Goal: Task Accomplishment & Management: Complete application form

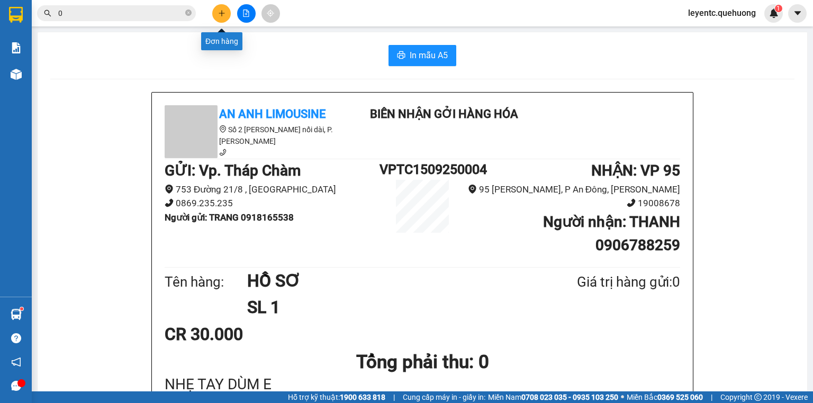
click at [222, 12] on icon "plus" at bounding box center [221, 13] width 1 height 6
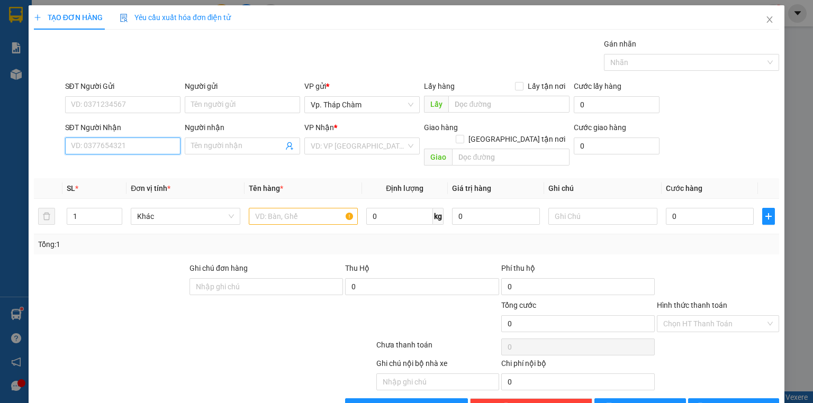
click at [159, 148] on input "SĐT Người Nhận" at bounding box center [122, 146] width 115 height 17
type input "0389035697"
click at [206, 143] on input "Người nhận" at bounding box center [237, 146] width 92 height 12
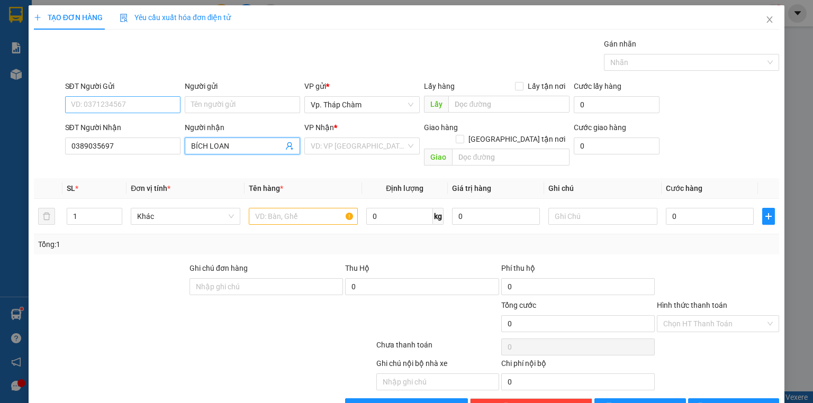
type input "BÍCH LOAN"
click at [95, 105] on input "SĐT Người Gửi" at bounding box center [122, 104] width 115 height 17
click at [141, 108] on input "SĐT Người Gửi" at bounding box center [122, 104] width 115 height 17
type input "0385981250"
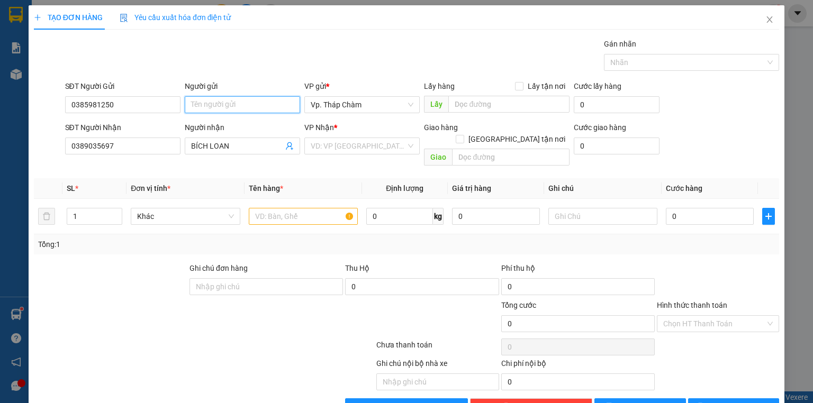
click at [249, 108] on input "Người gửi" at bounding box center [242, 104] width 115 height 17
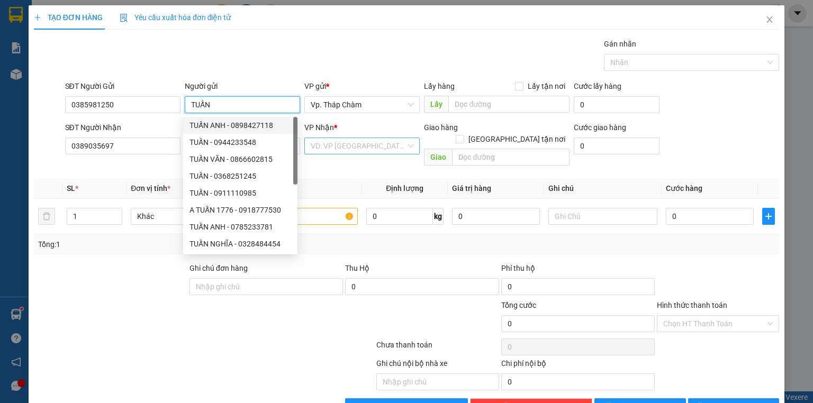
type input "TUẤN"
click at [343, 144] on input "search" at bounding box center [358, 146] width 95 height 16
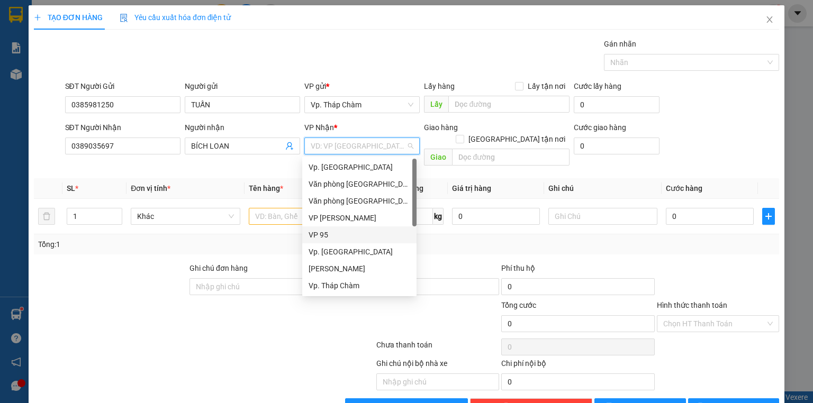
click at [330, 234] on div "VP 95" at bounding box center [360, 235] width 102 height 12
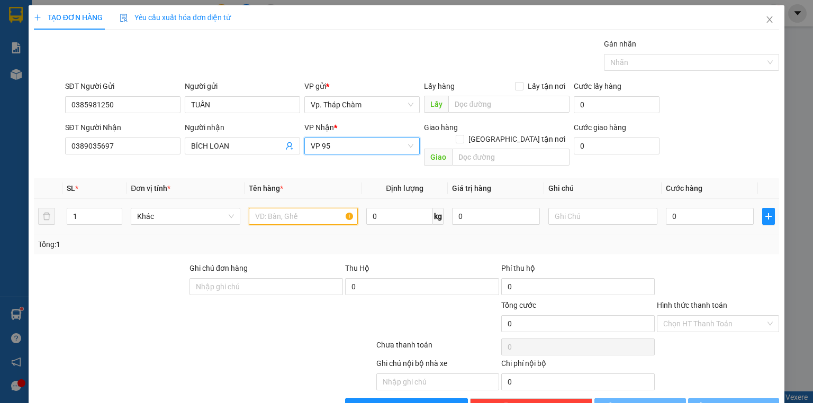
click at [284, 208] on input "text" at bounding box center [303, 216] width 109 height 17
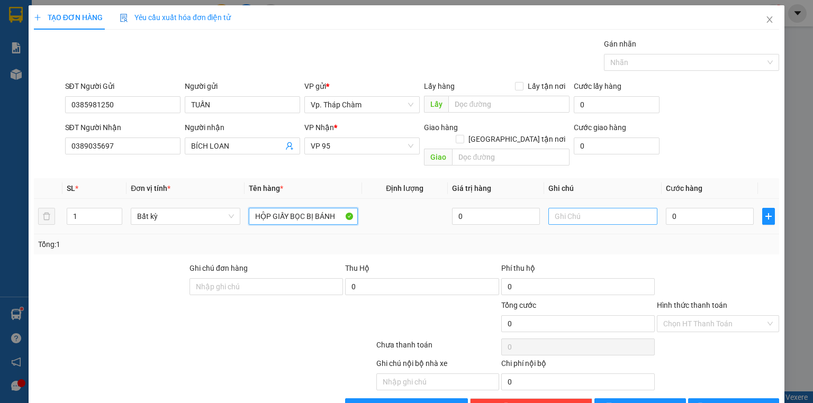
type input "HỘP GIẤY BỌC BỊ BÁNH"
click at [591, 208] on input "text" at bounding box center [602, 216] width 109 height 17
type input "NHẸ TAY DÙM E"
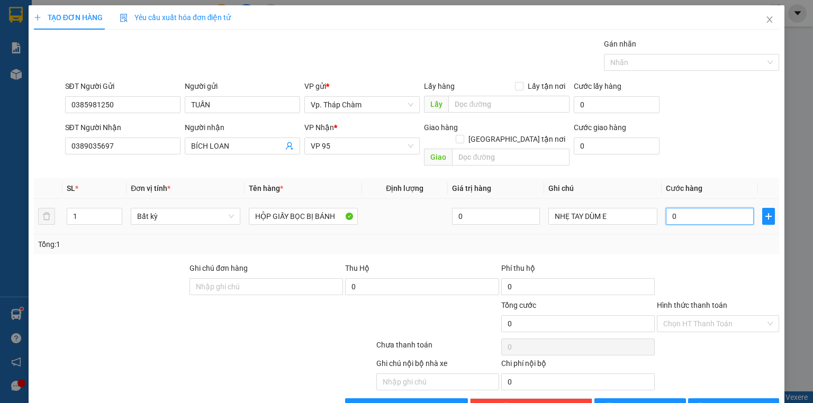
click at [675, 210] on input "0" at bounding box center [710, 216] width 88 height 17
type input "3"
type input "30"
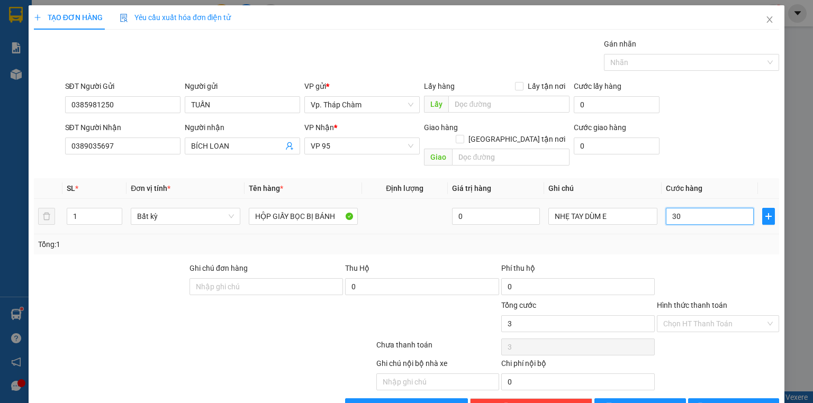
type input "30"
click at [686, 316] on input "Hình thức thanh toán" at bounding box center [714, 324] width 102 height 16
type input "30.000"
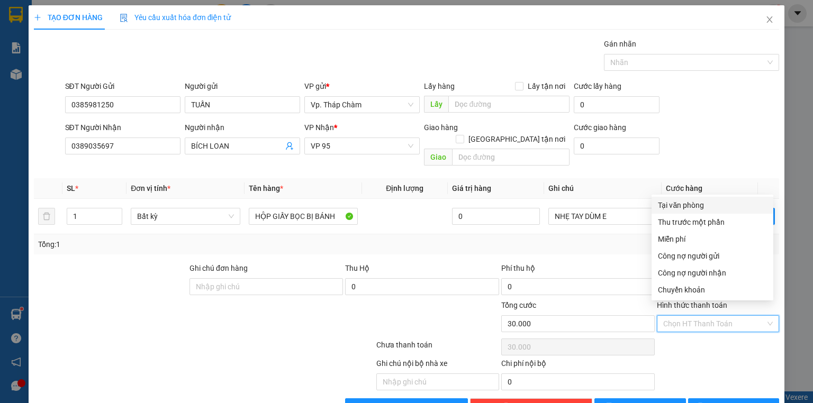
click at [675, 210] on div "Tại văn phòng" at bounding box center [712, 206] width 109 height 12
type input "0"
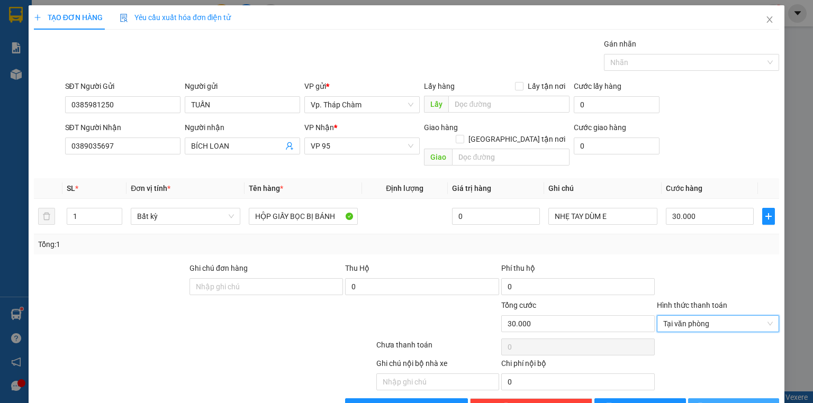
click at [758, 399] on button "[PERSON_NAME] và In" at bounding box center [734, 407] width 92 height 17
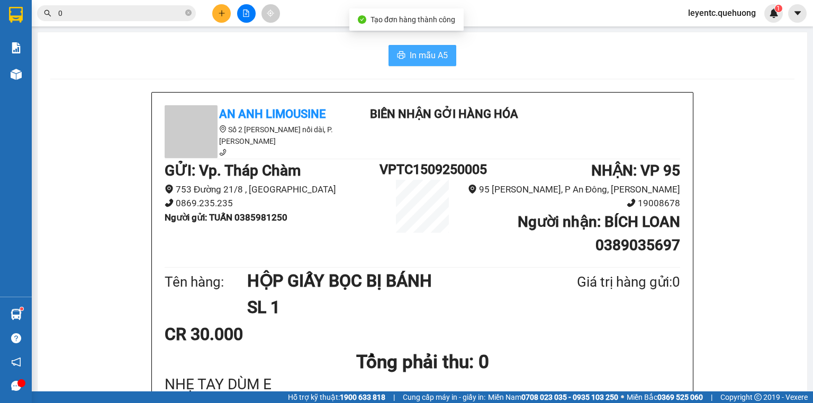
click at [415, 61] on span "In mẫu A5" at bounding box center [429, 55] width 38 height 13
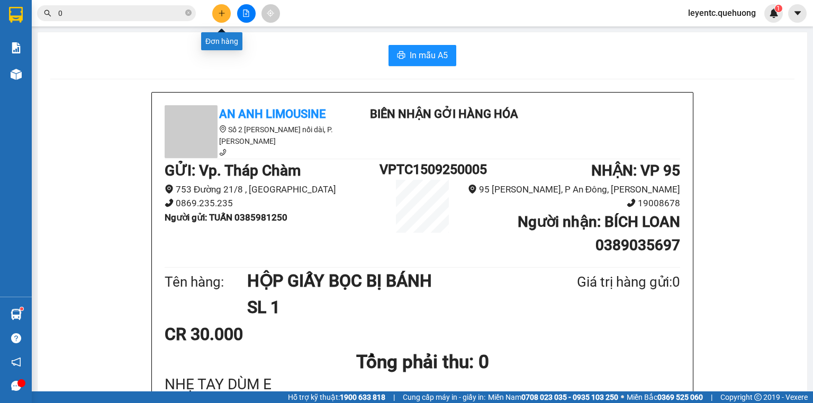
click at [219, 10] on icon "plus" at bounding box center [221, 13] width 7 height 7
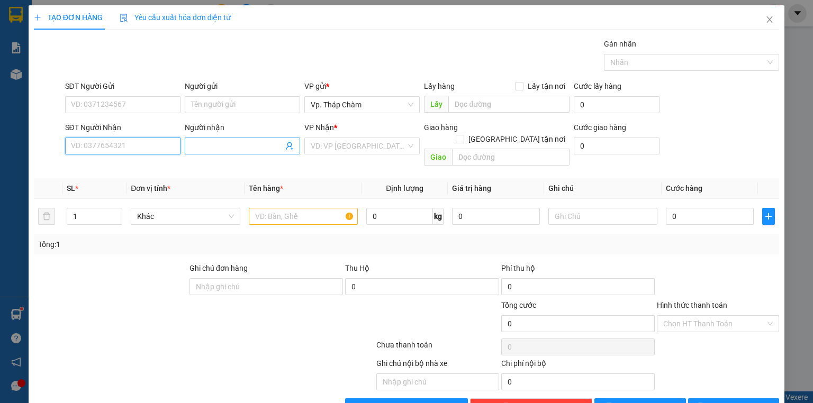
drag, startPoint x: 162, startPoint y: 142, endPoint x: 226, endPoint y: 142, distance: 63.5
click at [162, 142] on input "SĐT Người Nhận" at bounding box center [122, 146] width 115 height 17
click at [132, 151] on input "SĐT Người Nhận" at bounding box center [122, 146] width 115 height 17
click at [366, 147] on input "search" at bounding box center [358, 146] width 95 height 16
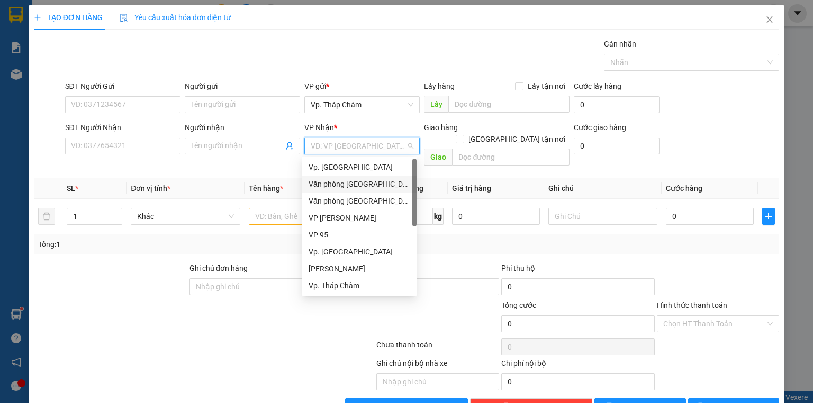
scroll to position [85, 0]
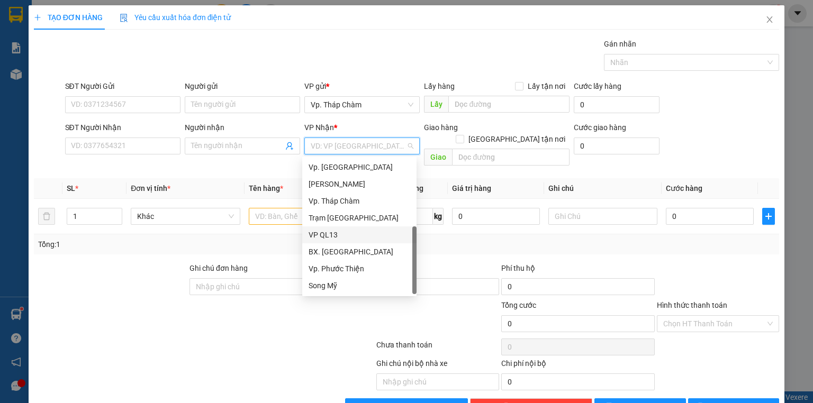
drag, startPoint x: 341, startPoint y: 236, endPoint x: 262, endPoint y: 222, distance: 80.6
click at [341, 237] on div "VP QL13" at bounding box center [360, 235] width 102 height 12
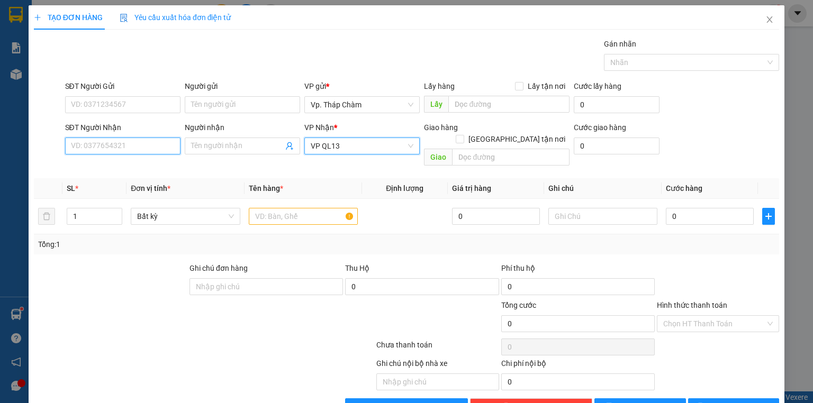
click at [144, 149] on input "SĐT Người Nhận" at bounding box center [122, 146] width 115 height 17
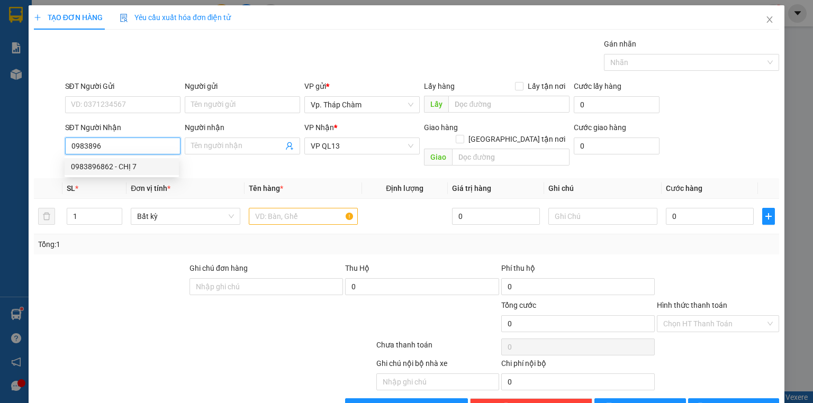
click at [146, 163] on div "0983896862 - CHỊ 7" at bounding box center [122, 167] width 102 height 12
type input "0983896862"
type input "CHỊ 7"
type input "40.000"
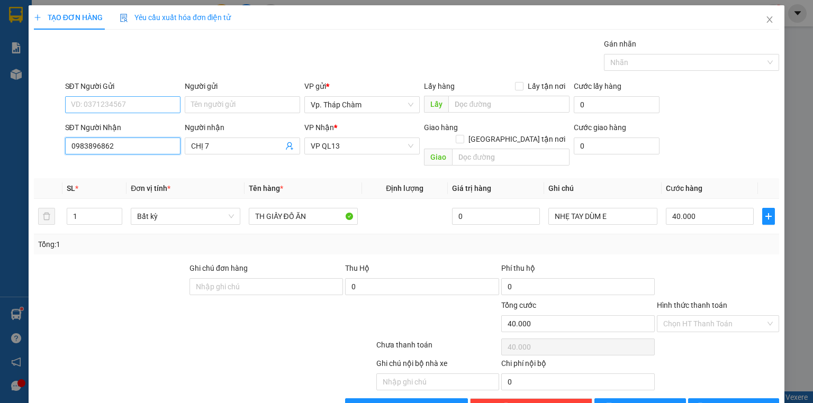
type input "0983896862"
click at [128, 106] on input "SĐT Người Gửi" at bounding box center [122, 104] width 115 height 17
click at [122, 129] on div "0967725194 - DƯƠNG" at bounding box center [122, 126] width 102 height 12
type input "0967725194"
type input "DƯƠNG"
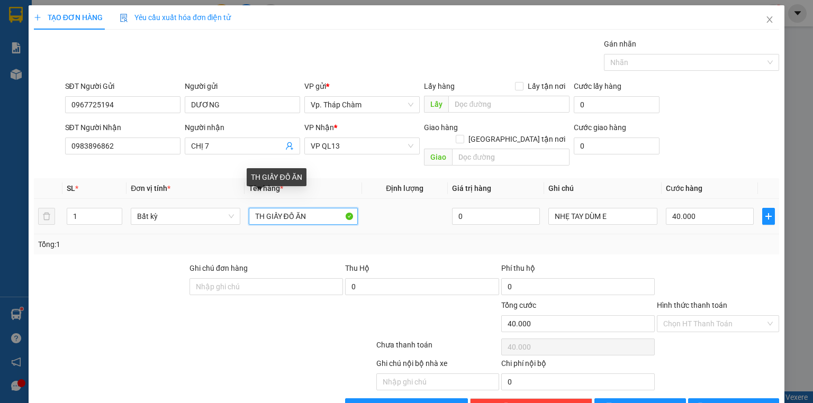
drag, startPoint x: 283, startPoint y: 207, endPoint x: 313, endPoint y: 211, distance: 30.9
click at [313, 211] on input "TH GIẤY ĐỒ ĂN" at bounding box center [303, 216] width 109 height 17
type input "TH GIẤY NƯỚC CHẤM"
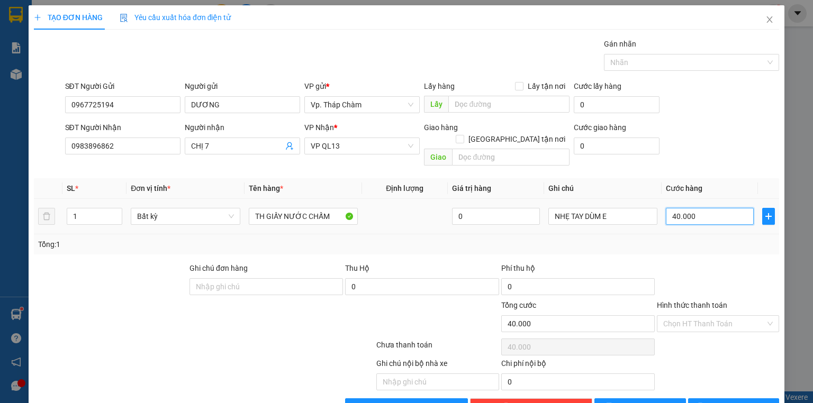
click at [712, 208] on input "40.000" at bounding box center [710, 216] width 88 height 17
type input "0"
type input "5"
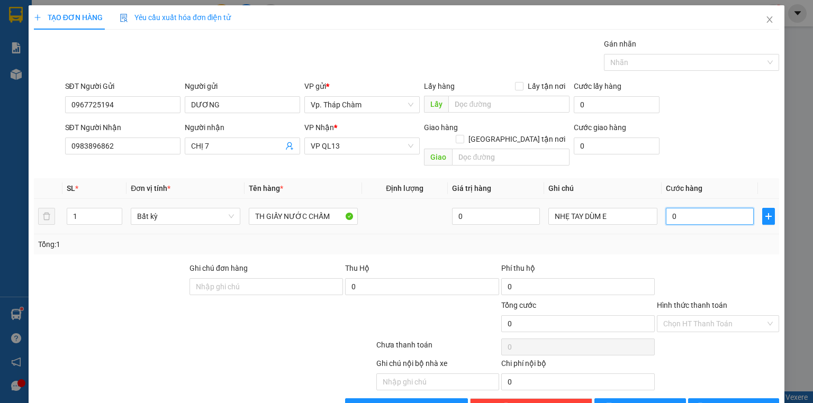
type input "5"
type input "05"
type input "50"
type input "050"
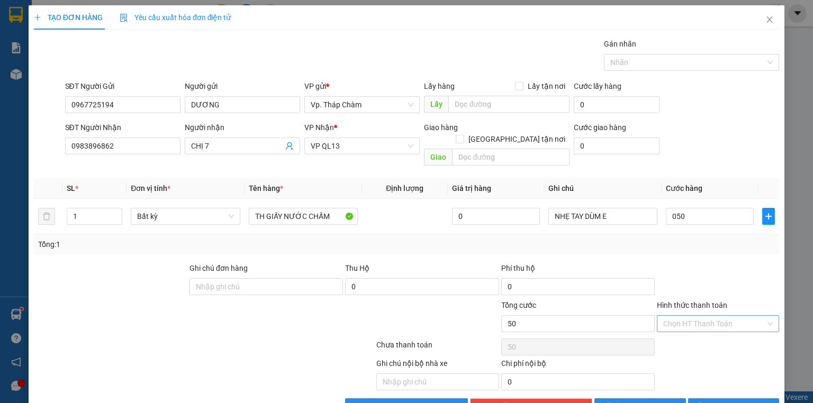
type input "50.000"
drag, startPoint x: 724, startPoint y: 316, endPoint x: 683, endPoint y: 254, distance: 73.7
click at [724, 316] on input "Hình thức thanh toán" at bounding box center [714, 324] width 102 height 16
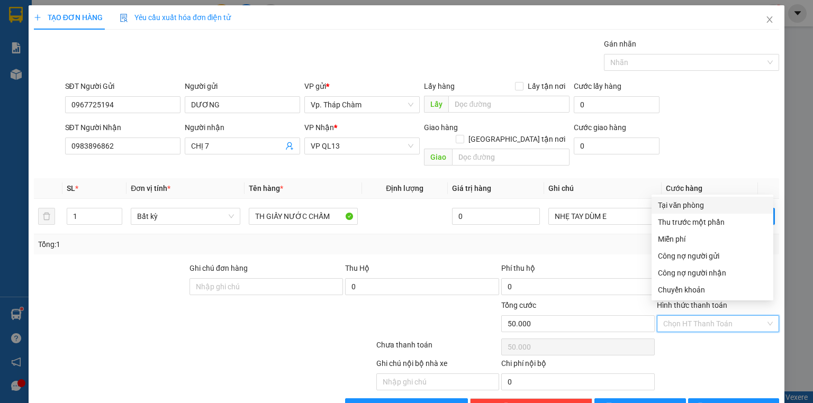
click at [672, 206] on div "Tại văn phòng" at bounding box center [712, 206] width 109 height 12
type input "0"
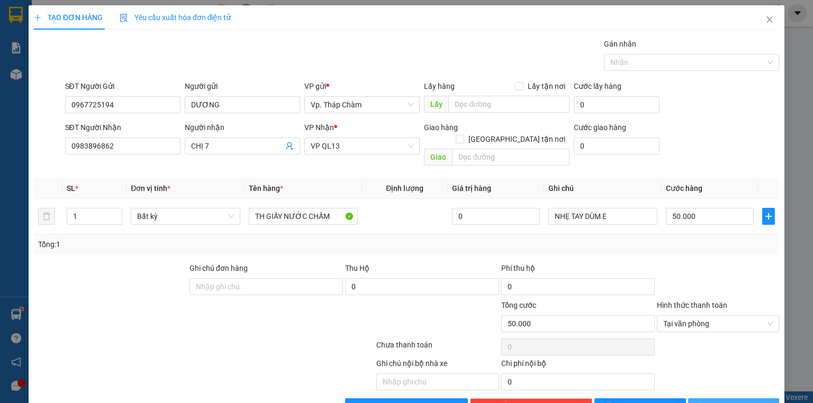
click at [742, 401] on span "[PERSON_NAME] và In" at bounding box center [745, 407] width 74 height 12
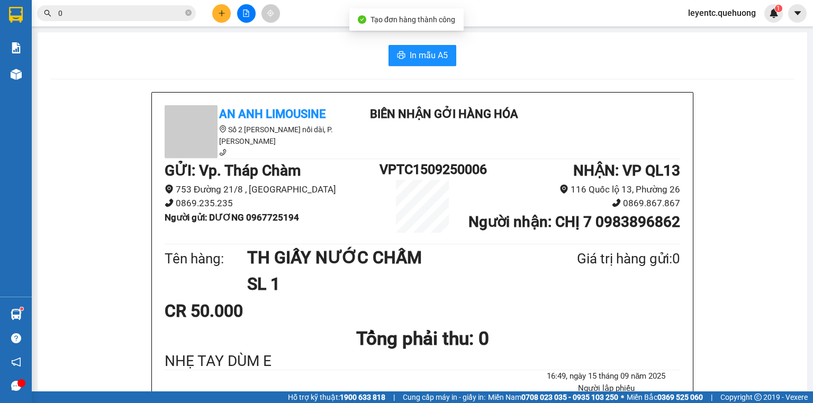
click at [428, 59] on span "In mẫu A5" at bounding box center [429, 55] width 38 height 13
click at [222, 7] on button at bounding box center [221, 13] width 19 height 19
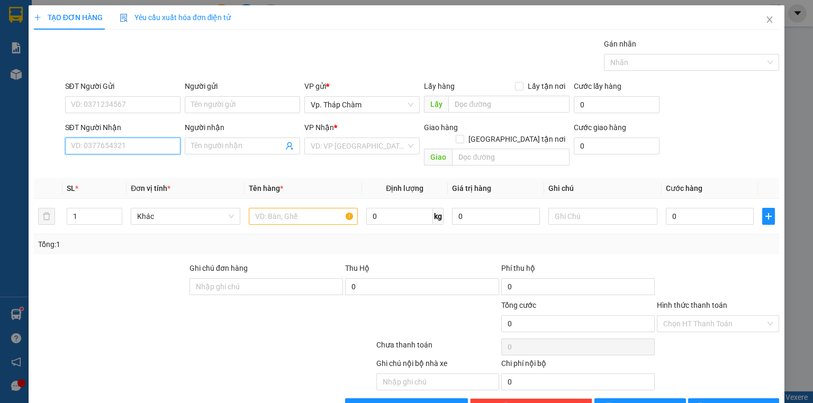
click at [164, 147] on input "SĐT Người Nhận" at bounding box center [122, 146] width 115 height 17
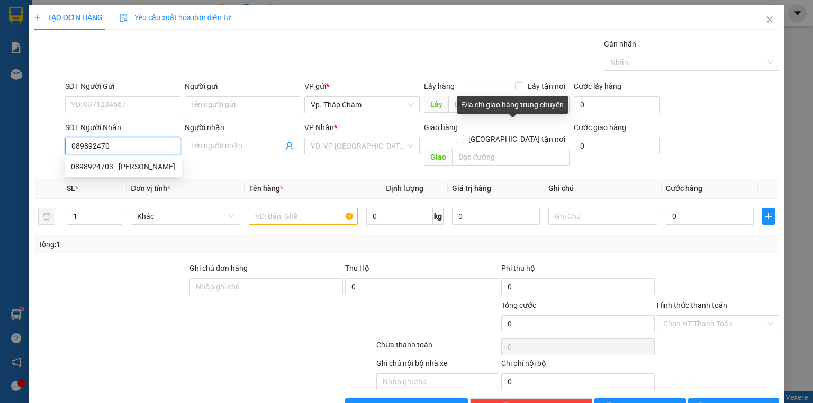
type input "0898924703"
click at [84, 166] on div "0898924703 - [PERSON_NAME]" at bounding box center [123, 167] width 104 height 12
type input "PHƯƠNG ANH"
type input "30.000"
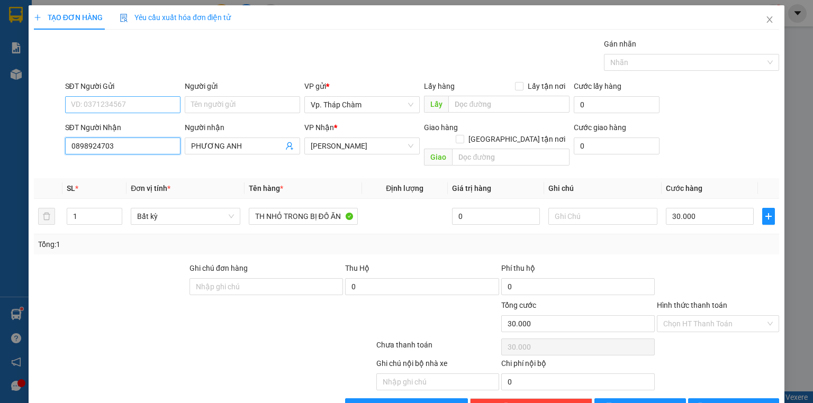
type input "0898924703"
click at [102, 101] on input "SĐT Người Gửi" at bounding box center [122, 104] width 115 height 17
click at [108, 125] on div "0582575919 - CHỊ HẠNH" at bounding box center [122, 126] width 102 height 12
type input "0582575919"
type input "CHỊ HẠNH"
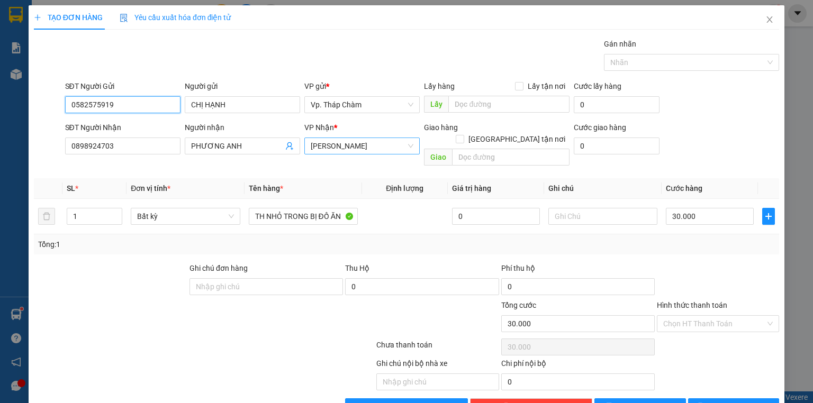
click at [343, 152] on span "[PERSON_NAME]" at bounding box center [362, 146] width 103 height 16
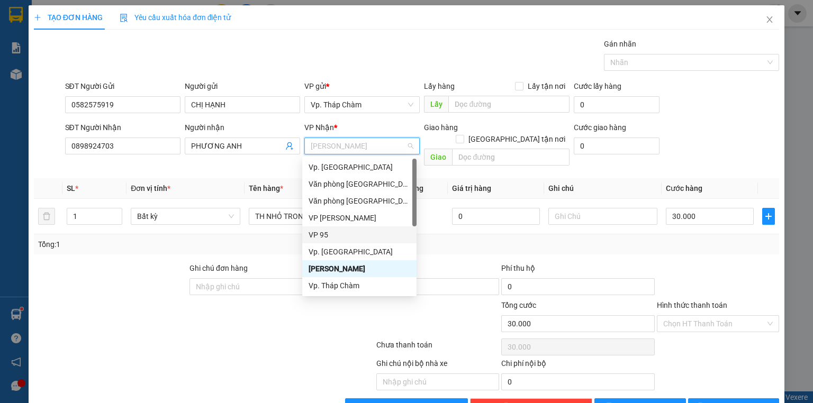
click at [338, 232] on div "VP 95" at bounding box center [360, 235] width 102 height 12
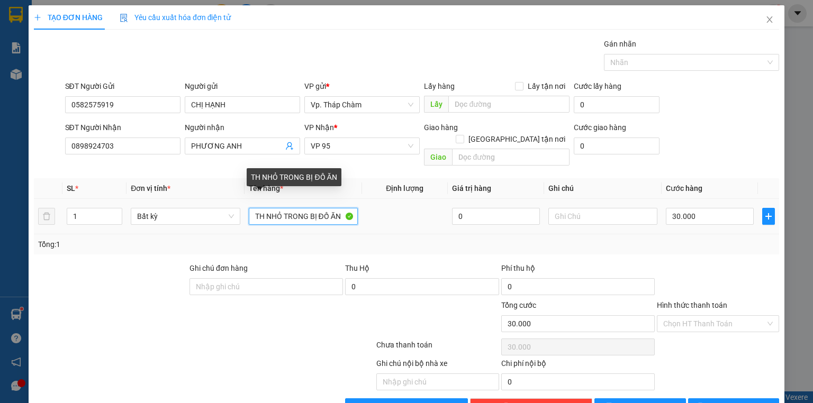
drag, startPoint x: 265, startPoint y: 203, endPoint x: 280, endPoint y: 201, distance: 15.0
click at [280, 208] on input "TH NHỎ TRONG BỊ ĐỒ ĂN" at bounding box center [303, 216] width 109 height 17
type input "TH XỐP TRONG BỊ ĐỒ ĂN"
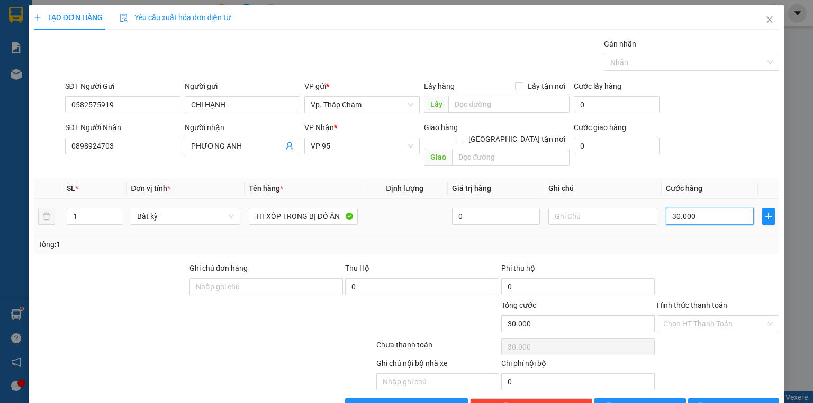
click at [701, 208] on input "30.000" at bounding box center [710, 216] width 88 height 17
type input "0"
type input "4"
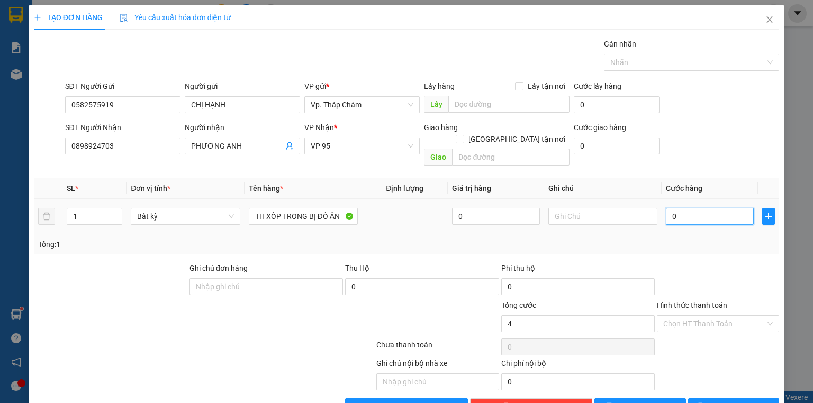
type input "4"
type input "04"
type input "40"
type input "040"
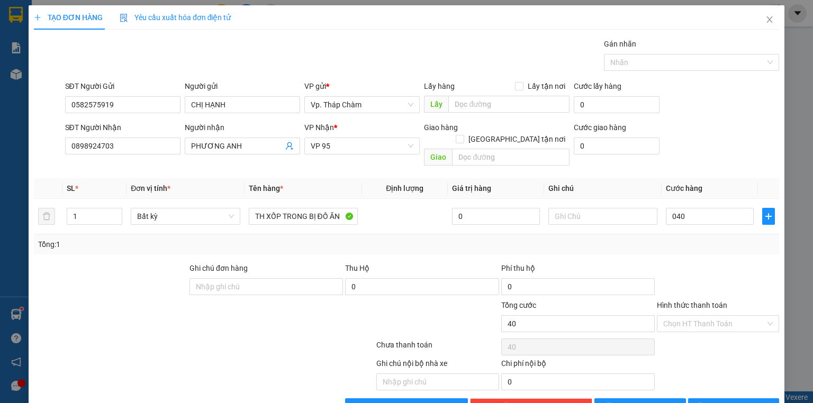
type input "40.000"
click at [713, 263] on div at bounding box center [718, 281] width 124 height 37
click at [715, 317] on input "Hình thức thanh toán" at bounding box center [714, 324] width 102 height 16
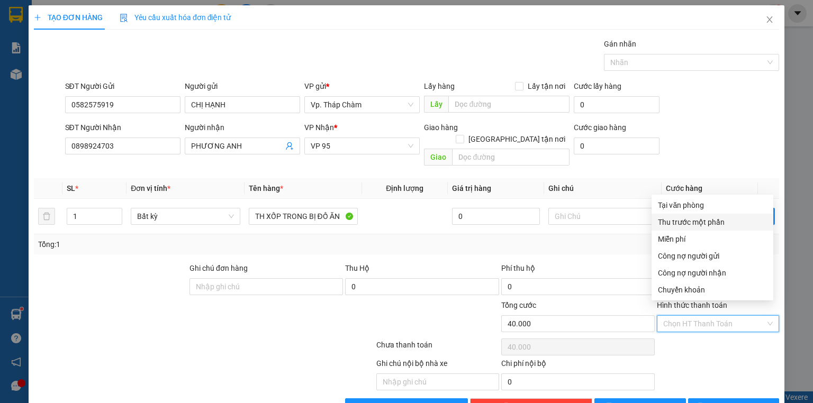
click at [689, 215] on div "Thu trước một phần" at bounding box center [713, 222] width 122 height 17
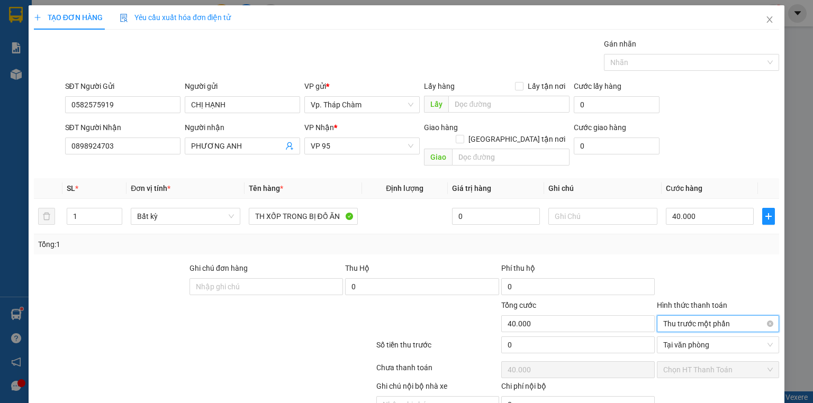
click at [701, 316] on div "Thu trước một phần" at bounding box center [718, 324] width 122 height 17
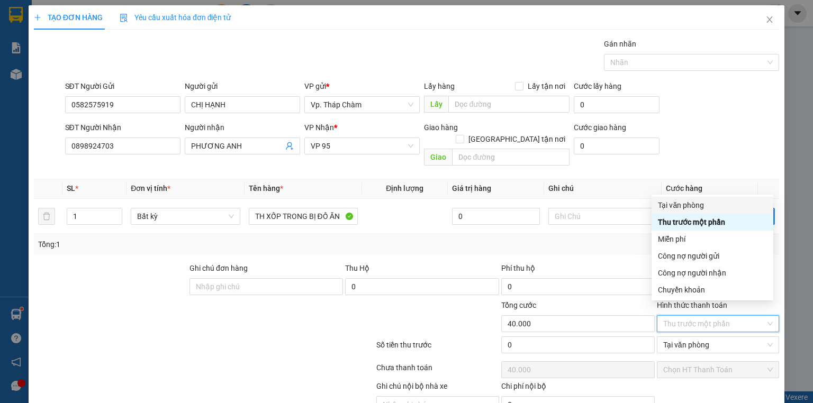
click at [690, 202] on div "Tại văn phòng" at bounding box center [712, 206] width 109 height 12
type input "0"
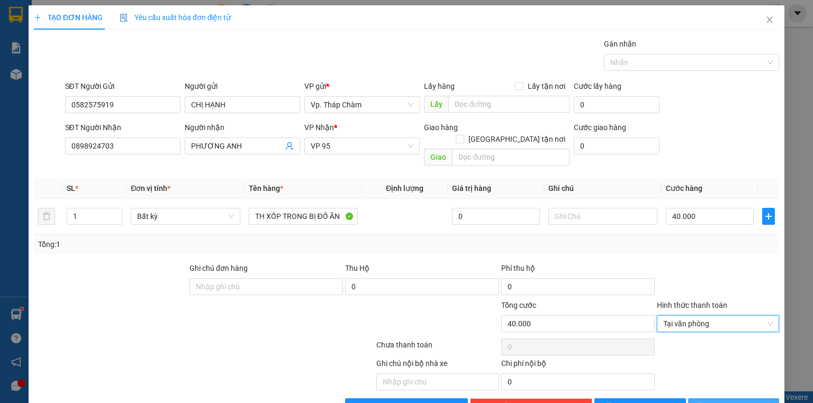
click at [738, 401] on span "[PERSON_NAME] và In" at bounding box center [745, 407] width 74 height 12
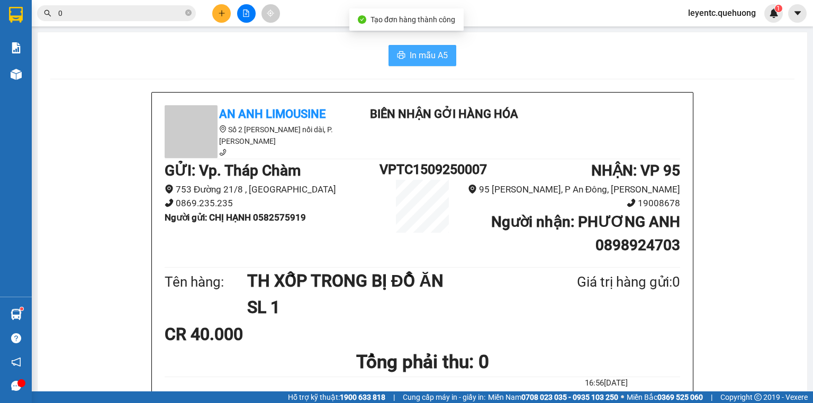
click at [439, 55] on span "In mẫu A5" at bounding box center [429, 55] width 38 height 13
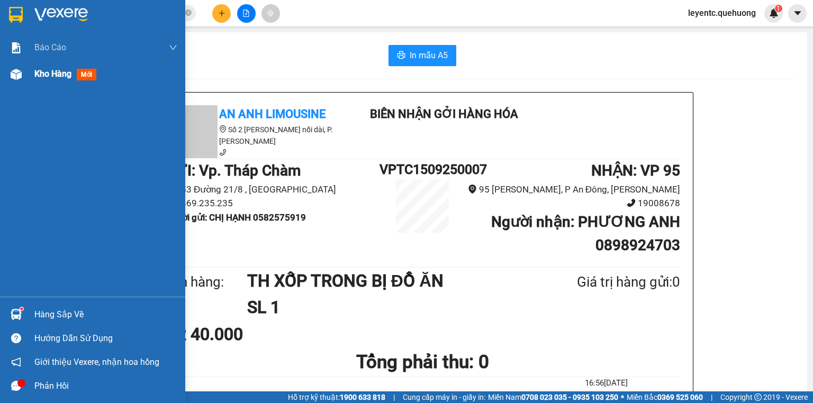
drag, startPoint x: 38, startPoint y: 74, endPoint x: 47, endPoint y: 70, distance: 9.2
click at [39, 73] on span "Kho hàng" at bounding box center [52, 74] width 37 height 10
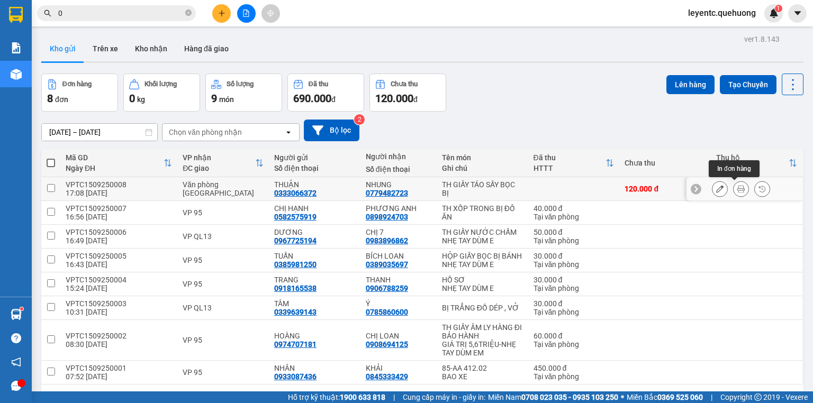
click at [737, 188] on icon at bounding box center [740, 188] width 7 height 7
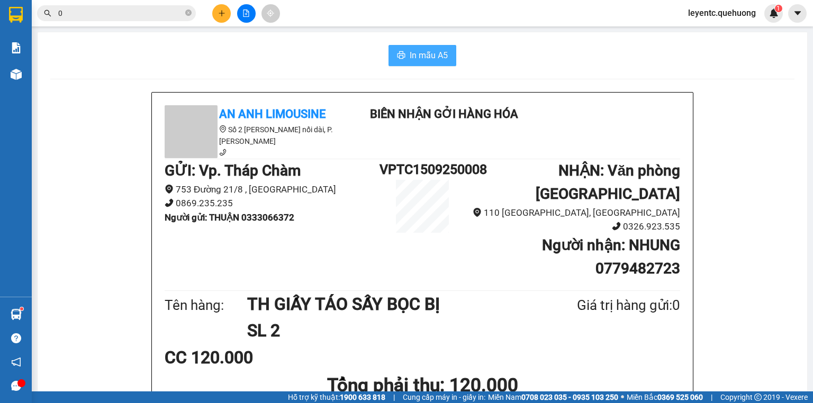
click at [410, 56] on span "In mẫu A5" at bounding box center [429, 55] width 38 height 13
click at [439, 53] on span "In mẫu A5" at bounding box center [429, 55] width 38 height 13
click at [218, 14] on icon "plus" at bounding box center [221, 13] width 7 height 7
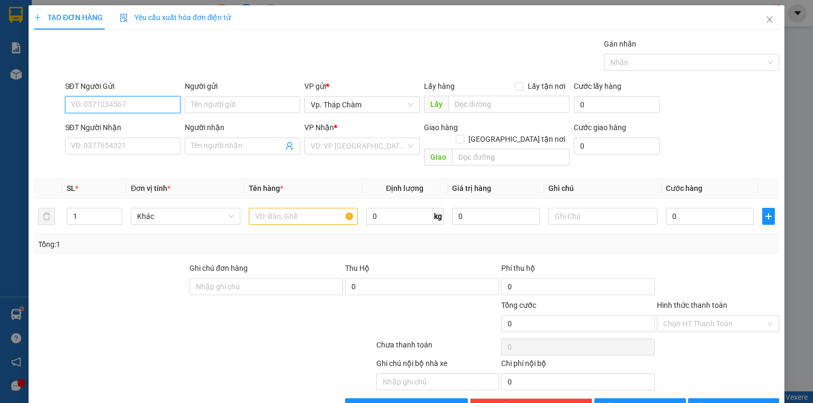
click at [104, 104] on input "SĐT Người Gửi" at bounding box center [122, 104] width 115 height 17
type input "0908096959"
click at [93, 125] on div "0908096959 - CÔ LIÊN" at bounding box center [122, 126] width 102 height 12
type input "CÔ LIÊN"
type input "0912393727"
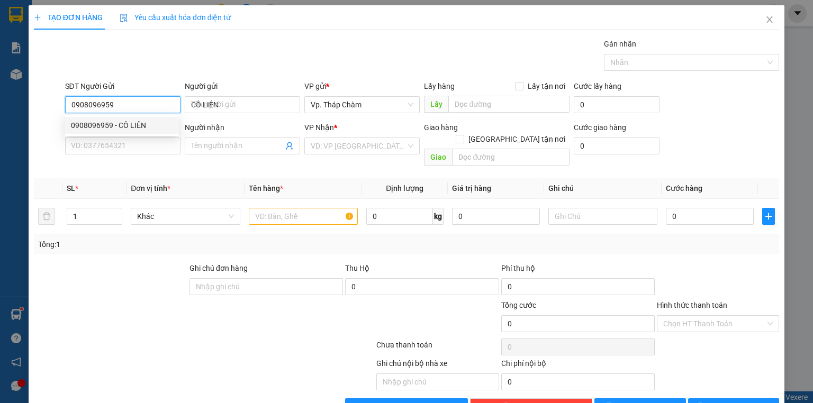
type input "TRÂN"
type input "50.000"
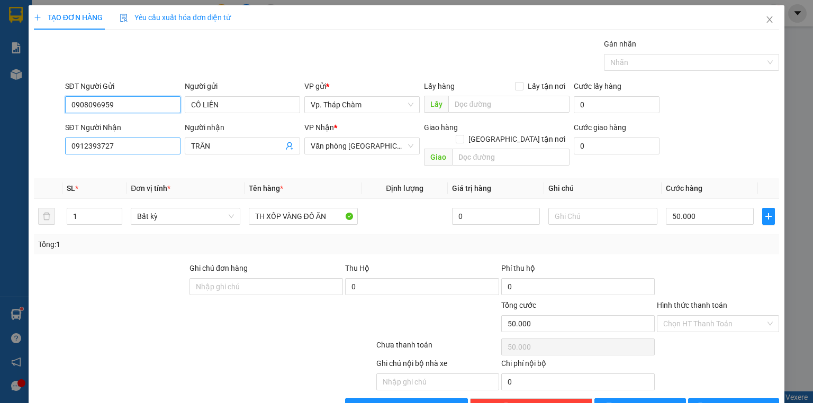
type input "0908096959"
click at [94, 145] on input "0912393727" at bounding box center [122, 146] width 115 height 17
click at [129, 145] on input "0912303727" at bounding box center [122, 146] width 115 height 17
type input "0912303727"
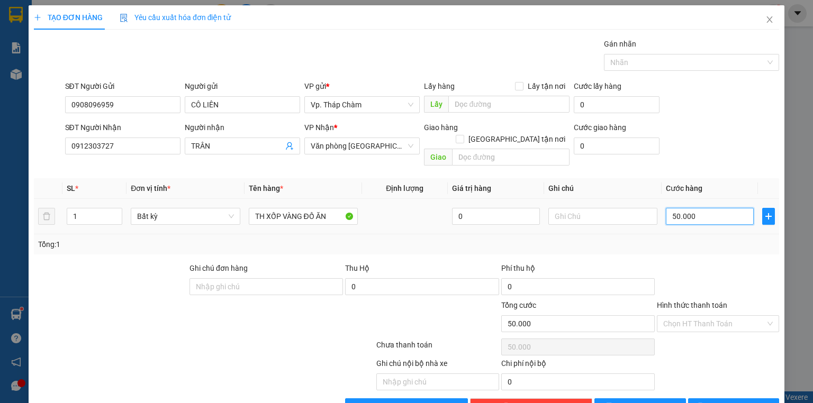
click at [677, 208] on input "50.000" at bounding box center [710, 216] width 88 height 17
type input "6"
type input "60"
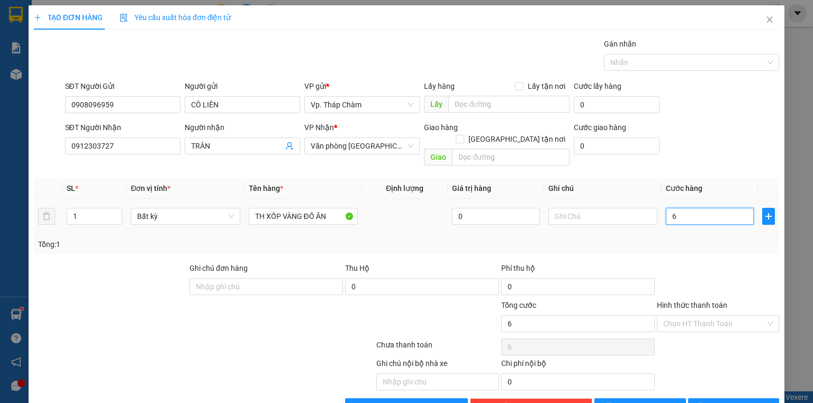
type input "60"
click at [768, 316] on div "Chọn HT Thanh Toán" at bounding box center [718, 324] width 122 height 17
type input "60"
type input "60.000"
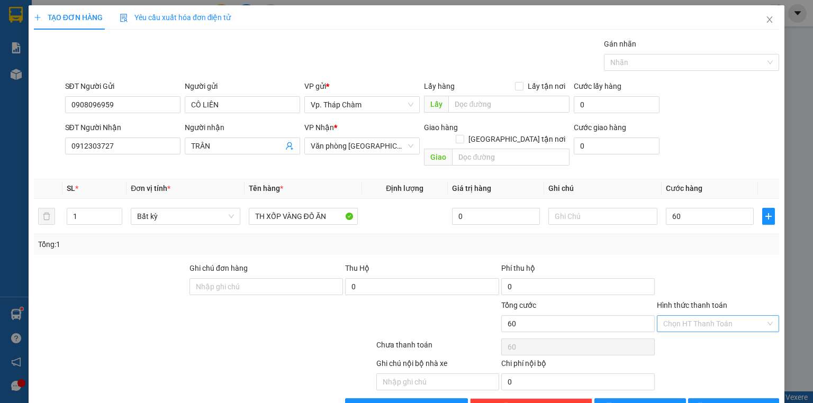
type input "60.000"
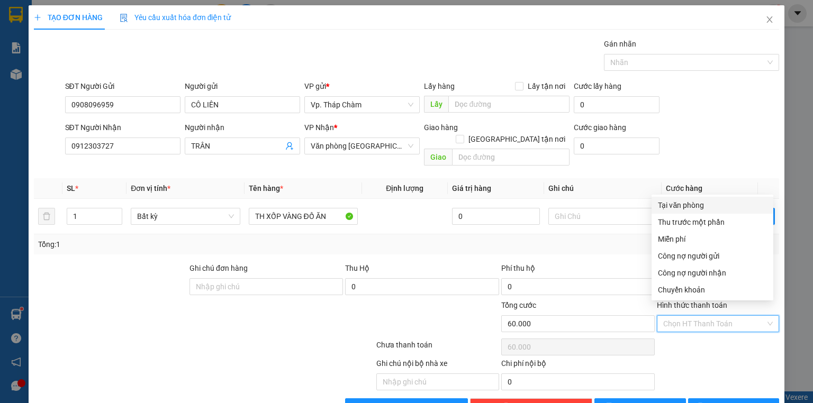
click at [682, 203] on div "Tại văn phòng" at bounding box center [712, 206] width 109 height 12
type input "0"
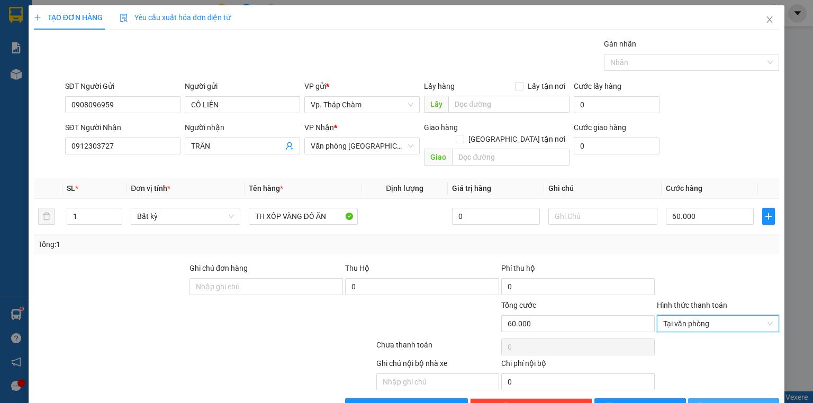
click at [718, 399] on button "[PERSON_NAME] và In" at bounding box center [734, 407] width 92 height 17
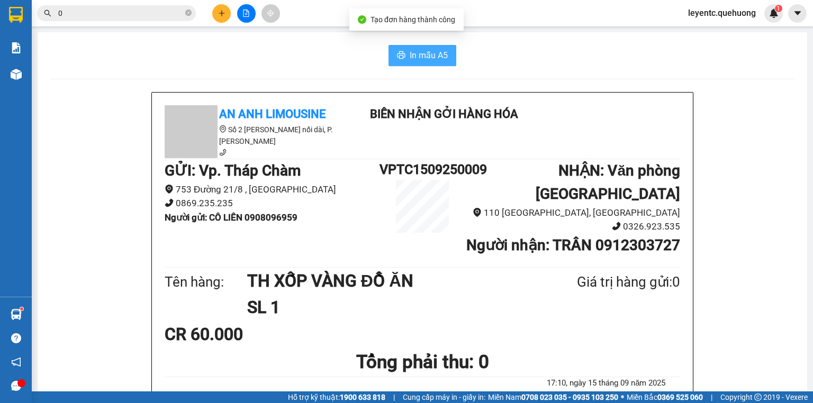
click at [412, 53] on span "In mẫu A5" at bounding box center [429, 55] width 38 height 13
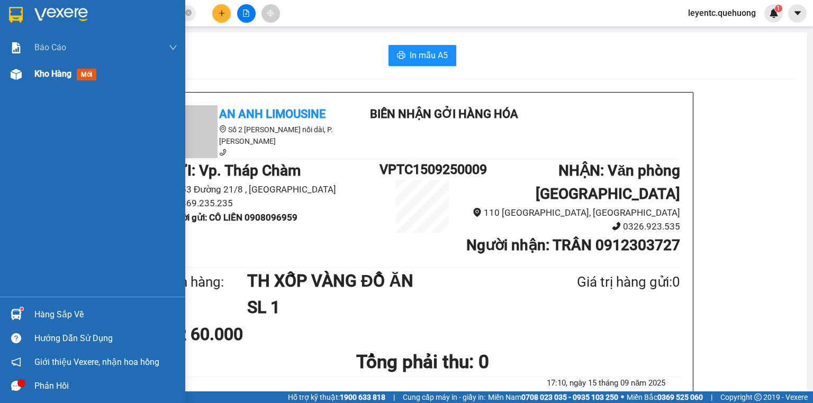
click at [51, 76] on span "Kho hàng" at bounding box center [52, 74] width 37 height 10
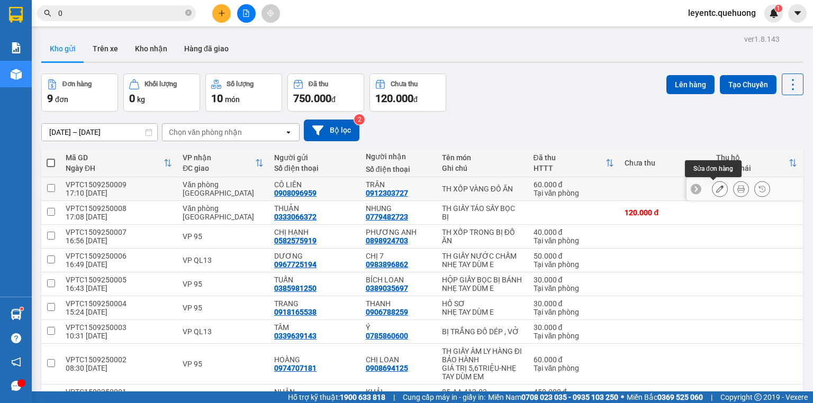
click at [716, 192] on icon at bounding box center [719, 188] width 7 height 7
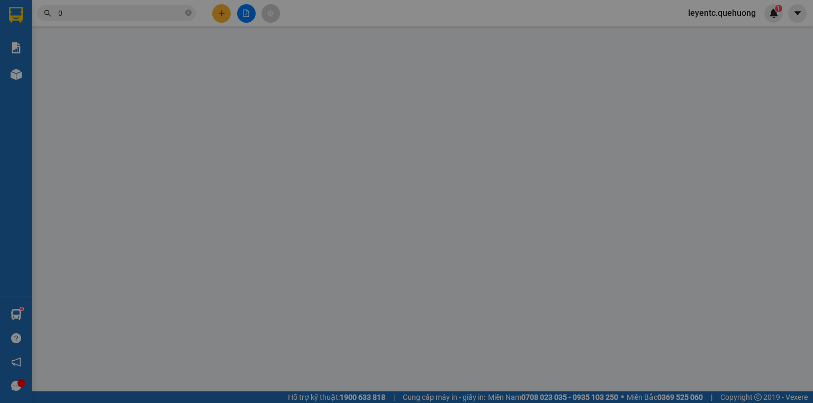
type input "0908096959"
type input "CÔ LIÊN"
type input "0912303727"
type input "TRÂN"
type input "60.000"
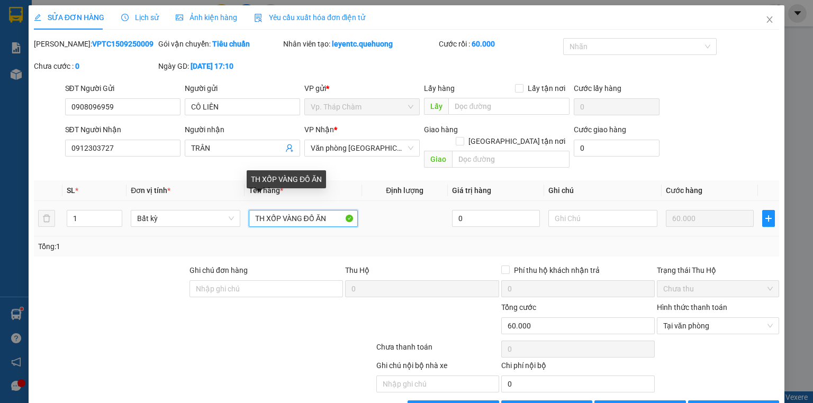
click at [330, 210] on input "TH XỐP VÀNG ĐỒ ĂN" at bounding box center [303, 218] width 109 height 17
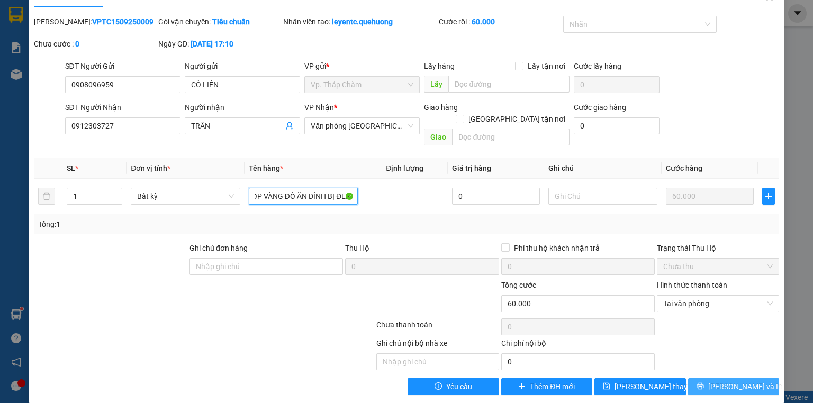
type input "TH XỐP VÀNG ĐỒ ĂN DÍNH BỊ ĐEN"
click at [720, 381] on span "[PERSON_NAME] và In" at bounding box center [745, 387] width 74 height 12
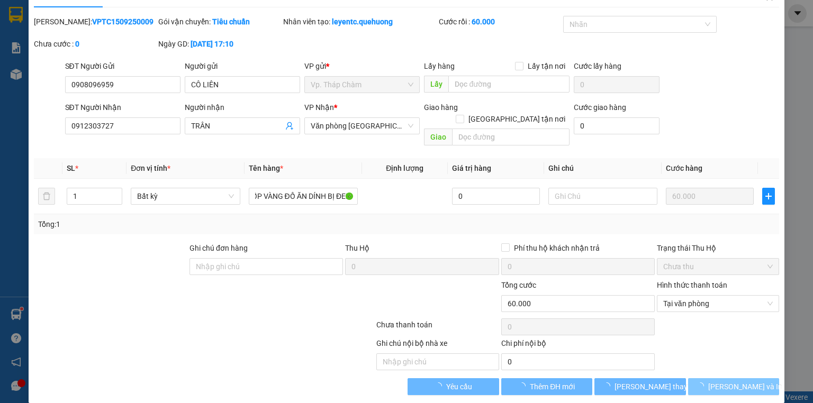
scroll to position [0, 0]
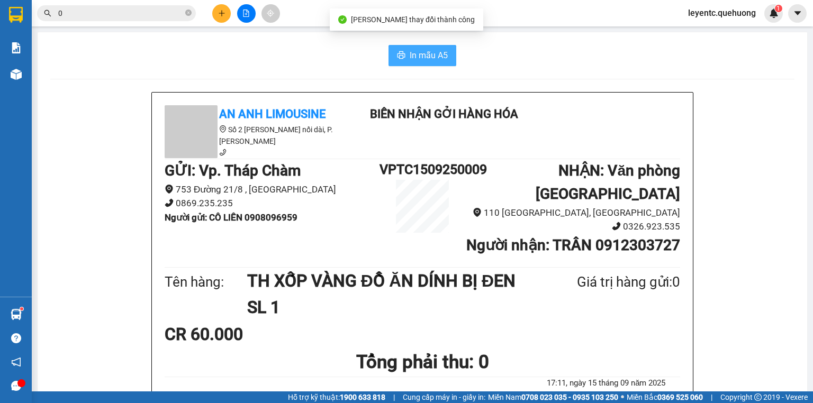
click at [424, 50] on span "In mẫu A5" at bounding box center [429, 55] width 38 height 13
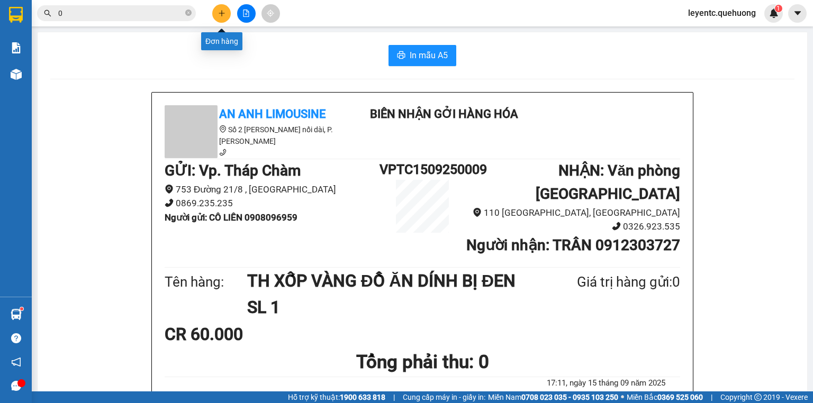
click at [220, 10] on icon "plus" at bounding box center [221, 13] width 7 height 7
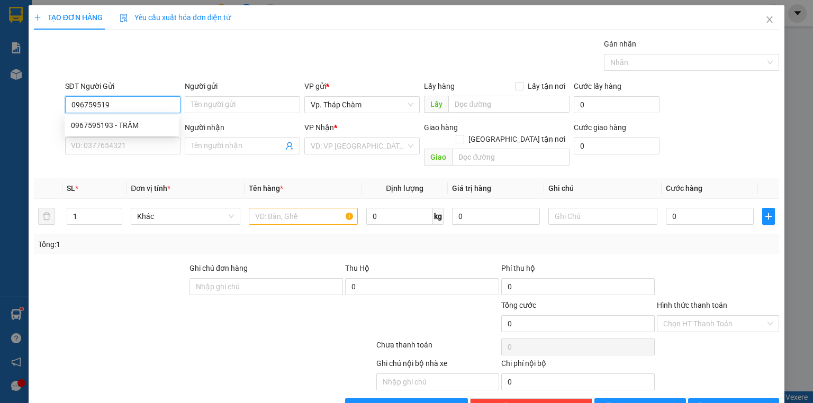
type input "0967595193"
click at [152, 122] on div "0967595193 - TRẦM" at bounding box center [122, 126] width 102 height 12
type input "TRẦM"
type input "0389009987"
type input "[PERSON_NAME]"
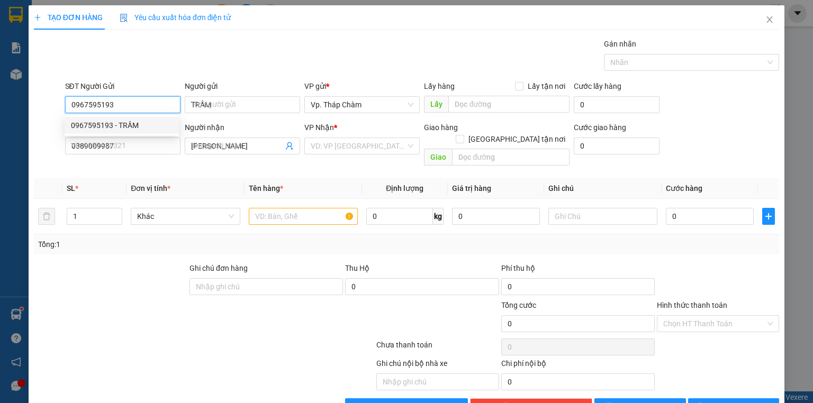
type input "40.000"
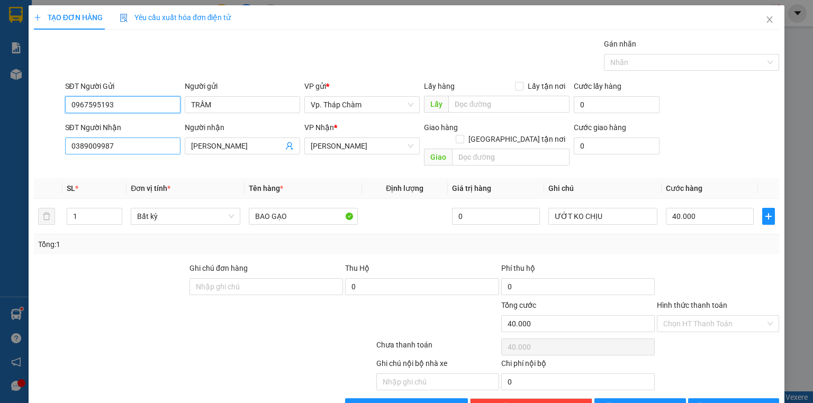
type input "0967595193"
drag, startPoint x: 132, startPoint y: 144, endPoint x: 116, endPoint y: 146, distance: 15.5
click at [131, 145] on input "0389009987" at bounding box center [122, 146] width 115 height 17
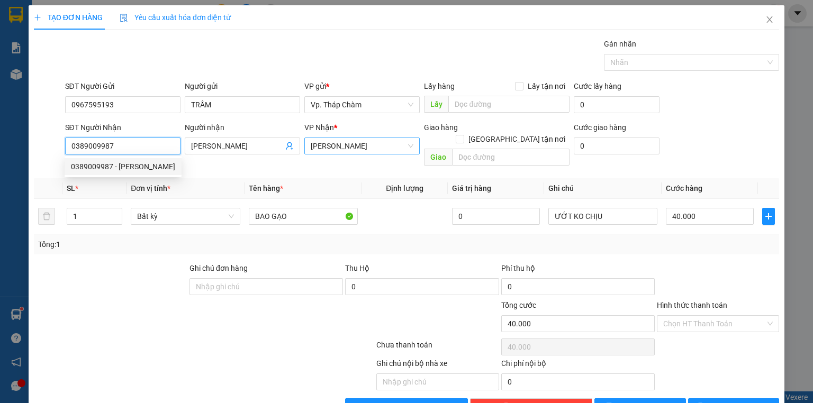
click at [409, 144] on span "[PERSON_NAME]" at bounding box center [362, 146] width 103 height 16
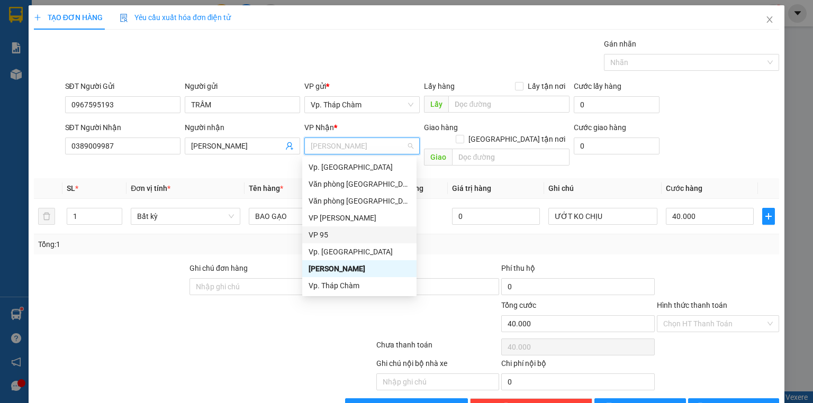
click at [337, 236] on div "VP 95" at bounding box center [360, 235] width 102 height 12
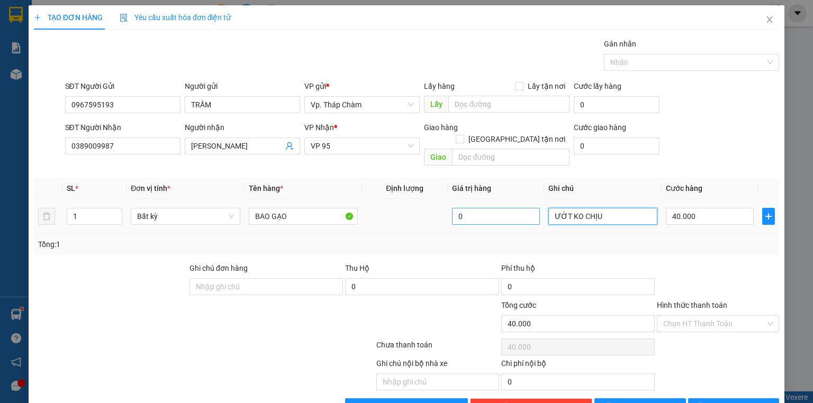
drag, startPoint x: 604, startPoint y: 203, endPoint x: 514, endPoint y: 199, distance: 90.1
click at [517, 201] on tr "1 Bất kỳ BAO GẠO 0 ƯỚT KO CHỊU 40.000" at bounding box center [406, 216] width 745 height 35
type input "NHẸ TAY DÙM EM"
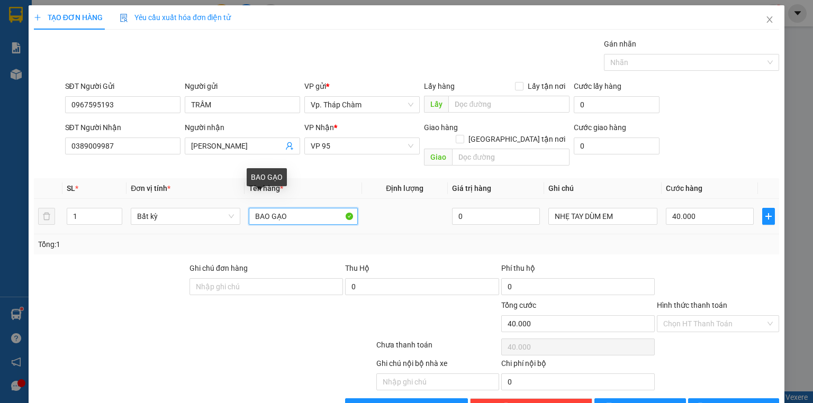
drag, startPoint x: 304, startPoint y: 199, endPoint x: 248, endPoint y: 205, distance: 56.4
click at [249, 208] on input "BAO GẠO" at bounding box center [303, 216] width 109 height 17
type input "TH XỐP VÀNG ĐỒ ĂN"
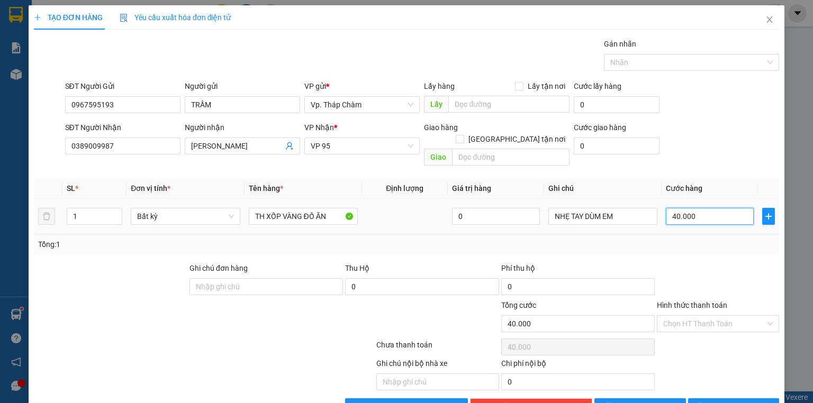
click at [696, 208] on input "40.000" at bounding box center [710, 216] width 88 height 17
type input "5"
type input "50"
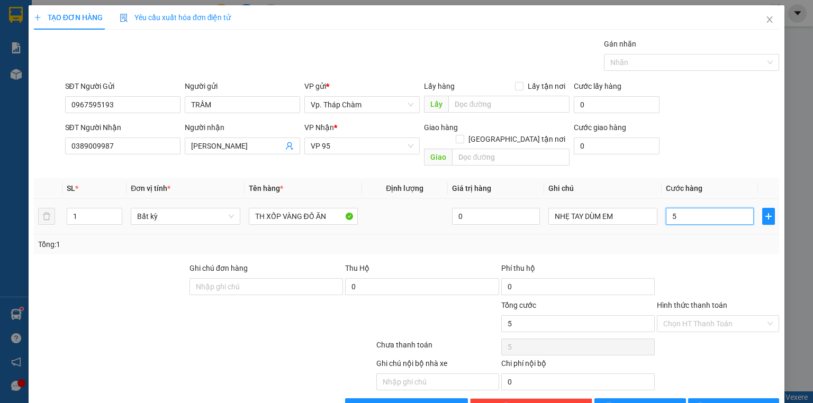
type input "50"
click at [767, 316] on div "Chọn HT Thanh Toán" at bounding box center [718, 324] width 122 height 17
type input "50"
type input "50.000"
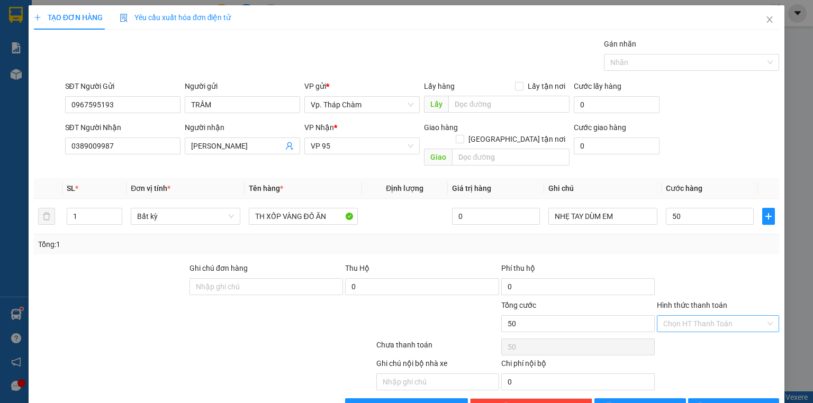
type input "50.000"
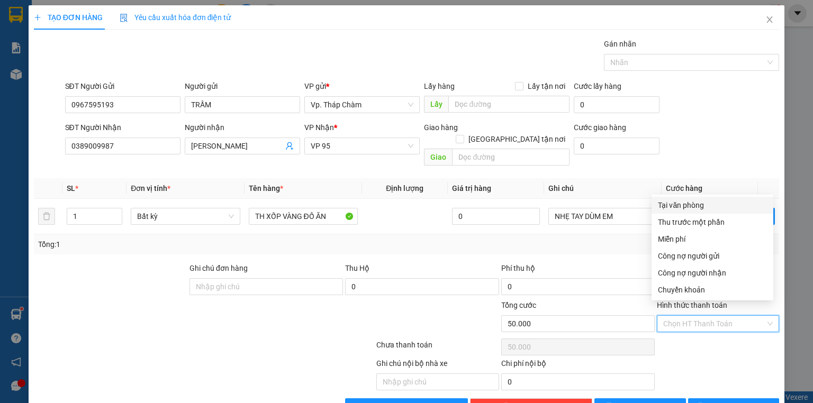
click at [688, 202] on div "Tại văn phòng" at bounding box center [712, 206] width 109 height 12
type input "0"
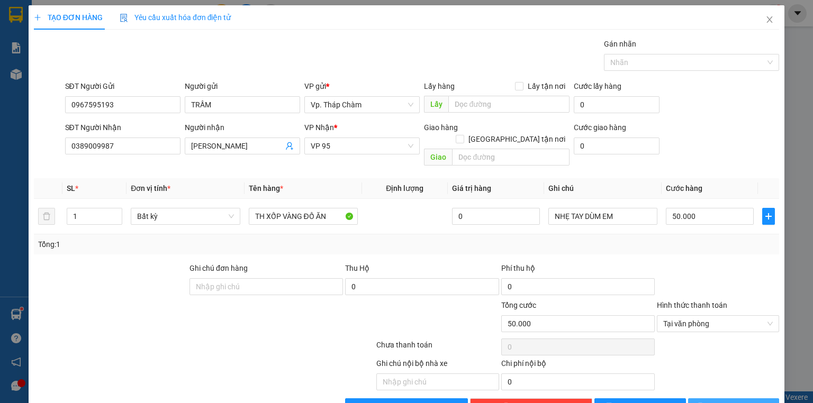
click at [718, 399] on button "[PERSON_NAME] và In" at bounding box center [734, 407] width 92 height 17
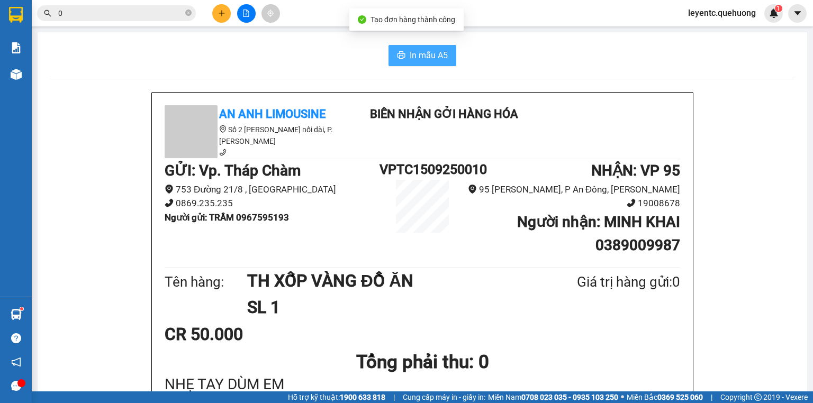
click at [417, 57] on span "In mẫu A5" at bounding box center [429, 55] width 38 height 13
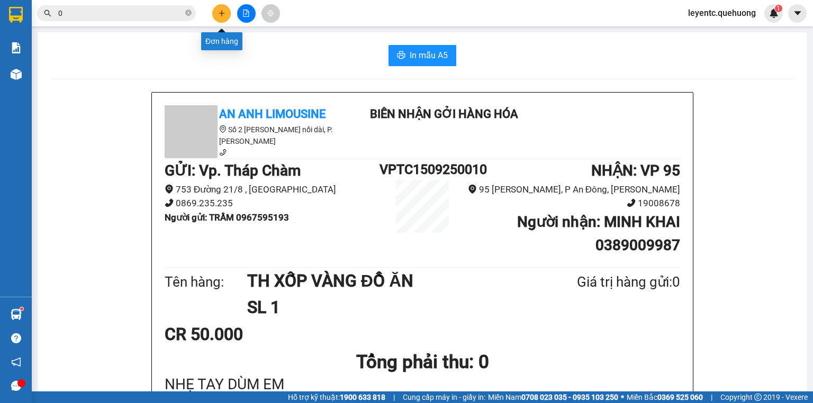
click at [224, 10] on icon "plus" at bounding box center [221, 13] width 7 height 7
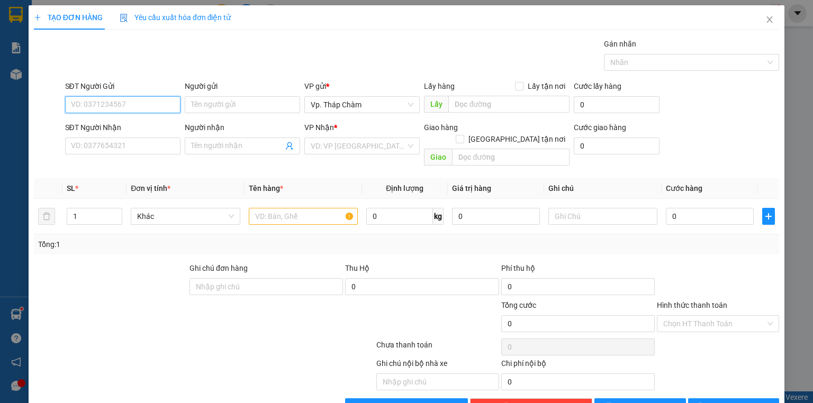
click at [80, 106] on input "SĐT Người Gửi" at bounding box center [122, 104] width 115 height 17
click at [94, 123] on div "0344934898 - VŨ" at bounding box center [122, 126] width 102 height 12
type input "0344934898"
type input "VŨ"
type input "0929360162"
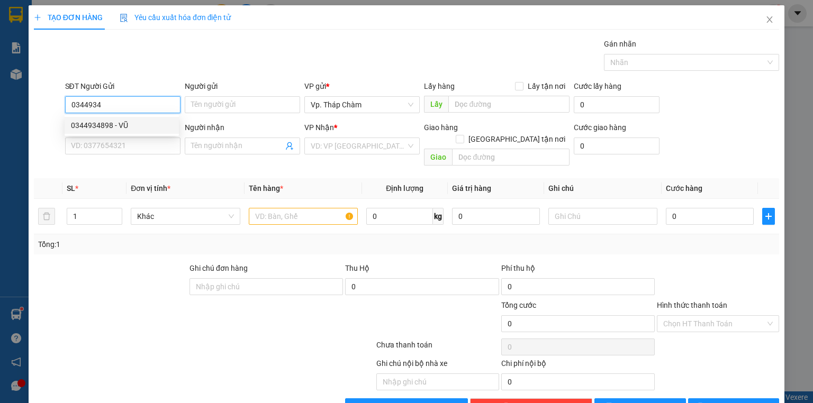
type input "THƠ"
type input "70.000"
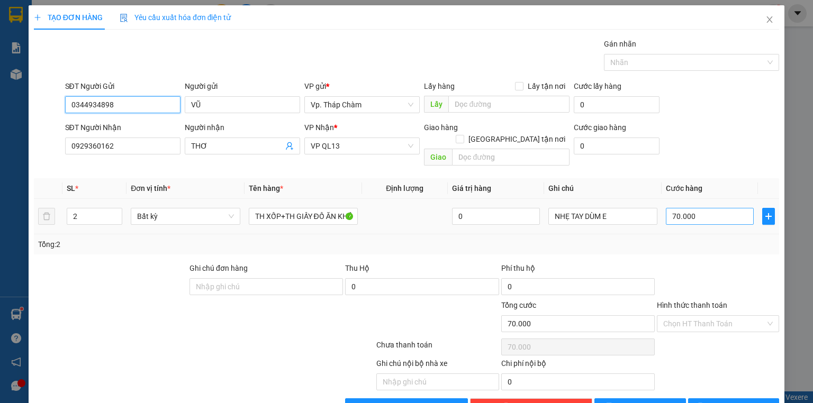
type input "0344934898"
click at [690, 208] on input "70.000" at bounding box center [710, 216] width 88 height 17
type input "8"
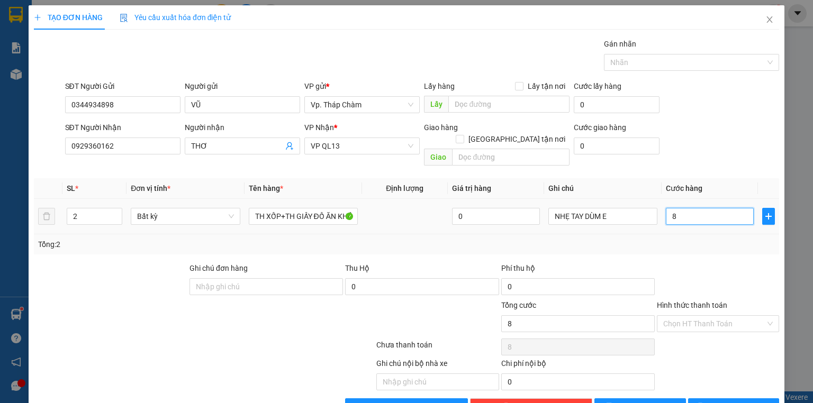
type input "80"
type input "80.000"
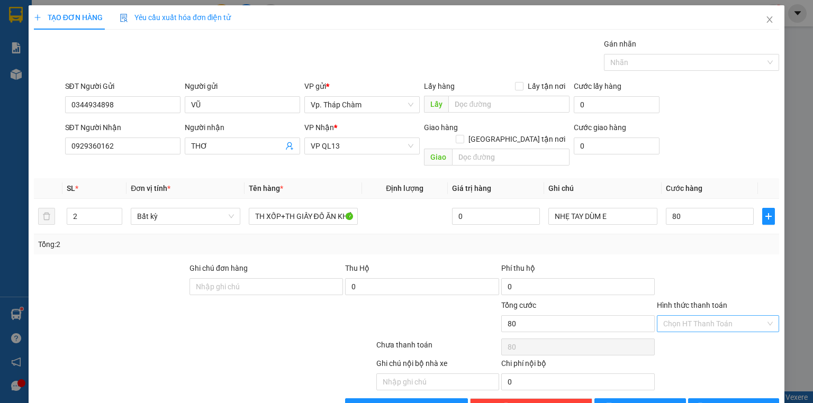
type input "80.000"
click at [743, 316] on input "Hình thức thanh toán" at bounding box center [714, 324] width 102 height 16
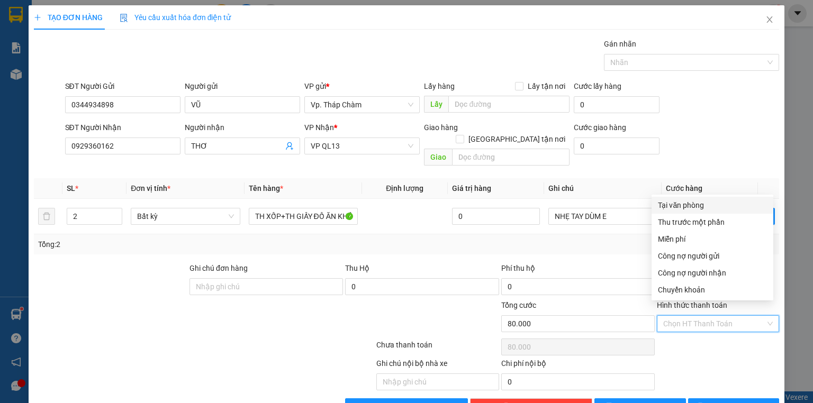
click at [709, 200] on div "Tại văn phòng" at bounding box center [712, 206] width 109 height 12
type input "0"
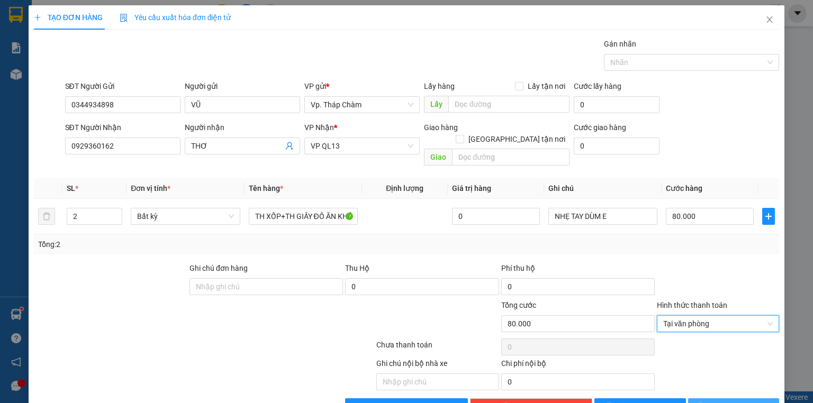
click at [756, 399] on button "[PERSON_NAME] và In" at bounding box center [734, 407] width 92 height 17
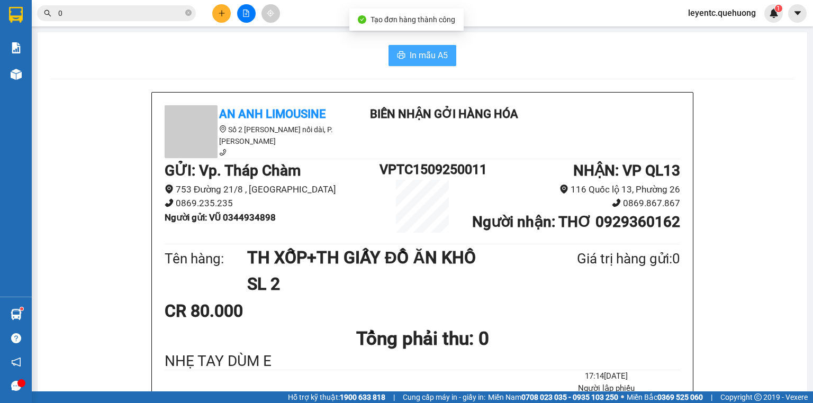
click at [421, 52] on span "In mẫu A5" at bounding box center [429, 55] width 38 height 13
click at [442, 51] on span "In mẫu A5" at bounding box center [429, 55] width 38 height 13
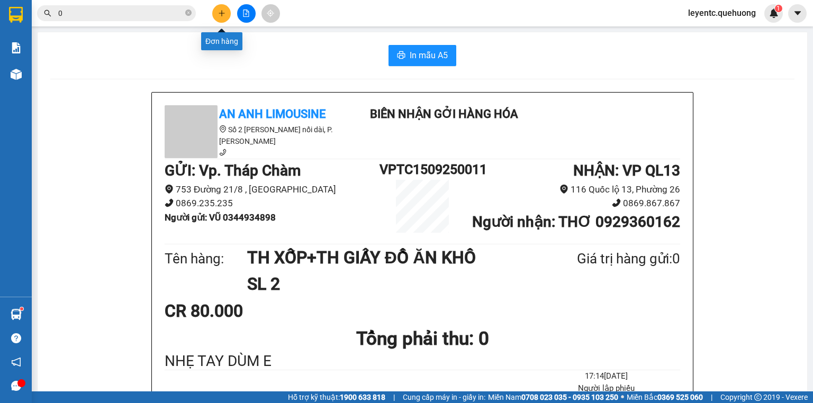
click at [223, 19] on button at bounding box center [221, 13] width 19 height 19
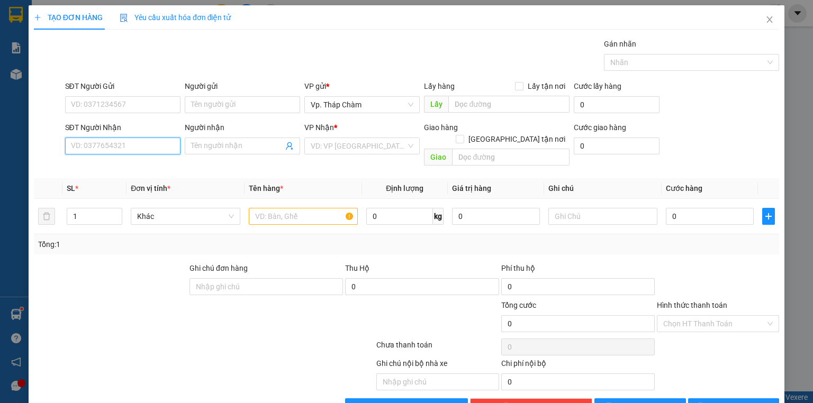
click at [159, 146] on input "SĐT Người Nhận" at bounding box center [122, 146] width 115 height 17
click at [147, 167] on div "0914755315 - [PERSON_NAME]" at bounding box center [123, 167] width 104 height 12
type input "0914755315"
type input "MINH TRIẾT"
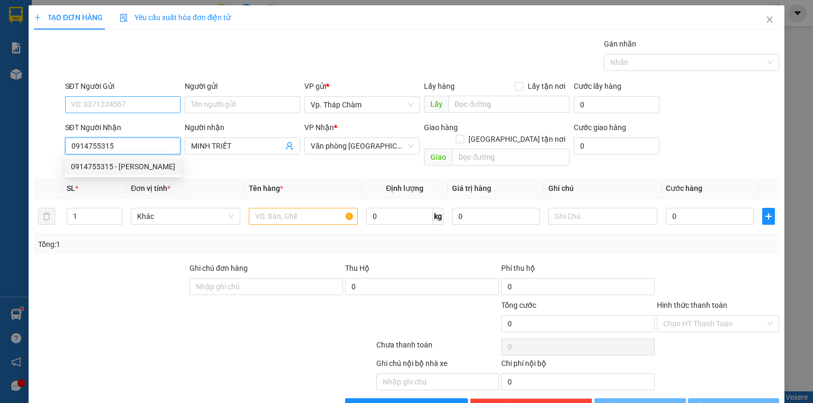
type input "40.000"
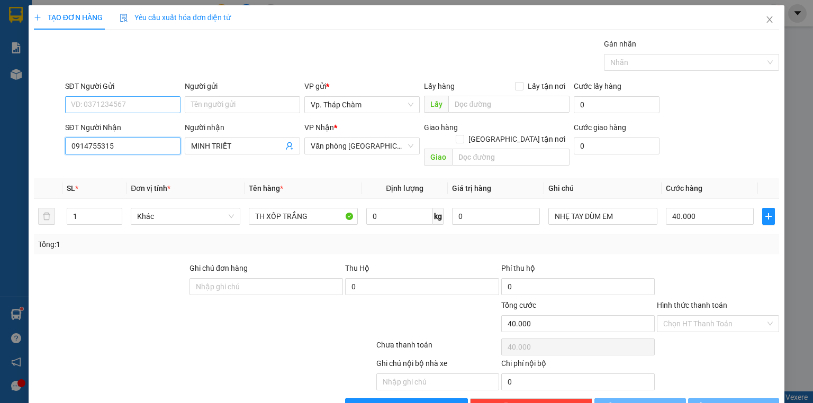
type input "0914755315"
click at [121, 106] on input "SĐT Người Gửi" at bounding box center [122, 104] width 115 height 17
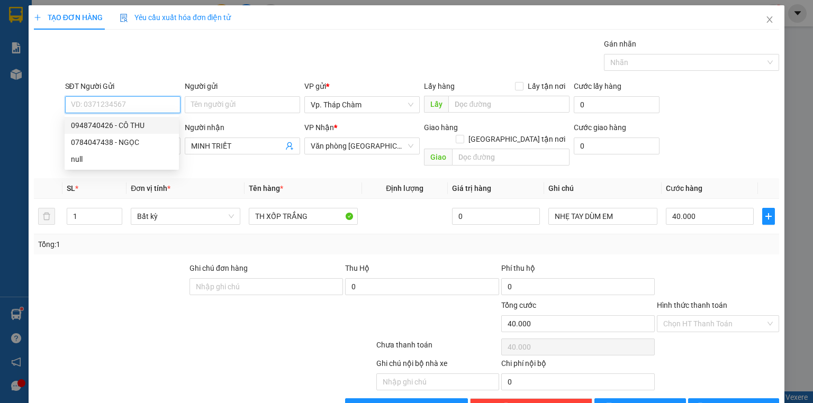
drag, startPoint x: 119, startPoint y: 114, endPoint x: 228, endPoint y: 164, distance: 119.7
click at [118, 120] on div "0948740426 - CÔ THU" at bounding box center [122, 126] width 102 height 12
type input "0948740426"
type input "CÔ THU"
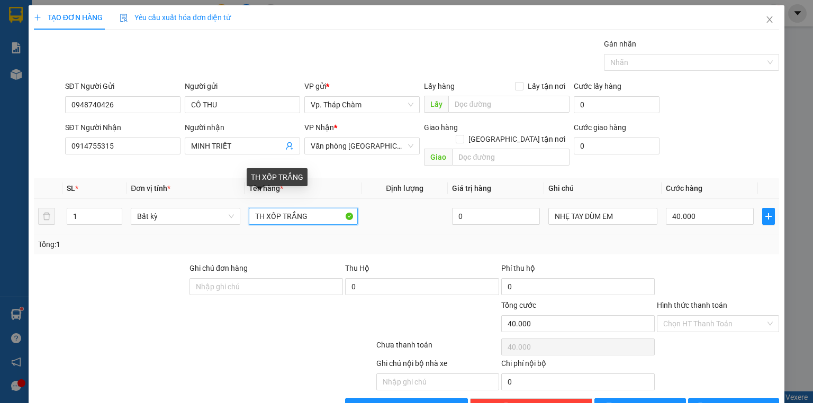
click at [277, 208] on input "TH XỐP TRẮNG" at bounding box center [303, 216] width 109 height 17
type input "TH GIẤY ĐỒ ĂN"
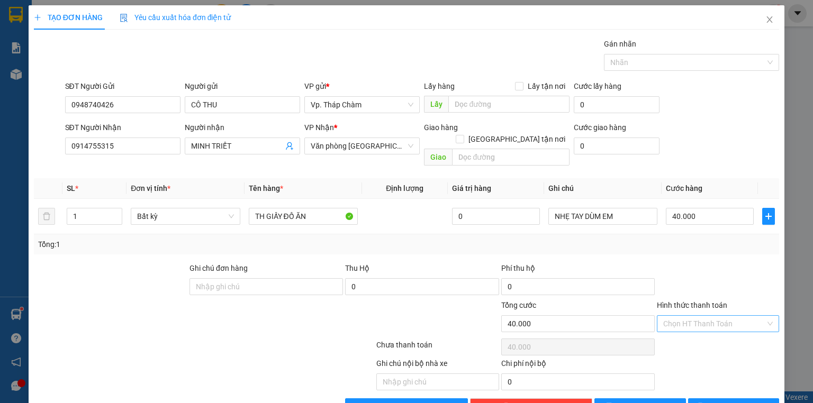
click at [692, 318] on input "Hình thức thanh toán" at bounding box center [714, 324] width 102 height 16
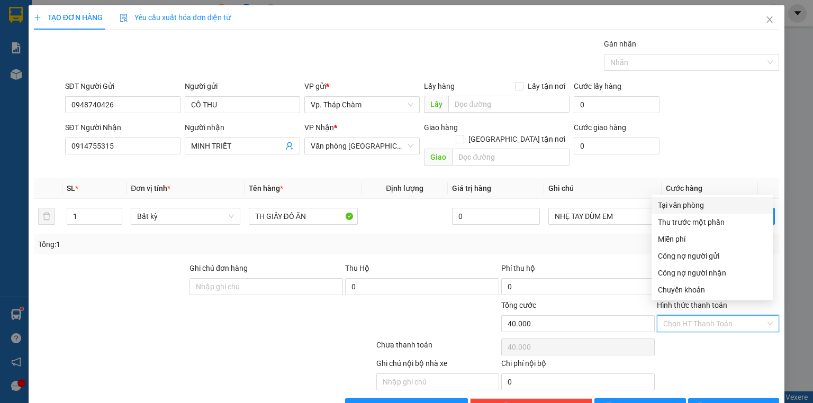
click at [678, 206] on div "Tại văn phòng" at bounding box center [712, 206] width 109 height 12
type input "0"
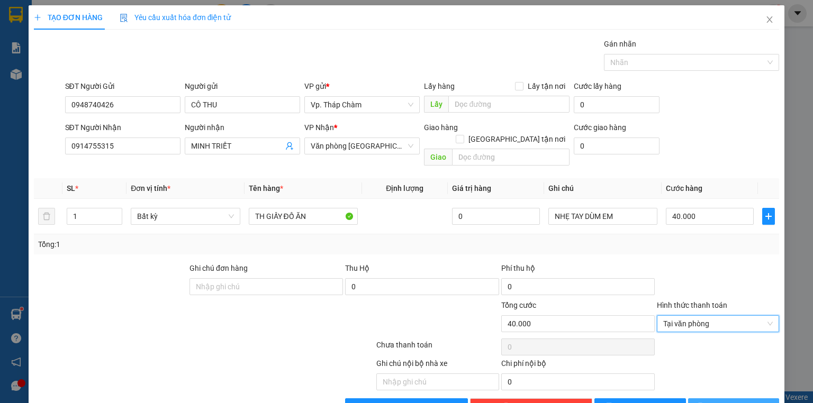
click at [738, 399] on button "[PERSON_NAME] và In" at bounding box center [734, 407] width 92 height 17
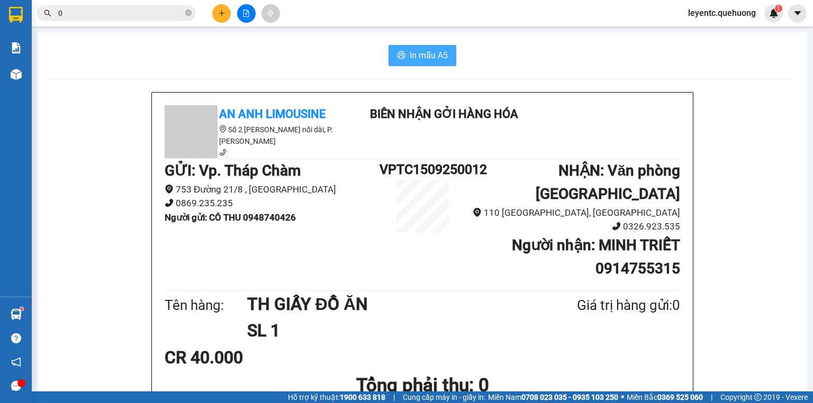
click at [440, 53] on span "In mẫu A5" at bounding box center [429, 55] width 38 height 13
click at [225, 10] on icon "plus" at bounding box center [221, 13] width 7 height 7
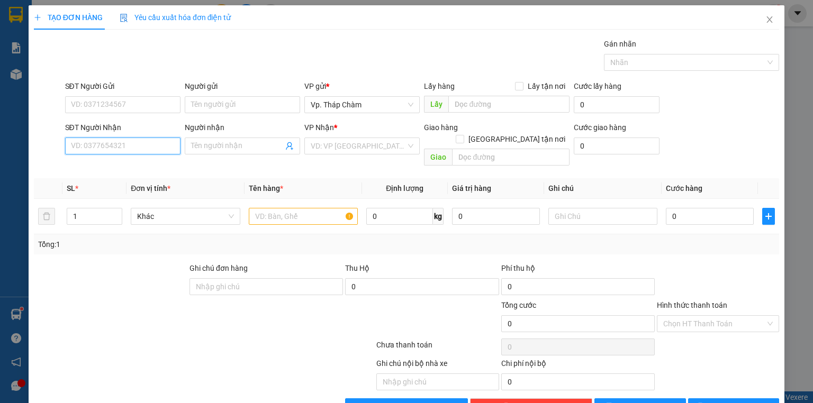
drag, startPoint x: 145, startPoint y: 150, endPoint x: 359, endPoint y: 131, distance: 215.7
click at [180, 142] on div "SĐT Người Nhận VD: 0377654321" at bounding box center [123, 146] width 120 height 49
click at [114, 161] on div "0901232565 - NHI" at bounding box center [122, 167] width 102 height 12
type input "0901232565"
type input "NHI"
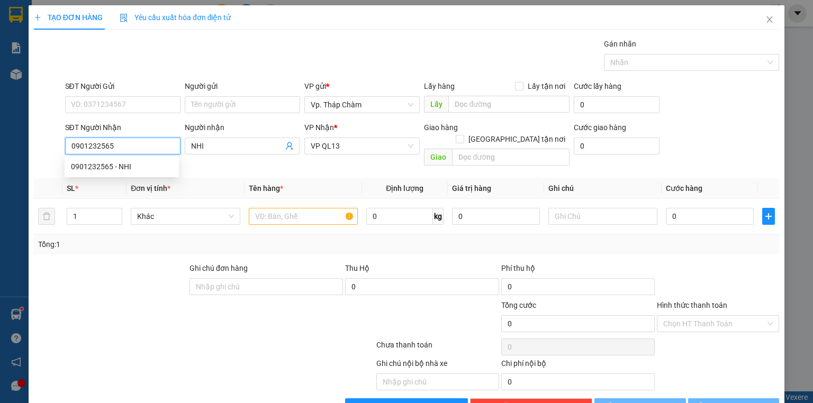
type input "40.000"
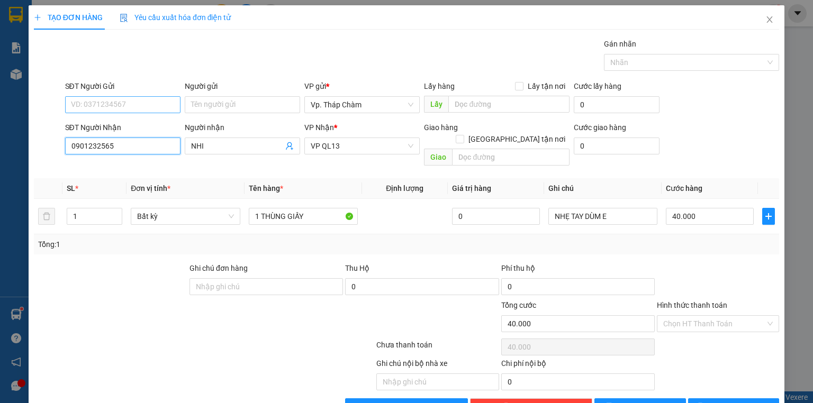
type input "0901232565"
click at [109, 103] on input "SĐT Người Gửi" at bounding box center [122, 104] width 115 height 17
click at [118, 120] on div "0813501572 - CHÂU" at bounding box center [122, 126] width 102 height 12
type input "0813501572"
type input "CHÂU"
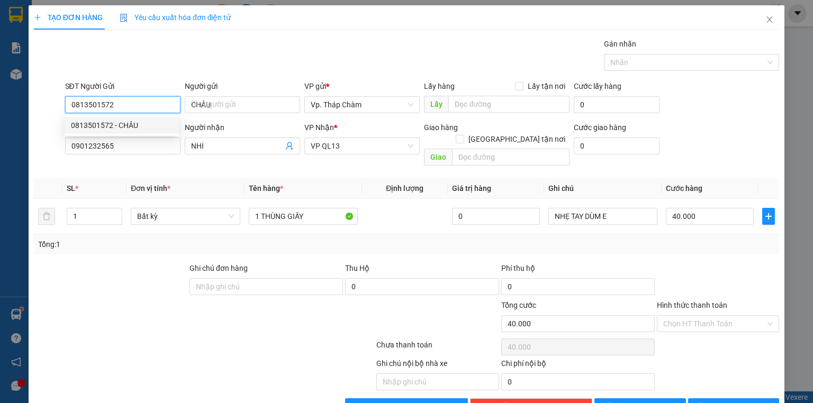
type input "190.000"
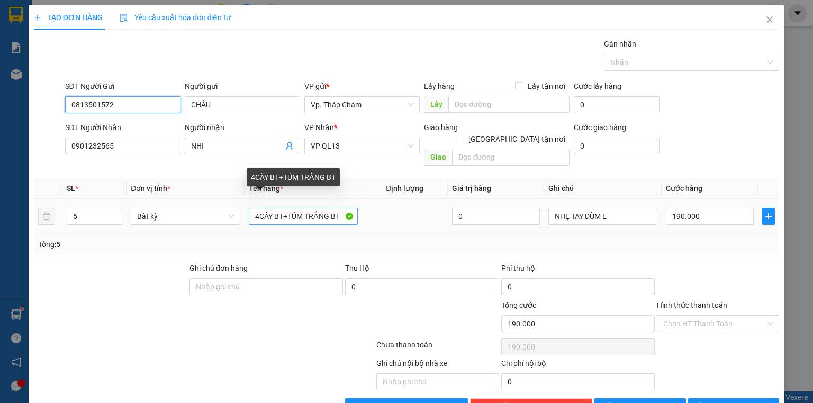
type input "0813501572"
click at [257, 208] on input "4CÂY BT+TÚM TRẮNG BT" at bounding box center [303, 216] width 109 height 17
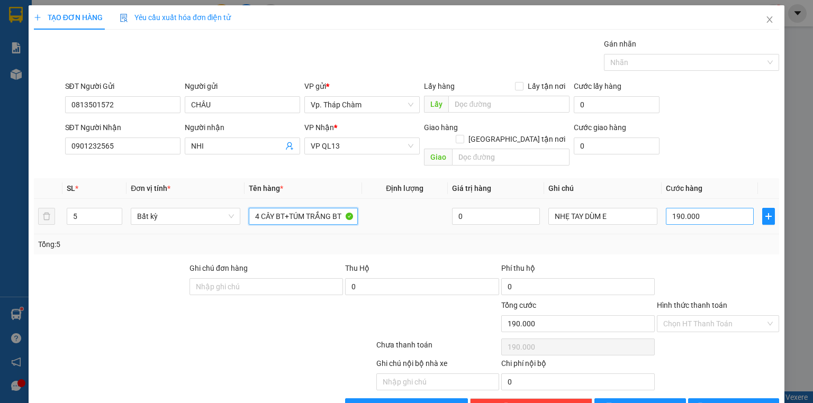
type input "4 CÂY BT+TÚM TRẮNG BT"
click at [707, 208] on input "190.000" at bounding box center [710, 216] width 88 height 17
type input "0"
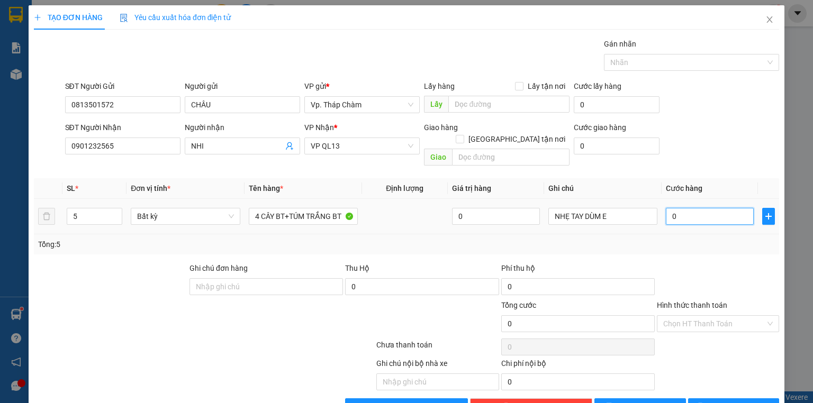
type input "2"
type input "02"
type input "20"
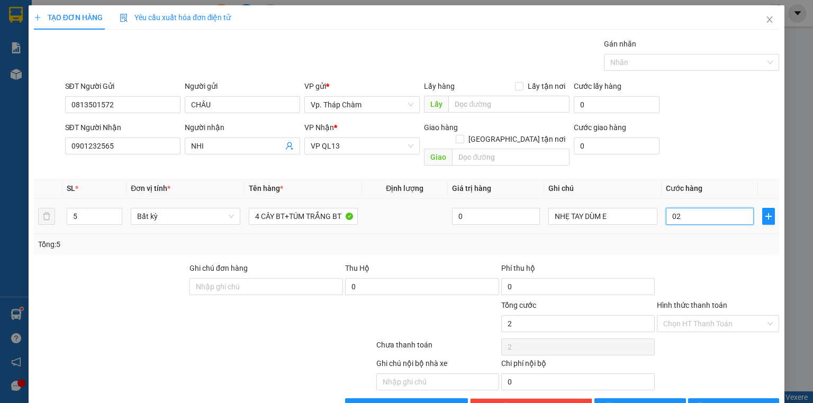
type input "020"
type input "200"
type input "0.200"
type input "200.000"
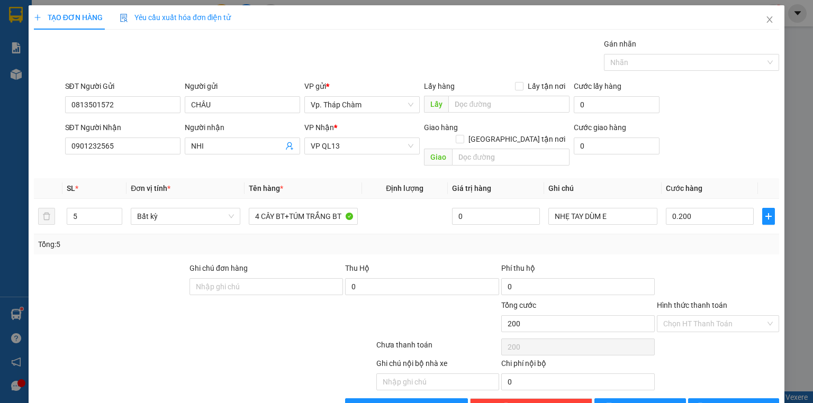
type input "200.000"
click at [711, 263] on div at bounding box center [718, 281] width 124 height 37
click at [704, 317] on input "Hình thức thanh toán" at bounding box center [714, 324] width 102 height 16
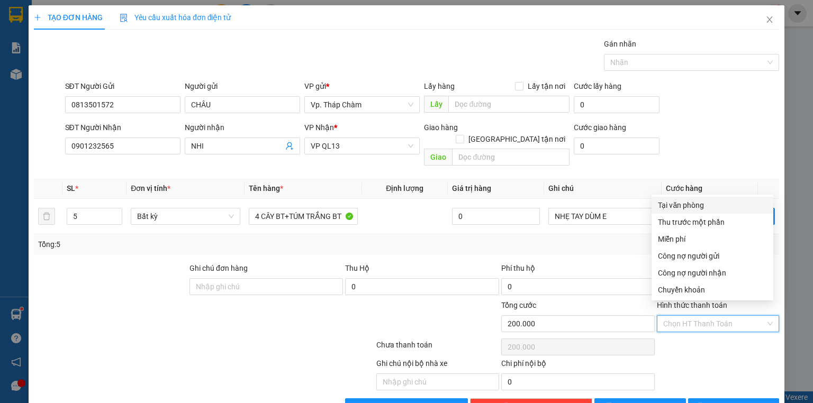
click at [673, 202] on div "Tại văn phòng" at bounding box center [712, 206] width 109 height 12
type input "0"
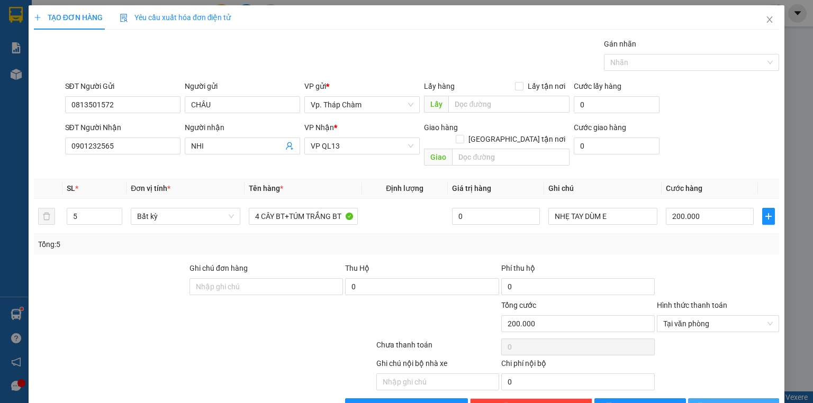
click at [744, 401] on span "[PERSON_NAME] và In" at bounding box center [745, 407] width 74 height 12
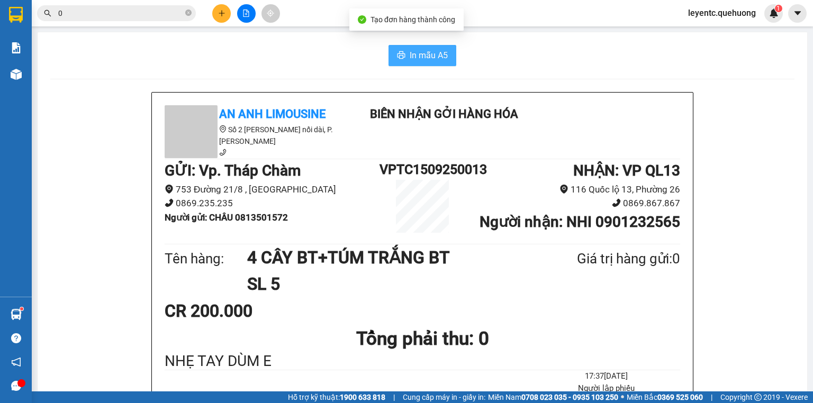
click at [424, 52] on span "In mẫu A5" at bounding box center [429, 55] width 38 height 13
click at [434, 51] on span "In mẫu A5" at bounding box center [429, 55] width 38 height 13
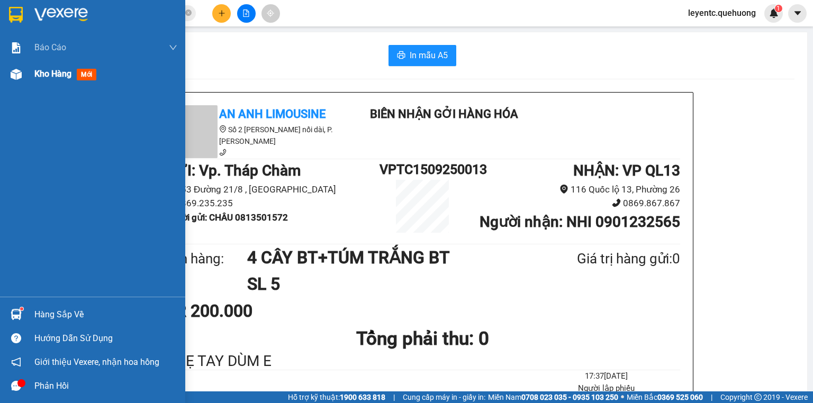
click at [12, 69] on img at bounding box center [16, 74] width 11 height 11
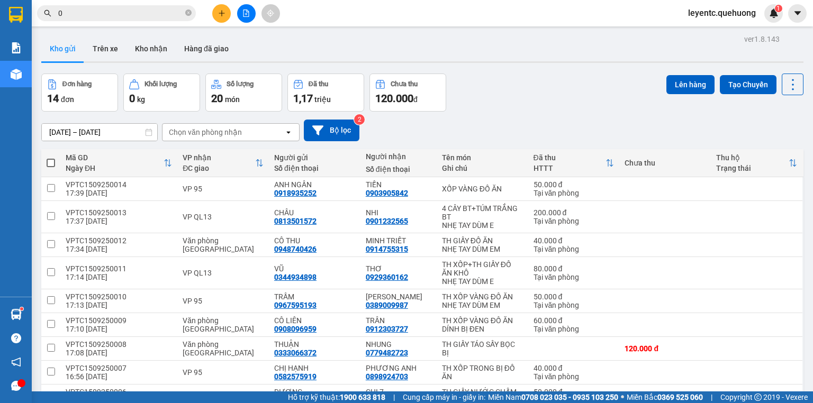
click at [547, 112] on div "[DATE] – [DATE] Press the down arrow key to interact with the calendar and sele…" at bounding box center [422, 131] width 762 height 38
click at [506, 120] on div "[DATE] – [DATE] Press the down arrow key to interact with the calendar and sele…" at bounding box center [422, 131] width 762 height 22
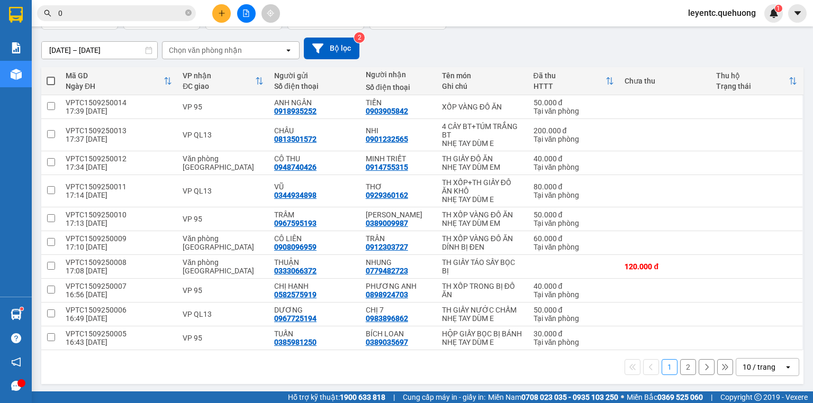
click at [754, 364] on div "10 / trang" at bounding box center [759, 367] width 33 height 11
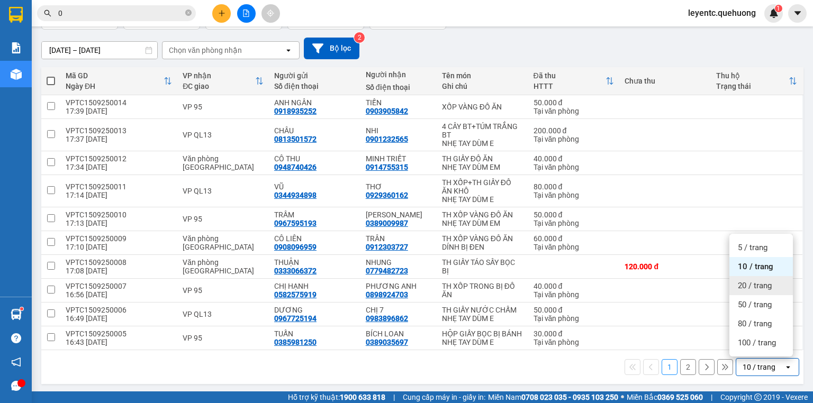
click at [746, 281] on span "20 / trang" at bounding box center [755, 286] width 34 height 11
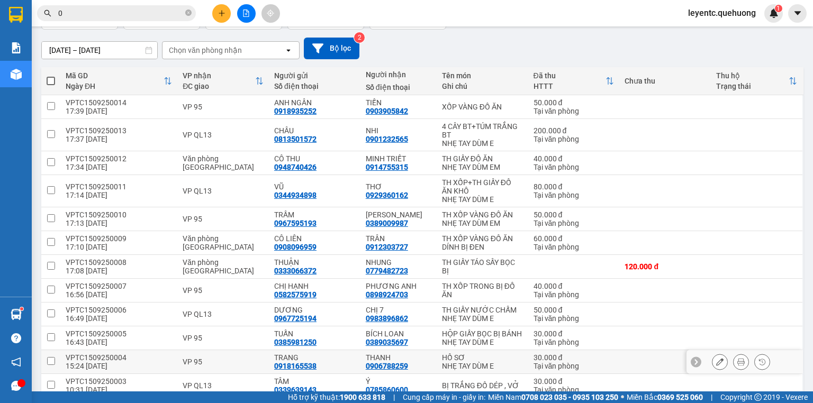
scroll to position [194, 0]
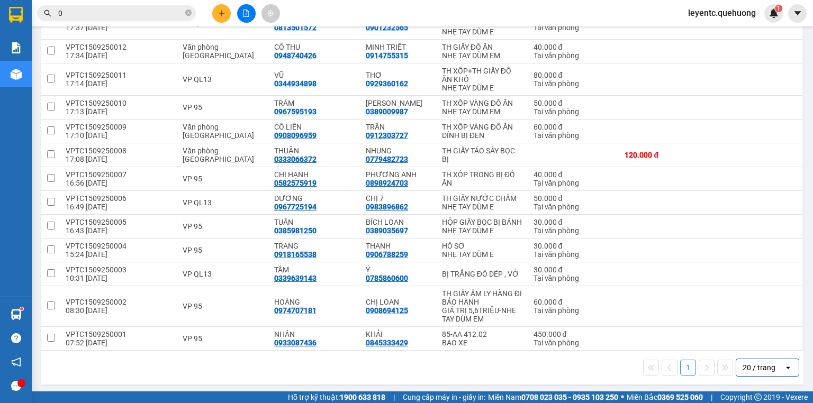
click at [757, 368] on div "20 / trang" at bounding box center [759, 368] width 33 height 11
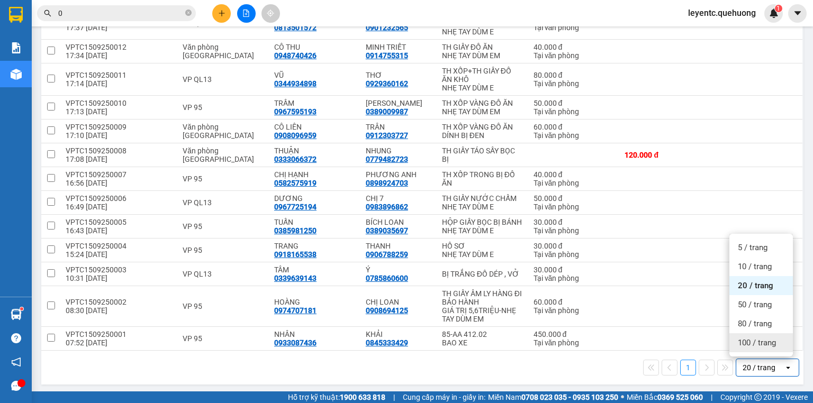
click at [752, 342] on span "100 / trang" at bounding box center [757, 343] width 38 height 11
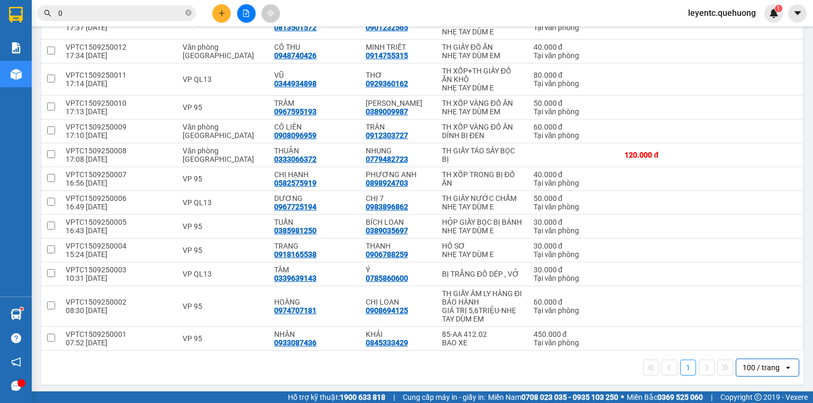
click at [559, 368] on div "1 100 / trang open" at bounding box center [423, 368] width 754 height 18
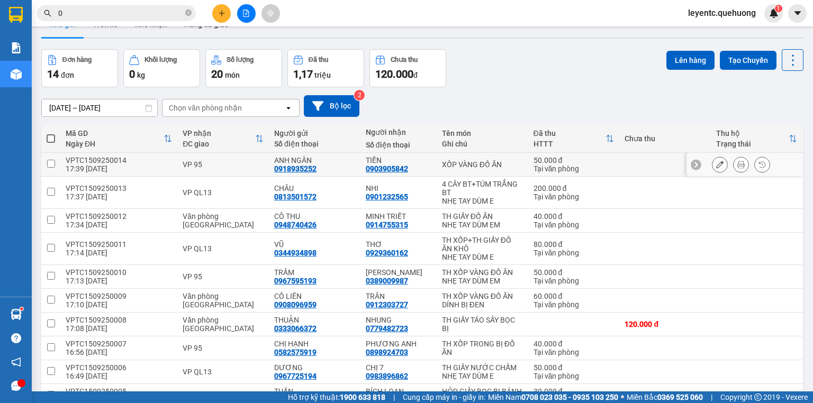
scroll to position [0, 0]
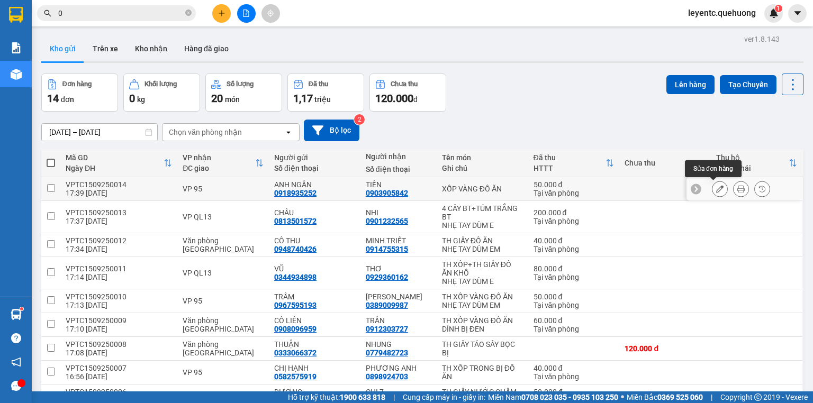
click at [716, 192] on icon at bounding box center [719, 188] width 7 height 7
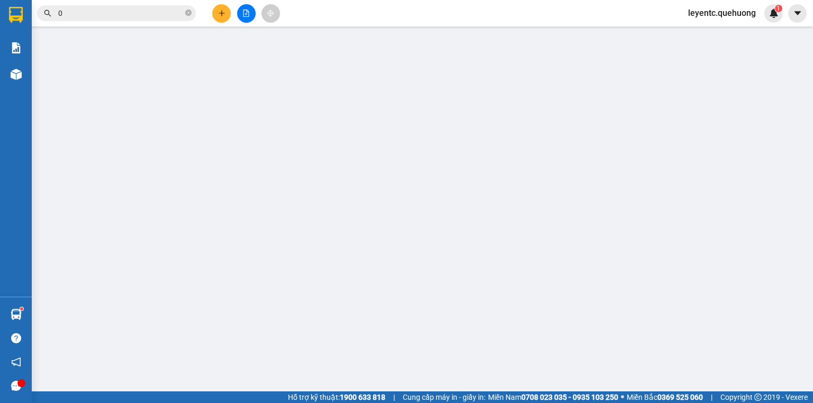
type input "0918935252"
type input "ANH NGÂN"
type input "0903905842"
type input "TIẾN"
type input "50.000"
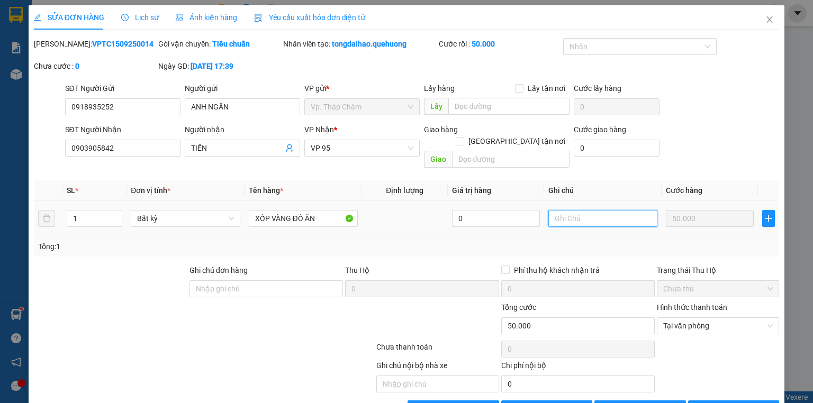
click at [576, 210] on input "text" at bounding box center [602, 218] width 109 height 17
type input "G"
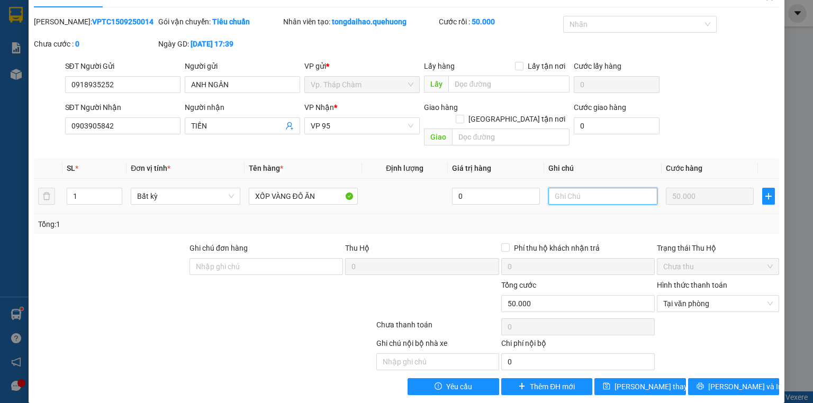
click at [584, 190] on input "text" at bounding box center [602, 196] width 109 height 17
type input "B"
click at [581, 188] on input "text" at bounding box center [602, 196] width 109 height 17
click at [566, 188] on input "text" at bounding box center [602, 196] width 109 height 17
type input "G"
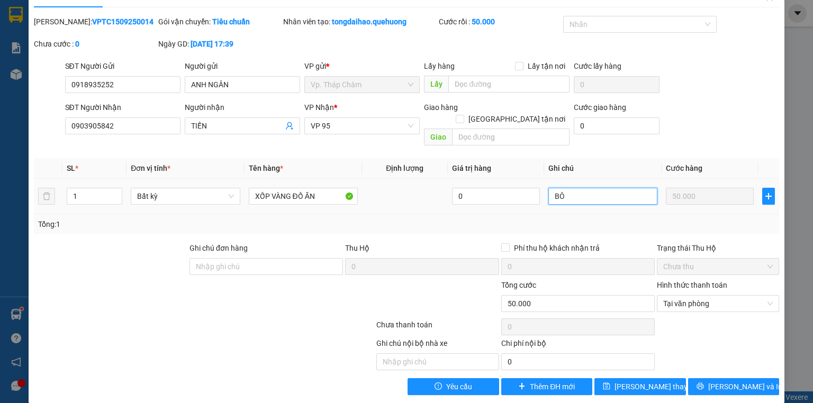
type input "B"
type input "BOOK XE ÔM DÙM KHÁCH"
click at [720, 381] on span "[PERSON_NAME] và In" at bounding box center [745, 387] width 74 height 12
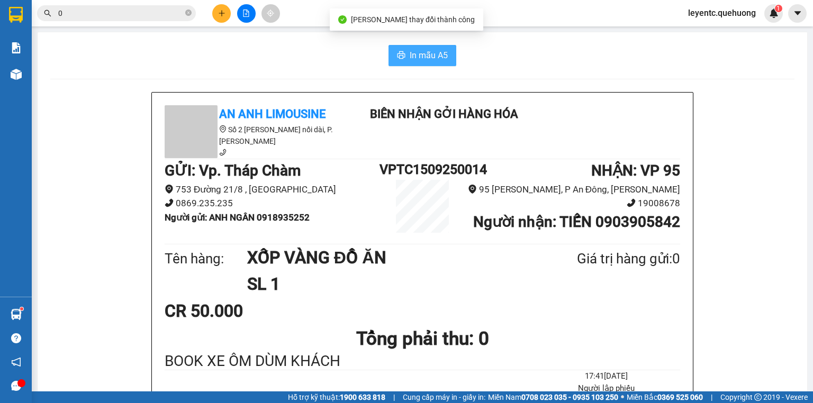
click at [414, 51] on span "In mẫu A5" at bounding box center [429, 55] width 38 height 13
click at [231, 235] on div "GỬI : Vp. Tháp Chàm 753 Đường 21/8 , [GEOGRAPHIC_DATA] An 0869.235.235 Người gử…" at bounding box center [423, 200] width 516 height 82
click at [281, 216] on b "Người gửi : ANH NGÂN 0918935252" at bounding box center [237, 217] width 145 height 11
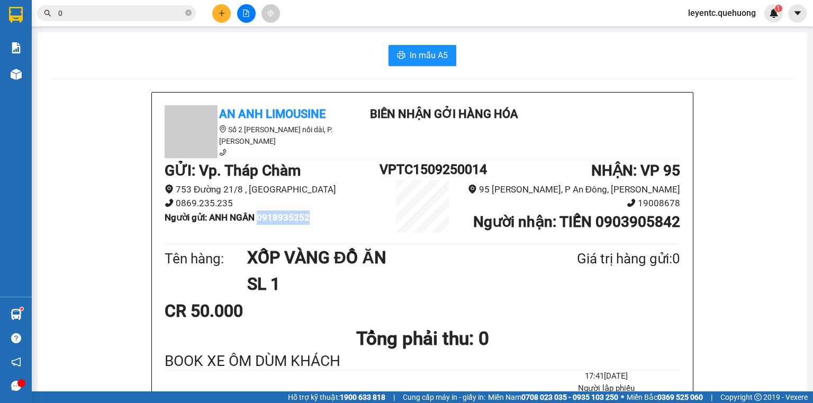
click at [281, 217] on b "Người gửi : ANH NGÂN 0918935252" at bounding box center [237, 217] width 145 height 11
copy b "0918935252"
click at [221, 15] on icon "plus" at bounding box center [221, 13] width 7 height 7
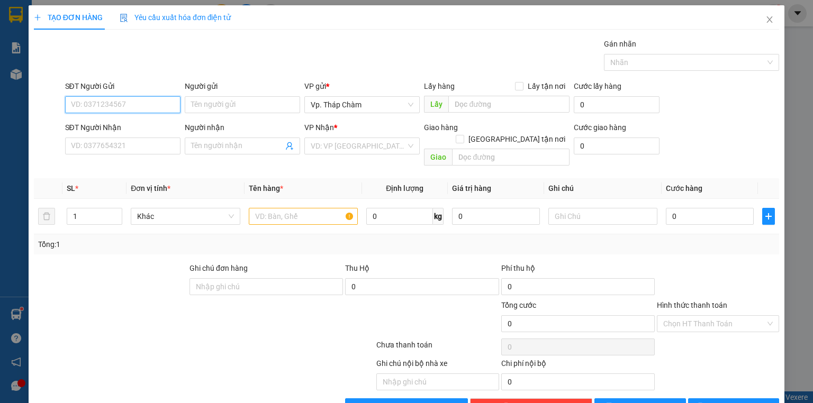
paste input "0918935252"
type input "0918935252"
click at [124, 124] on div "0918935252 - [PERSON_NAME]" at bounding box center [123, 126] width 104 height 12
type input "ANH NGÂN"
type input "0903905842"
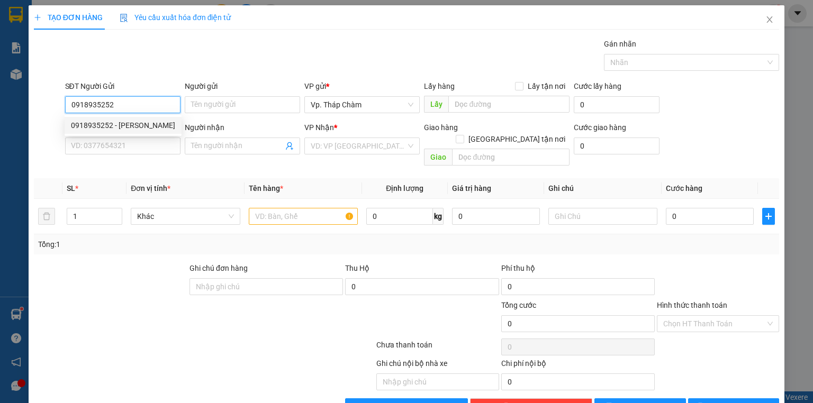
type input "TIẾN"
type input "50.000"
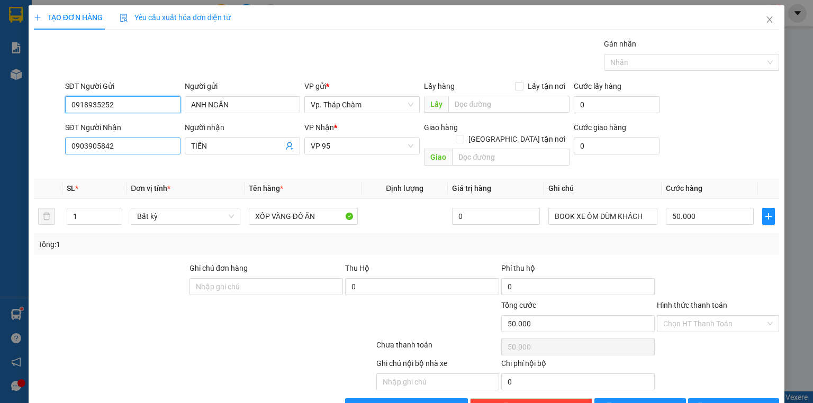
type input "0918935252"
click at [102, 145] on input "0903905842" at bounding box center [122, 146] width 115 height 17
type input "0904305555"
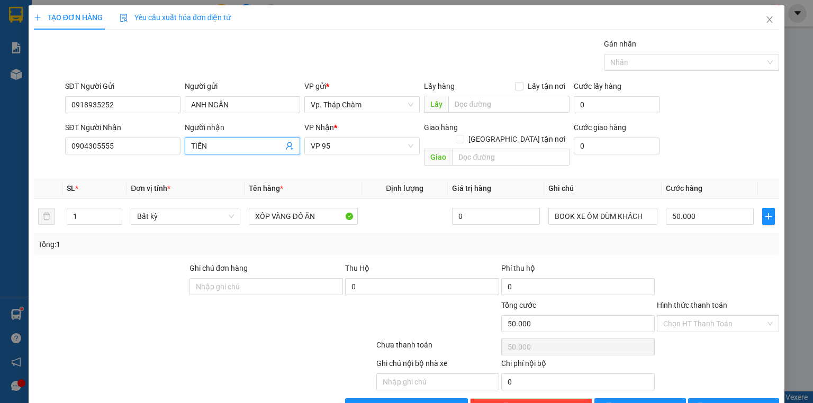
click at [219, 147] on input "TIẾN" at bounding box center [237, 146] width 92 height 12
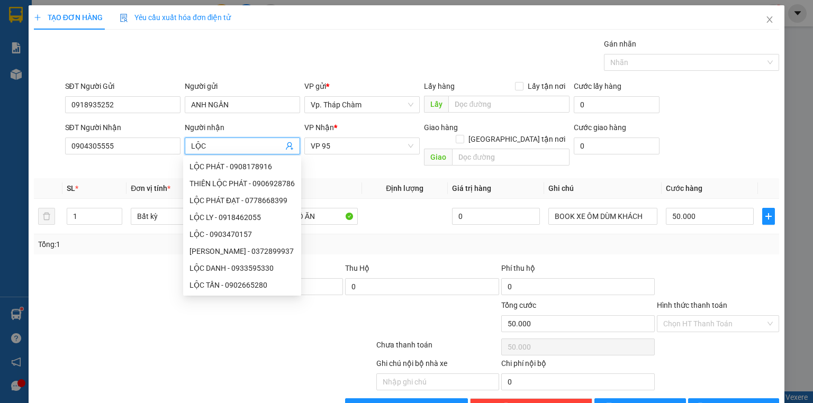
type input "LỘC"
click at [663, 263] on div at bounding box center [718, 281] width 124 height 37
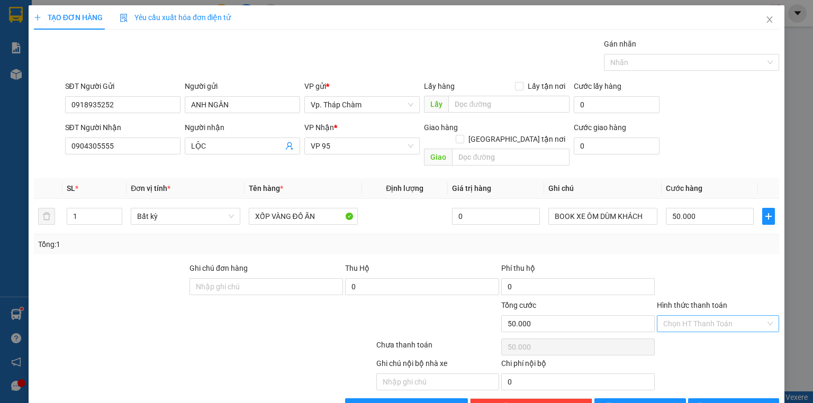
click at [698, 316] on input "Hình thức thanh toán" at bounding box center [714, 324] width 102 height 16
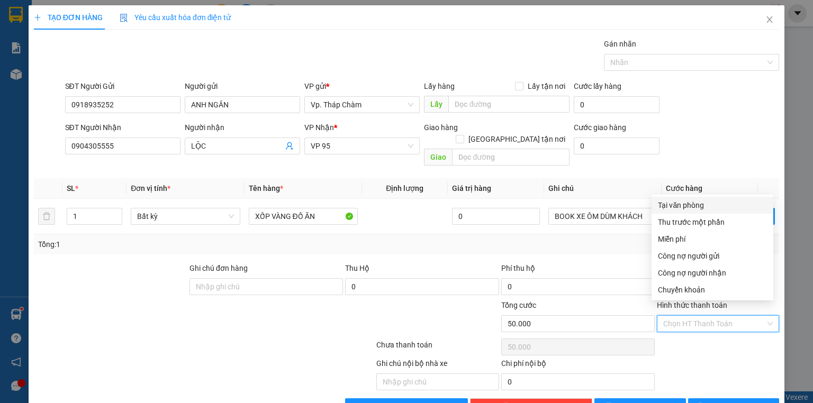
click at [692, 206] on div "Tại văn phòng" at bounding box center [712, 206] width 109 height 12
type input "0"
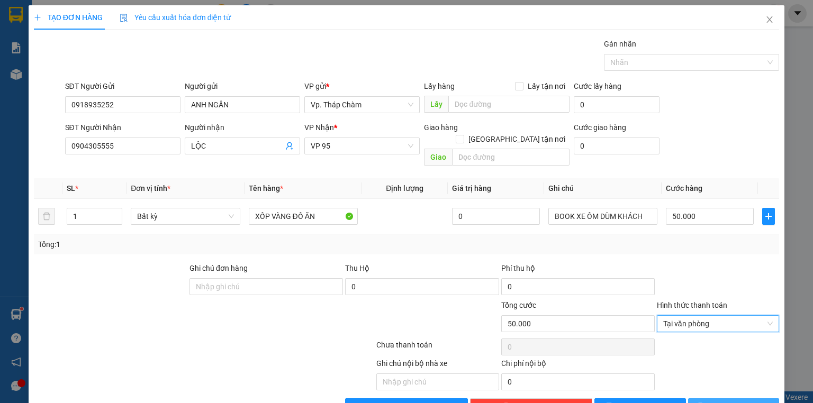
click at [746, 401] on span "[PERSON_NAME] và In" at bounding box center [745, 407] width 74 height 12
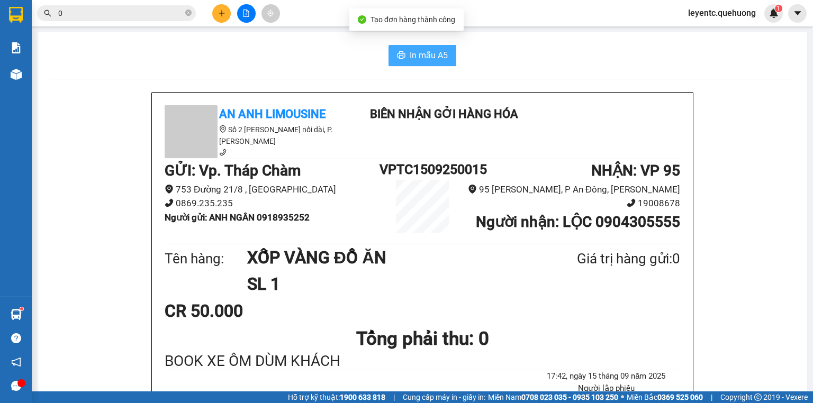
drag, startPoint x: 438, startPoint y: 52, endPoint x: 40, endPoint y: 47, distance: 398.1
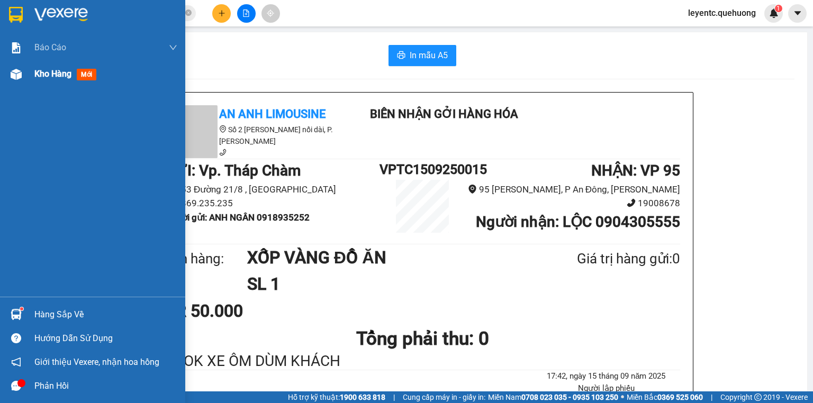
click at [51, 73] on span "Kho hàng" at bounding box center [52, 74] width 37 height 10
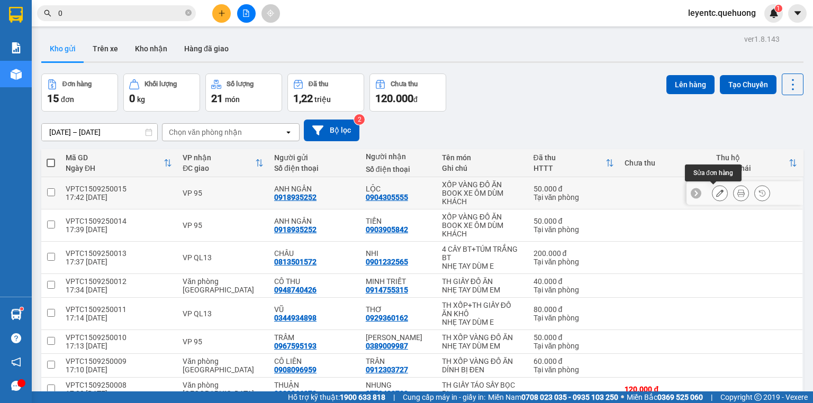
click at [716, 195] on icon at bounding box center [719, 193] width 7 height 7
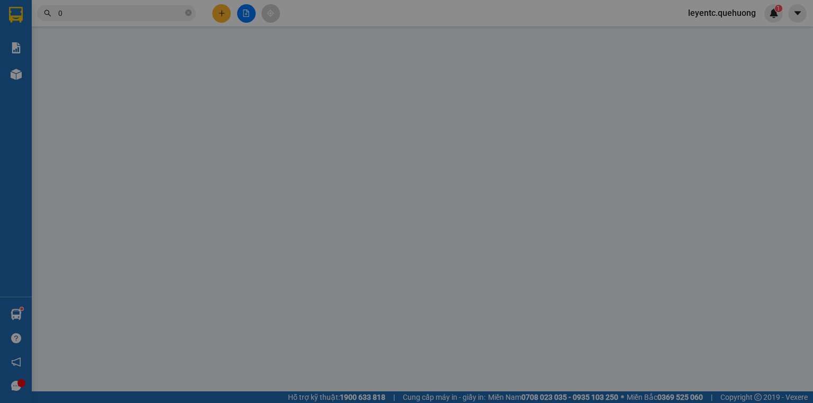
type input "0918935252"
type input "ANH NGÂN"
type input "0904305555"
type input "LỘC"
type input "50.000"
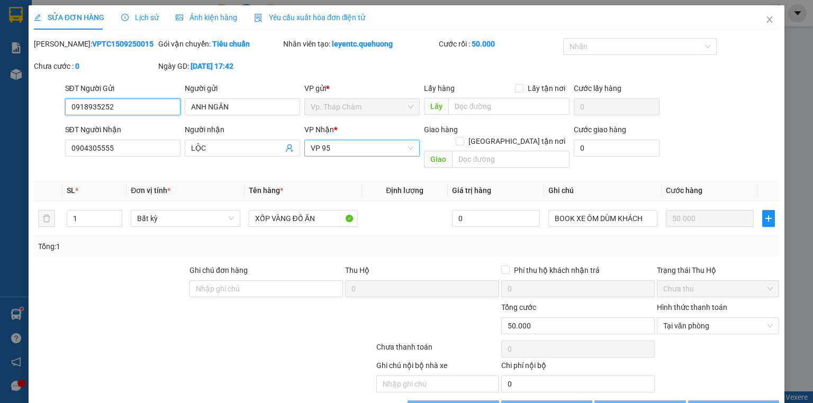
click at [371, 148] on span "VP 95" at bounding box center [362, 148] width 103 height 16
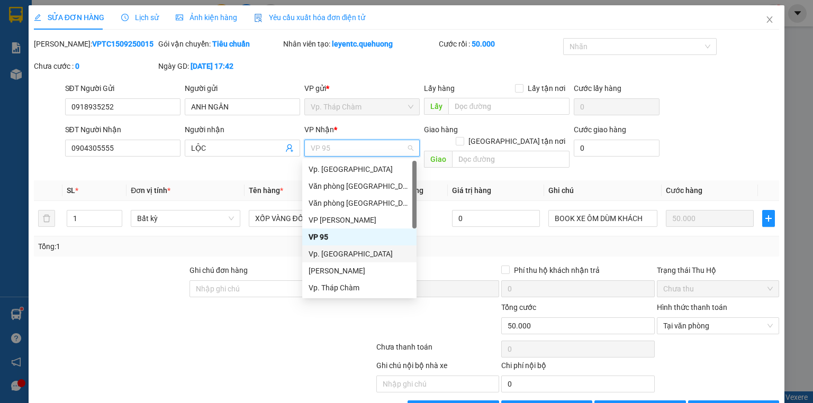
scroll to position [85, 0]
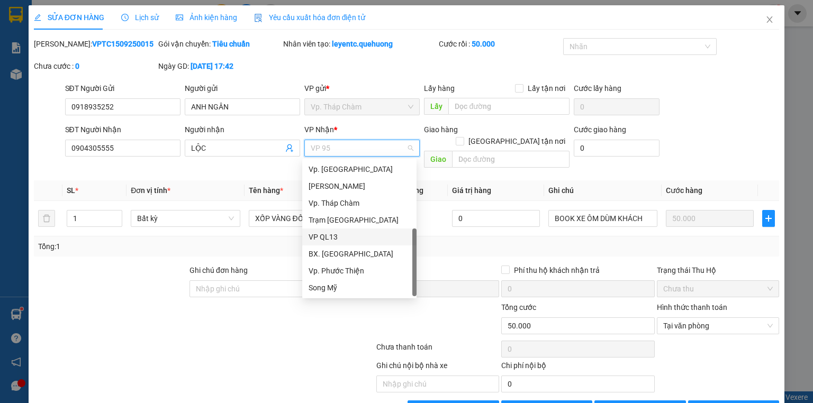
click at [334, 241] on div "VP QL13" at bounding box center [360, 237] width 102 height 12
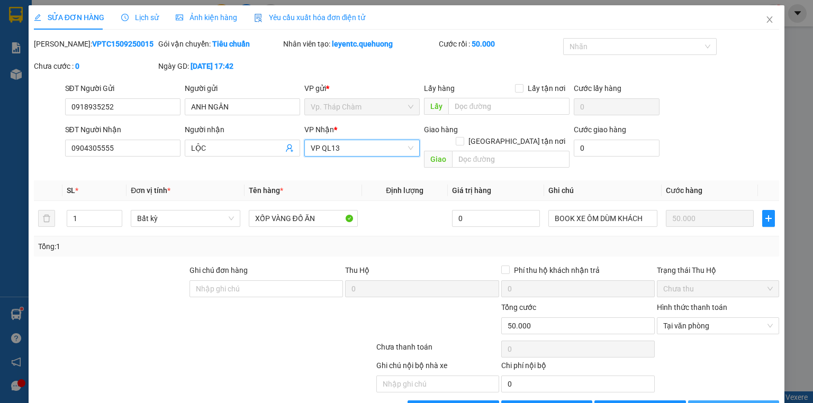
click at [745, 403] on span "[PERSON_NAME] và In" at bounding box center [745, 409] width 74 height 12
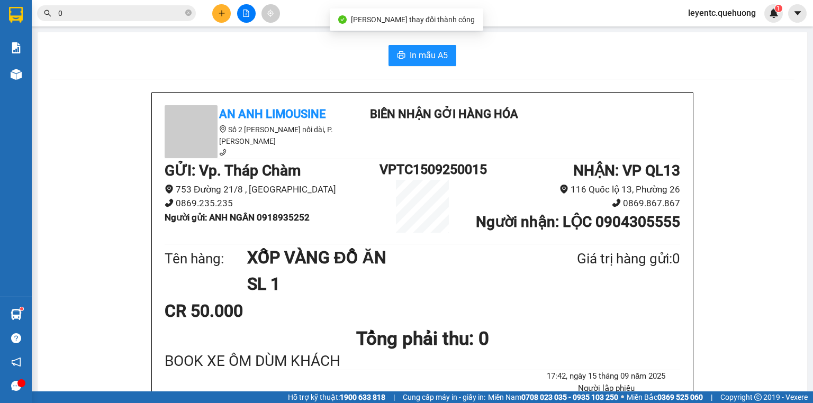
click at [404, 57] on button "In mẫu A5" at bounding box center [423, 55] width 68 height 21
click at [224, 20] on button at bounding box center [221, 13] width 19 height 19
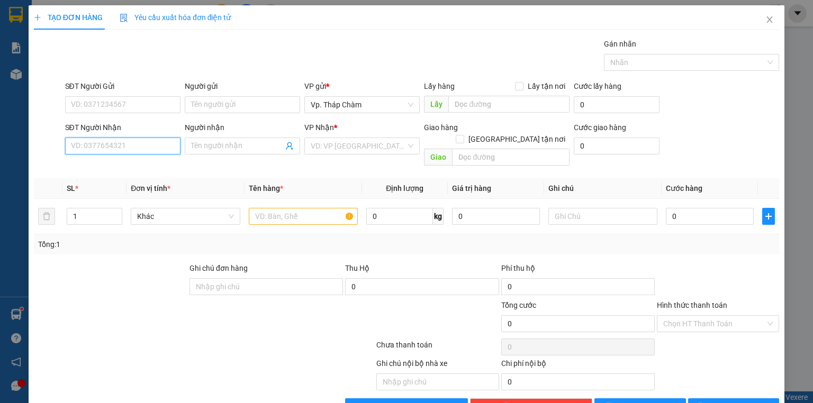
click at [120, 142] on input "SĐT Người Nhận" at bounding box center [122, 146] width 115 height 17
click at [105, 152] on input "SĐT Người Nhận" at bounding box center [122, 146] width 115 height 17
click at [124, 151] on input "SĐT Người Nhận" at bounding box center [122, 146] width 115 height 17
click at [118, 161] on div "0937699378 - HUY" at bounding box center [122, 167] width 102 height 12
type input "0937699378"
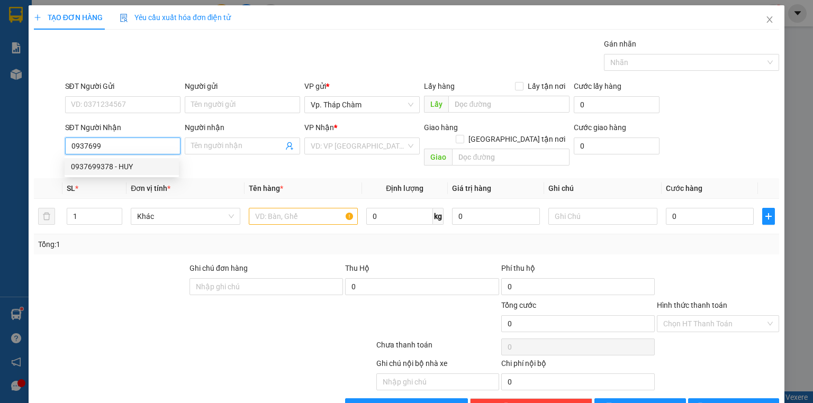
type input "HUY"
type input "0937699378"
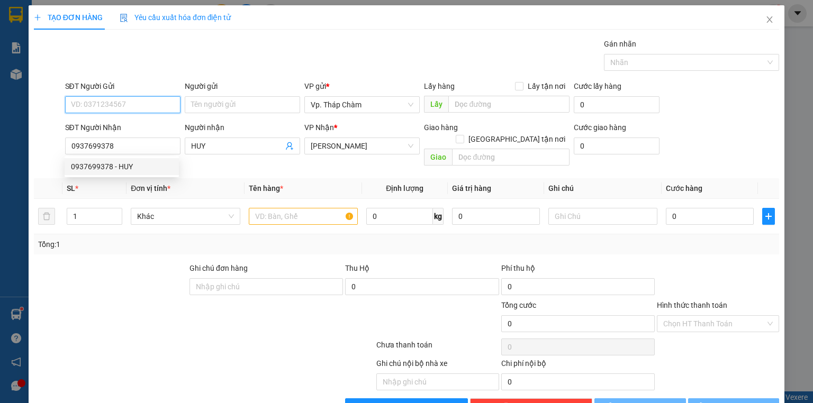
click at [118, 109] on input "SĐT Người Gửi" at bounding box center [122, 104] width 115 height 17
type input "40.000"
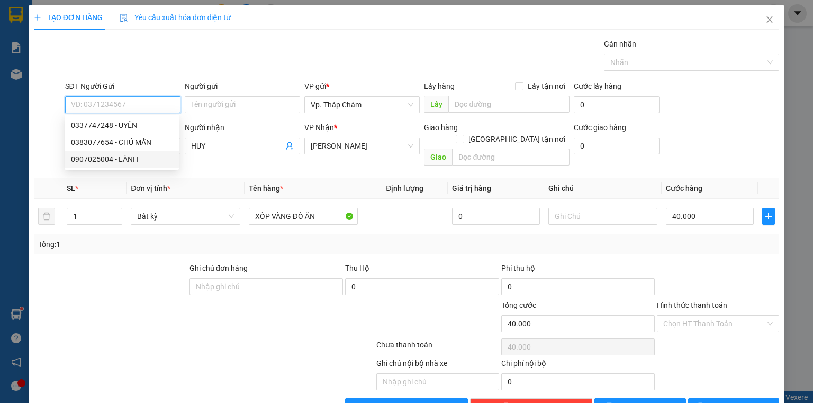
click at [121, 158] on div "0907025004 - LÀNH" at bounding box center [122, 160] width 102 height 12
type input "0907025004"
type input "LÀNH"
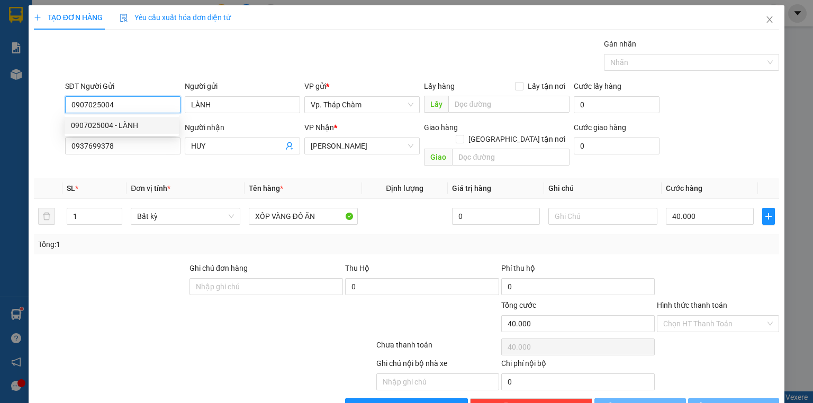
type input "70.000"
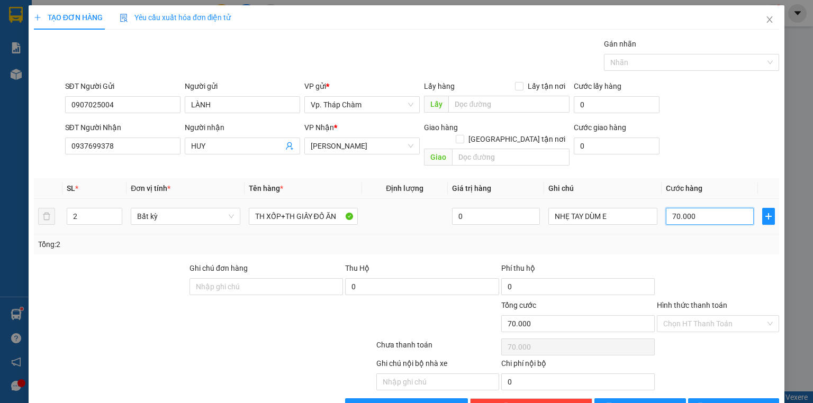
click at [700, 208] on input "70.000" at bounding box center [710, 216] width 88 height 17
type input "0"
type input "7"
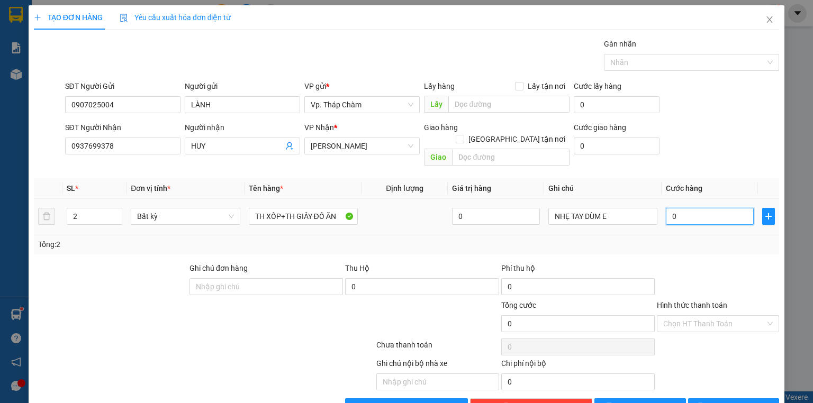
type input "7"
type input "07"
type input "0"
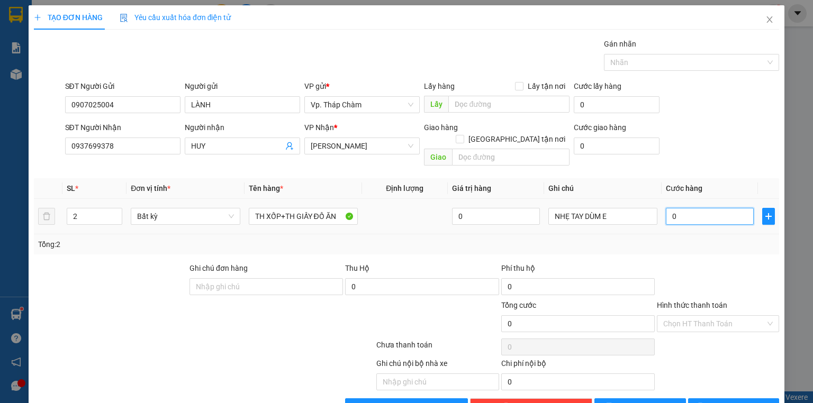
type input "8"
type input "08"
type input "80"
drag, startPoint x: 697, startPoint y: 270, endPoint x: 692, endPoint y: 284, distance: 14.9
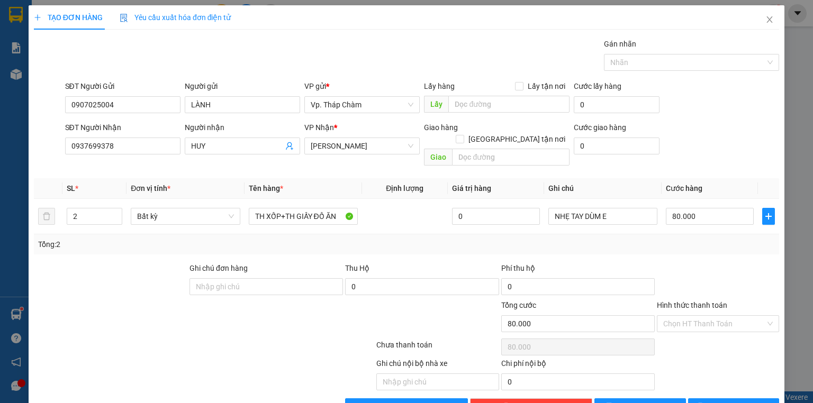
click at [696, 271] on div at bounding box center [718, 281] width 124 height 37
click at [686, 316] on input "Hình thức thanh toán" at bounding box center [714, 324] width 102 height 16
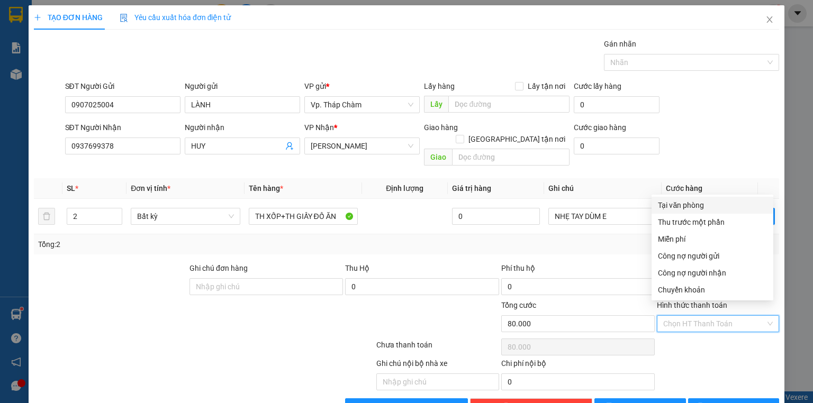
click at [683, 202] on div "Tại văn phòng" at bounding box center [712, 206] width 109 height 12
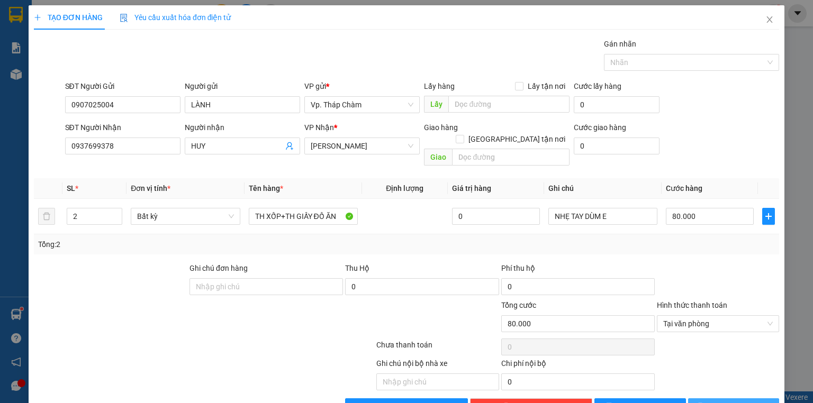
click at [712, 399] on button "[PERSON_NAME] và In" at bounding box center [734, 407] width 92 height 17
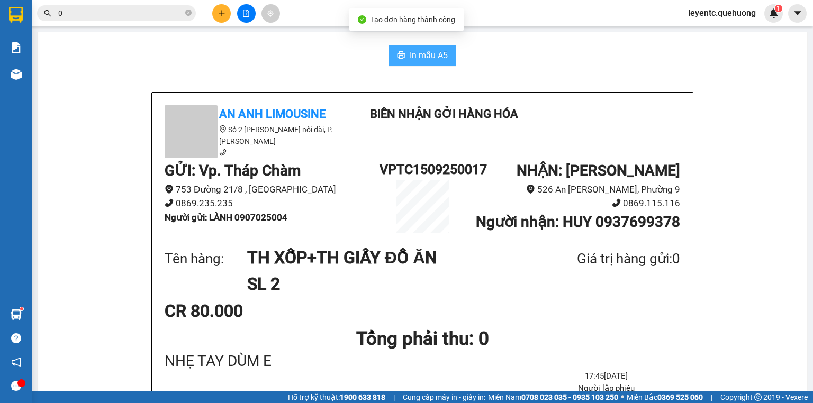
click at [424, 57] on span "In mẫu A5" at bounding box center [429, 55] width 38 height 13
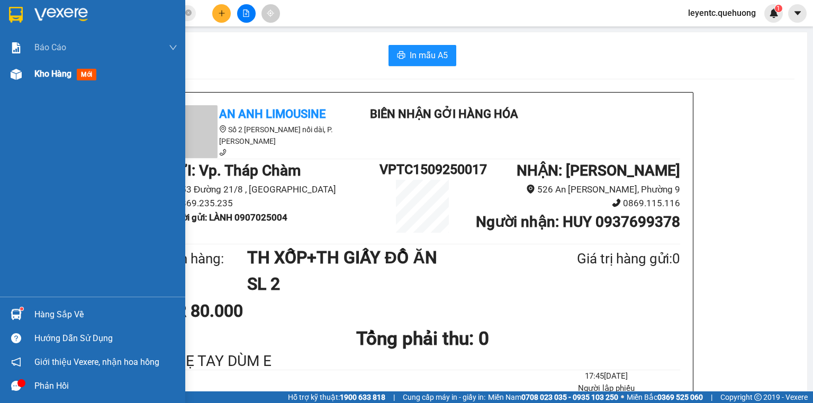
click at [17, 74] on img at bounding box center [16, 74] width 11 height 11
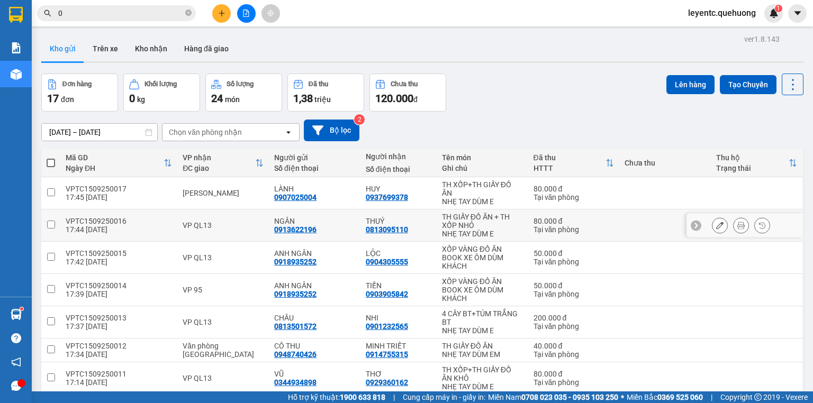
click at [724, 227] on div at bounding box center [741, 226] width 58 height 16
click at [734, 227] on button at bounding box center [741, 226] width 15 height 19
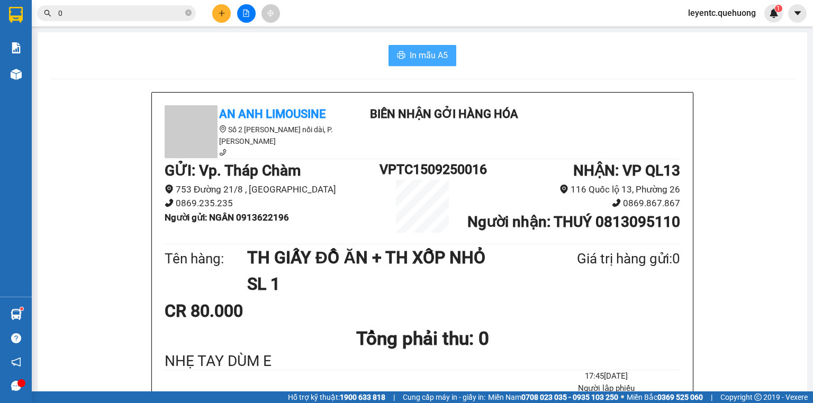
click at [399, 49] on button "In mẫu A5" at bounding box center [423, 55] width 68 height 21
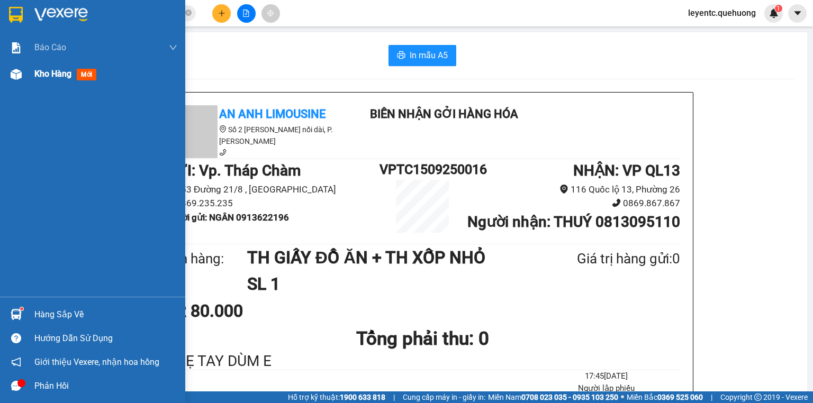
click at [15, 72] on img at bounding box center [16, 74] width 11 height 11
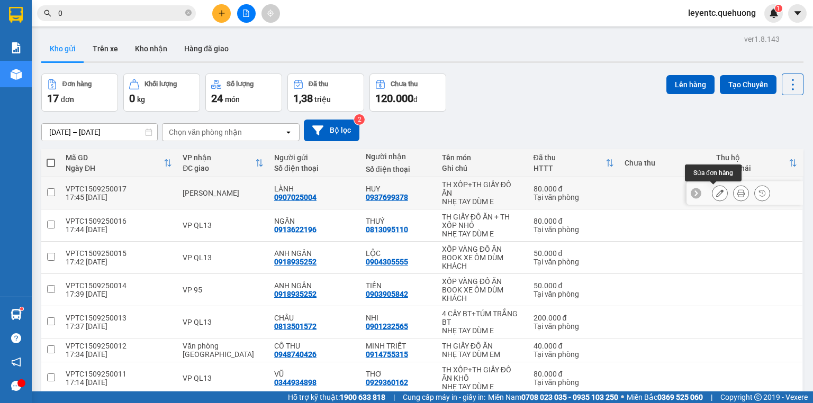
click at [714, 197] on button at bounding box center [720, 193] width 15 height 19
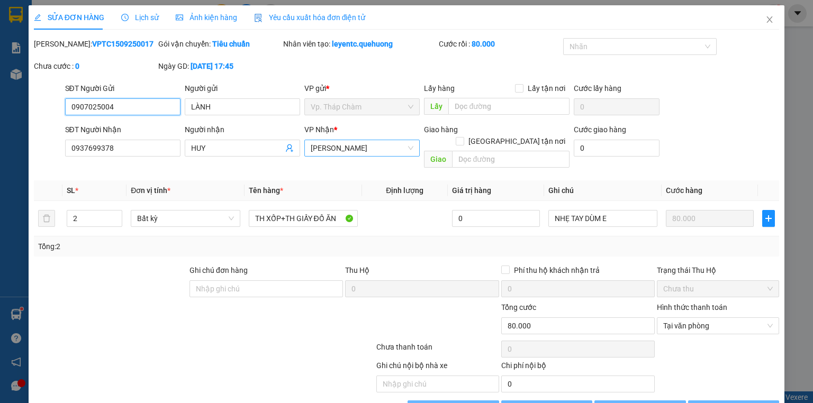
click at [381, 149] on span "[PERSON_NAME]" at bounding box center [362, 148] width 103 height 16
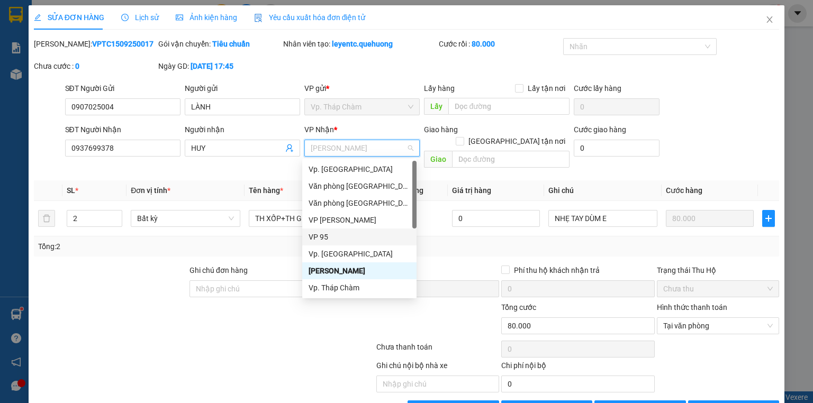
click at [328, 239] on div "VP 95" at bounding box center [360, 237] width 102 height 12
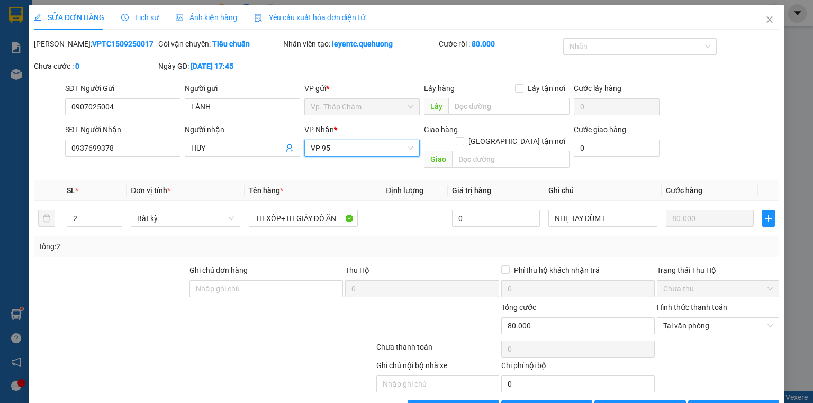
scroll to position [22, 0]
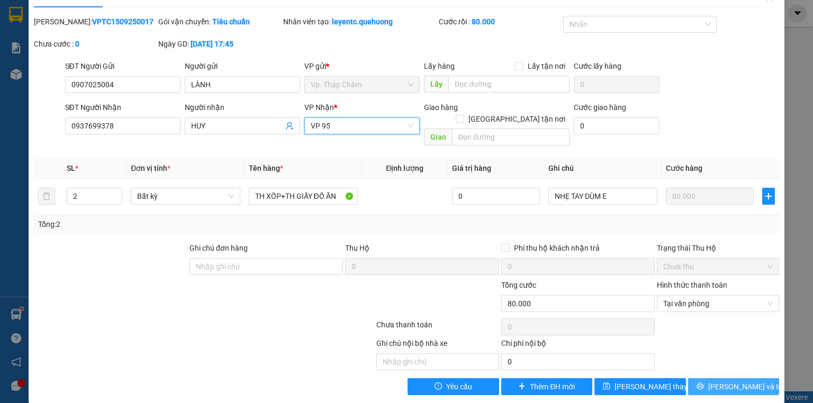
click at [735, 381] on span "[PERSON_NAME] và In" at bounding box center [745, 387] width 74 height 12
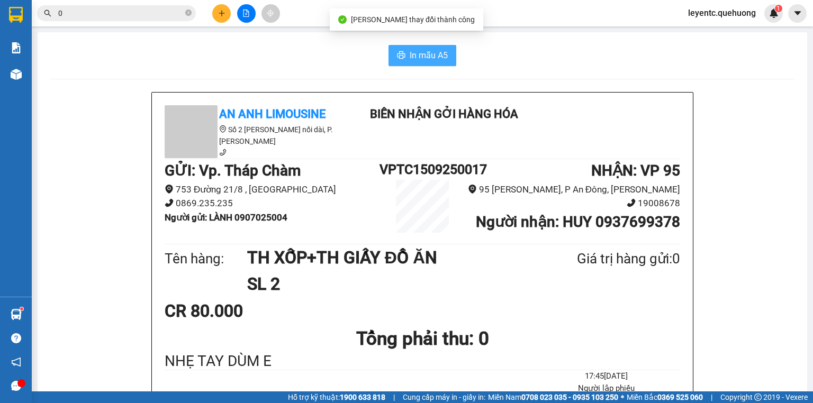
click at [406, 52] on button "In mẫu A5" at bounding box center [423, 55] width 68 height 21
click at [223, 18] on button at bounding box center [221, 13] width 19 height 19
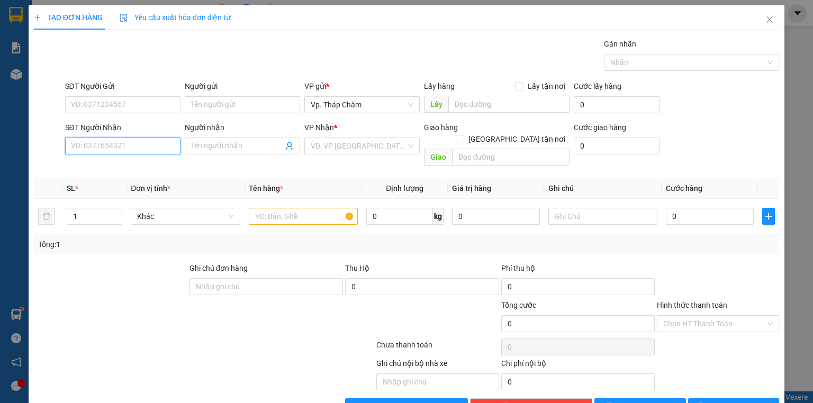
click at [118, 146] on input "SĐT Người Nhận" at bounding box center [122, 146] width 115 height 17
click at [153, 146] on input "SĐT Người Nhận" at bounding box center [122, 146] width 115 height 17
click at [156, 141] on input "SĐT Người Nhận" at bounding box center [122, 146] width 115 height 17
click at [221, 148] on input "Người nhận" at bounding box center [237, 146] width 92 height 12
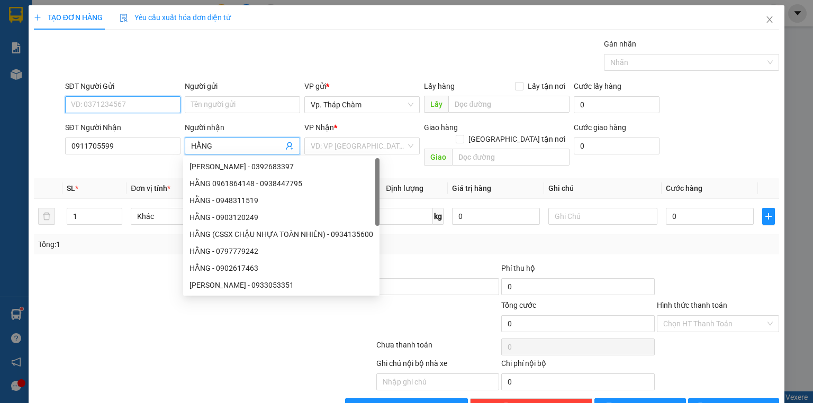
click at [110, 103] on input "SĐT Người Gửi" at bounding box center [122, 104] width 115 height 17
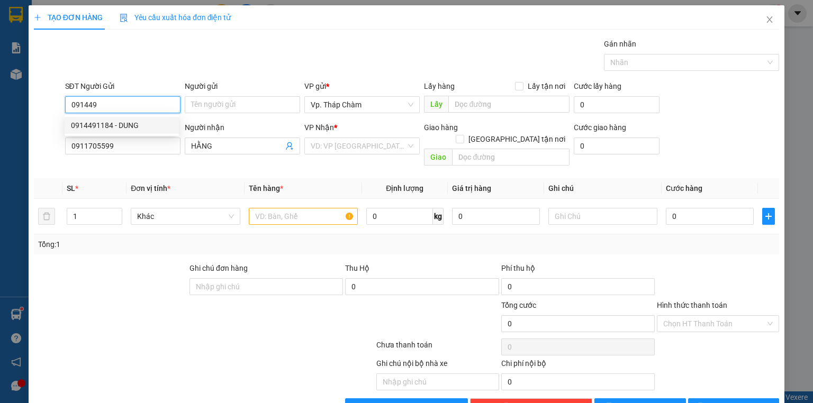
click at [133, 126] on div "0914491184 - DUNG" at bounding box center [122, 126] width 102 height 12
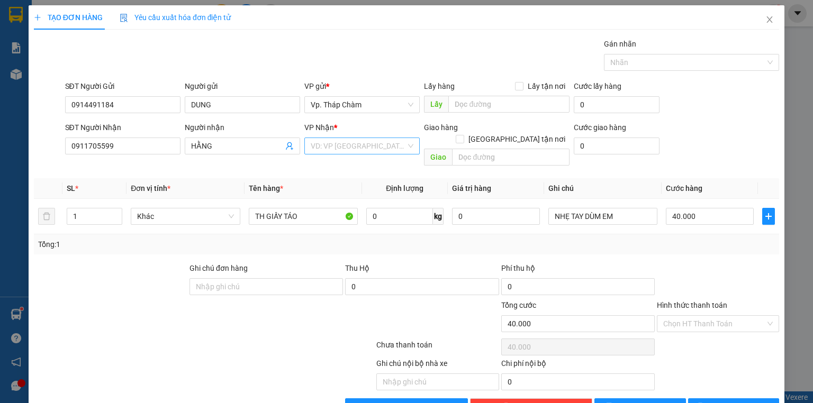
click at [338, 148] on input "search" at bounding box center [358, 146] width 95 height 16
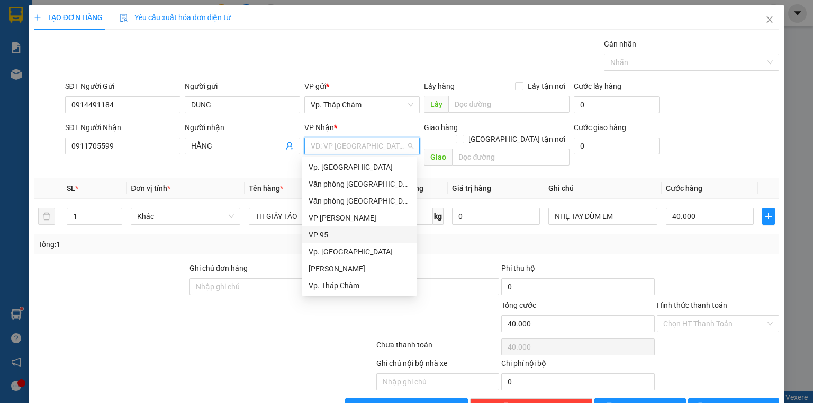
click at [319, 237] on div "VP 95" at bounding box center [360, 235] width 102 height 12
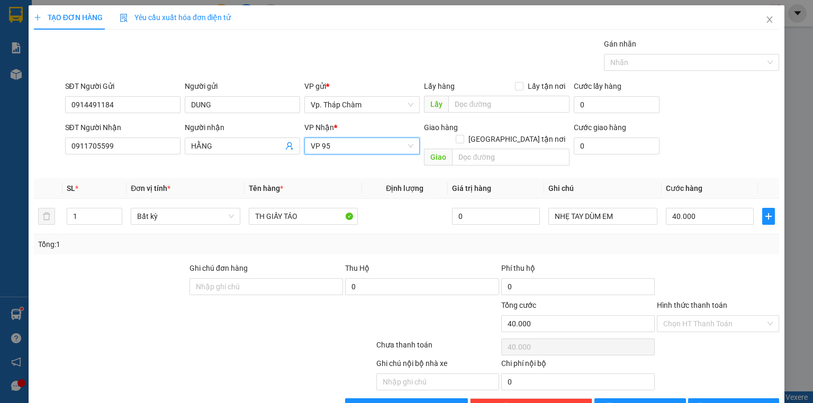
scroll to position [20, 0]
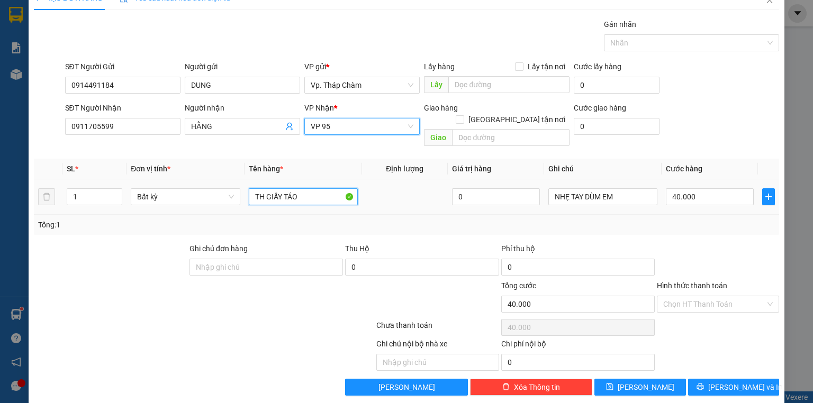
click at [306, 190] on input "TH GIẤY TÁO" at bounding box center [303, 196] width 109 height 17
drag, startPoint x: 710, startPoint y: 250, endPoint x: 700, endPoint y: 289, distance: 40.1
click at [710, 250] on div at bounding box center [718, 261] width 124 height 37
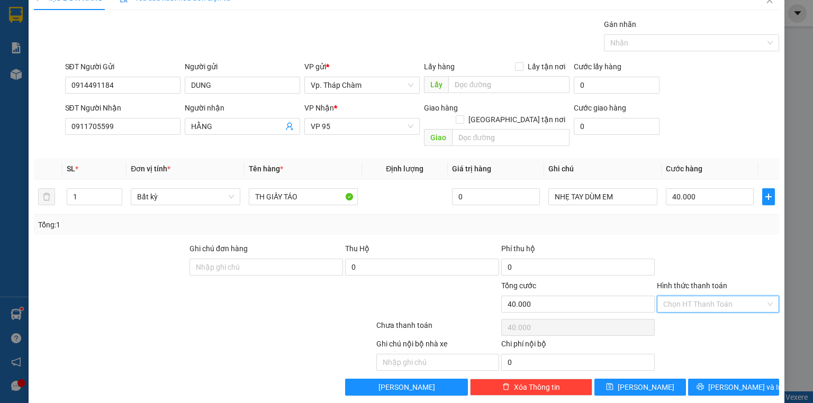
click at [698, 296] on input "Hình thức thanh toán" at bounding box center [714, 304] width 102 height 16
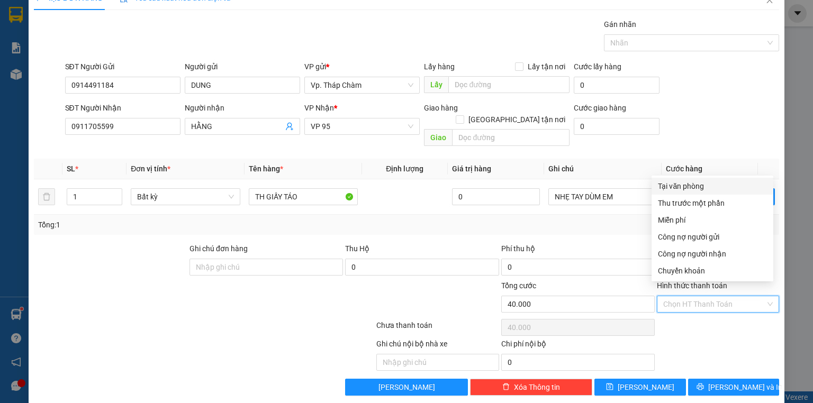
click at [674, 185] on div "Tại văn phòng" at bounding box center [712, 187] width 109 height 12
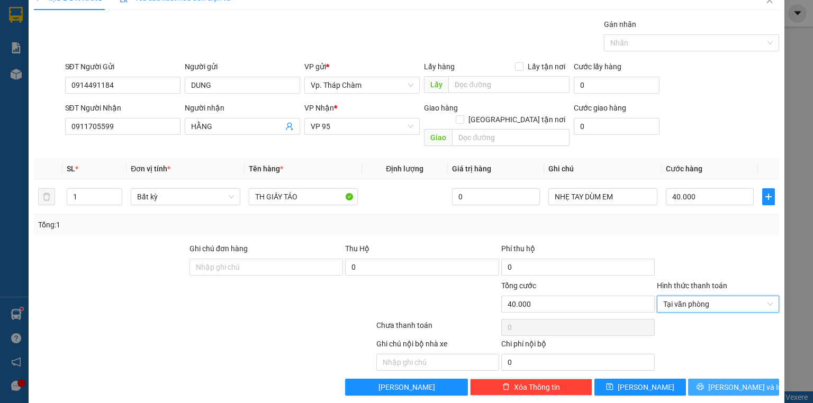
click at [738, 382] on span "[PERSON_NAME] và In" at bounding box center [745, 388] width 74 height 12
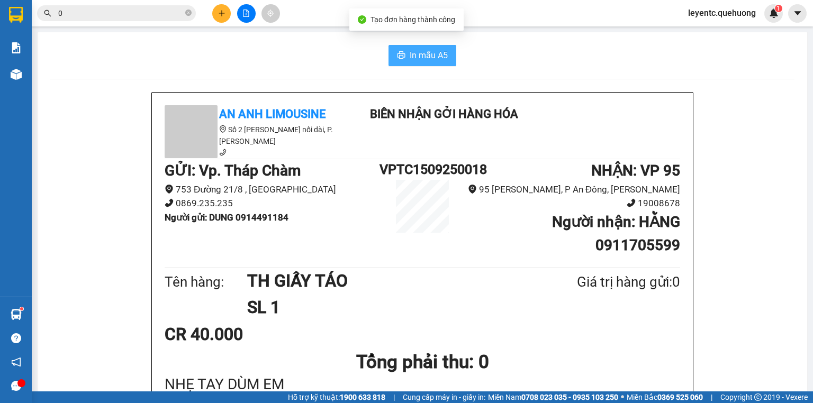
click at [401, 48] on button "In mẫu A5" at bounding box center [423, 55] width 68 height 21
click at [538, 258] on div "NHẬN : VP [STREET_ADDRESS][PERSON_NAME] Người nhận : HẰNG 0911705599" at bounding box center [572, 211] width 215 height 105
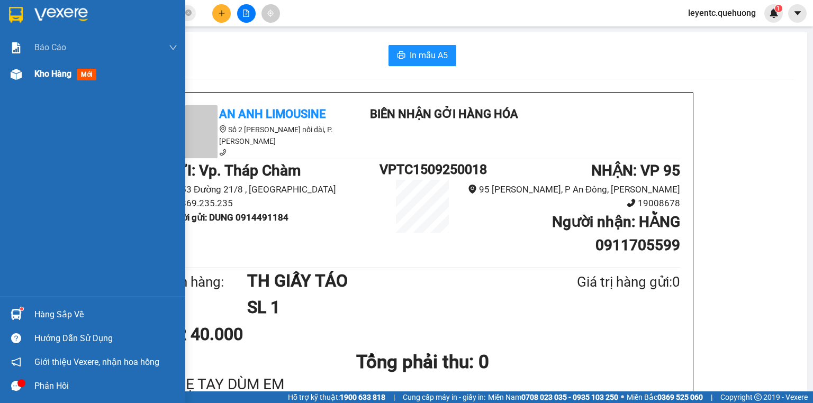
click at [14, 76] on img at bounding box center [16, 74] width 11 height 11
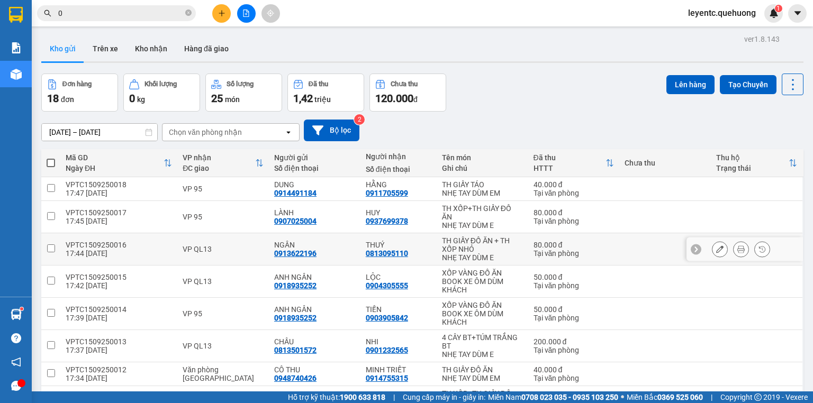
click at [716, 251] on icon at bounding box center [719, 249] width 7 height 7
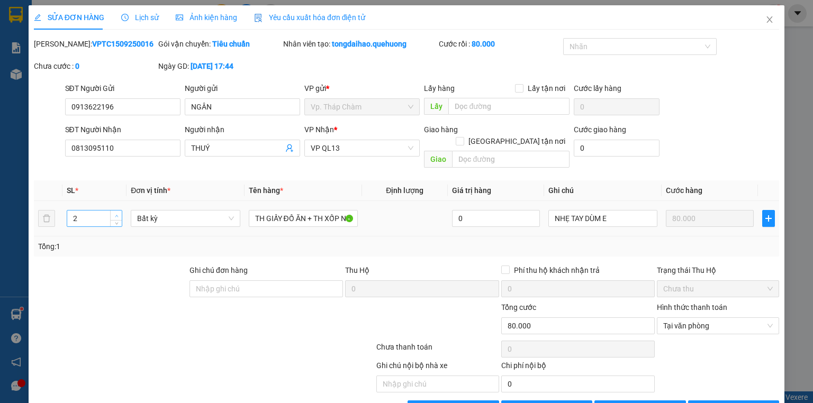
click at [115, 214] on icon "up" at bounding box center [117, 216] width 4 height 4
click at [719, 403] on span "[PERSON_NAME] và In" at bounding box center [745, 409] width 74 height 12
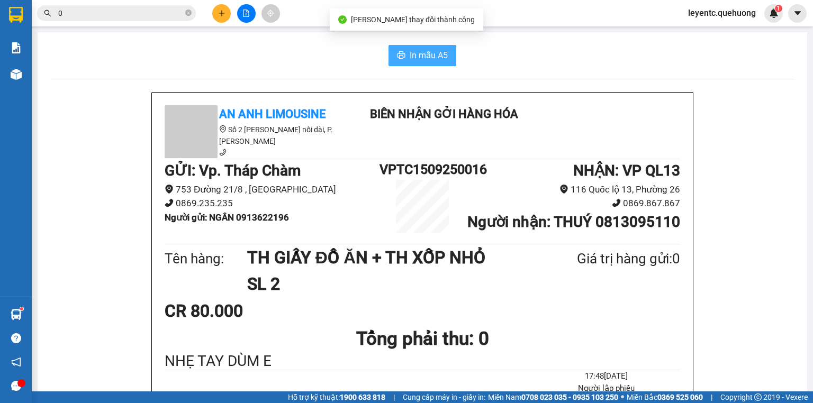
click at [418, 56] on span "In mẫu A5" at bounding box center [429, 55] width 38 height 13
click at [223, 15] on icon "plus" at bounding box center [221, 13] width 7 height 7
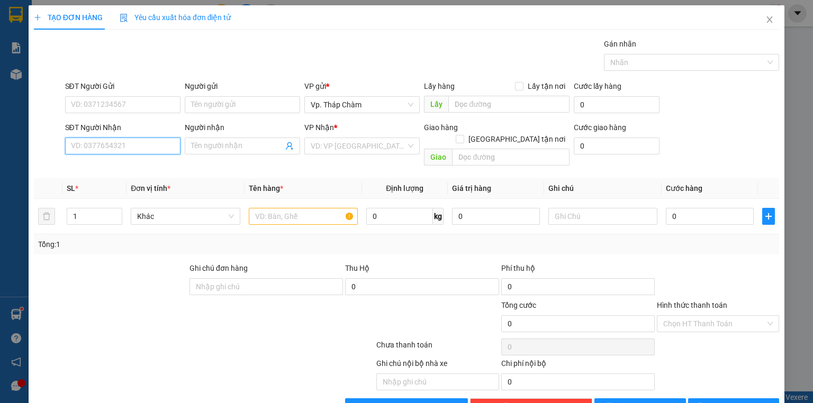
click at [122, 152] on input "SĐT Người Nhận" at bounding box center [122, 146] width 115 height 17
click at [116, 167] on div "0975972924 - KHUÊ" at bounding box center [122, 167] width 102 height 12
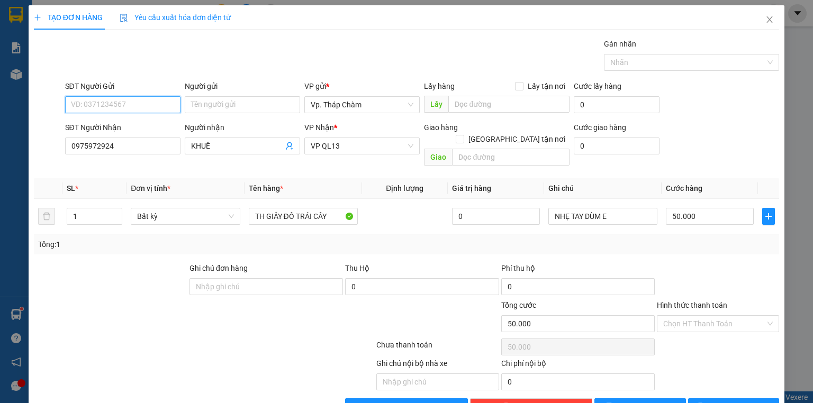
click at [114, 100] on input "SĐT Người Gửi" at bounding box center [122, 104] width 115 height 17
click at [120, 125] on div "0335532925 - VY" at bounding box center [123, 126] width 104 height 12
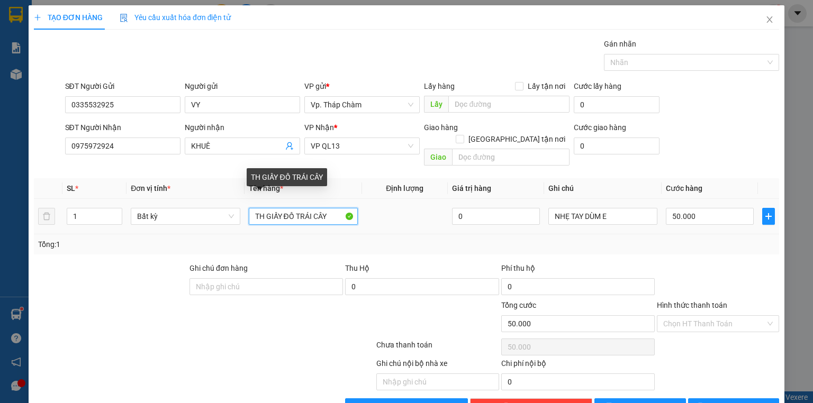
click at [285, 208] on input "TH GIẤY ĐỒ TRÁI CÂY" at bounding box center [303, 216] width 109 height 17
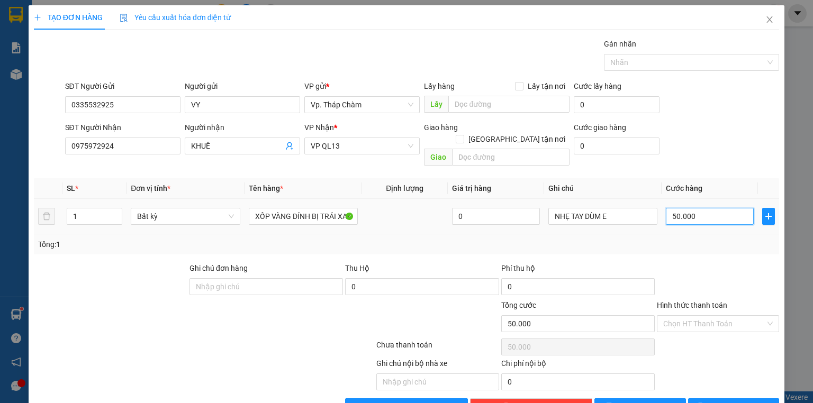
click at [720, 208] on input "50.000" at bounding box center [710, 216] width 88 height 17
click at [711, 245] on div "Transit Pickup Surcharge Ids Transit Deliver Surcharge Ids Transit Deliver Surc…" at bounding box center [406, 226] width 745 height 377
click at [691, 316] on input "Hình thức thanh toán" at bounding box center [714, 324] width 102 height 16
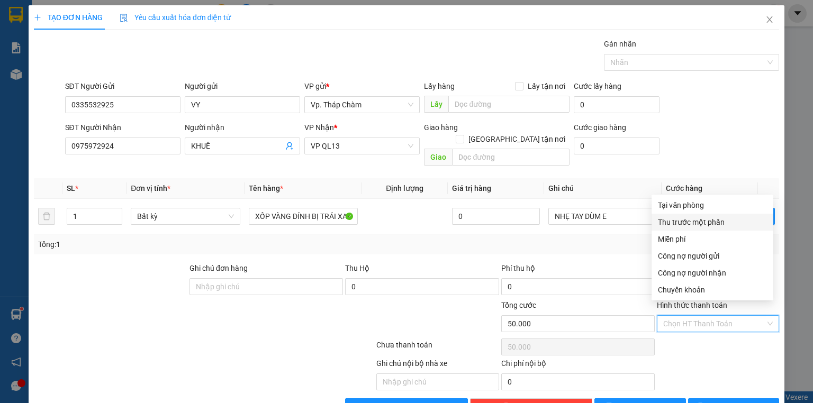
click at [693, 215] on div "Thu trước một phần" at bounding box center [713, 222] width 122 height 17
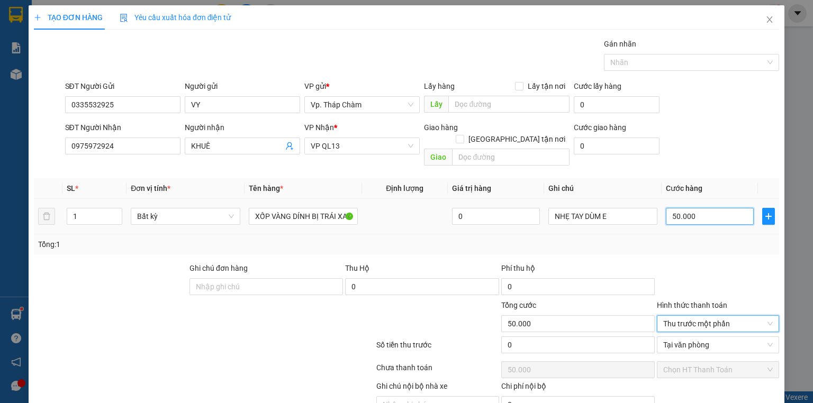
click at [693, 210] on input "50.000" at bounding box center [710, 216] width 88 height 17
click at [672, 316] on span "Thu trước một phần" at bounding box center [718, 324] width 110 height 16
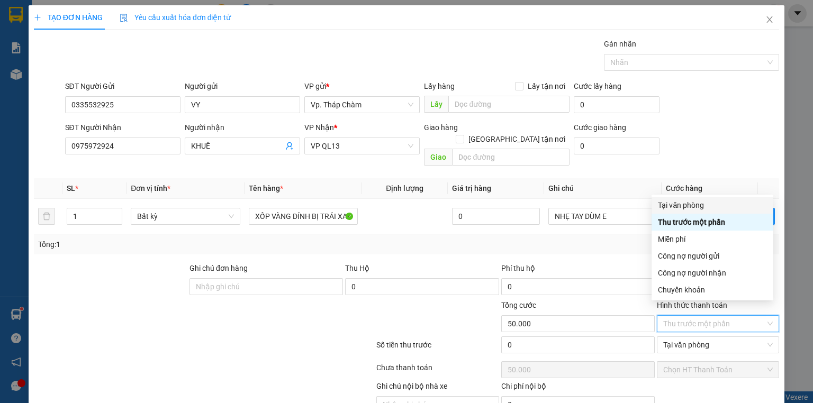
drag, startPoint x: 687, startPoint y: 203, endPoint x: 692, endPoint y: 228, distance: 25.6
click at [687, 202] on div "Tại văn phòng" at bounding box center [712, 206] width 109 height 12
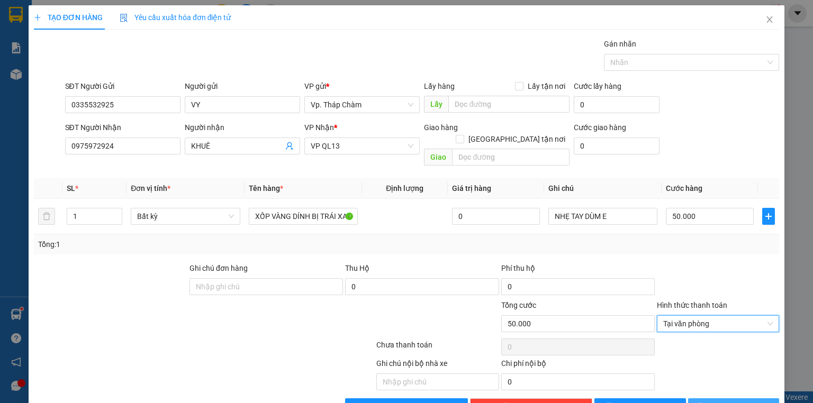
click at [717, 399] on button "[PERSON_NAME] và In" at bounding box center [734, 407] width 92 height 17
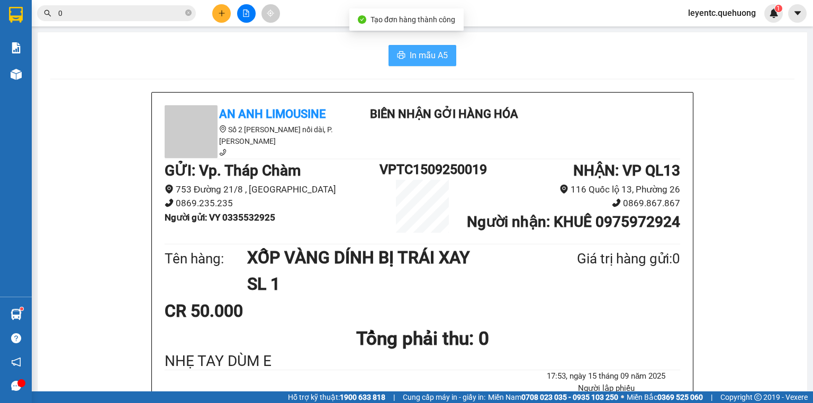
click at [428, 52] on span "In mẫu A5" at bounding box center [429, 55] width 38 height 13
click at [565, 270] on div "Giá trị hàng gửi: 0" at bounding box center [603, 259] width 155 height 22
click at [358, 46] on div "In mẫu A5" at bounding box center [422, 55] width 744 height 21
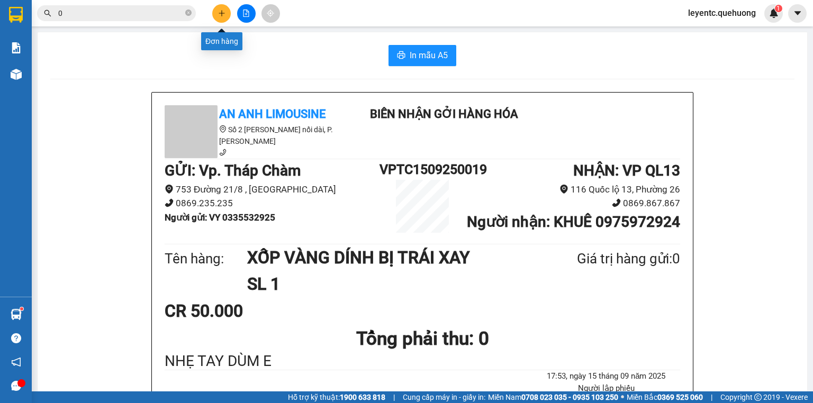
click at [216, 15] on button at bounding box center [221, 13] width 19 height 19
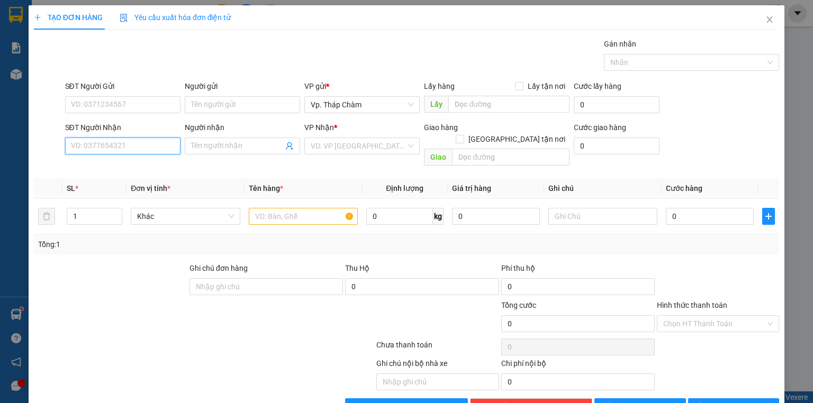
click at [131, 149] on input "SĐT Người Nhận" at bounding box center [122, 146] width 115 height 17
click at [138, 103] on input "SĐT Người Gửi" at bounding box center [122, 104] width 115 height 17
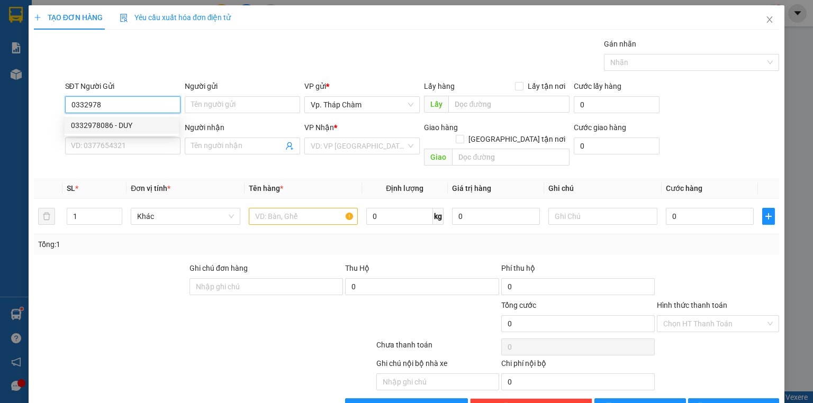
click at [105, 123] on div "0332978086 - DUY" at bounding box center [122, 126] width 102 height 12
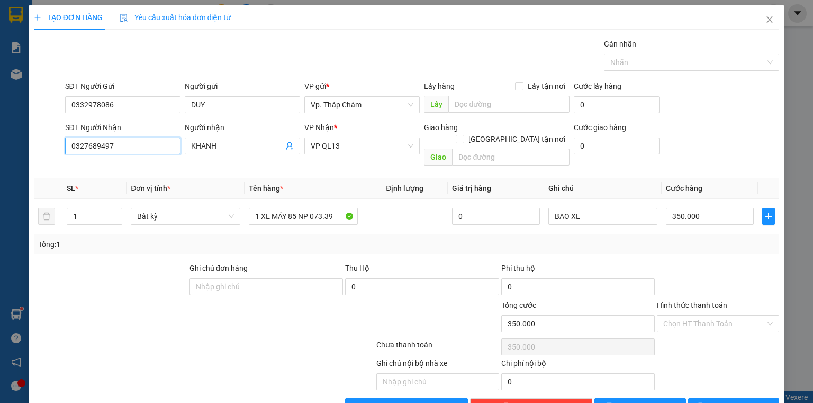
click at [117, 149] on input "0327689497" at bounding box center [122, 146] width 115 height 17
click at [211, 235] on div "Tổng: 1" at bounding box center [406, 245] width 745 height 20
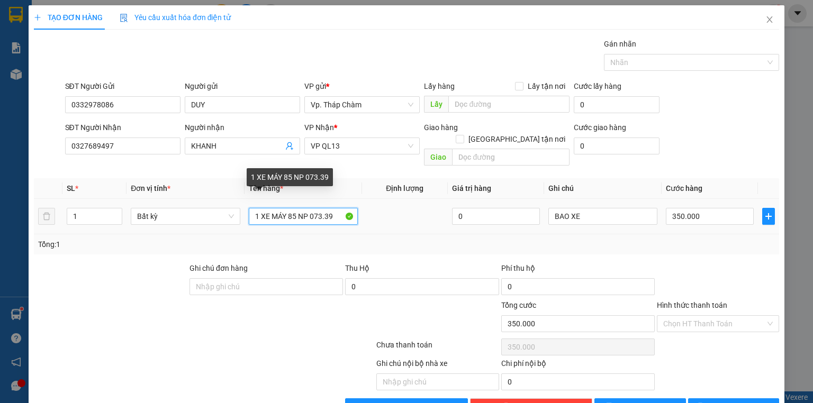
click at [292, 208] on input "1 XE MÁY 85 NP 073.39" at bounding box center [303, 216] width 109 height 17
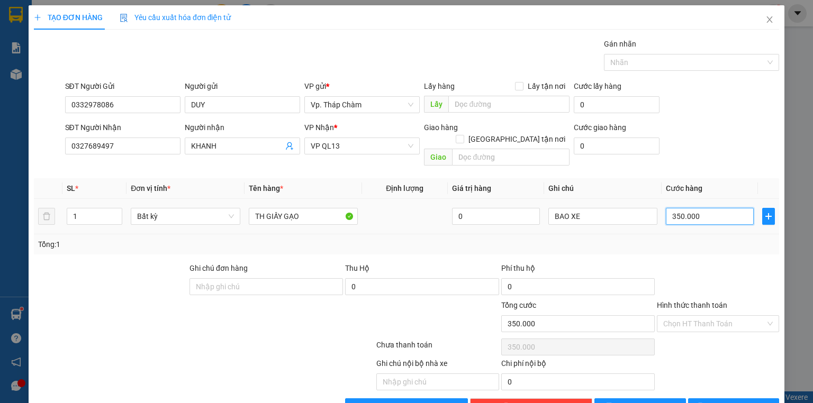
click at [717, 208] on input "350.000" at bounding box center [710, 216] width 88 height 17
click at [585, 214] on div "BAO XE" at bounding box center [602, 216] width 109 height 21
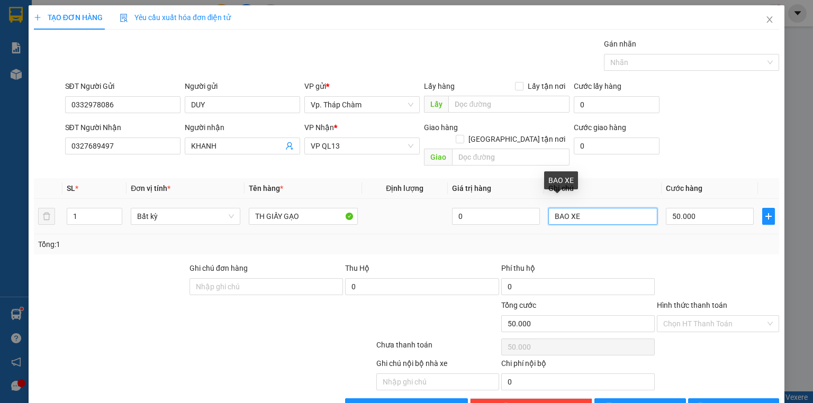
click at [573, 208] on input "BAO XE" at bounding box center [602, 216] width 109 height 17
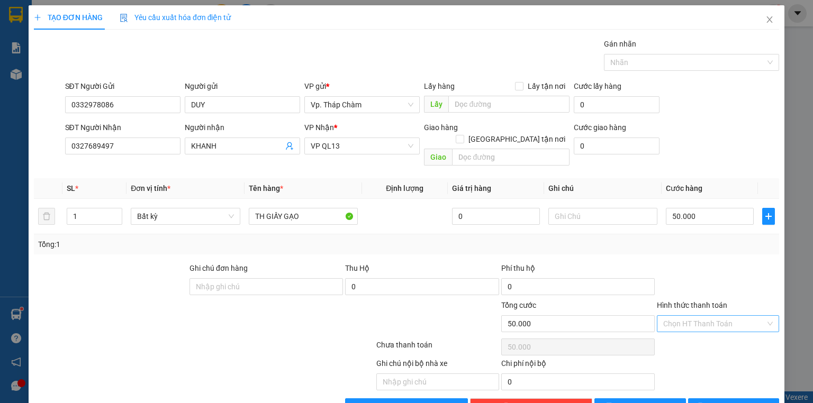
click at [690, 316] on input "Hình thức thanh toán" at bounding box center [714, 324] width 102 height 16
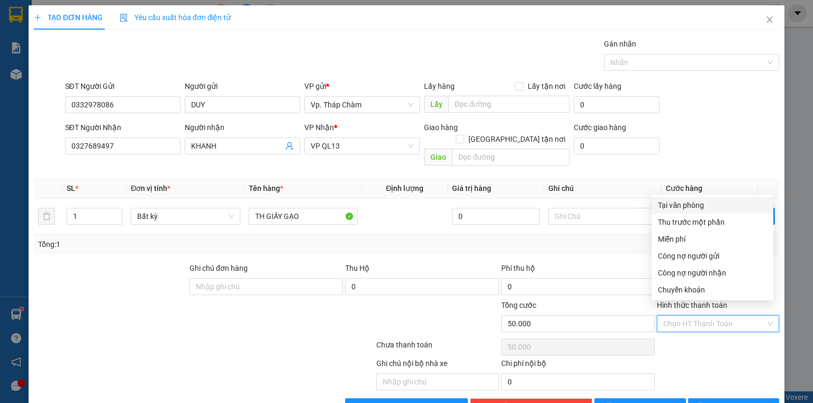
click at [684, 208] on div "Tại văn phòng" at bounding box center [712, 206] width 109 height 12
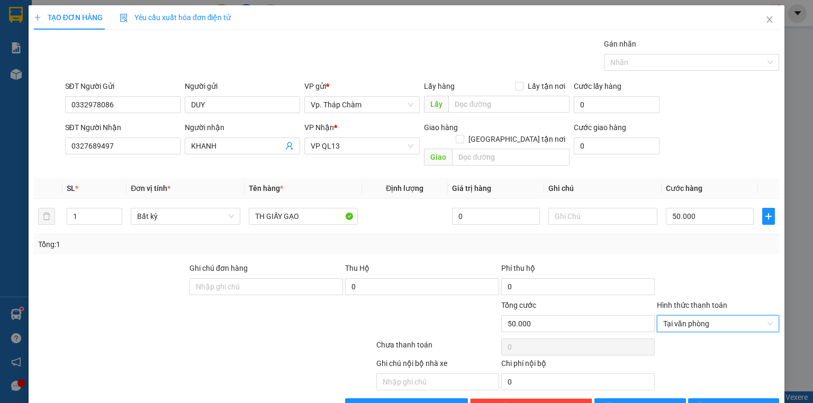
scroll to position [20, 0]
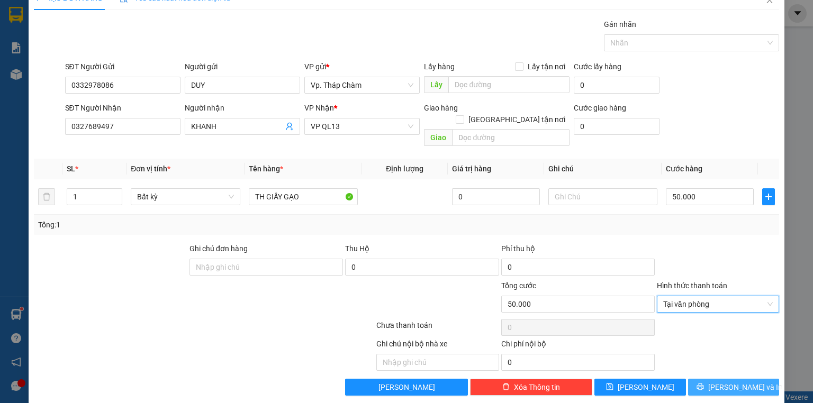
click at [742, 382] on span "[PERSON_NAME] và In" at bounding box center [745, 388] width 74 height 12
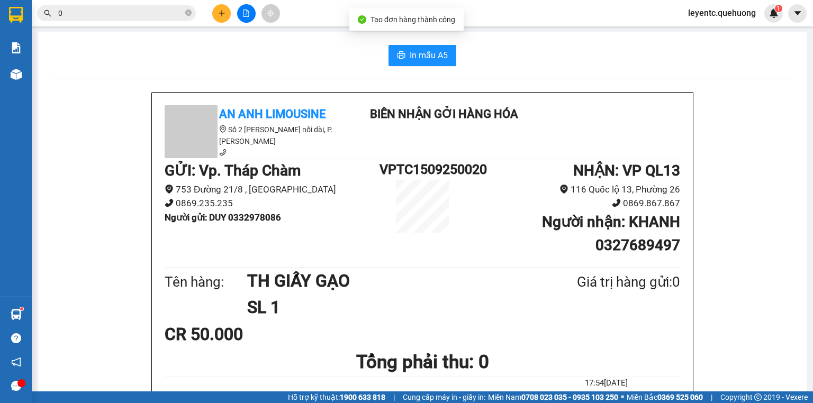
click at [410, 55] on span "In mẫu A5" at bounding box center [429, 55] width 38 height 13
click at [227, 17] on button at bounding box center [221, 13] width 19 height 19
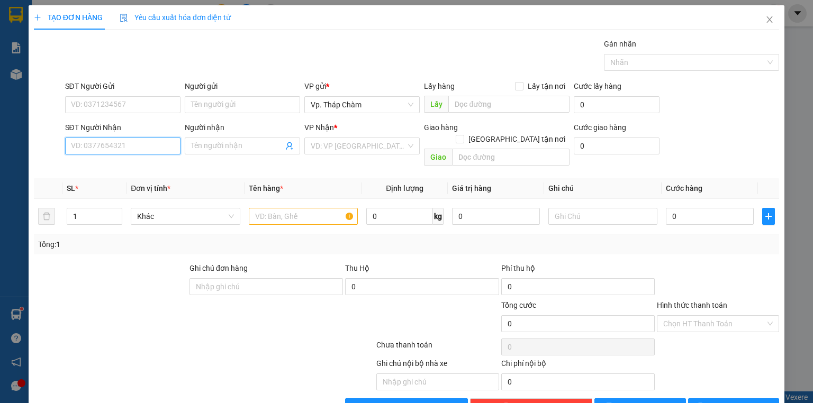
click at [145, 152] on input "SĐT Người Nhận" at bounding box center [122, 146] width 115 height 17
click at [111, 161] on div "0932777427 - CHỊ PHƯỢNG" at bounding box center [122, 167] width 102 height 12
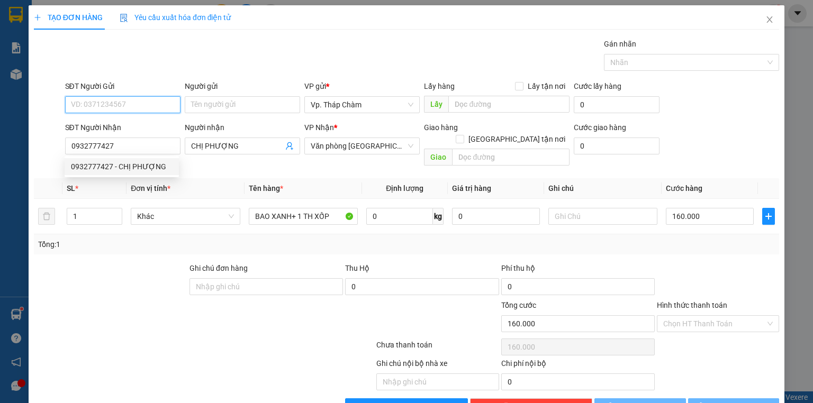
click at [122, 99] on input "SĐT Người Gửi" at bounding box center [122, 104] width 115 height 17
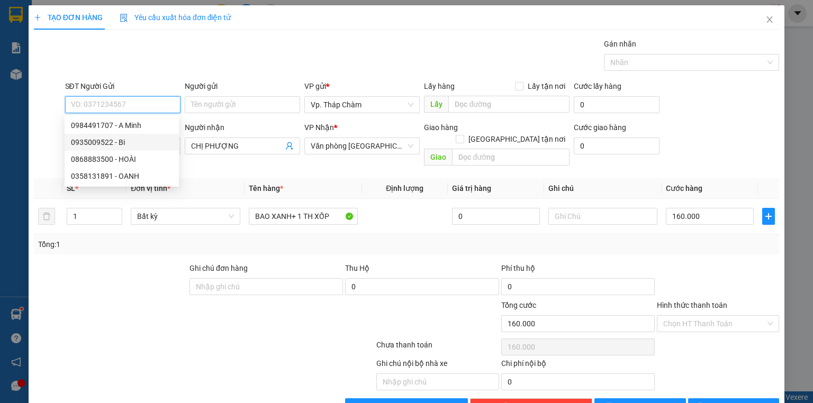
click at [127, 142] on div "0935009522 - Bi" at bounding box center [122, 143] width 102 height 12
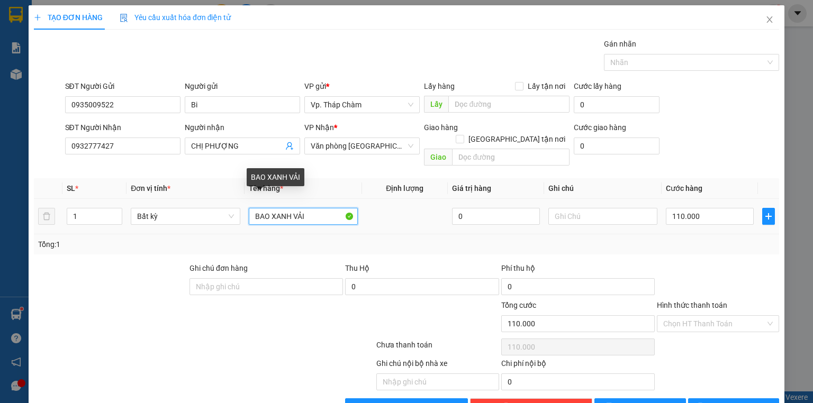
drag, startPoint x: 266, startPoint y: 202, endPoint x: 242, endPoint y: 212, distance: 25.7
click at [245, 212] on td "BAO XANH VẢI" at bounding box center [304, 216] width 118 height 35
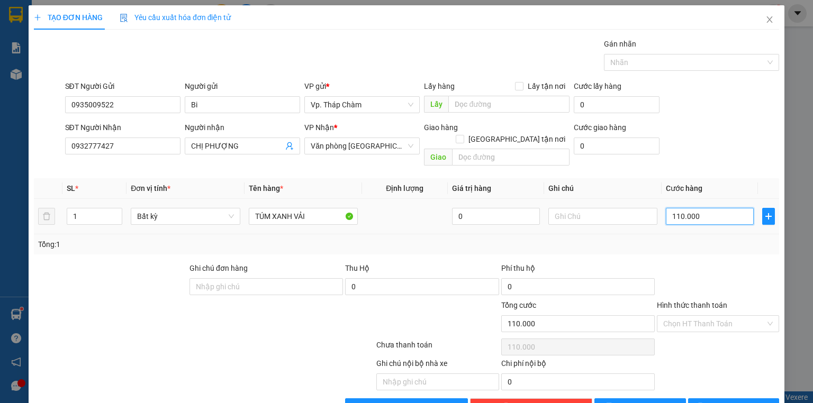
click at [718, 209] on input "110.000" at bounding box center [710, 216] width 88 height 17
drag, startPoint x: 692, startPoint y: 316, endPoint x: 688, endPoint y: 296, distance: 20.0
click at [691, 316] on input "Hình thức thanh toán" at bounding box center [714, 324] width 102 height 16
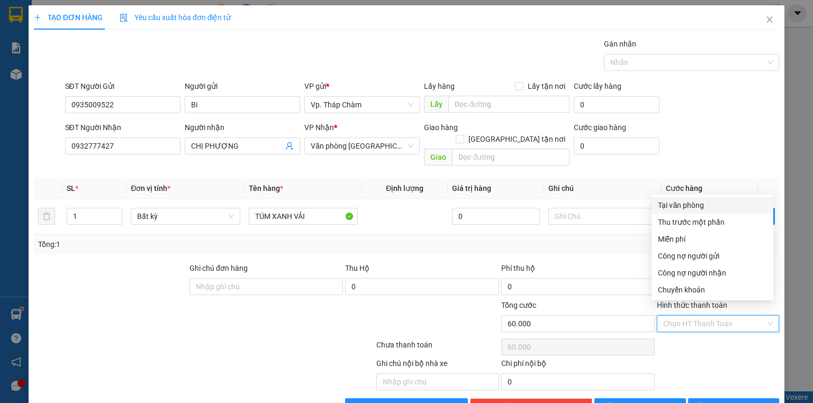
click at [677, 200] on div "Tại văn phòng" at bounding box center [712, 206] width 109 height 12
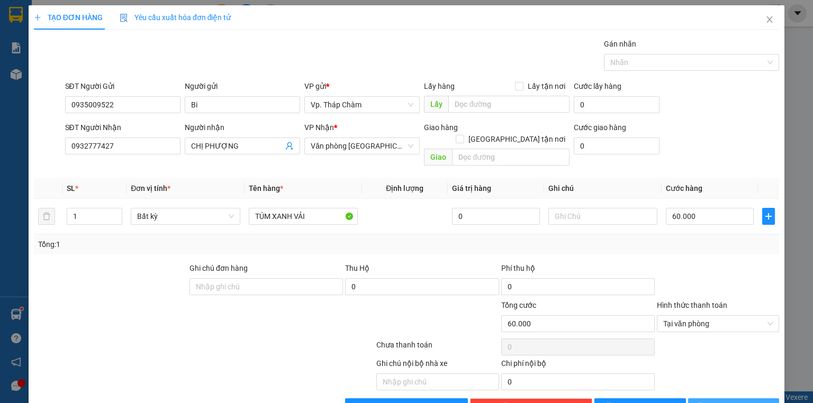
click at [720, 401] on span "[PERSON_NAME] và In" at bounding box center [745, 407] width 74 height 12
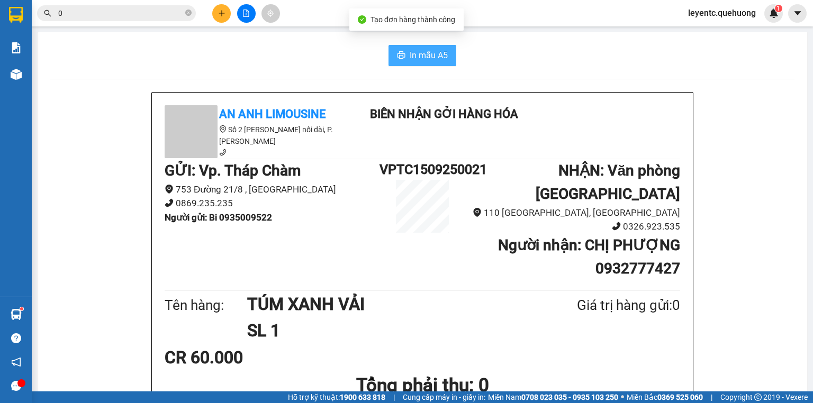
click at [398, 54] on icon "printer" at bounding box center [402, 54] width 8 height 7
click at [89, 17] on input "0" at bounding box center [120, 13] width 125 height 12
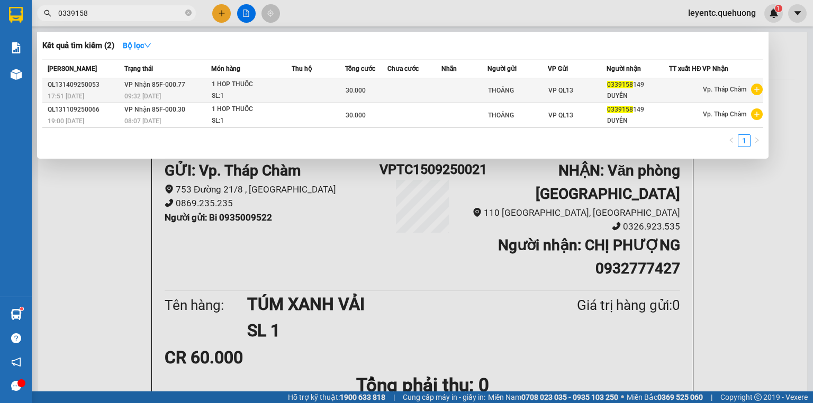
click at [246, 96] on div "SL: 1" at bounding box center [251, 97] width 79 height 12
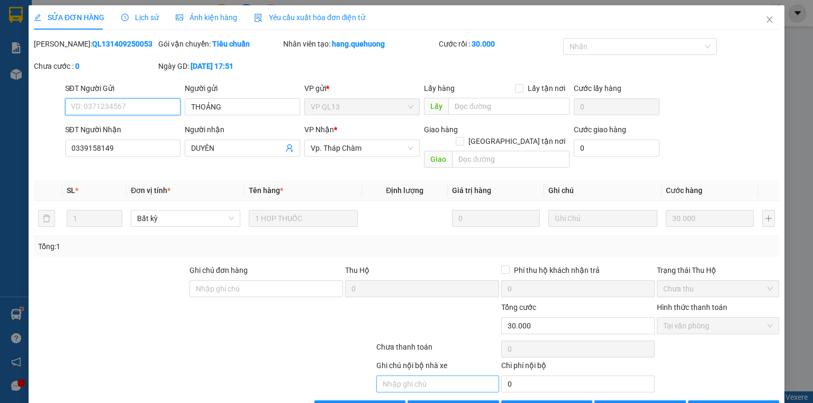
scroll to position [22, 0]
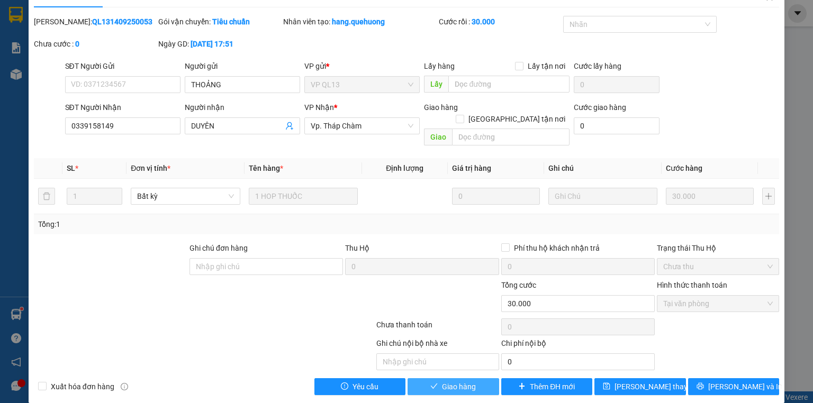
click at [442, 381] on span "Giao hàng" at bounding box center [459, 387] width 34 height 12
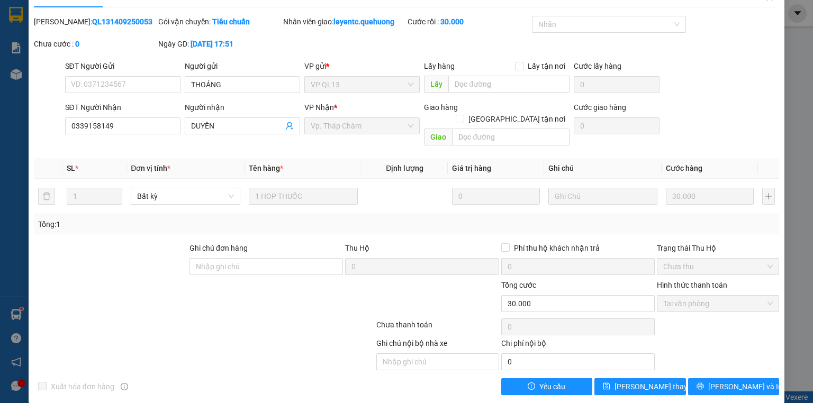
scroll to position [0, 0]
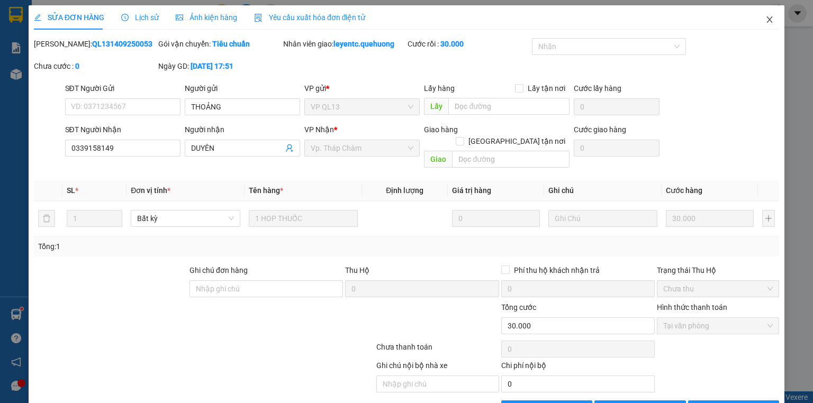
click at [762, 25] on span "Close" at bounding box center [770, 20] width 30 height 30
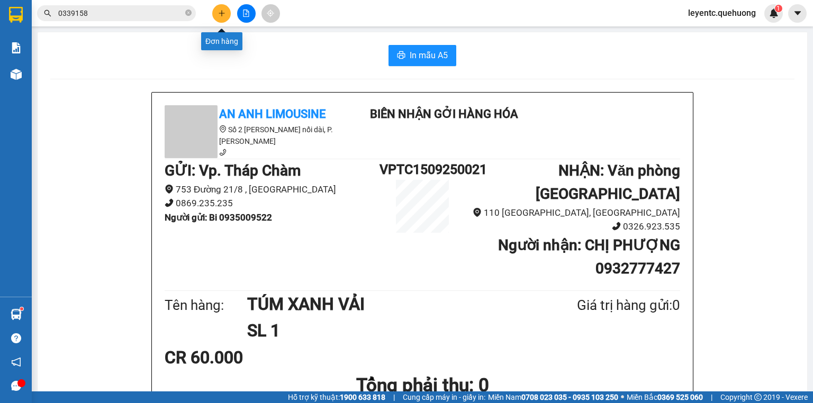
click at [219, 15] on icon "plus" at bounding box center [221, 13] width 7 height 7
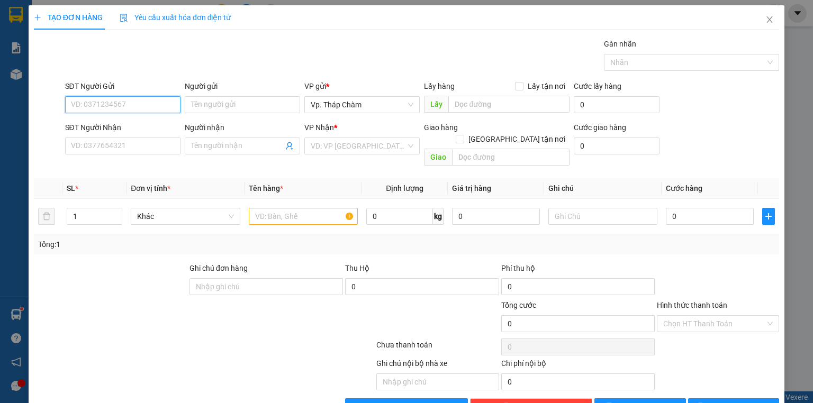
drag, startPoint x: 126, startPoint y: 100, endPoint x: 129, endPoint y: 93, distance: 7.1
click at [127, 100] on input "SĐT Người Gửi" at bounding box center [122, 104] width 115 height 17
click at [138, 122] on div "02593623888 - A Thành" at bounding box center [122, 126] width 102 height 12
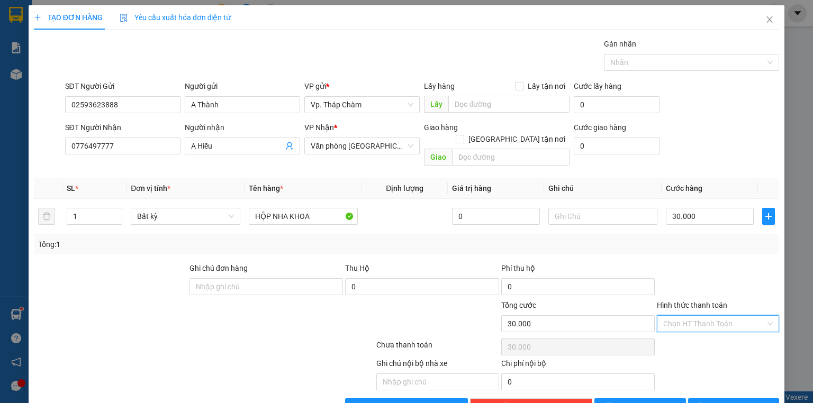
drag, startPoint x: 707, startPoint y: 314, endPoint x: 705, endPoint y: 292, distance: 21.8
click at [707, 316] on input "Hình thức thanh toán" at bounding box center [714, 324] width 102 height 16
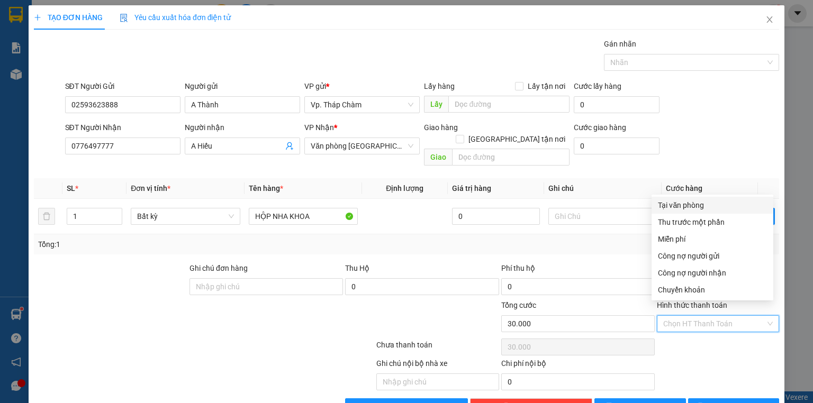
click at [678, 206] on div "Tại văn phòng" at bounding box center [712, 206] width 109 height 12
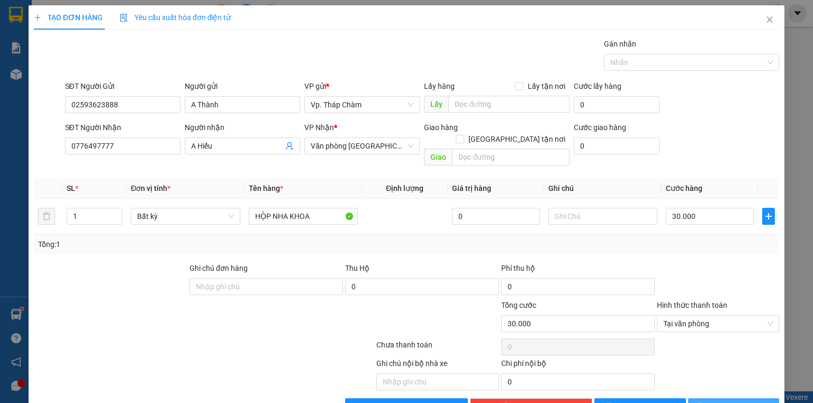
click at [736, 401] on span "[PERSON_NAME] và In" at bounding box center [745, 407] width 74 height 12
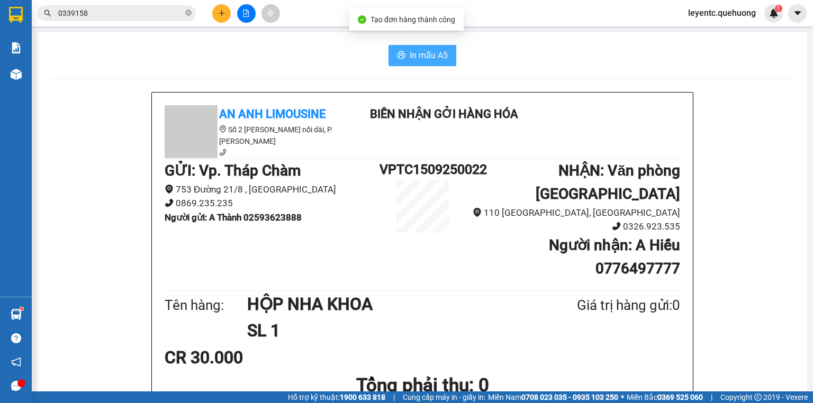
click at [410, 55] on span "In mẫu A5" at bounding box center [429, 55] width 38 height 13
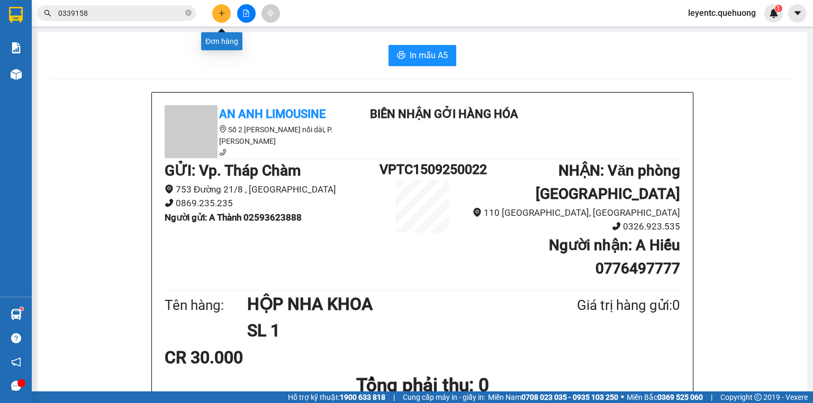
click at [218, 18] on button at bounding box center [221, 13] width 19 height 19
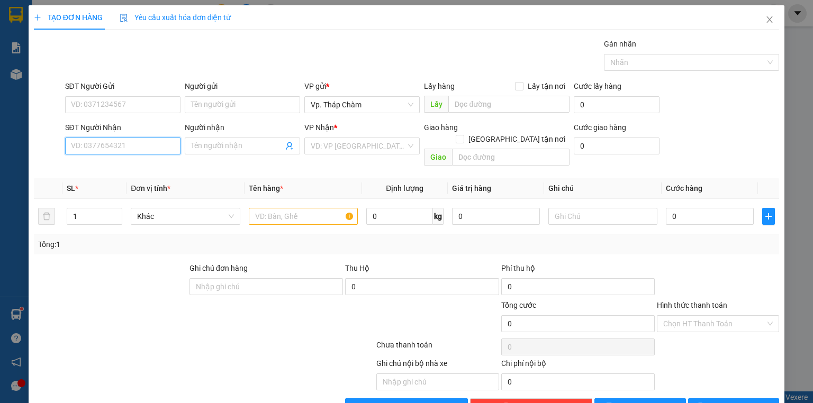
click at [150, 146] on input "SĐT Người Nhận" at bounding box center [122, 146] width 115 height 17
click at [92, 175] on div "0396280924 0396280924 - THI" at bounding box center [122, 166] width 114 height 21
click at [103, 144] on input "03962809" at bounding box center [122, 146] width 115 height 17
click at [98, 169] on div "0396280924 - THI" at bounding box center [122, 167] width 102 height 12
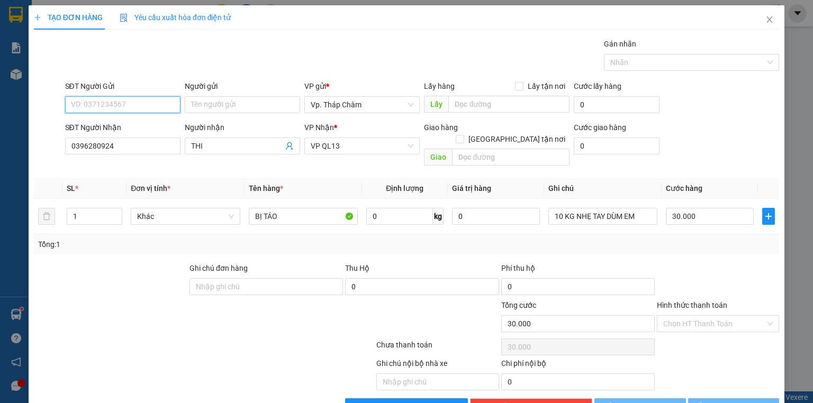
click at [105, 102] on input "SĐT Người Gửi" at bounding box center [122, 104] width 115 height 17
click at [108, 129] on div "0355731316 - THỦY" at bounding box center [122, 126] width 102 height 12
click at [420, 213] on td at bounding box center [405, 216] width 86 height 35
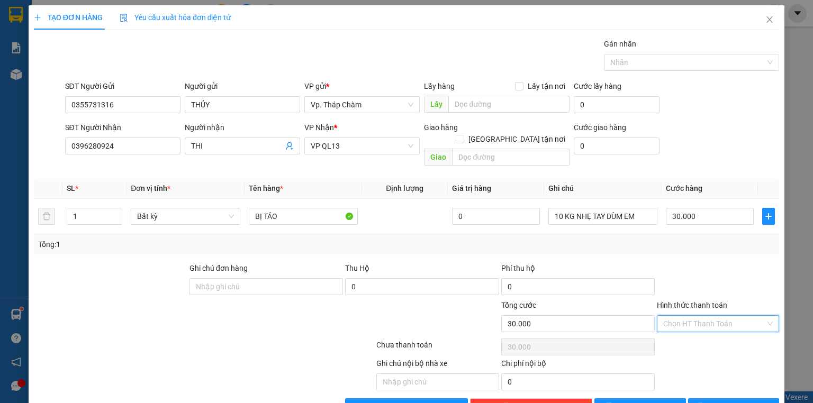
click at [680, 316] on input "Hình thức thanh toán" at bounding box center [714, 324] width 102 height 16
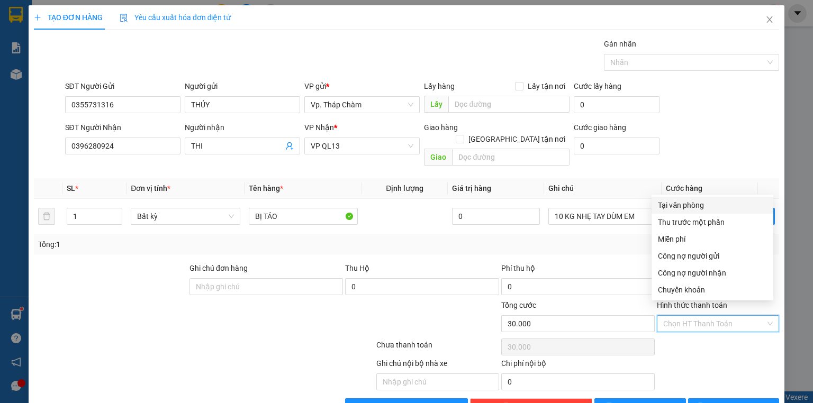
click at [669, 211] on div "Tại văn phòng" at bounding box center [713, 205] width 122 height 17
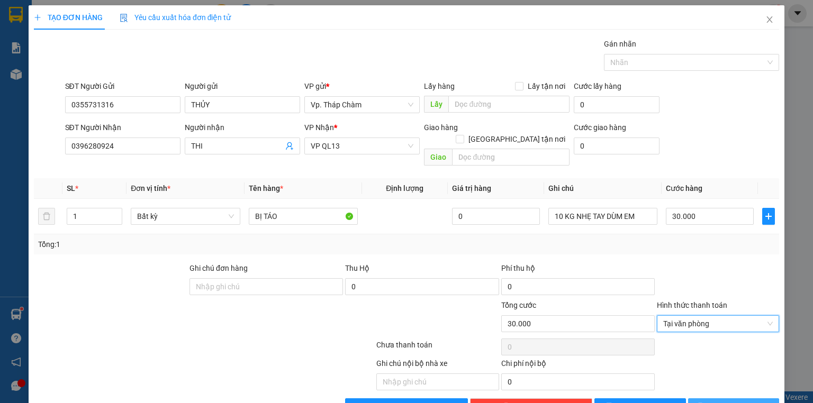
click at [740, 401] on span "[PERSON_NAME] và In" at bounding box center [745, 407] width 74 height 12
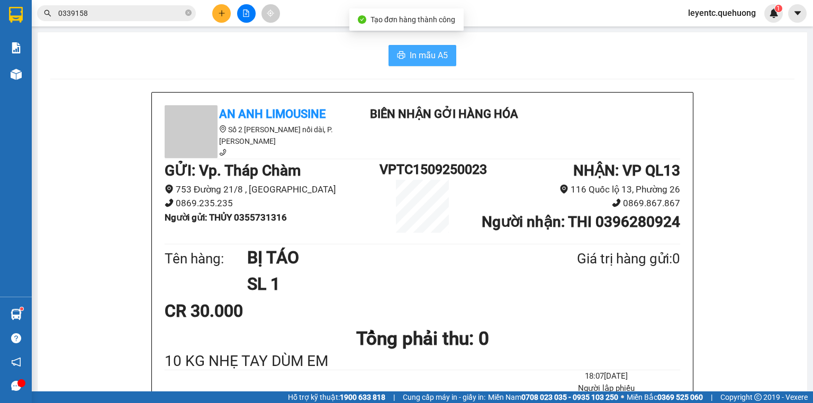
click at [397, 56] on icon "printer" at bounding box center [401, 55] width 8 height 8
click at [197, 49] on div "In mẫu A5" at bounding box center [422, 55] width 744 height 21
click at [226, 18] on button at bounding box center [221, 13] width 19 height 19
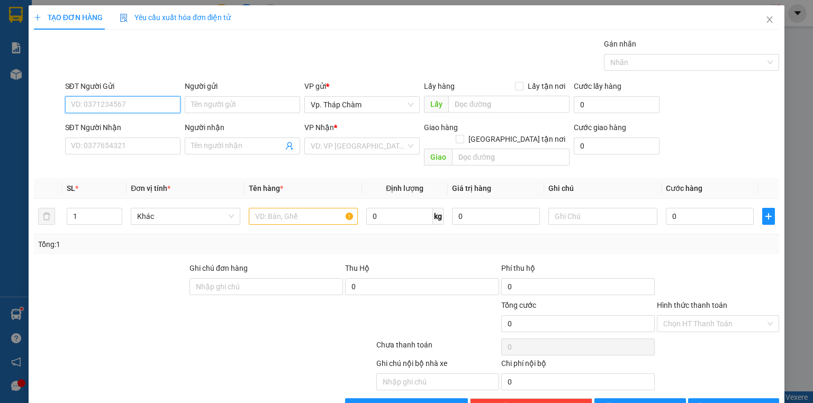
click at [101, 106] on input "SĐT Người Gửi" at bounding box center [122, 104] width 115 height 17
click at [93, 102] on input "0986621" at bounding box center [122, 104] width 115 height 17
click at [87, 142] on input "SĐT Người Nhận" at bounding box center [122, 146] width 115 height 17
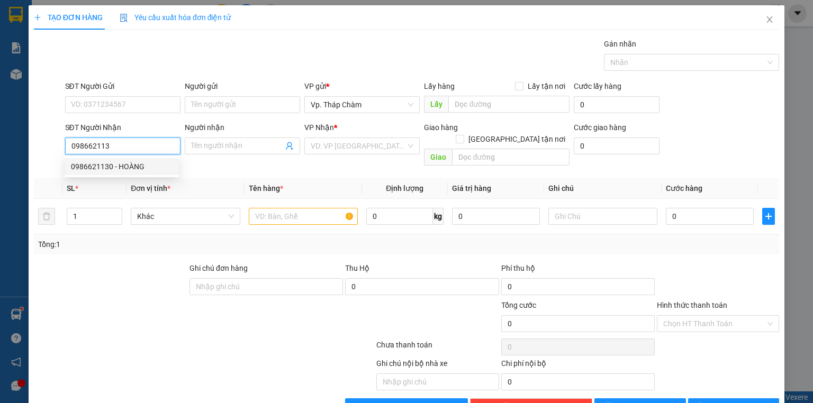
click at [100, 169] on div "0986621130 - HOÀNG" at bounding box center [122, 167] width 102 height 12
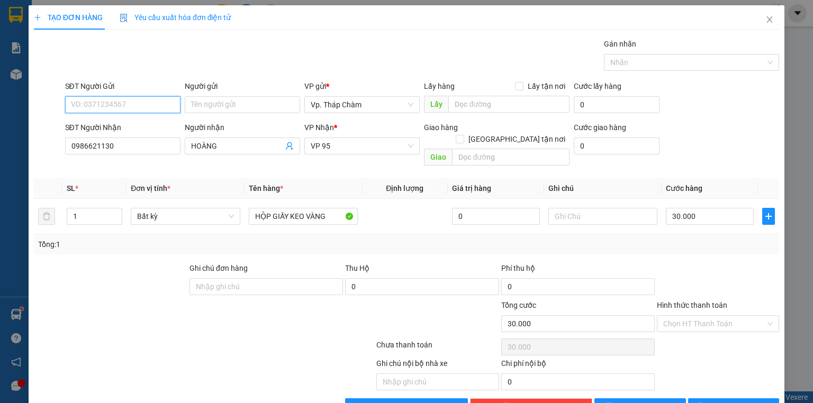
click at [107, 104] on input "SĐT Người Gửi" at bounding box center [122, 104] width 115 height 17
click at [113, 144] on div "0826591060 - THOA" at bounding box center [122, 143] width 102 height 12
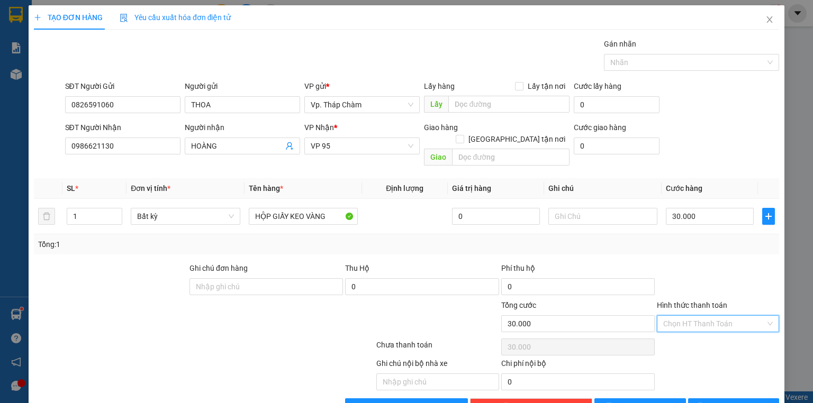
drag, startPoint x: 718, startPoint y: 310, endPoint x: 697, endPoint y: 302, distance: 22.8
click at [717, 316] on input "Hình thức thanh toán" at bounding box center [714, 324] width 102 height 16
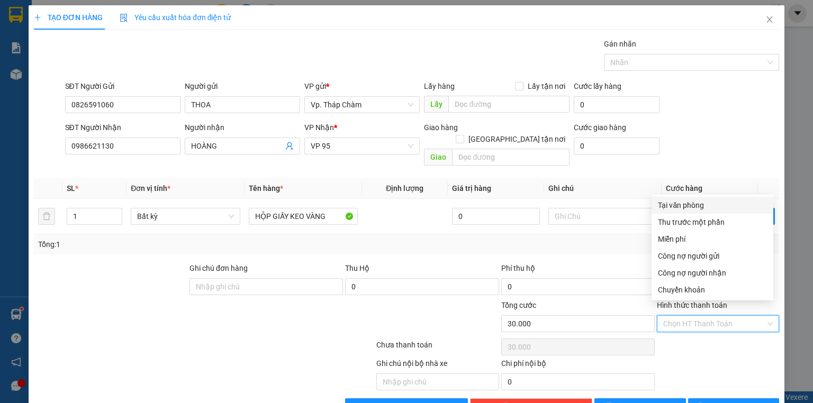
click at [681, 211] on div "Tại văn phòng" at bounding box center [713, 205] width 122 height 17
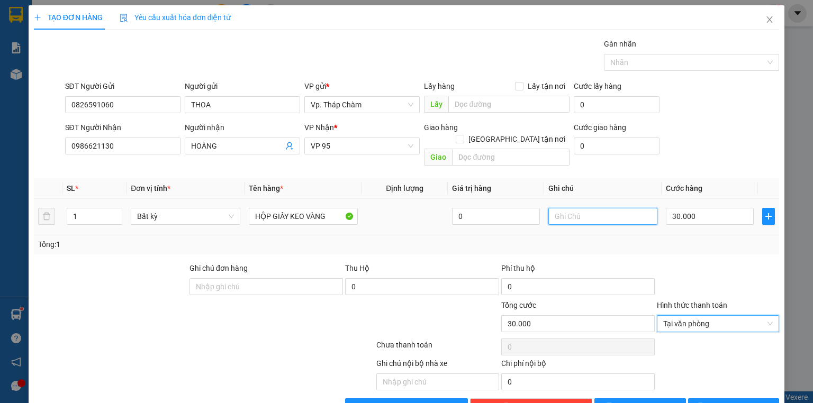
click at [571, 208] on input "text" at bounding box center [602, 216] width 109 height 17
click at [567, 208] on input "NHJE TAY DÙM E" at bounding box center [602, 216] width 109 height 17
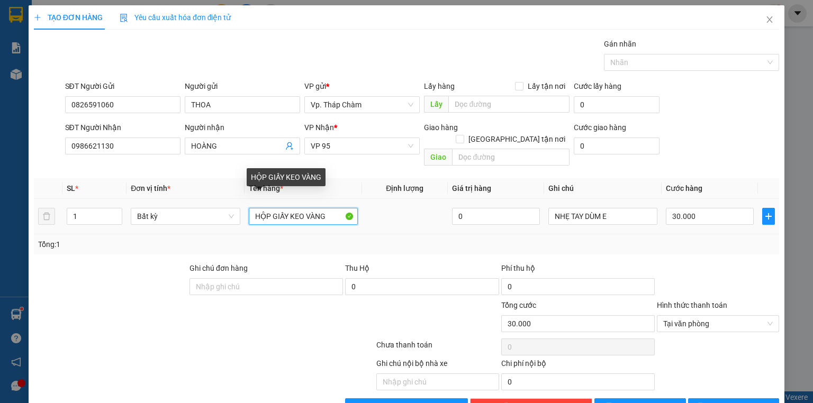
click at [327, 210] on input "HỘP GIẤY KEO VÀNG" at bounding box center [303, 216] width 109 height 17
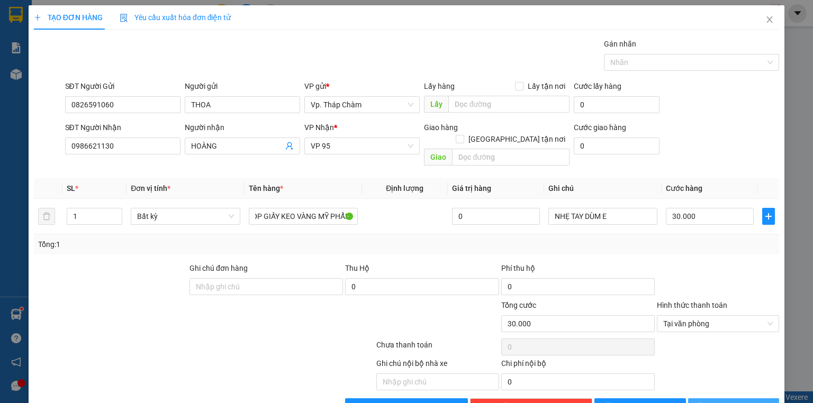
click at [720, 401] on span "[PERSON_NAME] và In" at bounding box center [745, 407] width 74 height 12
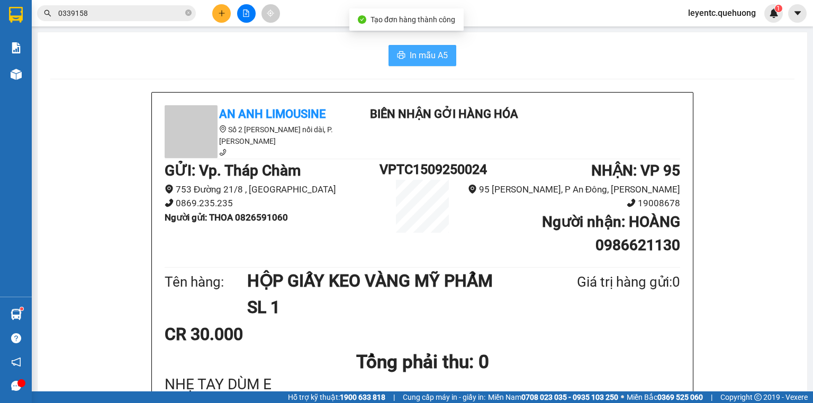
click at [416, 61] on span "In mẫu A5" at bounding box center [429, 55] width 38 height 13
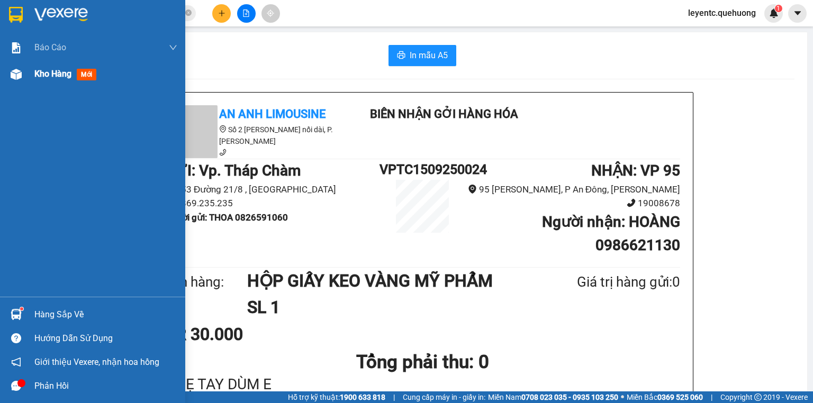
click at [22, 73] on div at bounding box center [16, 74] width 19 height 19
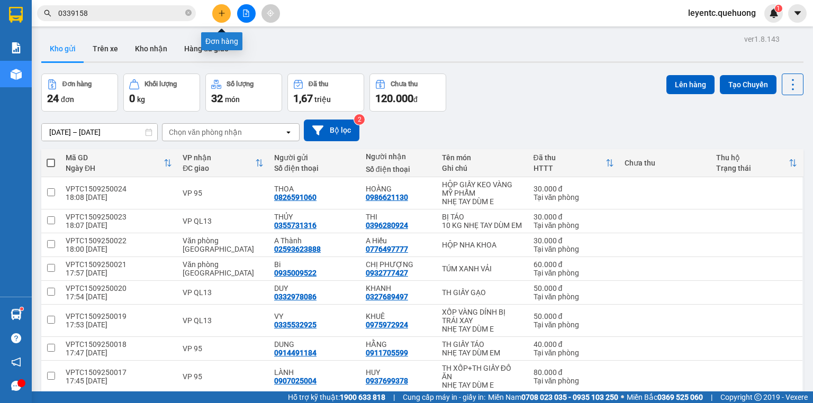
click at [223, 19] on button at bounding box center [221, 13] width 19 height 19
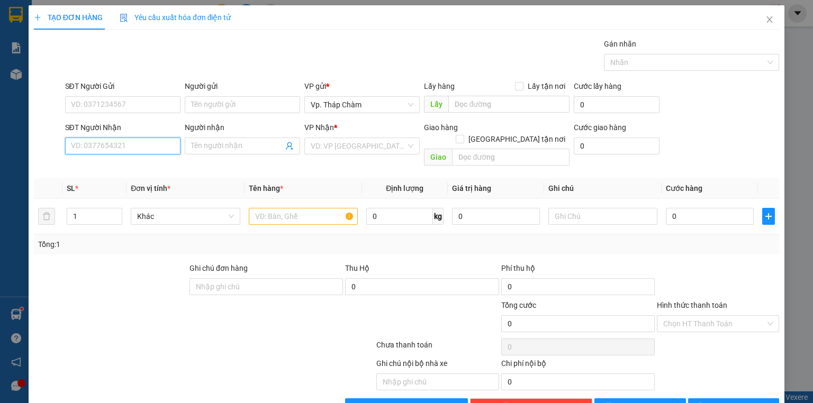
click at [148, 142] on input "SĐT Người Nhận" at bounding box center [122, 146] width 115 height 17
click at [134, 146] on input "SĐT Người Nhận" at bounding box center [122, 146] width 115 height 17
click at [138, 165] on div "0908957720 - [PERSON_NAME]" at bounding box center [123, 167] width 104 height 12
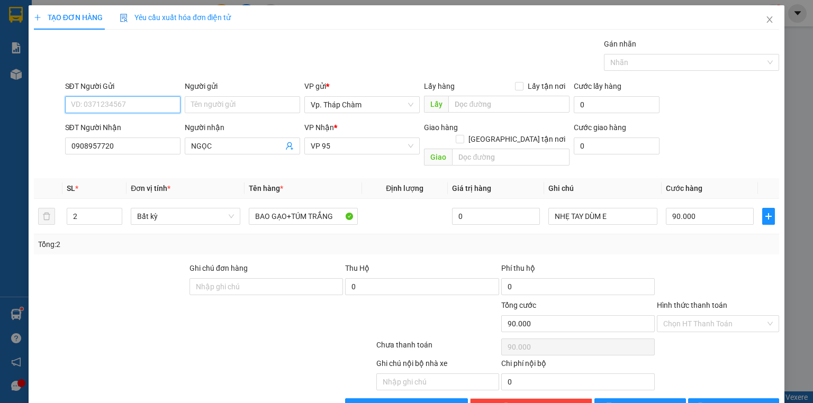
click at [127, 108] on input "SĐT Người Gửi" at bounding box center [122, 104] width 115 height 17
click at [118, 123] on div "0918403098 - BÉ" at bounding box center [122, 126] width 102 height 12
click at [115, 218] on icon "down" at bounding box center [117, 220] width 4 height 4
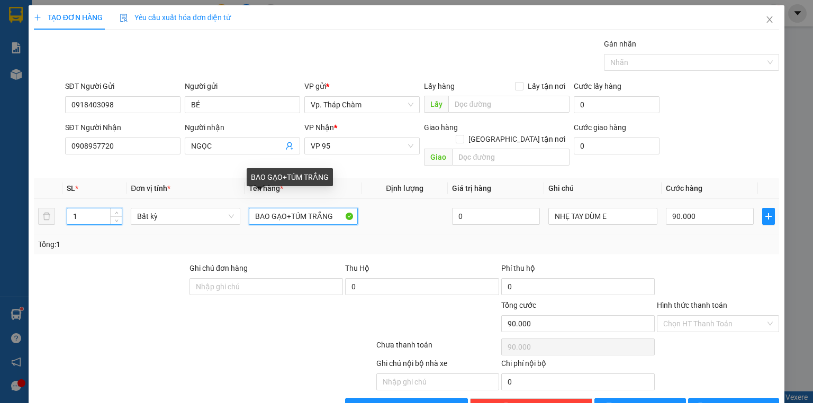
click at [271, 208] on input "BAO GẠO+TÚM TRẮNG" at bounding box center [303, 216] width 109 height 17
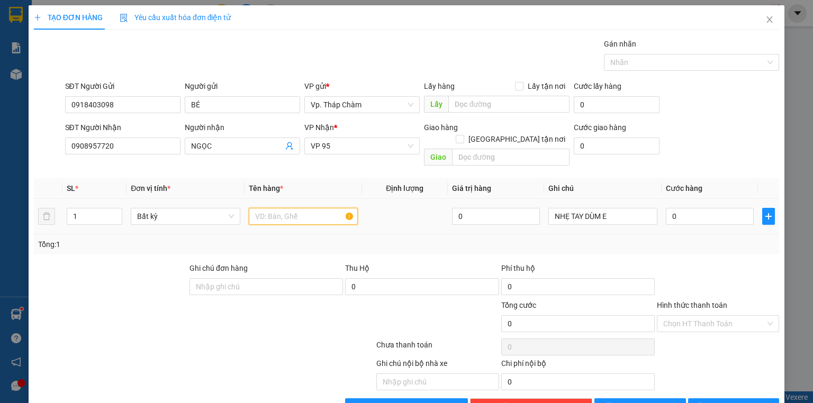
click at [293, 211] on input "text" at bounding box center [303, 216] width 109 height 17
click at [265, 208] on input "text" at bounding box center [303, 216] width 109 height 17
click at [337, 208] on input "XỐP VÀNG+TH GIẤY TÁO" at bounding box center [303, 216] width 109 height 17
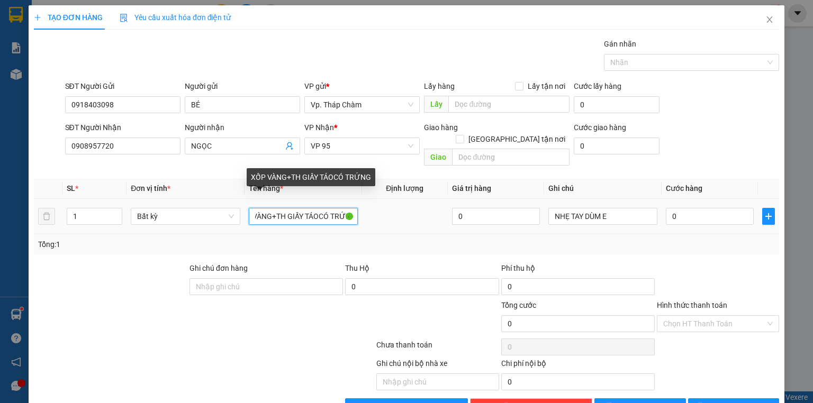
scroll to position [0, 24]
click at [313, 208] on input "XỐP VÀNG+TH GIẤY TÁOCÓ TRỨNG" at bounding box center [303, 216] width 109 height 17
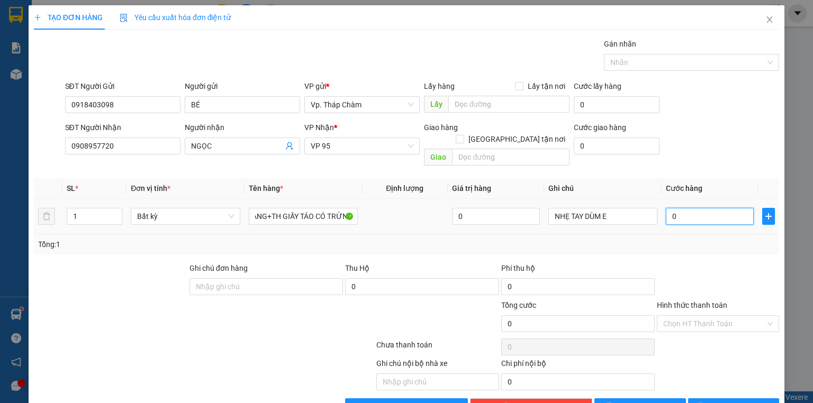
click at [728, 208] on input "0" at bounding box center [710, 216] width 88 height 17
click at [714, 316] on input "Hình thức thanh toán" at bounding box center [714, 324] width 102 height 16
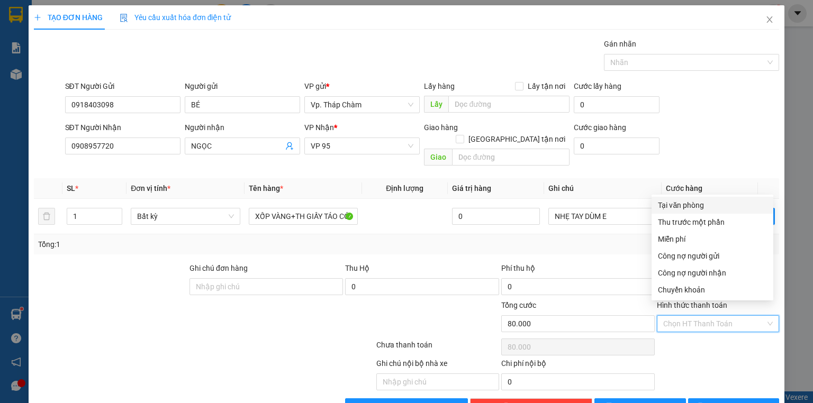
click at [677, 204] on div "Tại văn phòng" at bounding box center [712, 206] width 109 height 12
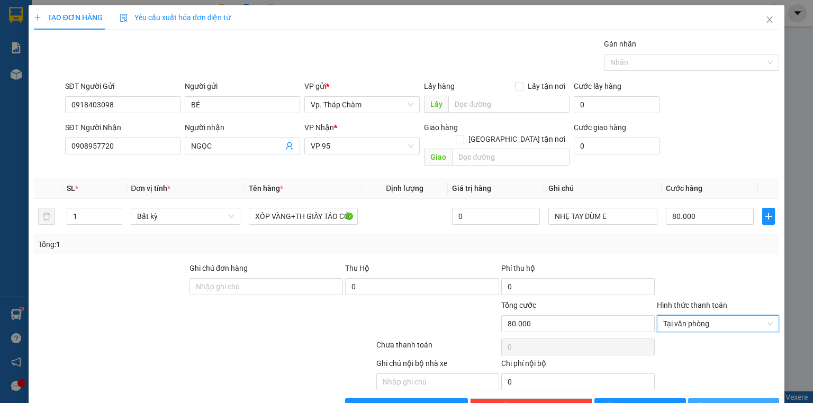
click at [760, 399] on button "[PERSON_NAME] và In" at bounding box center [734, 407] width 92 height 17
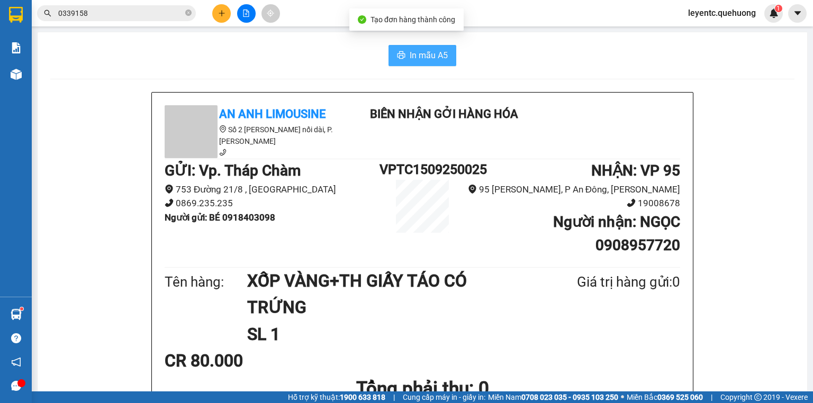
click at [412, 49] on span "In mẫu A5" at bounding box center [429, 55] width 38 height 13
click at [435, 61] on span "In mẫu A5" at bounding box center [429, 55] width 38 height 13
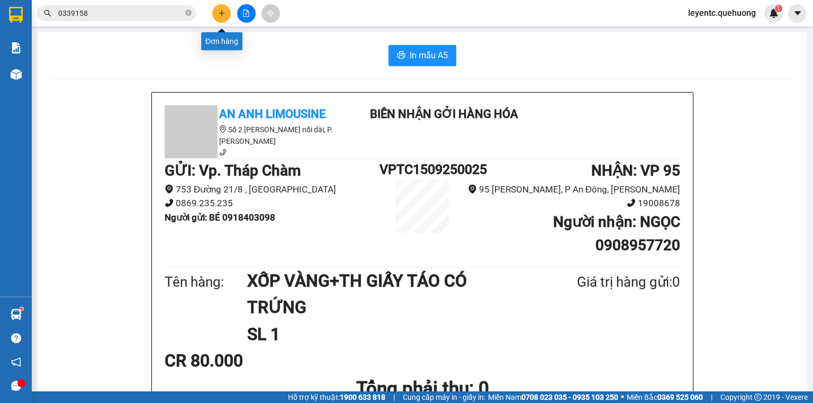
click at [216, 14] on button at bounding box center [221, 13] width 19 height 19
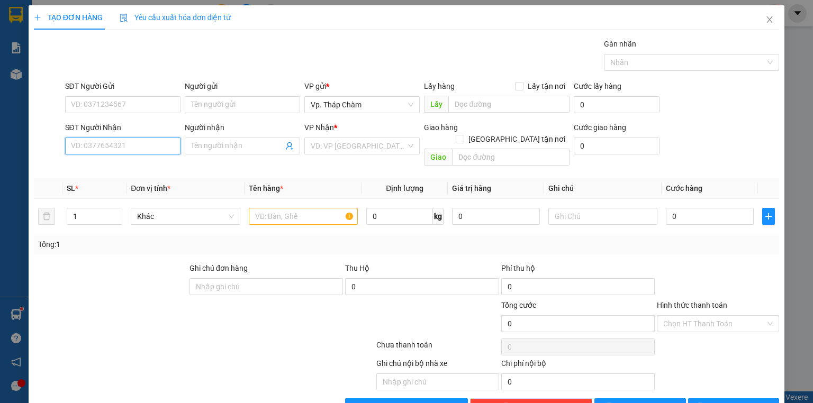
click at [166, 149] on input "SĐT Người Nhận" at bounding box center [122, 146] width 115 height 17
click at [102, 168] on div "0375588441 - NHÀN" at bounding box center [122, 167] width 102 height 12
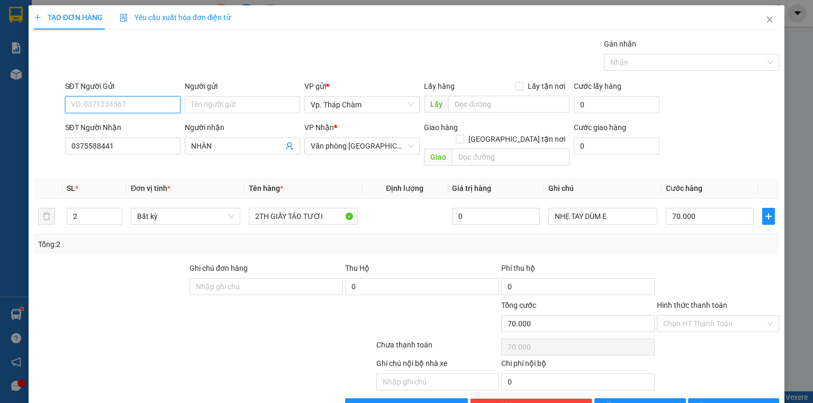
click at [108, 102] on input "SĐT Người Gửi" at bounding box center [122, 104] width 115 height 17
click at [130, 277] on div at bounding box center [111, 281] width 156 height 37
click at [132, 104] on input "SĐT Người Gửi" at bounding box center [122, 104] width 115 height 17
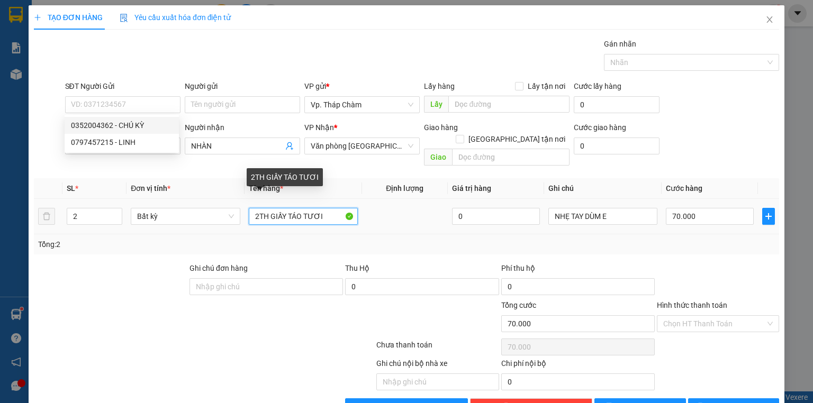
click at [271, 208] on input "2TH GIẤY TÁO TƯƠI" at bounding box center [303, 216] width 109 height 17
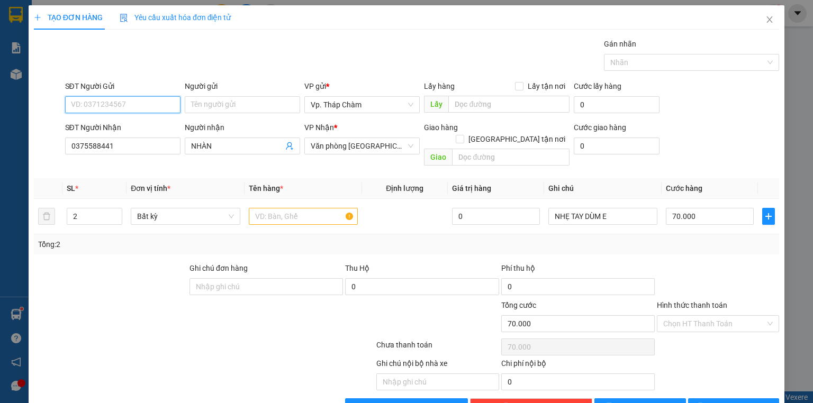
click at [128, 107] on input "SĐT Người Gửi" at bounding box center [122, 104] width 115 height 17
click at [128, 104] on input "SĐT Người Gửi" at bounding box center [122, 104] width 115 height 17
click at [121, 122] on div "0925920876 - HOÀN" at bounding box center [122, 126] width 102 height 12
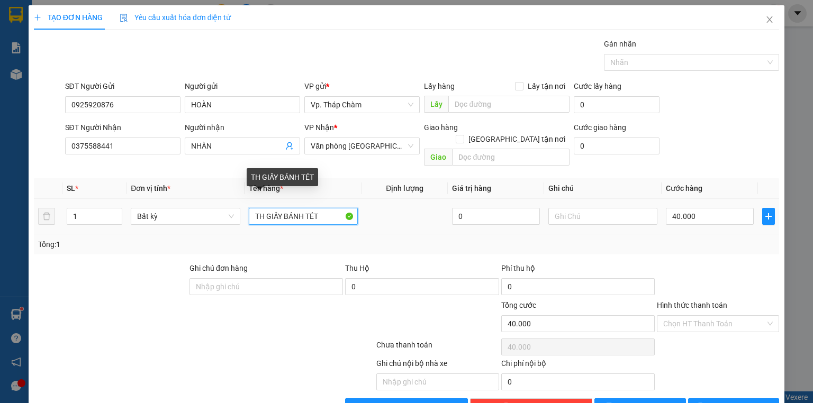
click at [274, 208] on input "TH GIẤY BÁNH TÉT" at bounding box center [303, 216] width 109 height 17
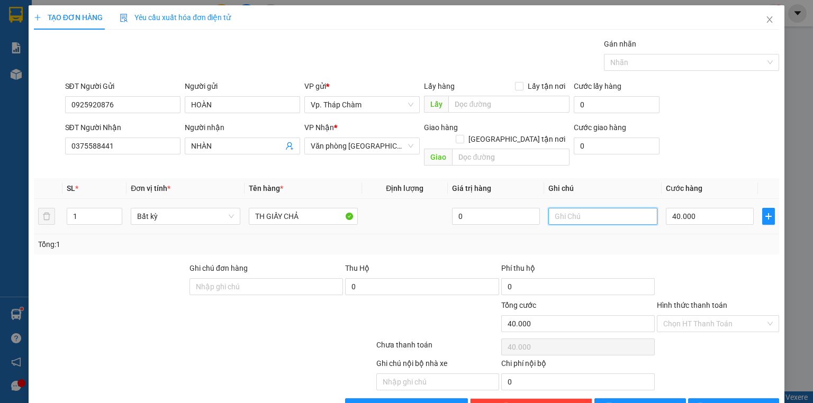
click at [560, 209] on input "text" at bounding box center [602, 216] width 109 height 17
click at [681, 316] on input "Hình thức thanh toán" at bounding box center [714, 324] width 102 height 16
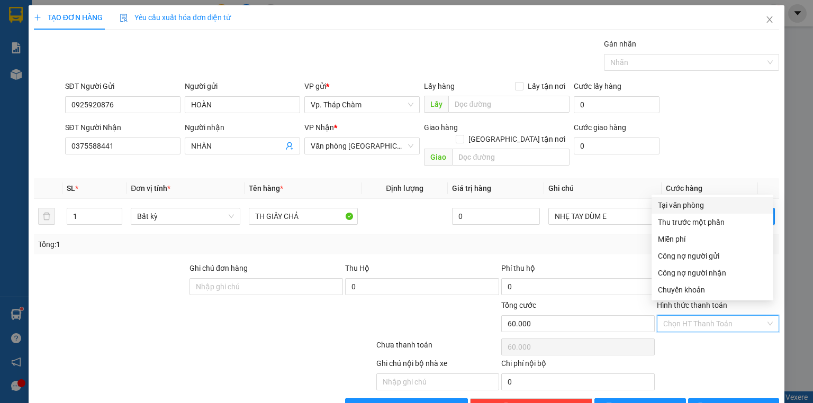
click at [695, 201] on div "Tại văn phòng" at bounding box center [712, 206] width 109 height 12
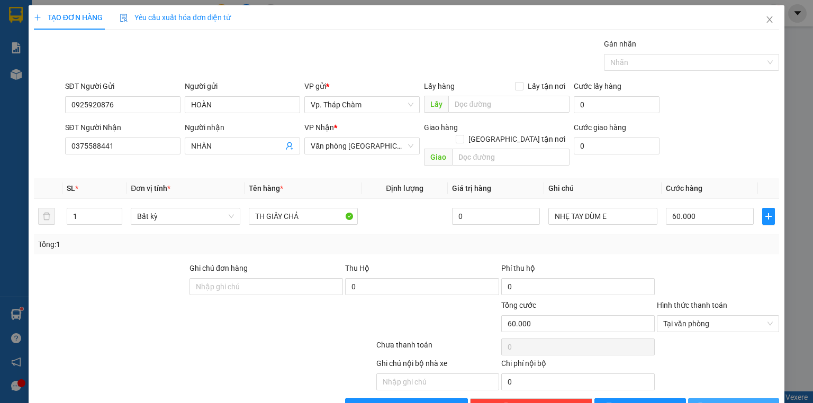
click at [732, 401] on span "[PERSON_NAME] và In" at bounding box center [745, 407] width 74 height 12
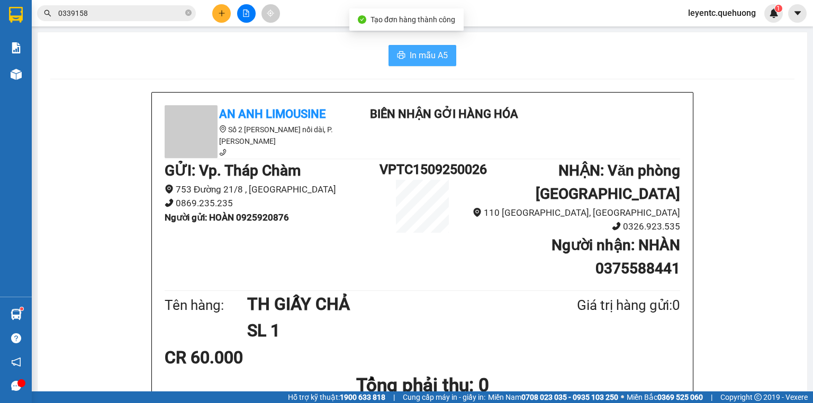
click at [418, 59] on span "In mẫu A5" at bounding box center [429, 55] width 38 height 13
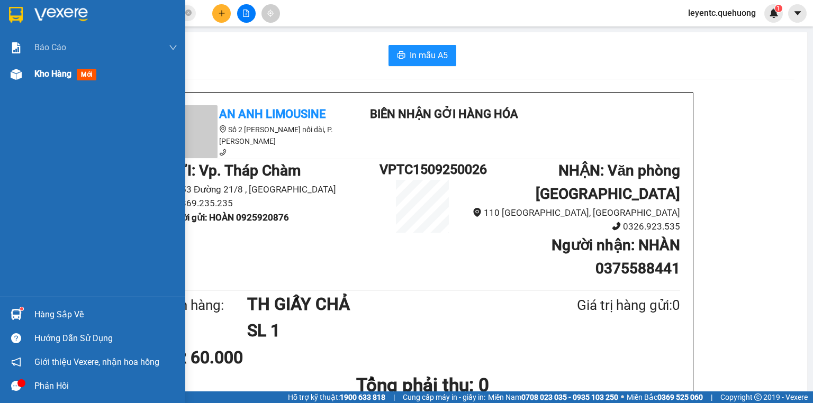
click at [11, 74] on img at bounding box center [16, 74] width 11 height 11
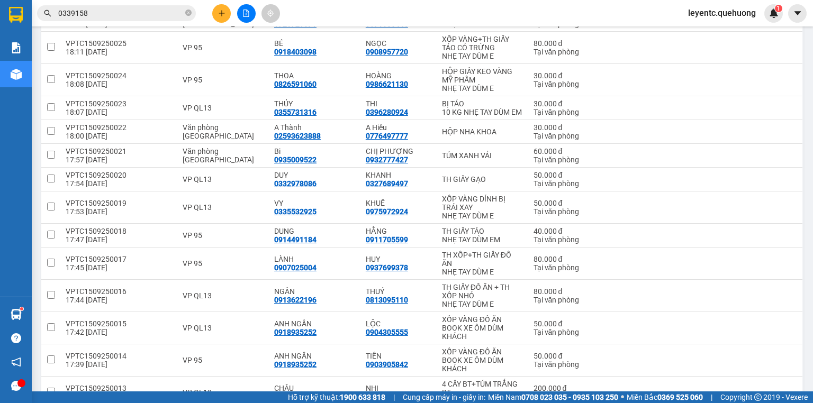
scroll to position [339, 0]
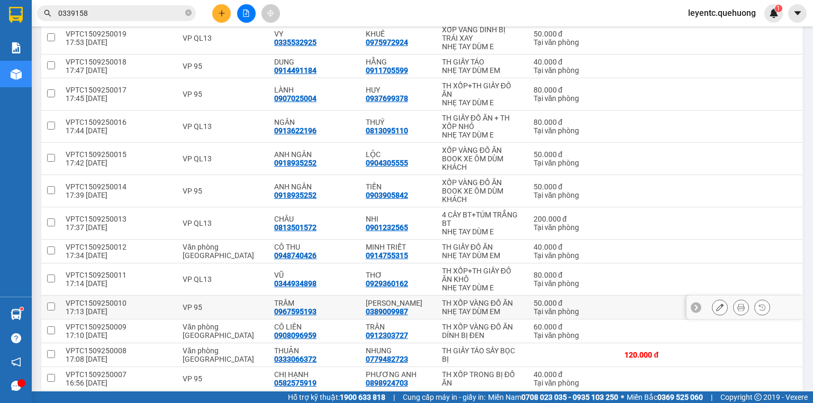
scroll to position [508, 0]
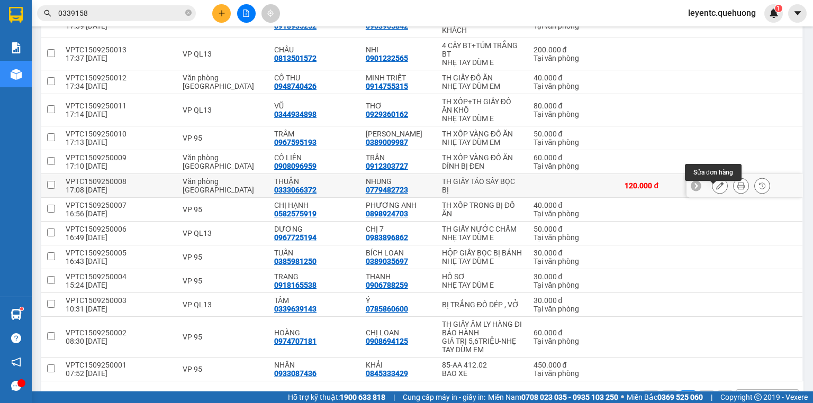
click at [716, 190] on icon at bounding box center [719, 185] width 7 height 7
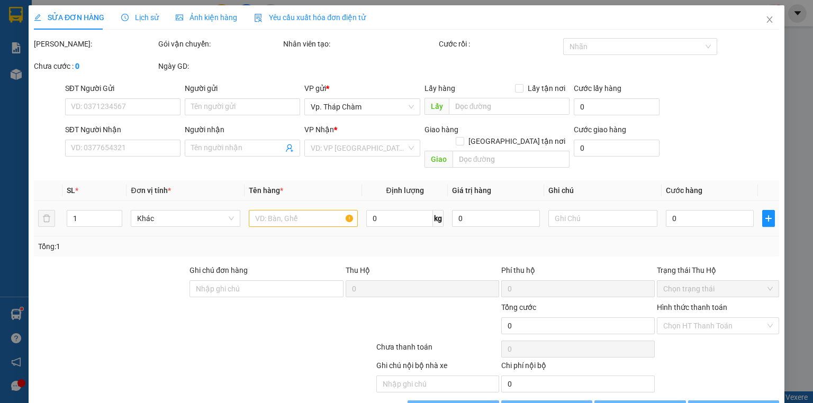
type input "0333066372"
type input "THUẬN"
type input "0779482723"
type input "NHUNG"
type input "120.000"
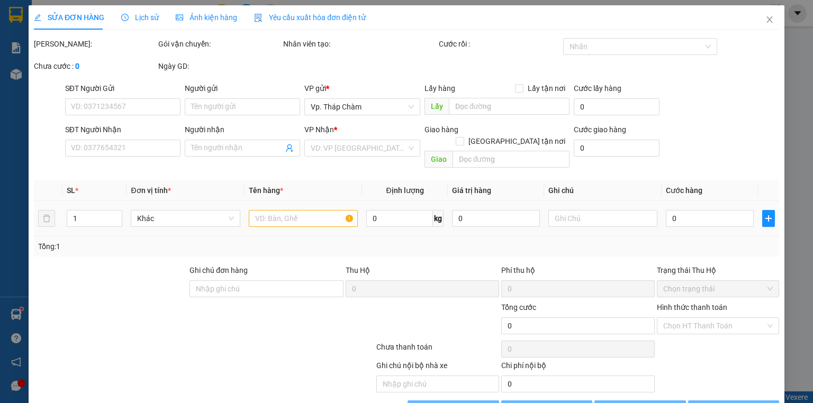
type input "120.000"
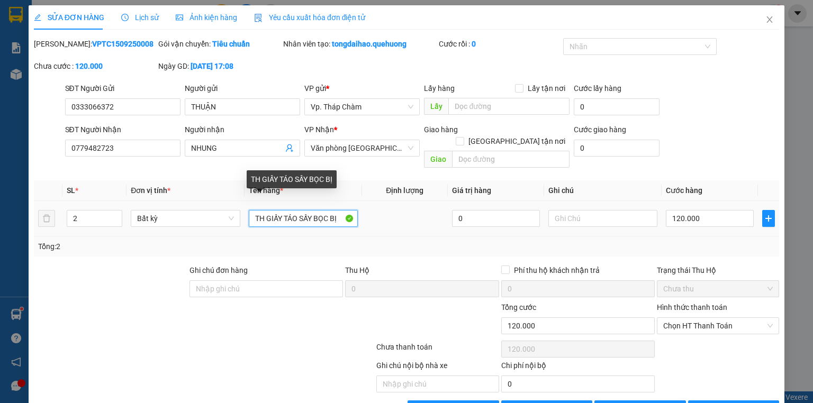
click at [253, 210] on input "TH GIẤY TÁO SẤY BỌC BỊ" at bounding box center [303, 218] width 109 height 17
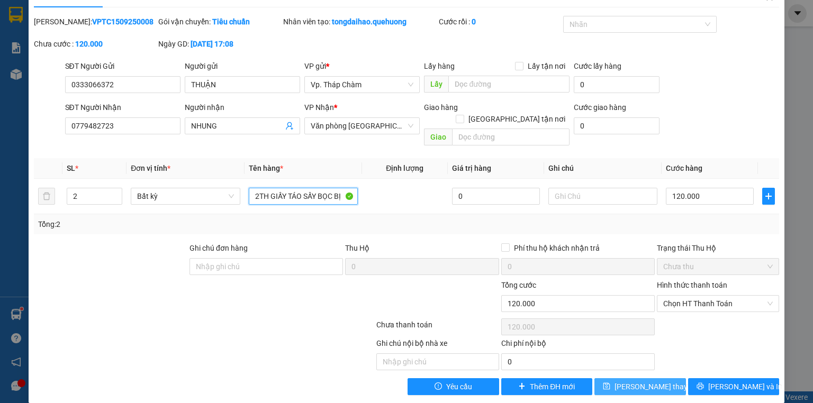
type input "2TH GIẤY TÁO SẤY BỌC BỊ"
click at [663, 379] on button "[PERSON_NAME] thay đổi" at bounding box center [640, 387] width 92 height 17
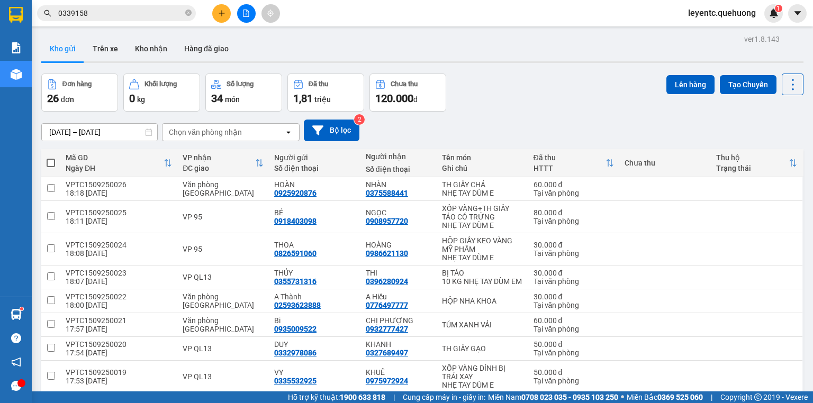
click at [219, 16] on icon "plus" at bounding box center [221, 13] width 7 height 7
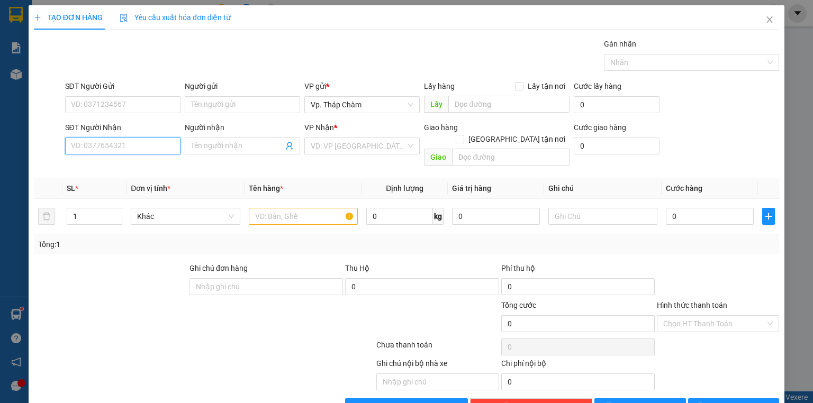
click at [160, 148] on input "SĐT Người Nhận" at bounding box center [122, 146] width 115 height 17
type input "0383260538"
click at [143, 170] on div "0383260538 - TRỌNG" at bounding box center [122, 167] width 102 height 12
type input "TRỌNG"
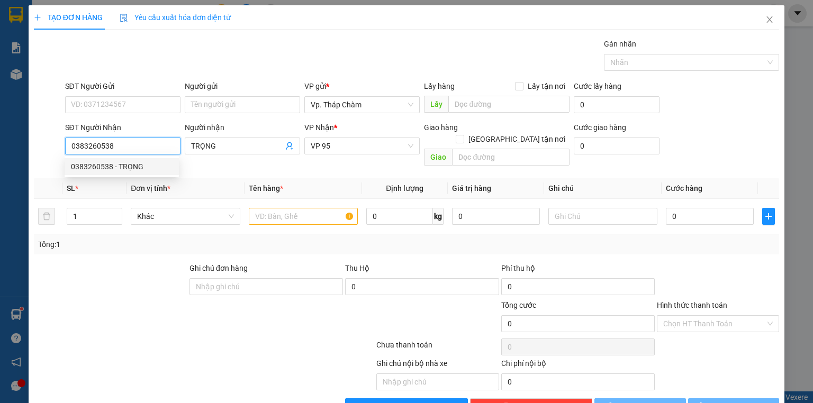
type input "40.000"
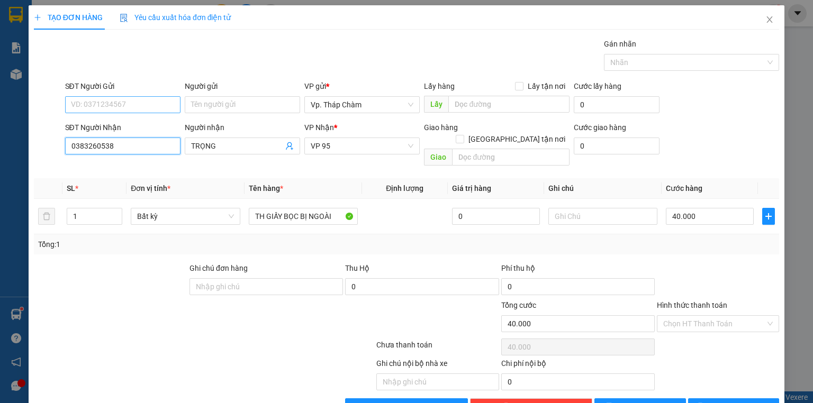
type input "0383260538"
click at [114, 105] on input "SĐT Người Gửi" at bounding box center [122, 104] width 115 height 17
click at [109, 127] on div "0916181173 - THẢO" at bounding box center [122, 126] width 102 height 12
type input "0916181173"
type input "THẢO"
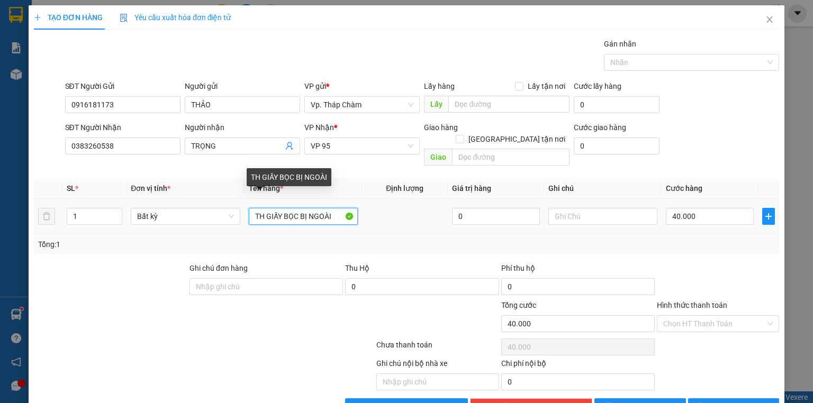
click at [275, 208] on input "TH GIẤY BỌC BỊ NGOÀI" at bounding box center [303, 216] width 109 height 17
type input "T"
type input "KIỆN ĐEN TRÁI CÂY"
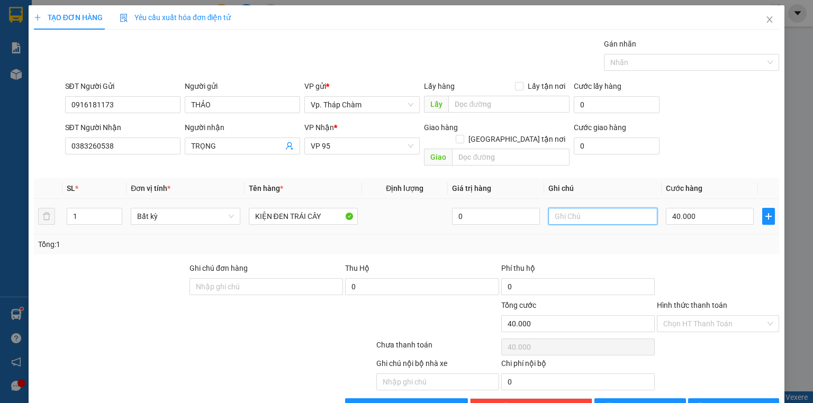
click at [611, 209] on input "text" at bounding box center [602, 216] width 109 height 17
type input "NHẸ TAY DÙM E"
click at [669, 316] on input "Hình thức thanh toán" at bounding box center [714, 324] width 102 height 16
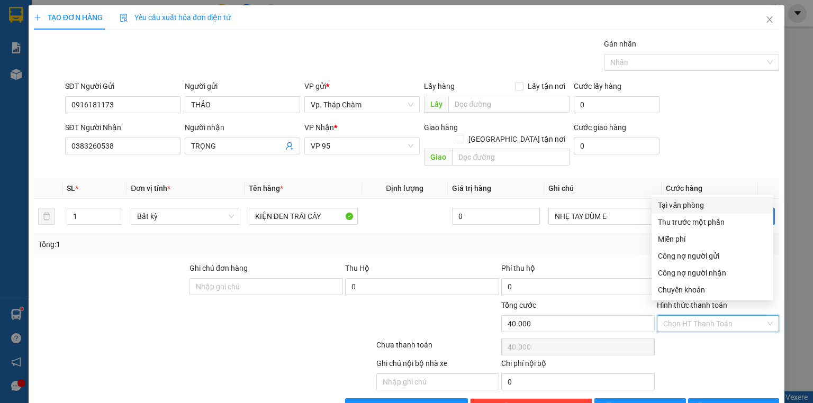
click at [677, 205] on div "Tại văn phòng" at bounding box center [712, 206] width 109 height 12
type input "0"
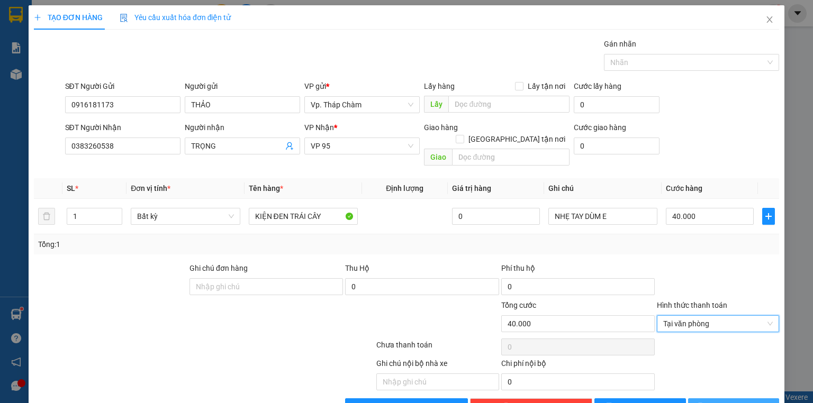
click at [724, 401] on span "[PERSON_NAME] và In" at bounding box center [745, 407] width 74 height 12
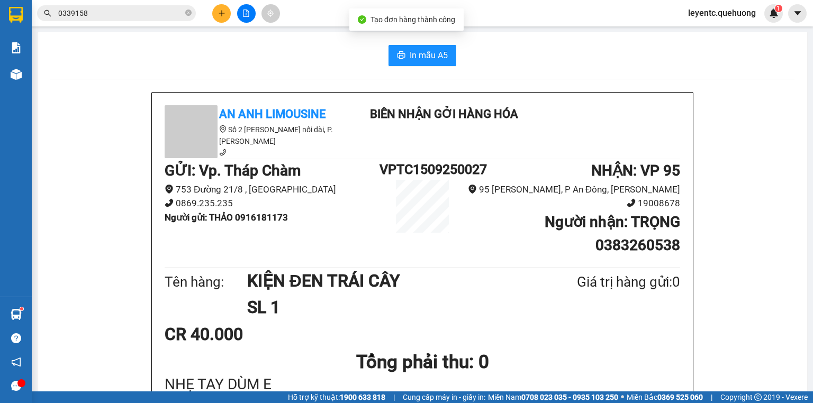
click at [384, 56] on div "In mẫu A5" at bounding box center [422, 55] width 744 height 21
click at [404, 58] on button "In mẫu A5" at bounding box center [423, 55] width 68 height 21
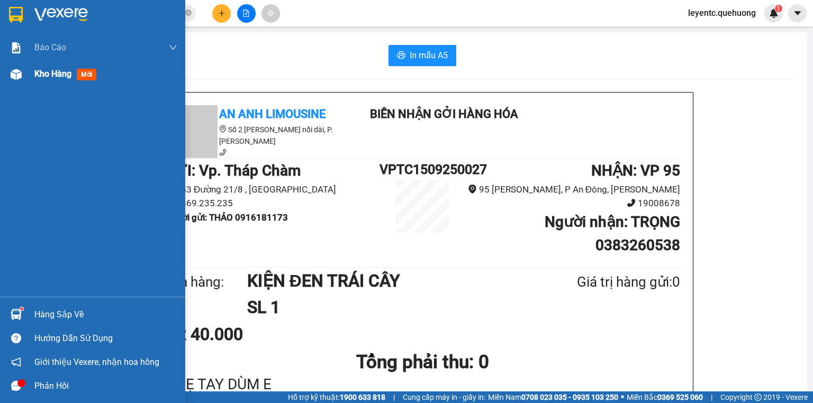
click at [21, 68] on div at bounding box center [16, 74] width 19 height 19
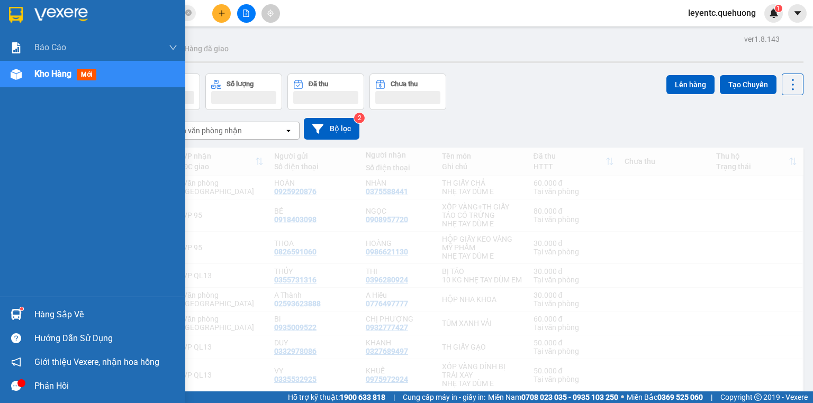
click at [21, 68] on div at bounding box center [16, 74] width 19 height 19
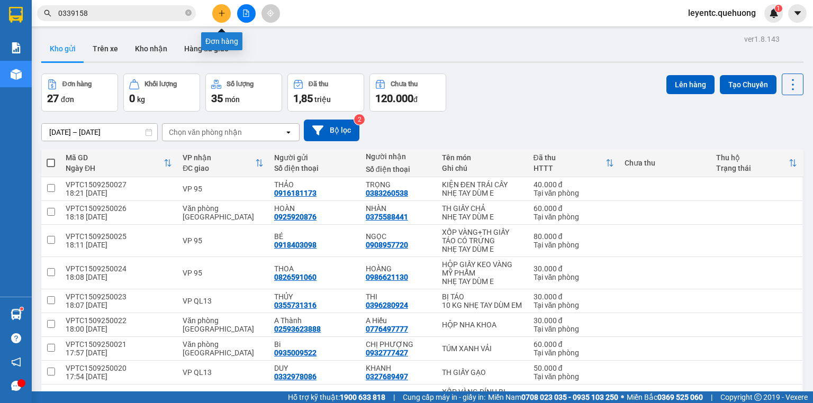
click at [224, 13] on icon "plus" at bounding box center [221, 13] width 7 height 7
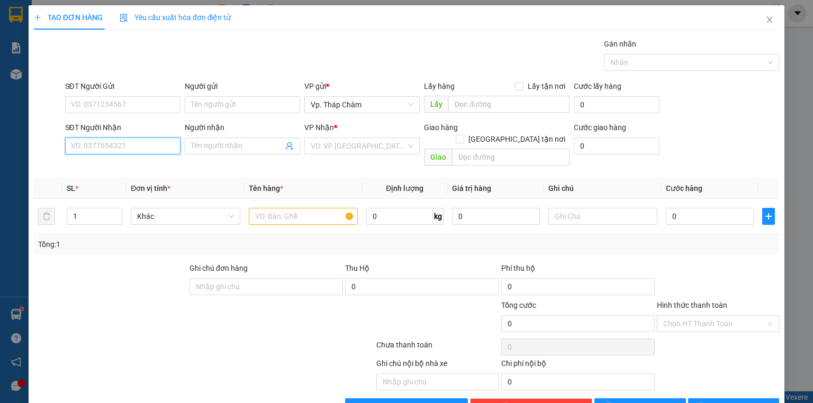
click at [148, 149] on input "SĐT Người Nhận" at bounding box center [122, 146] width 115 height 17
click at [121, 167] on div "0785750507 - NHƯ" at bounding box center [122, 167] width 102 height 12
type input "0785750507"
type input "NHƯ"
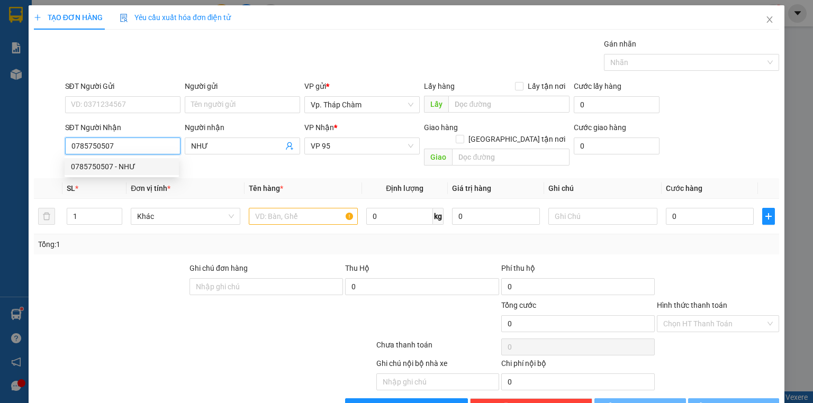
type input "40.000"
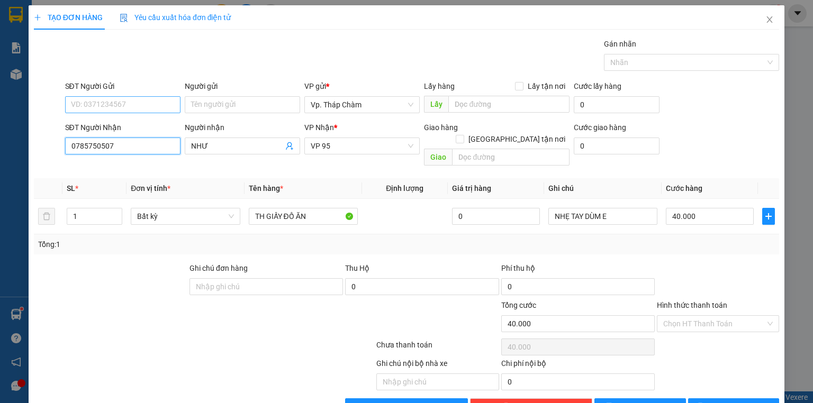
type input "0785750507"
click at [122, 107] on input "SĐT Người Gửi" at bounding box center [122, 104] width 115 height 17
click at [118, 125] on div "0974942369 - CHÂU" at bounding box center [122, 126] width 102 height 12
type input "0974942369"
type input "CHÂU"
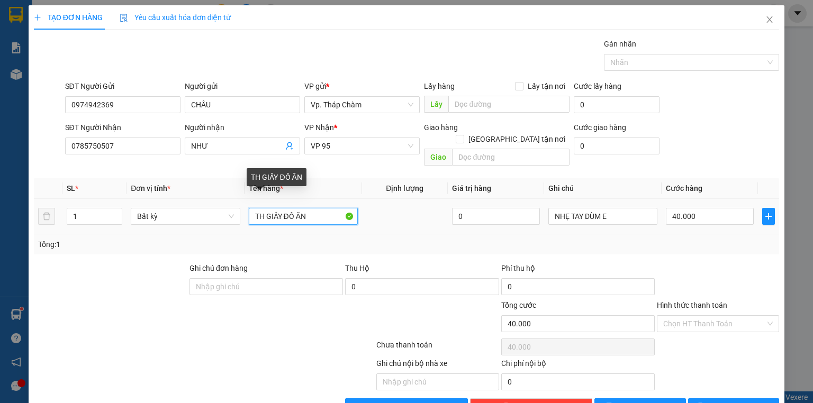
drag, startPoint x: 284, startPoint y: 202, endPoint x: 322, endPoint y: 203, distance: 38.1
click at [322, 208] on input "TH GIẤY ĐỒ ĂN" at bounding box center [303, 216] width 109 height 17
click at [416, 213] on td at bounding box center [405, 216] width 86 height 35
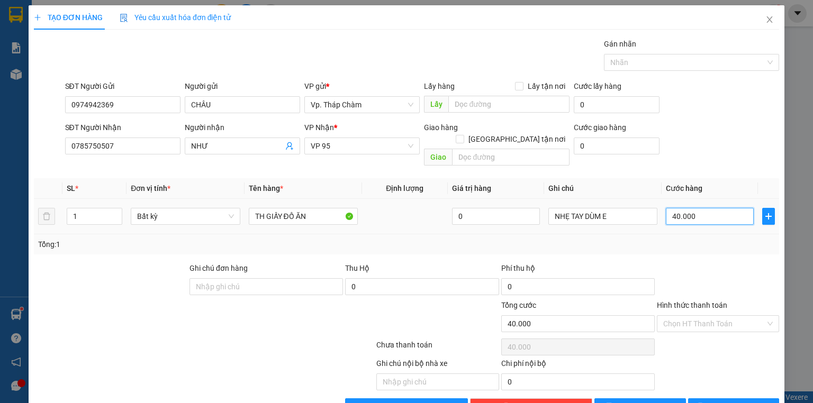
click at [692, 208] on input "40.000" at bounding box center [710, 216] width 88 height 17
type input "0"
type input "6"
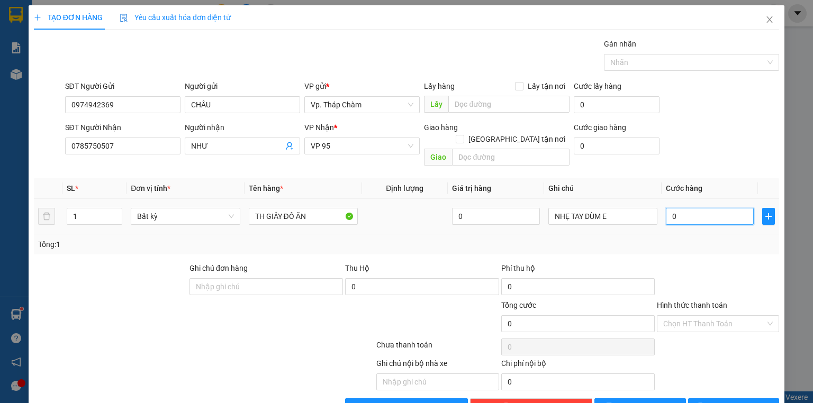
type input "6"
type input "06"
type input "60"
type input "060"
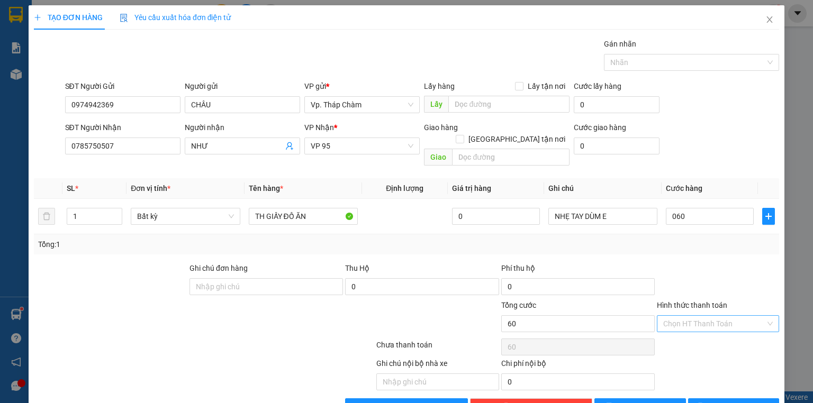
type input "60.000"
drag, startPoint x: 699, startPoint y: 311, endPoint x: 663, endPoint y: 258, distance: 63.9
click at [697, 316] on input "Hình thức thanh toán" at bounding box center [714, 324] width 102 height 16
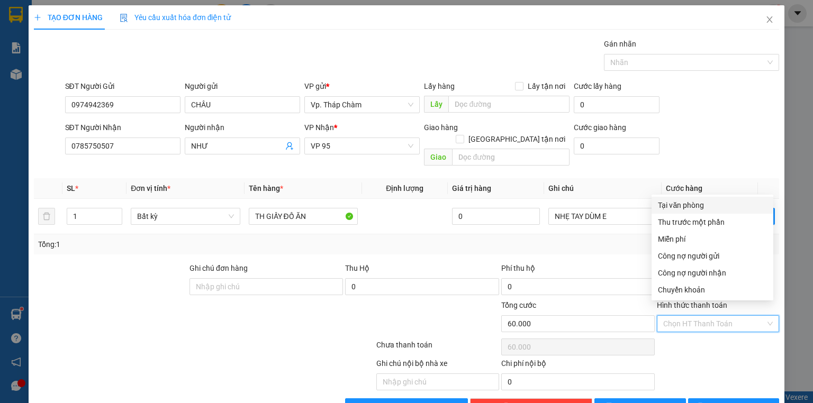
click at [665, 201] on div "Tại văn phòng" at bounding box center [712, 206] width 109 height 12
type input "0"
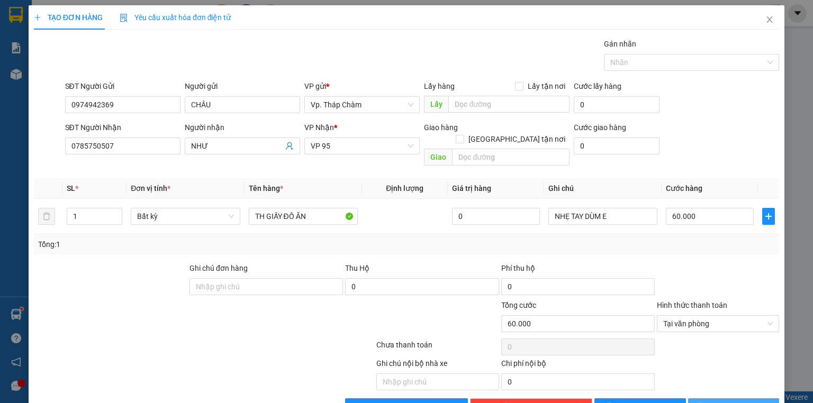
drag, startPoint x: 727, startPoint y: 395, endPoint x: 700, endPoint y: 340, distance: 61.3
click at [727, 401] on span "[PERSON_NAME] và In" at bounding box center [745, 407] width 74 height 12
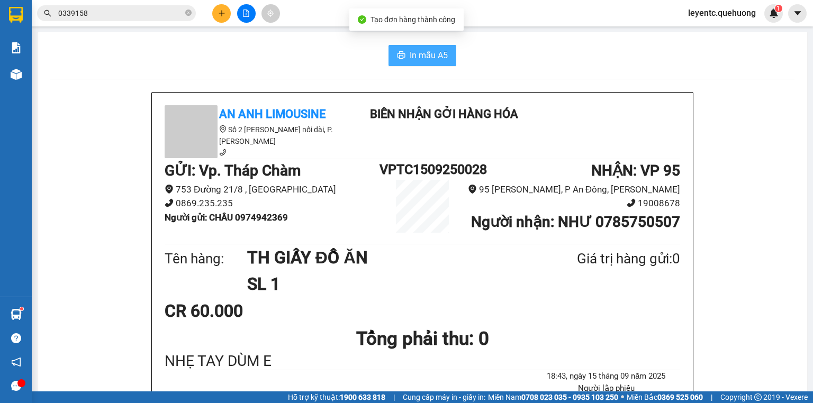
click at [419, 55] on span "In mẫu A5" at bounding box center [429, 55] width 38 height 13
click at [220, 16] on icon "plus" at bounding box center [221, 13] width 7 height 7
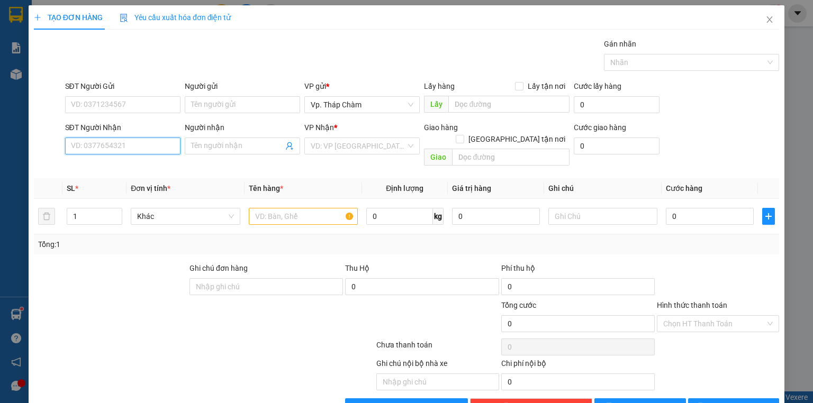
click at [142, 150] on input "SĐT Người Nhận" at bounding box center [122, 146] width 115 height 17
type input "0902385063"
click at [111, 170] on div "0902385063 - LỘC" at bounding box center [122, 167] width 102 height 12
type input "LỘC"
type input "30.000"
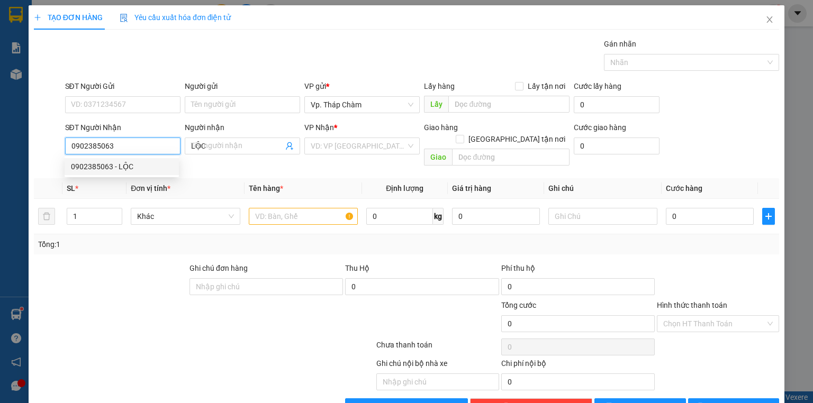
type input "30.000"
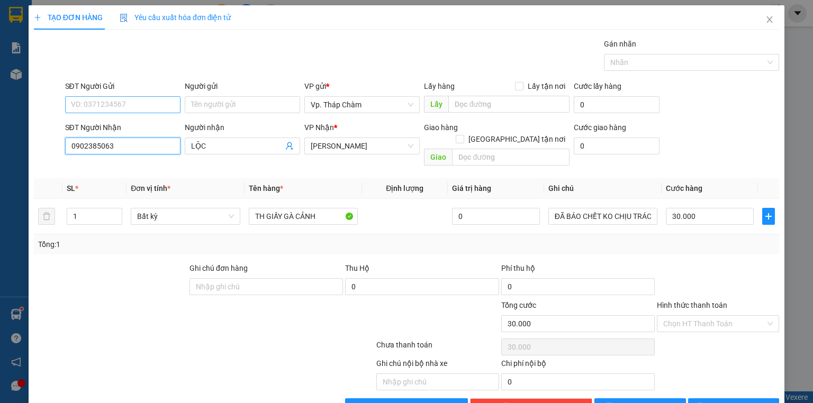
type input "0902385063"
click at [136, 99] on input "SĐT Người Gửi" at bounding box center [122, 104] width 115 height 17
click at [126, 122] on div "0989050484 - A LÂM" at bounding box center [122, 126] width 102 height 12
type input "0989050484"
type input "A LÂM"
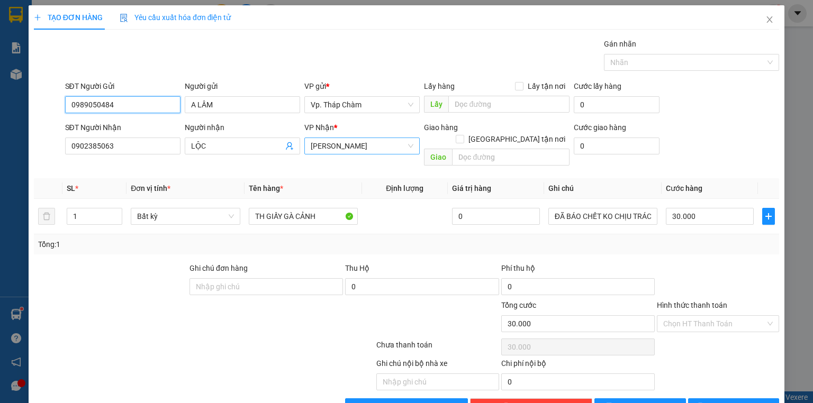
click at [347, 146] on span "[PERSON_NAME]" at bounding box center [362, 146] width 103 height 16
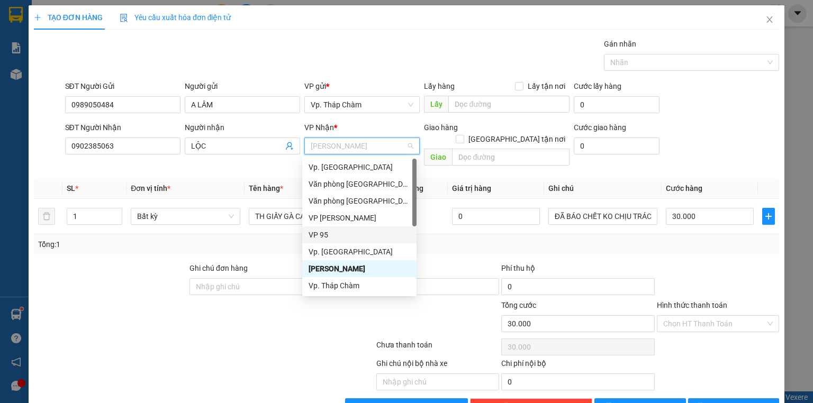
click at [322, 230] on div "VP 95" at bounding box center [360, 235] width 102 height 12
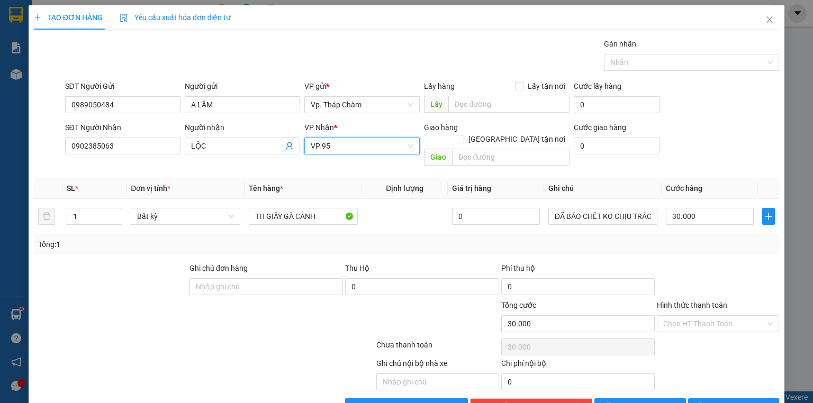
click at [680, 300] on div "Hình thức thanh toán" at bounding box center [718, 308] width 122 height 16
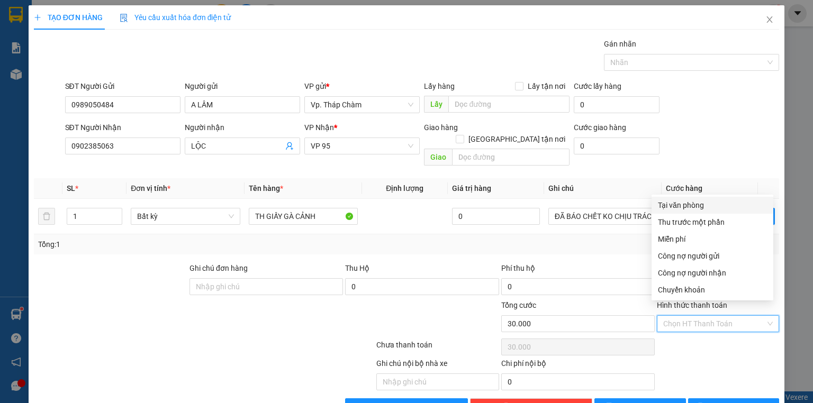
click at [678, 316] on input "Hình thức thanh toán" at bounding box center [714, 324] width 102 height 16
drag, startPoint x: 660, startPoint y: 205, endPoint x: 744, endPoint y: 301, distance: 127.1
click at [662, 205] on div "Tại văn phòng" at bounding box center [712, 206] width 109 height 12
type input "0"
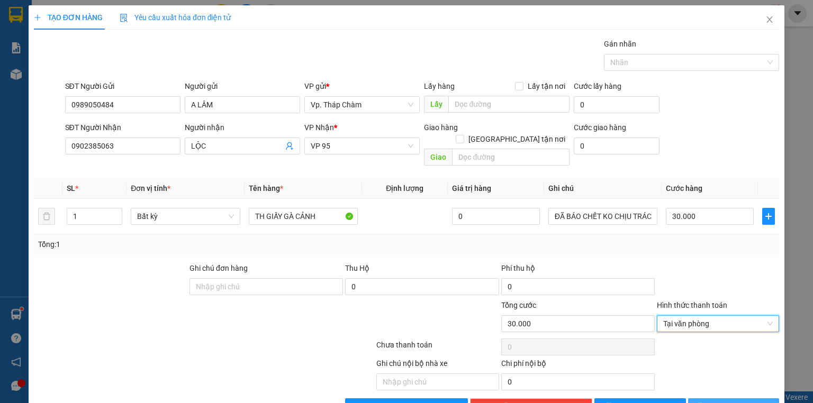
click at [767, 399] on button "[PERSON_NAME] và In" at bounding box center [734, 407] width 92 height 17
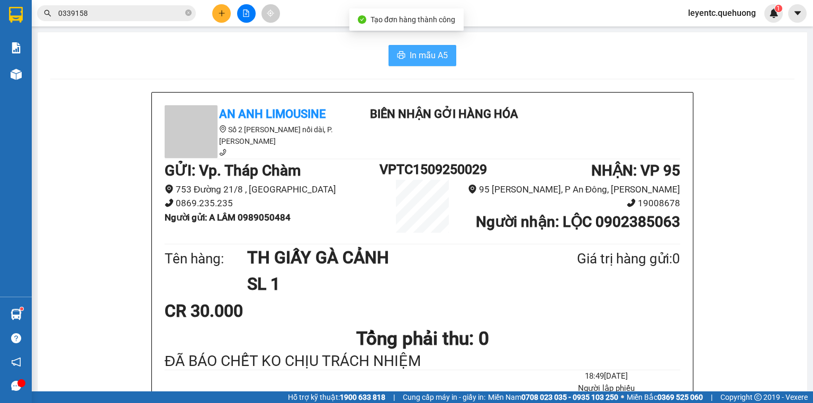
click at [392, 59] on button "In mẫu A5" at bounding box center [423, 55] width 68 height 21
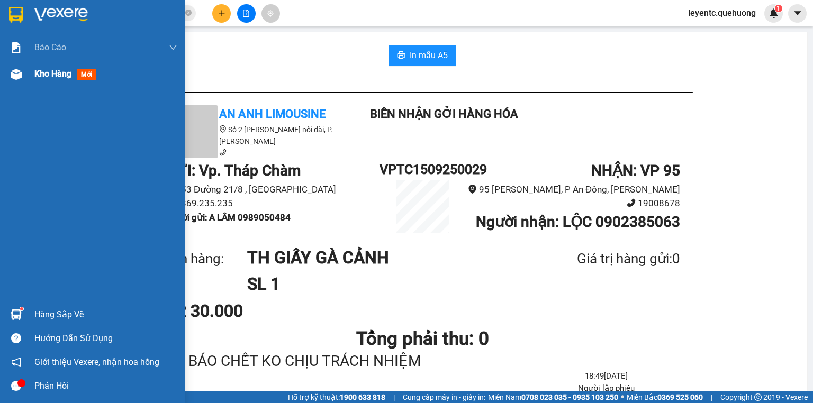
click at [15, 73] on img at bounding box center [16, 74] width 11 height 11
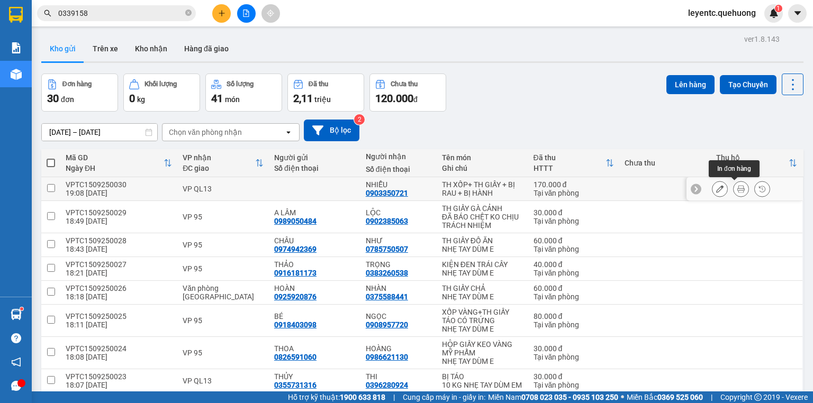
click at [740, 186] on button at bounding box center [741, 189] width 15 height 19
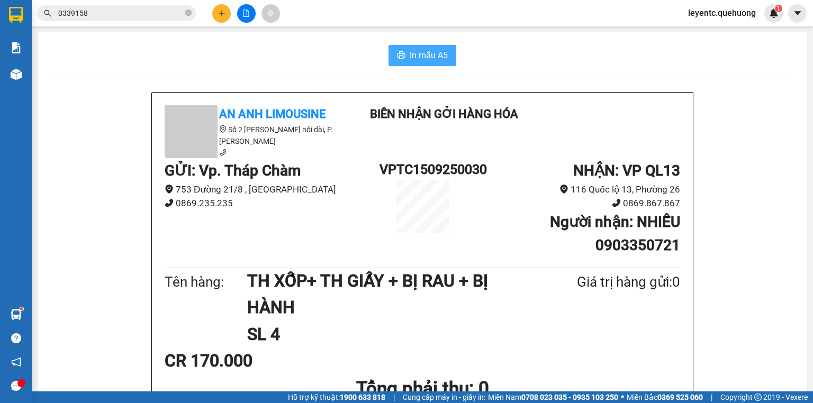
click at [444, 47] on button "In mẫu A5" at bounding box center [423, 55] width 68 height 21
click at [229, 13] on button at bounding box center [221, 13] width 19 height 19
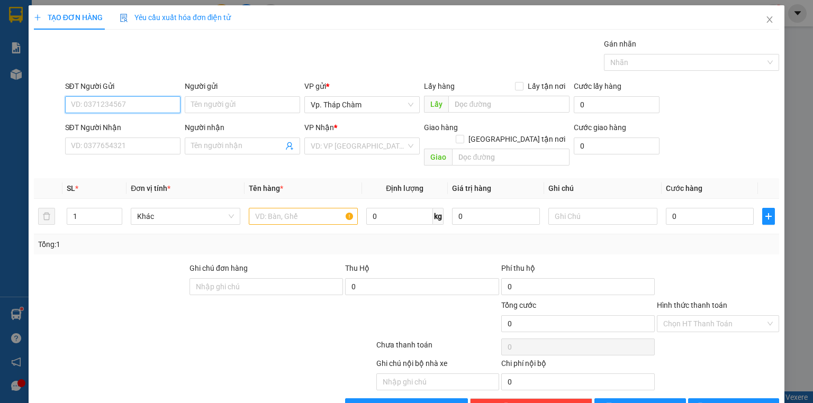
click at [101, 97] on input "SĐT Người Gửi" at bounding box center [122, 104] width 115 height 17
type input "0932777427"
click at [219, 103] on input "Người gửi" at bounding box center [242, 104] width 115 height 17
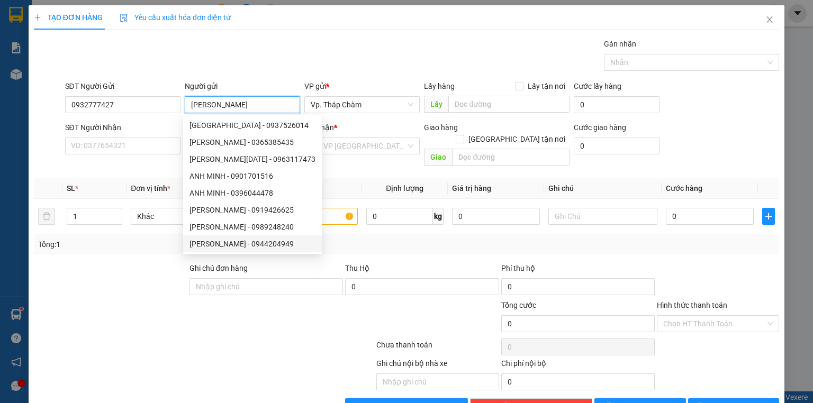
type input "ANH MINH"
drag, startPoint x: 246, startPoint y: 320, endPoint x: 227, endPoint y: 322, distance: 19.2
click at [245, 321] on div at bounding box center [142, 318] width 218 height 37
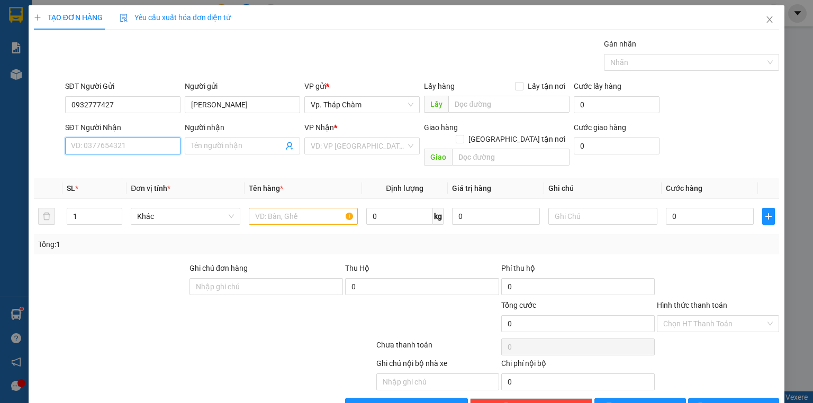
click at [131, 144] on input "SĐT Người Nhận" at bounding box center [122, 146] width 115 height 17
click at [130, 147] on input "SĐT Người Nhận" at bounding box center [122, 146] width 115 height 17
type input "0"
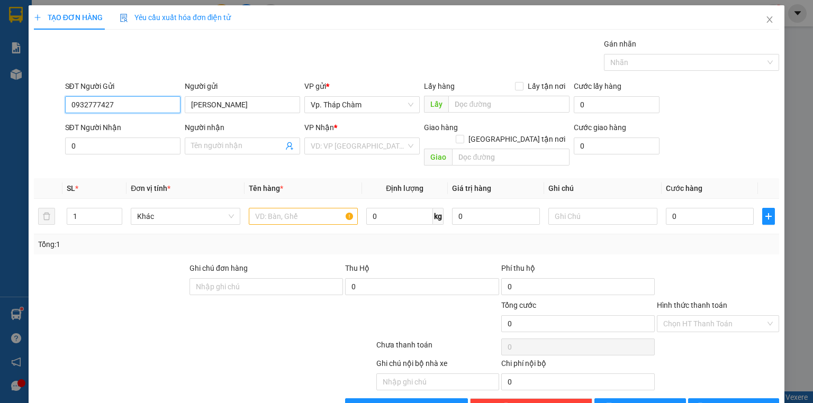
drag, startPoint x: 131, startPoint y: 105, endPoint x: 66, endPoint y: 104, distance: 65.1
click at [66, 104] on input "0932777427" at bounding box center [122, 104] width 115 height 17
click at [94, 146] on input "0" at bounding box center [122, 146] width 115 height 17
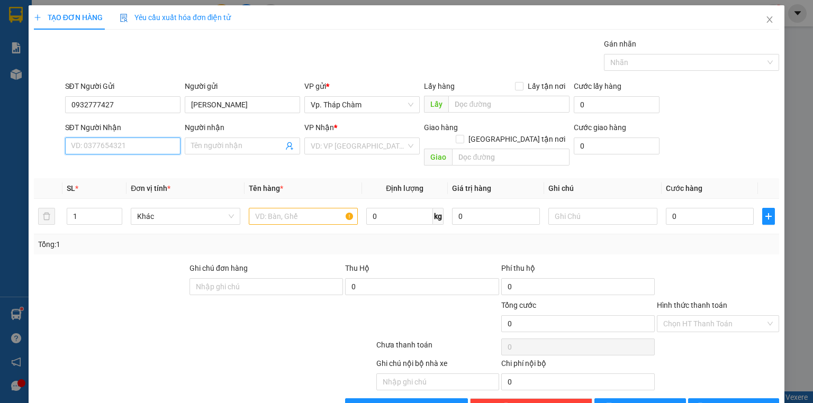
paste input "0932777427"
type input "0932777427"
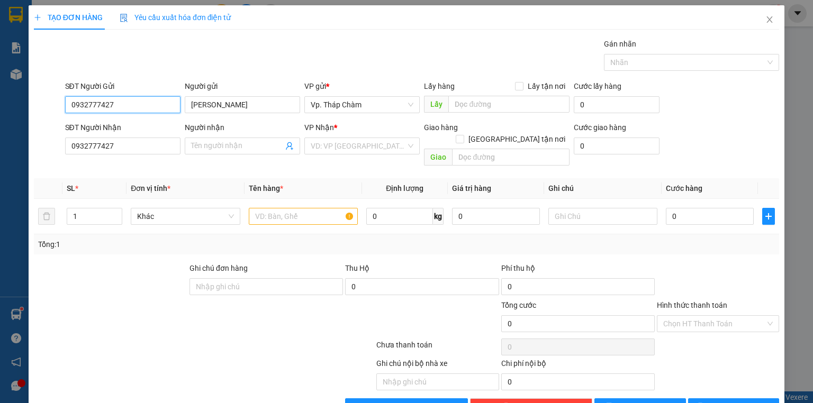
drag, startPoint x: 123, startPoint y: 103, endPoint x: 66, endPoint y: 103, distance: 57.2
click at [66, 103] on input "0932777427" at bounding box center [122, 104] width 115 height 17
click at [136, 143] on div "0984491707 - A Minh" at bounding box center [122, 143] width 102 height 12
type input "0984491707"
type input "A Minh"
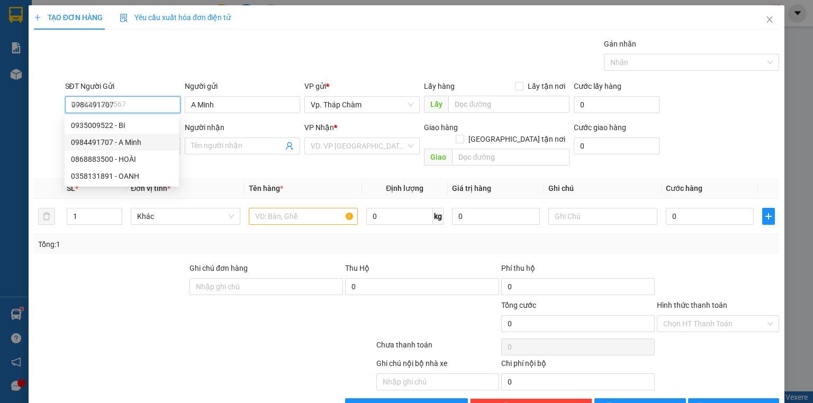
type input "160.000"
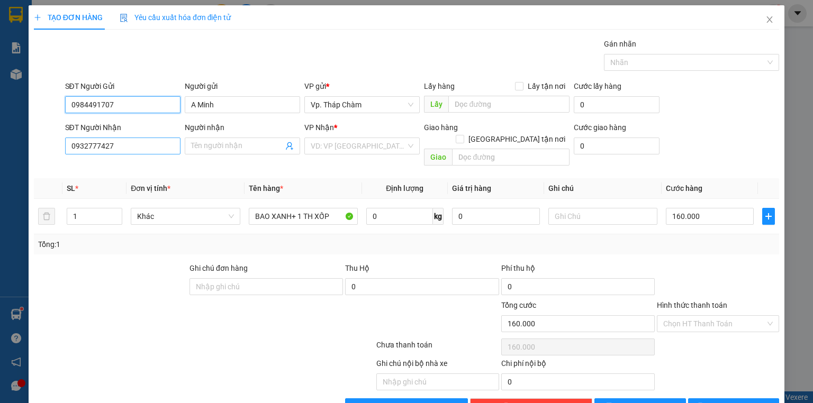
type input "0984491707"
drag, startPoint x: 138, startPoint y: 148, endPoint x: 191, endPoint y: 152, distance: 53.1
click at [139, 150] on input "0932777427" at bounding box center [122, 146] width 115 height 17
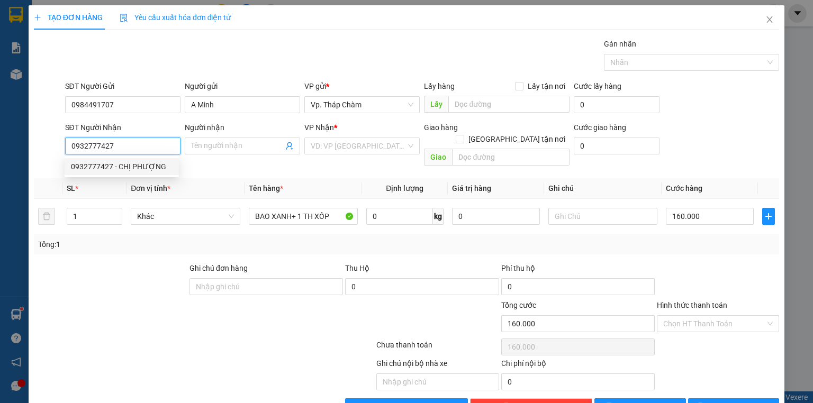
click at [144, 167] on div "0932777427 - CHỊ PHƯỢNG" at bounding box center [122, 167] width 102 height 12
type input "CHỊ PHƯỢNG"
type input "60.000"
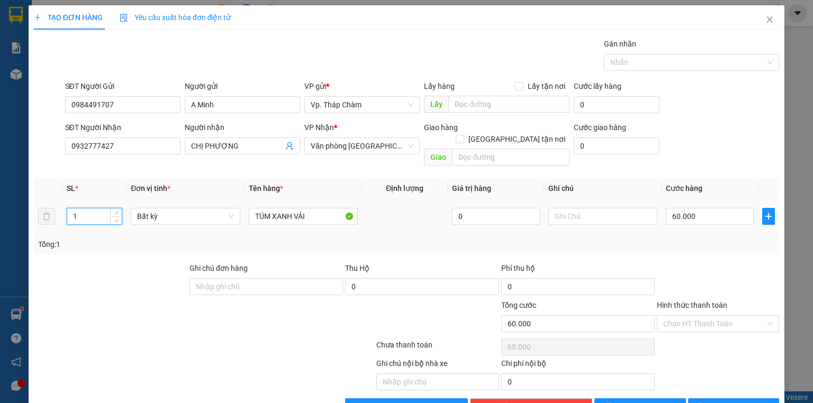
click at [50, 201] on tr "1 Bất kỳ TÚM XANH VẢI 0 60.000" at bounding box center [406, 216] width 745 height 35
type input "2"
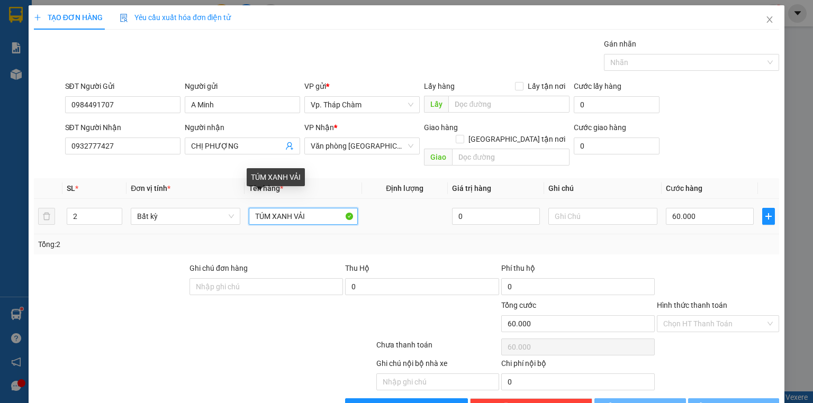
click at [311, 208] on input "TÚM XANH VẢI" at bounding box center [303, 216] width 109 height 17
type input "0"
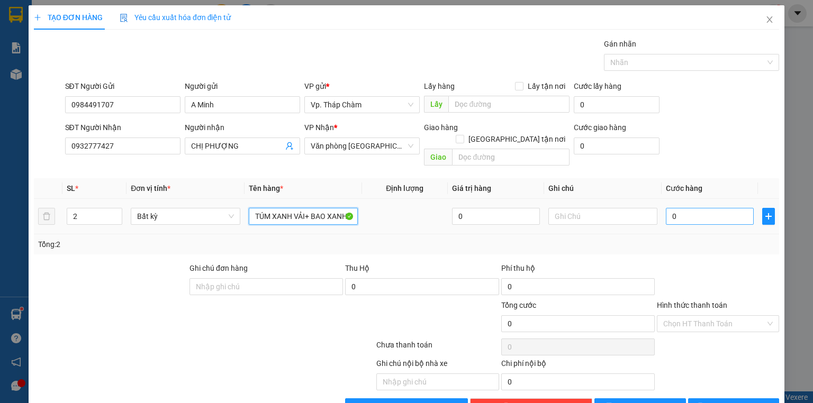
type input "TÚM XANH VẢI+ BAO XANH"
click at [689, 209] on input "0" at bounding box center [710, 216] width 88 height 17
click at [690, 208] on input "0" at bounding box center [710, 216] width 88 height 17
type input "2"
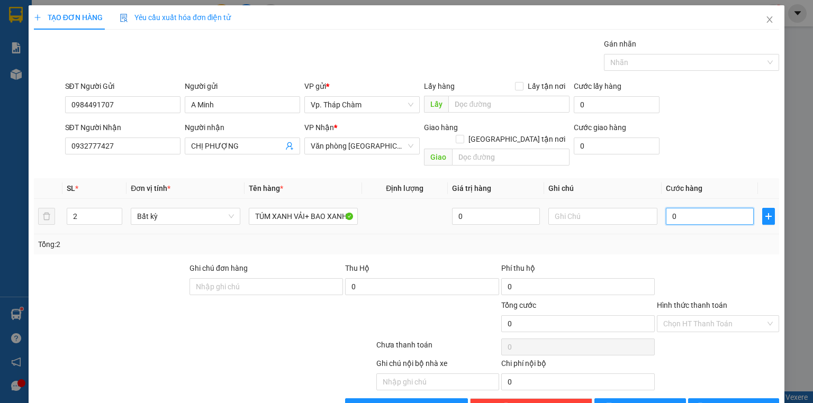
type input "2"
type input "02"
type input "20"
type input "020"
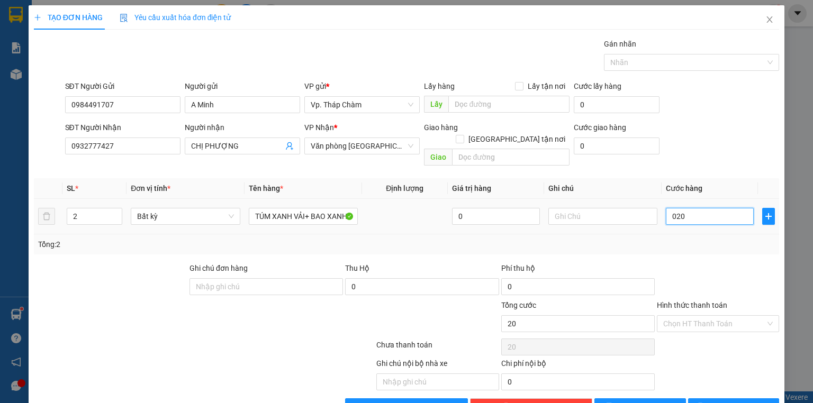
type input "200"
type input "0.200"
type input "200.000"
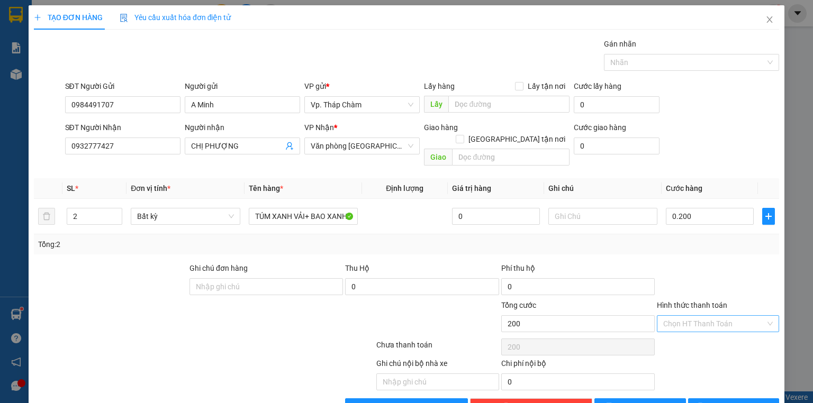
type input "200.000"
click at [704, 316] on input "Hình thức thanh toán" at bounding box center [714, 324] width 102 height 16
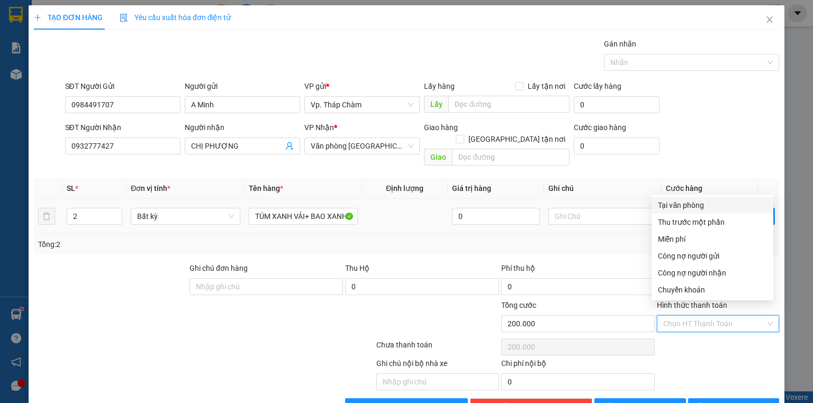
click at [681, 205] on div "Tại văn phòng" at bounding box center [712, 206] width 109 height 12
type input "0"
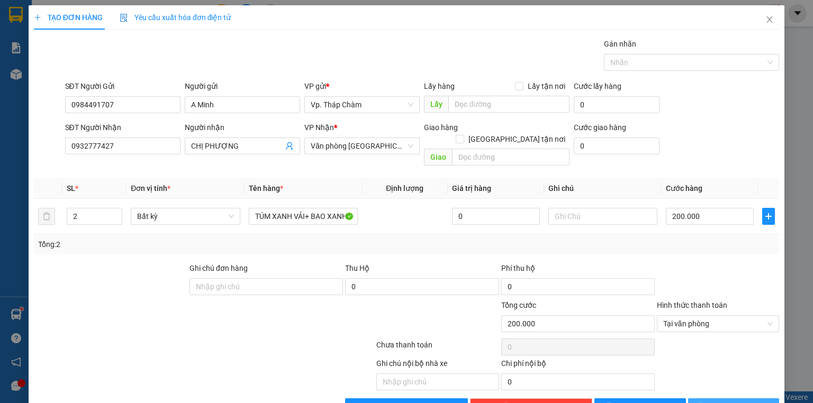
click at [743, 401] on span "[PERSON_NAME] và In" at bounding box center [745, 407] width 74 height 12
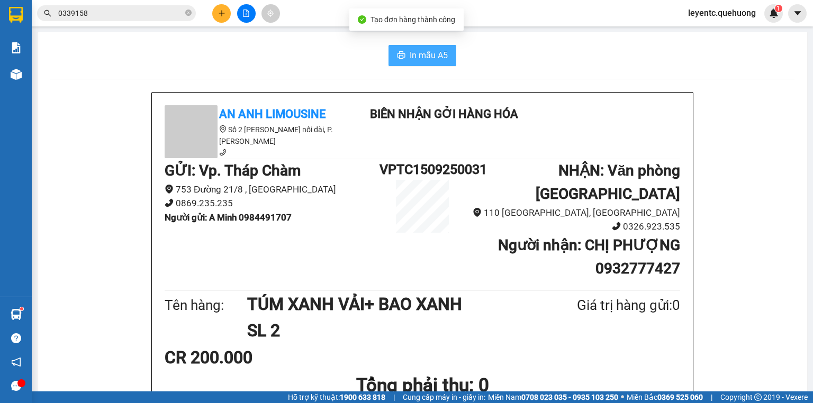
click at [431, 54] on span "In mẫu A5" at bounding box center [429, 55] width 38 height 13
click at [440, 55] on span "In mẫu A5" at bounding box center [429, 55] width 38 height 13
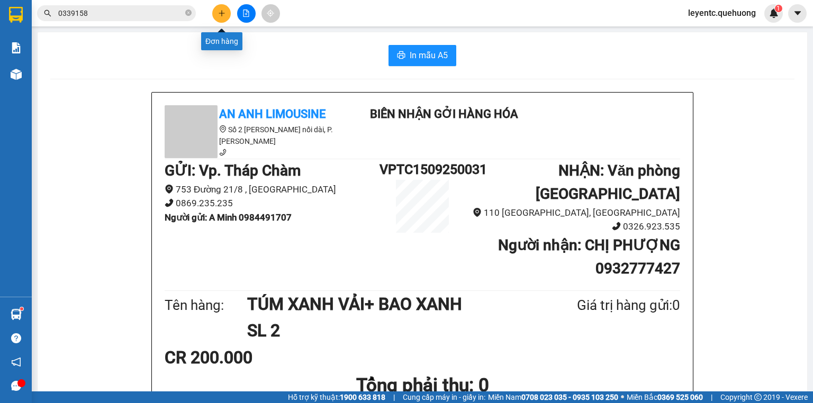
click at [223, 17] on button at bounding box center [221, 13] width 19 height 19
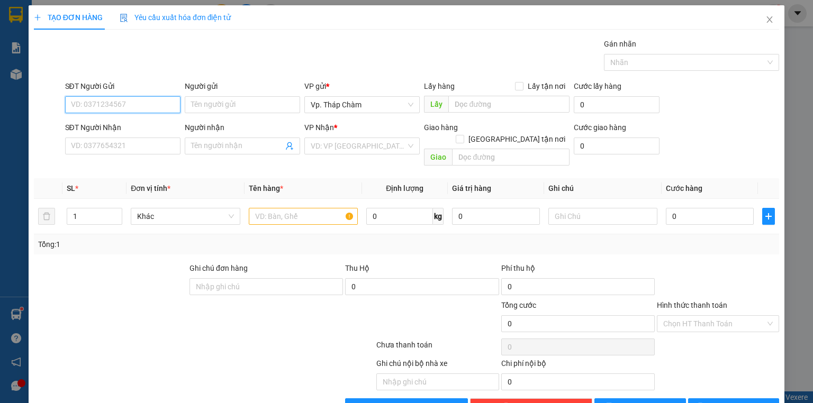
click at [116, 105] on input "SĐT Người Gửi" at bounding box center [122, 104] width 115 height 17
click at [111, 121] on div "02592202211 - NHA KHOA SG 1" at bounding box center [124, 126] width 106 height 12
type input "02592202211"
type input "NHA KHOA SG 1"
type input "0799094234"
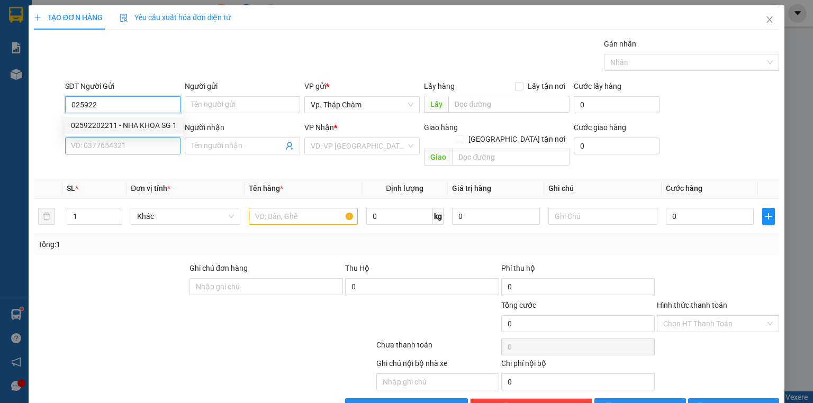
type input "HƯNG THỊNH PHÁT"
type input "30.000"
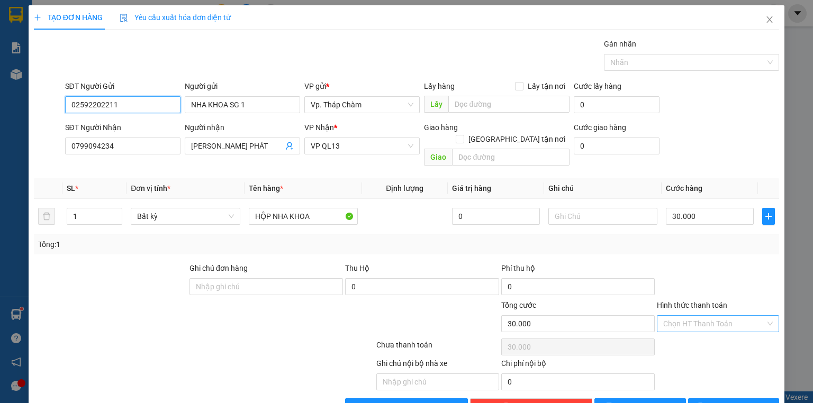
type input "02592202211"
click at [671, 316] on input "Hình thức thanh toán" at bounding box center [714, 324] width 102 height 16
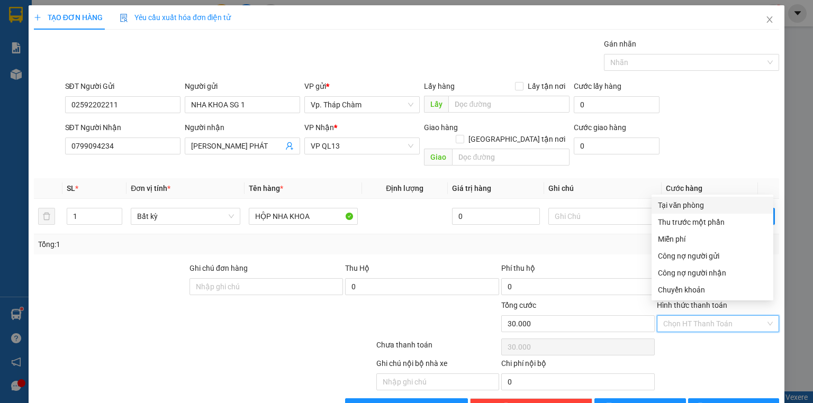
click at [685, 206] on div "Tại văn phòng" at bounding box center [712, 206] width 109 height 12
type input "0"
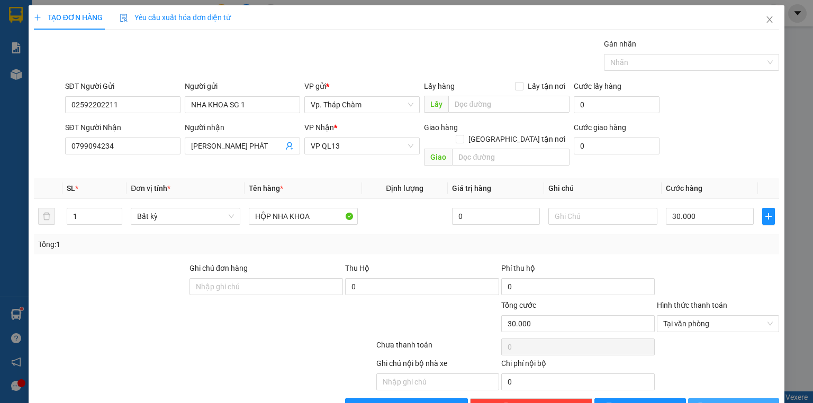
click at [738, 401] on span "[PERSON_NAME] và In" at bounding box center [745, 407] width 74 height 12
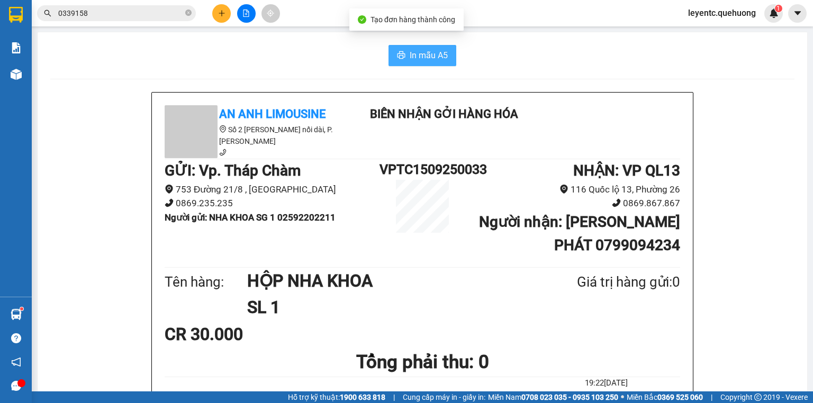
click at [412, 56] on span "In mẫu A5" at bounding box center [429, 55] width 38 height 13
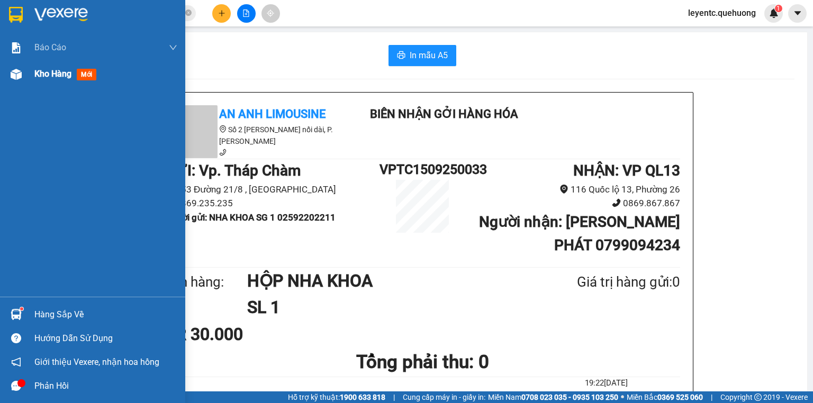
click at [19, 71] on img at bounding box center [16, 74] width 11 height 11
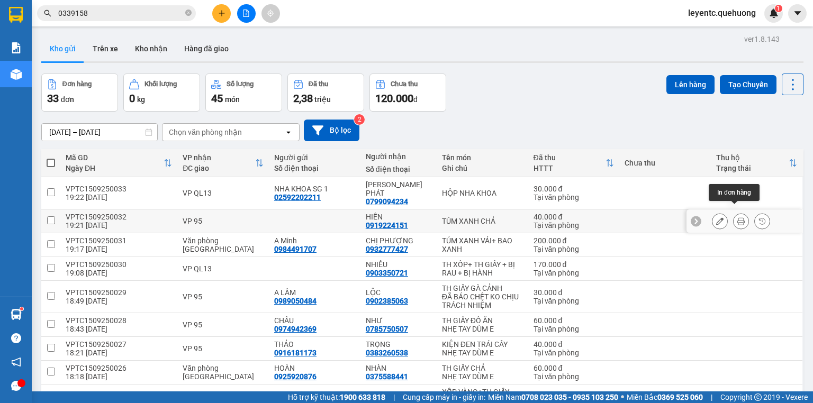
click at [737, 218] on icon at bounding box center [740, 221] width 7 height 7
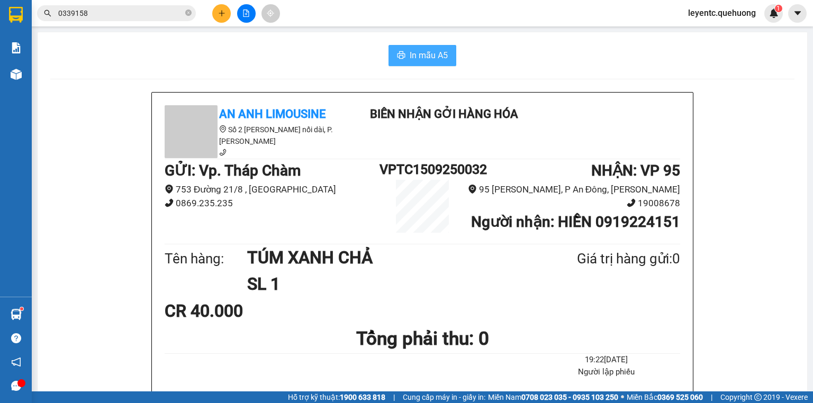
click at [412, 50] on span "In mẫu A5" at bounding box center [429, 55] width 38 height 13
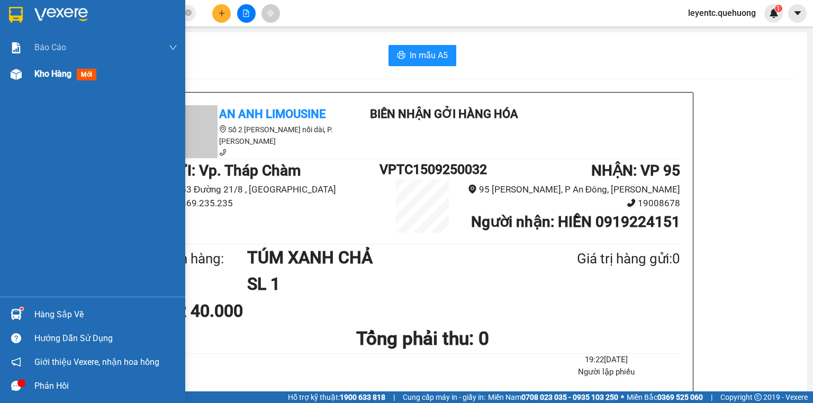
click at [22, 76] on div at bounding box center [16, 74] width 19 height 19
click at [25, 70] on div "Kho hàng mới" at bounding box center [92, 74] width 185 height 26
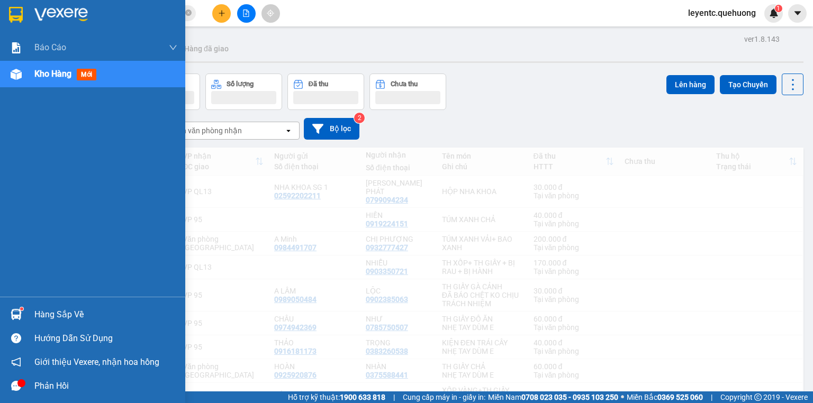
click at [40, 73] on span "Kho hàng" at bounding box center [52, 74] width 37 height 10
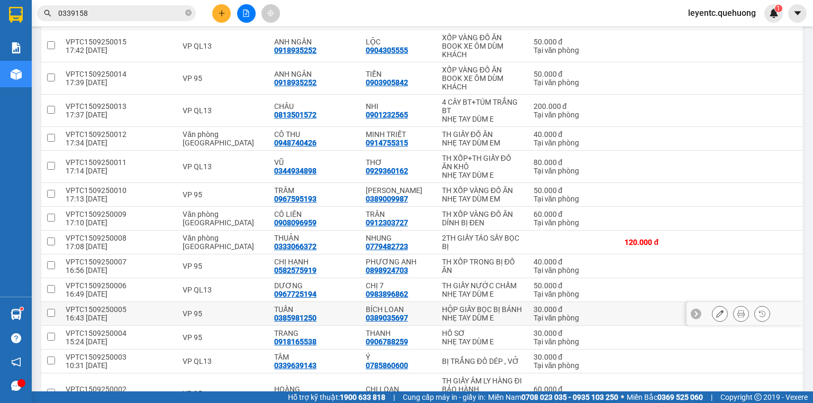
scroll to position [720, 0]
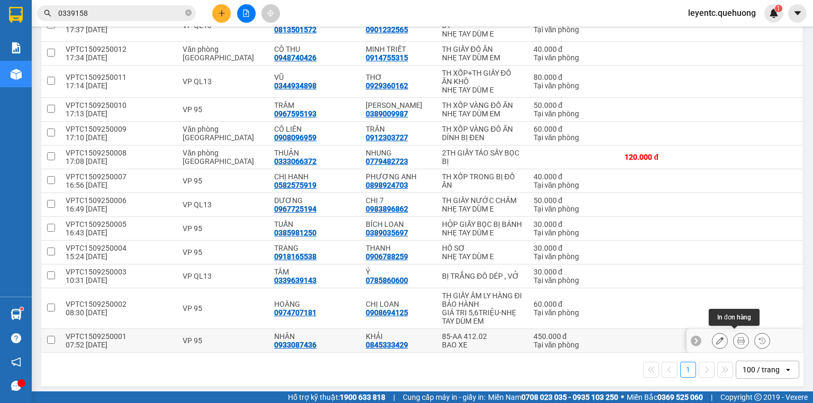
click at [737, 338] on icon at bounding box center [740, 340] width 7 height 7
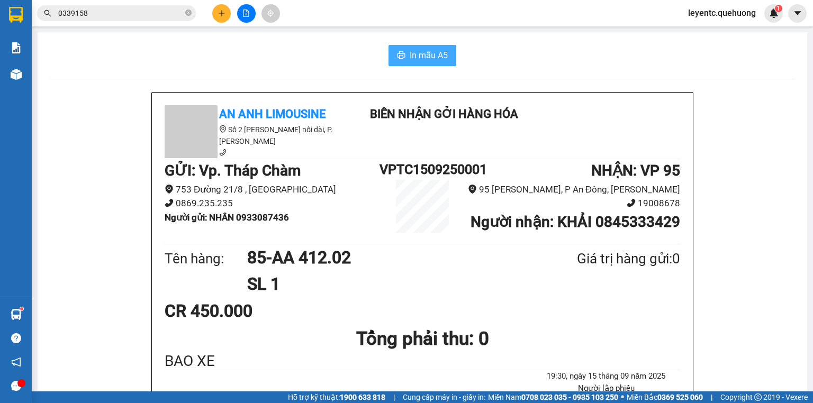
click at [431, 57] on span "In mẫu A5" at bounding box center [429, 55] width 38 height 13
click at [217, 14] on button at bounding box center [221, 13] width 19 height 19
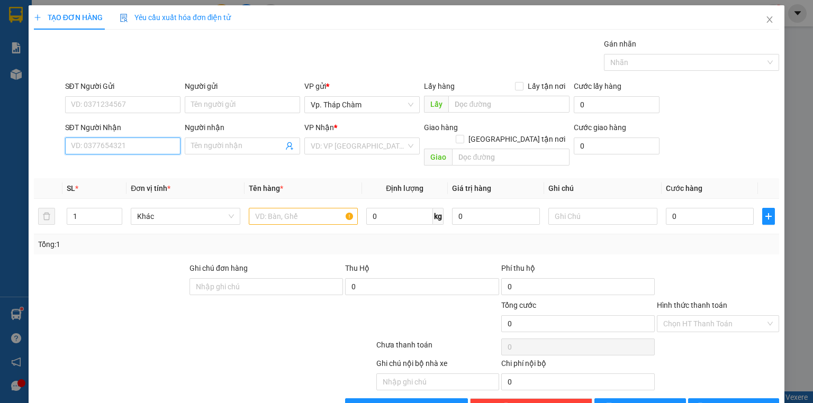
click at [114, 145] on input "SĐT Người Nhận" at bounding box center [122, 146] width 115 height 17
type input "0"
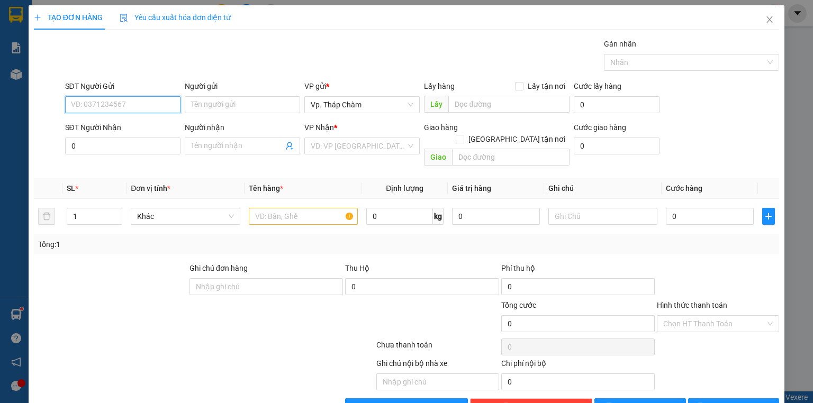
click at [131, 109] on input "SĐT Người Gửi" at bounding box center [122, 104] width 115 height 17
type input "0389306313"
click at [133, 123] on div "0389306313 - TRINH" at bounding box center [123, 126] width 104 height 12
type input "TRINH"
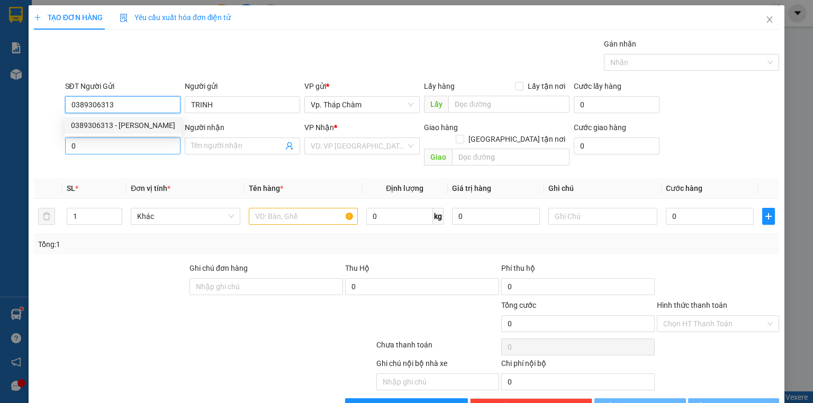
type input "30.000"
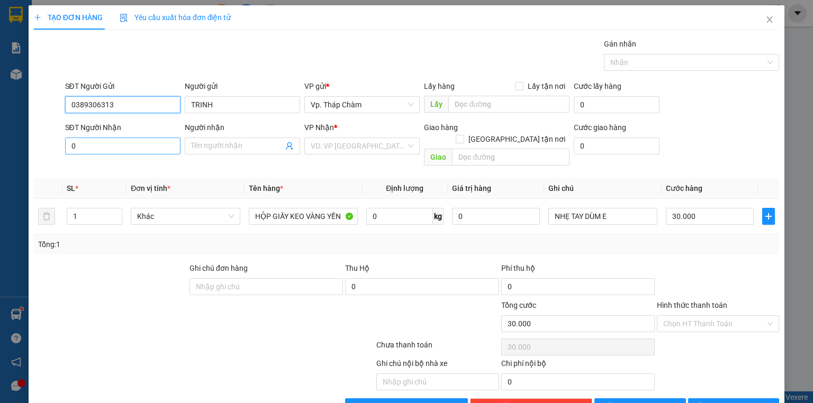
type input "0389306313"
click at [107, 145] on input "0" at bounding box center [122, 146] width 115 height 17
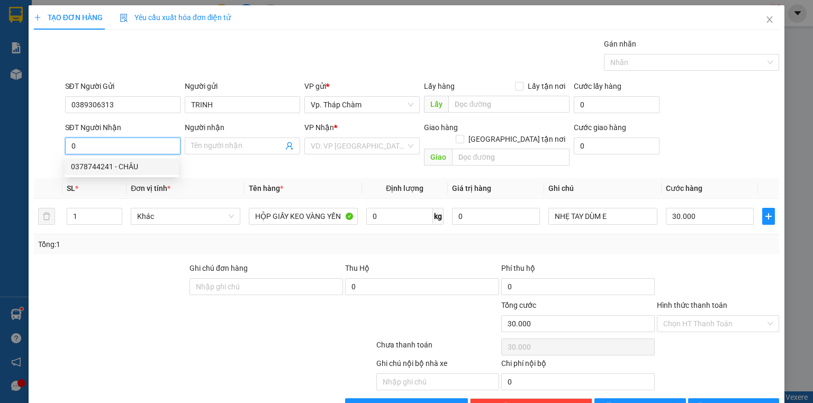
drag, startPoint x: 141, startPoint y: 167, endPoint x: 147, endPoint y: 164, distance: 6.6
click at [142, 167] on div "0378744241 - CHÂU" at bounding box center [122, 167] width 102 height 12
type input "0378744241"
type input "CHÂU"
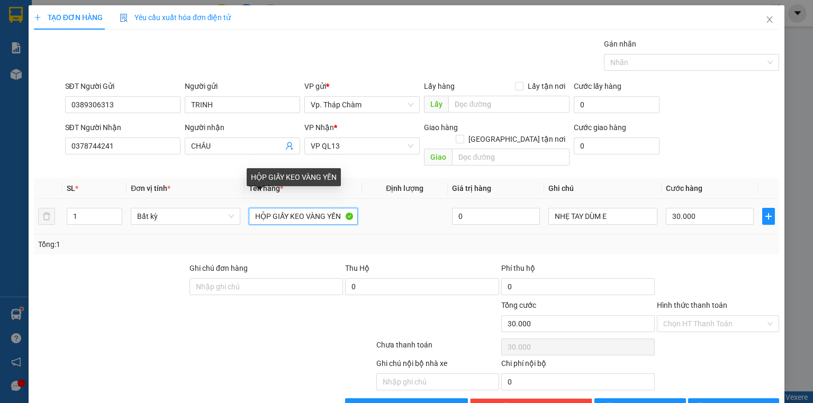
click at [338, 208] on input "HỘP GIẤY KEO VÀNG YẾN" at bounding box center [303, 216] width 109 height 17
type input "H"
type input "TH GIẤY ĐỒ ĂN"
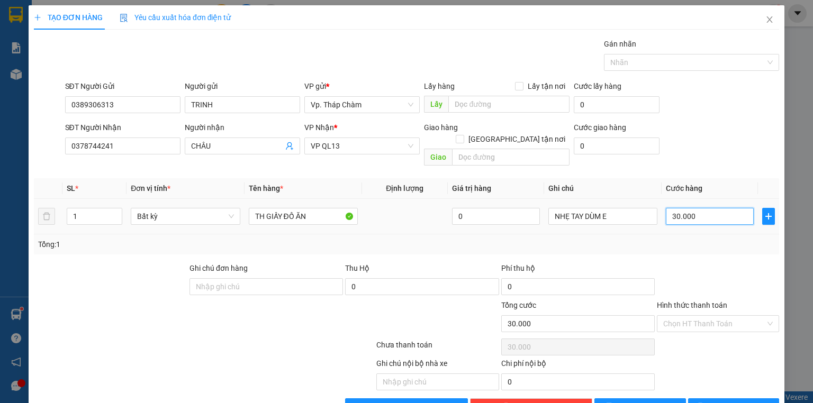
click at [681, 208] on input "30.000" at bounding box center [710, 216] width 88 height 17
type input "4"
type input "40"
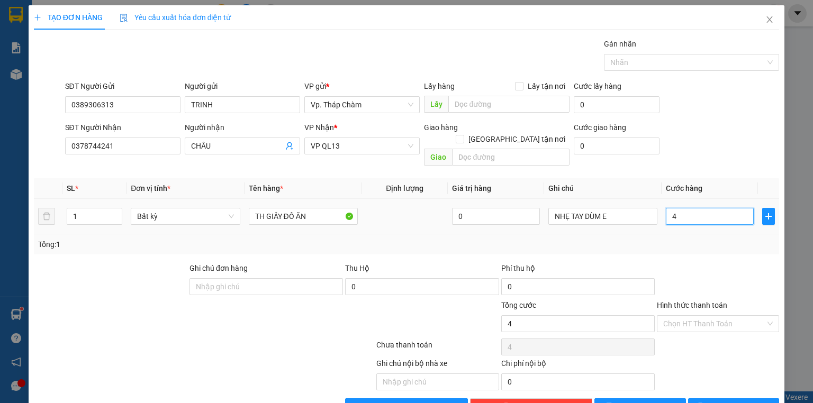
type input "40"
click at [762, 316] on div "Chọn HT Thanh Toán" at bounding box center [718, 324] width 122 height 17
type input "40"
type input "40.000"
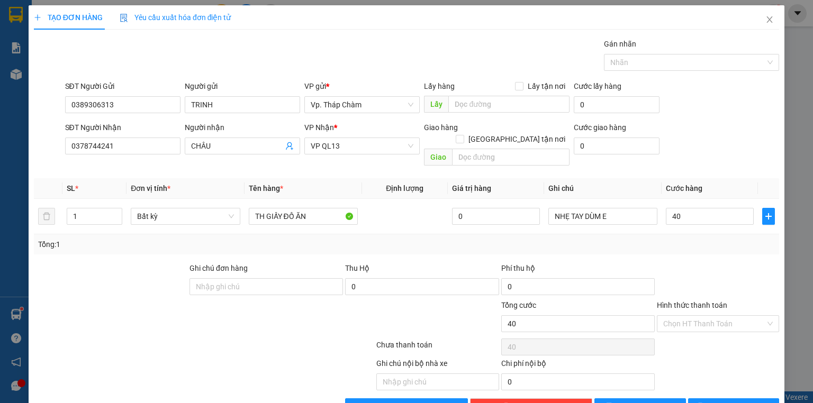
type input "40.000"
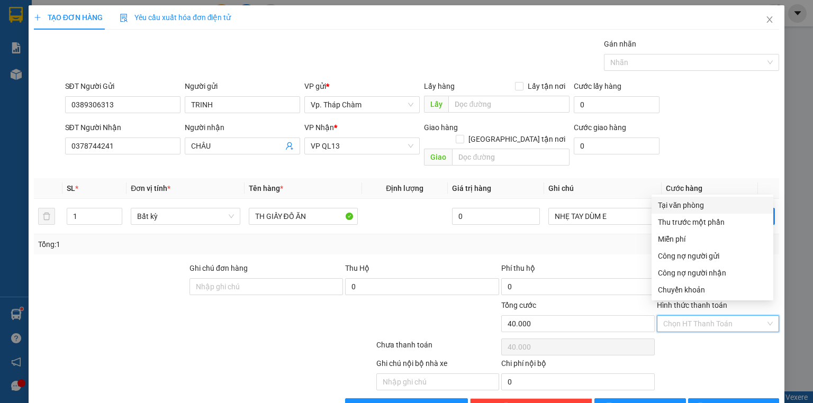
click at [696, 208] on div "Tại văn phòng" at bounding box center [712, 206] width 109 height 12
type input "0"
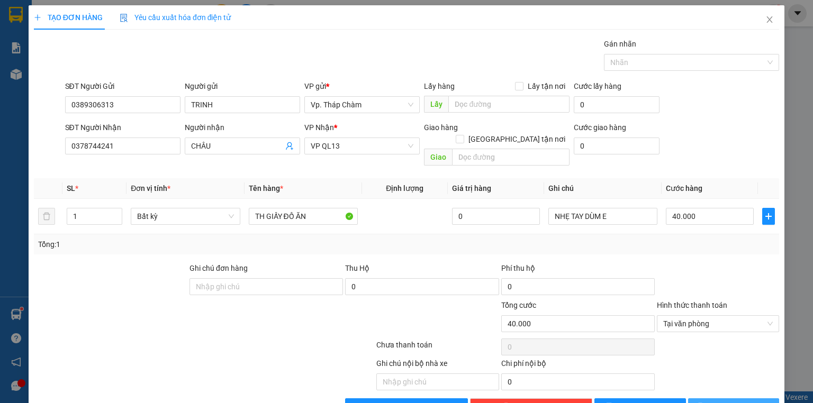
click at [735, 401] on span "[PERSON_NAME] và In" at bounding box center [745, 407] width 74 height 12
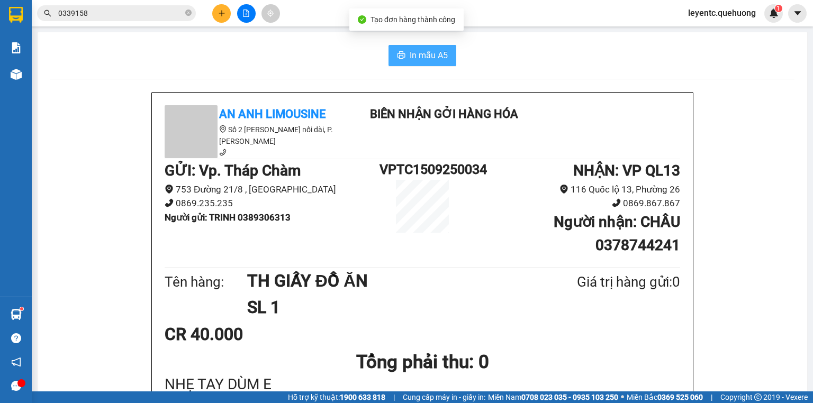
click at [438, 58] on span "In mẫu A5" at bounding box center [429, 55] width 38 height 13
click at [223, 15] on icon "plus" at bounding box center [221, 13] width 7 height 7
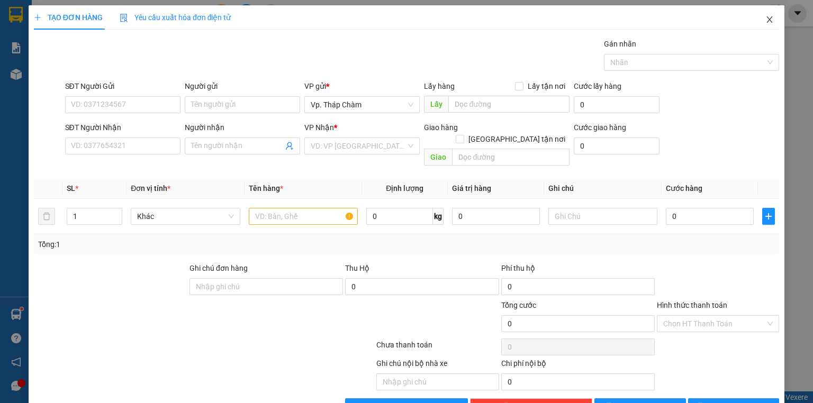
click at [767, 18] on icon "close" at bounding box center [769, 19] width 8 height 8
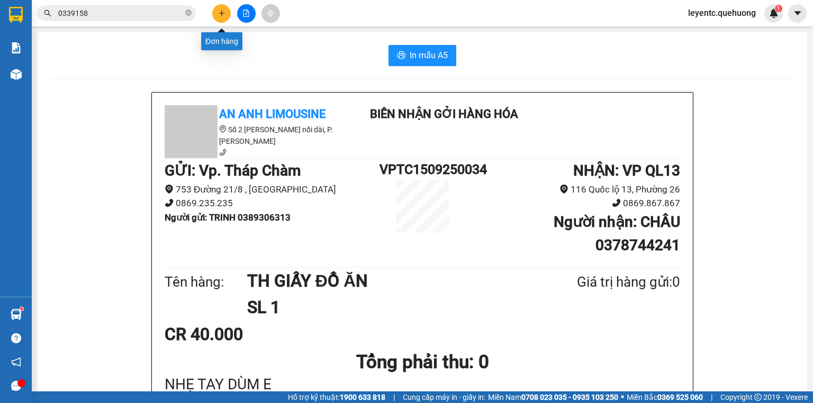
click at [222, 8] on button at bounding box center [221, 13] width 19 height 19
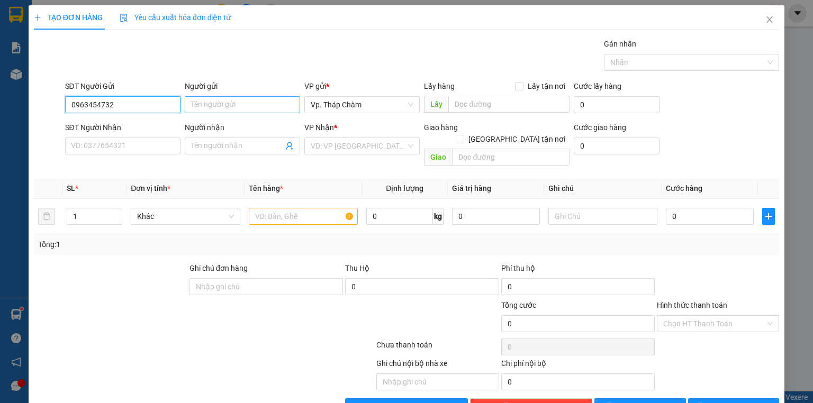
type input "0963454732"
click at [229, 104] on input "Người gửi" at bounding box center [242, 104] width 115 height 17
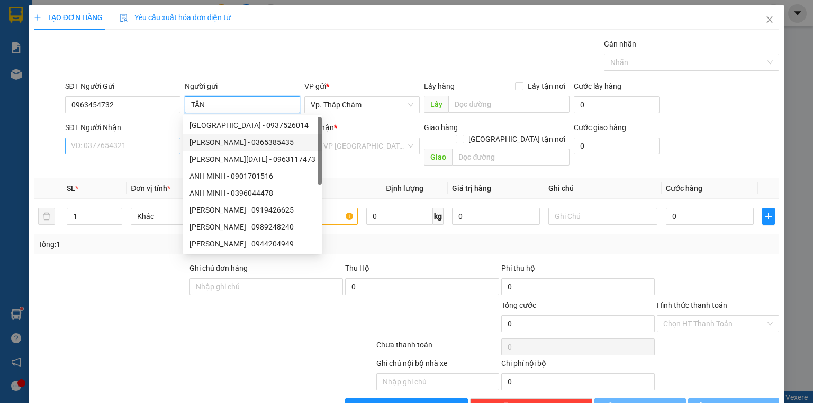
type input "TÂN"
click at [136, 149] on input "SĐT Người Nhận" at bounding box center [122, 146] width 115 height 17
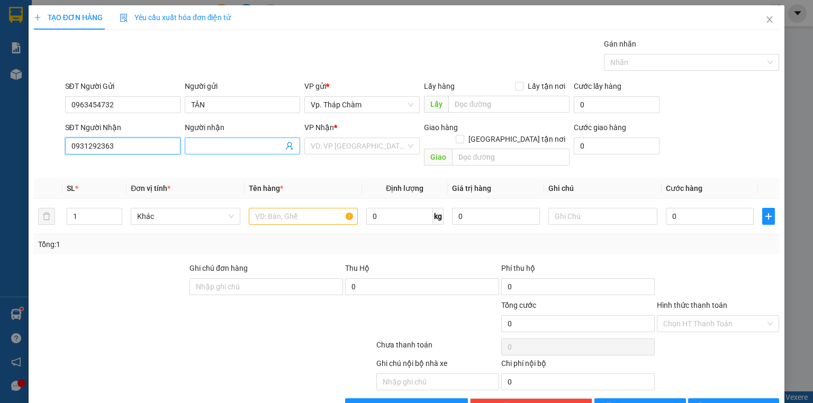
type input "0931292363"
click at [226, 141] on input "Người nhận" at bounding box center [237, 146] width 92 height 12
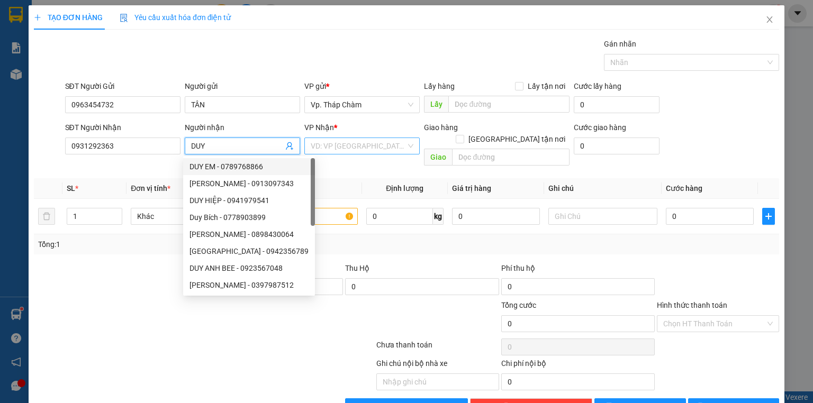
click at [411, 146] on div "VD: VP [GEOGRAPHIC_DATA]" at bounding box center [361, 146] width 115 height 17
type input "DUY"
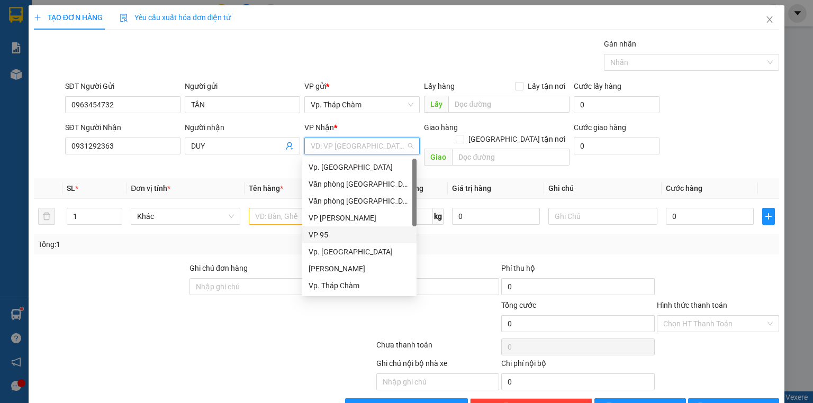
click at [351, 232] on div "VP 95" at bounding box center [360, 235] width 102 height 12
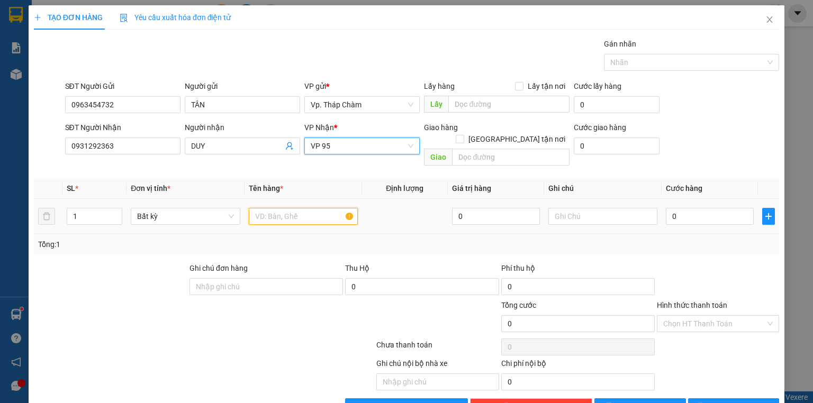
click at [301, 208] on input "text" at bounding box center [303, 216] width 109 height 17
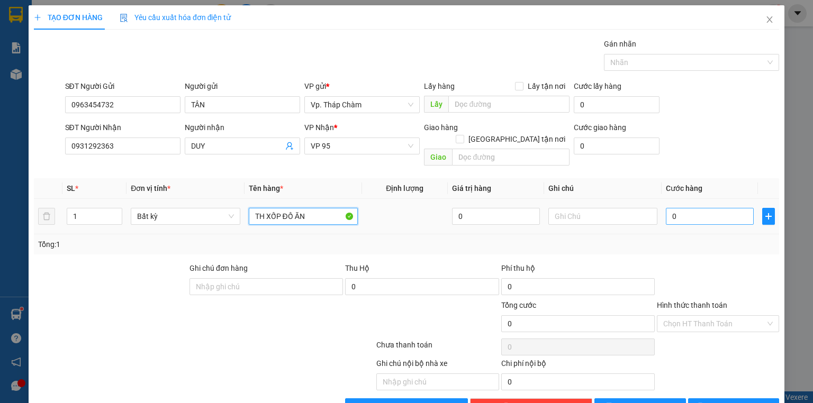
type input "TH XỐP ĐỒ ĂN"
click at [669, 208] on input "0" at bounding box center [710, 216] width 88 height 17
type input "4"
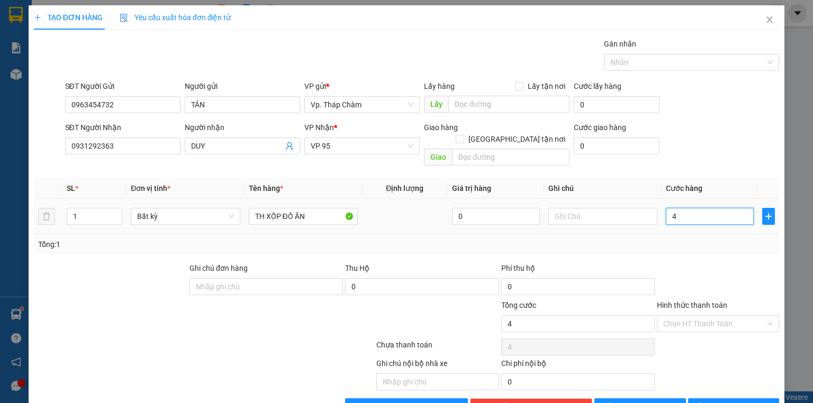
type input "40"
type input "400"
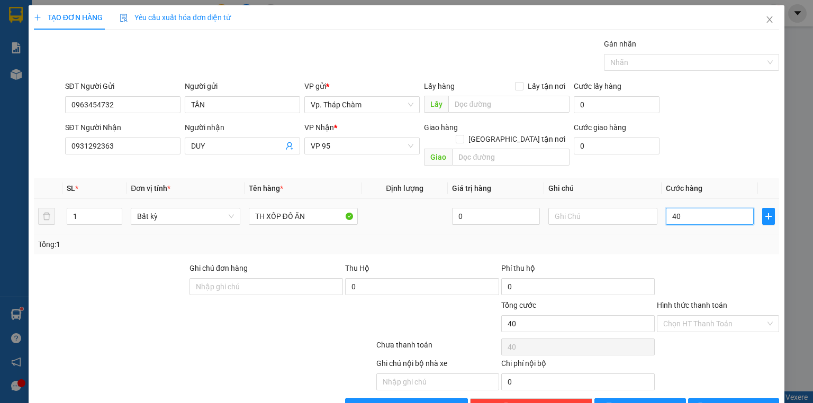
type input "400"
type input "4.000"
type input "40.000"
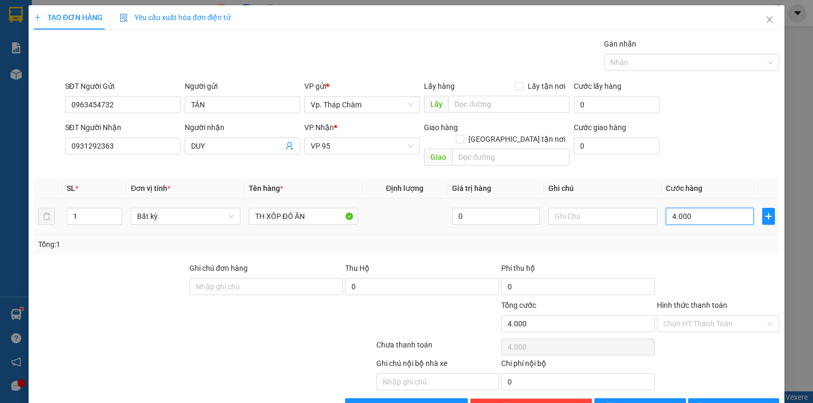
type input "40.000"
click at [763, 316] on div "Chọn HT Thanh Toán" at bounding box center [718, 324] width 122 height 17
type input "40.000"
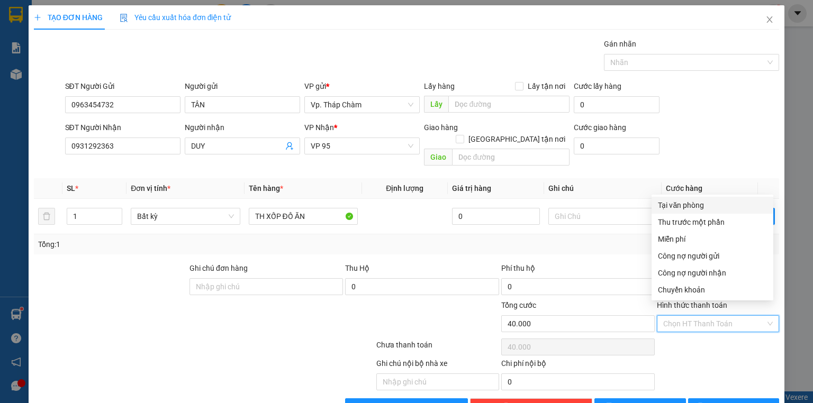
click at [695, 208] on div "Tại văn phòng" at bounding box center [712, 206] width 109 height 12
type input "0"
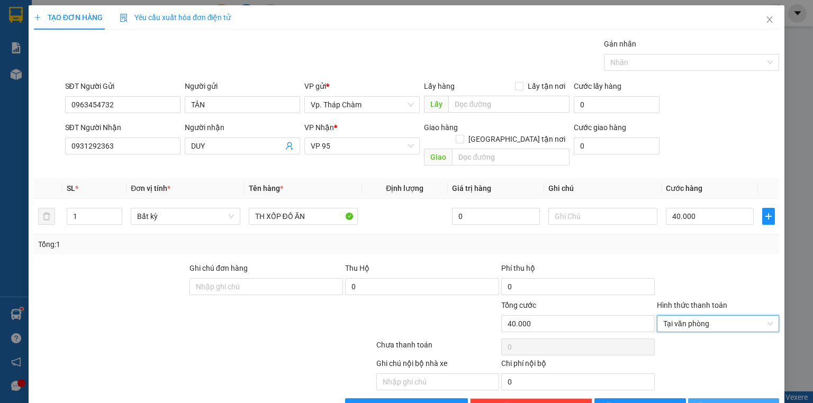
click at [726, 401] on span "[PERSON_NAME] và In" at bounding box center [745, 407] width 74 height 12
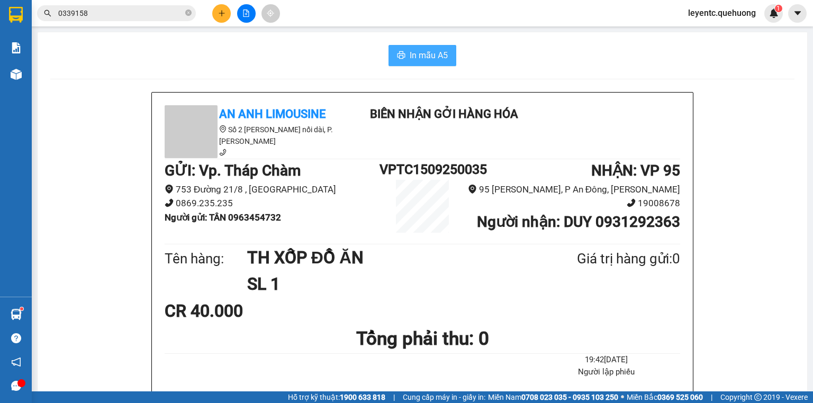
click at [425, 48] on button "In mẫu A5" at bounding box center [423, 55] width 68 height 21
click at [223, 12] on icon "plus" at bounding box center [221, 13] width 7 height 7
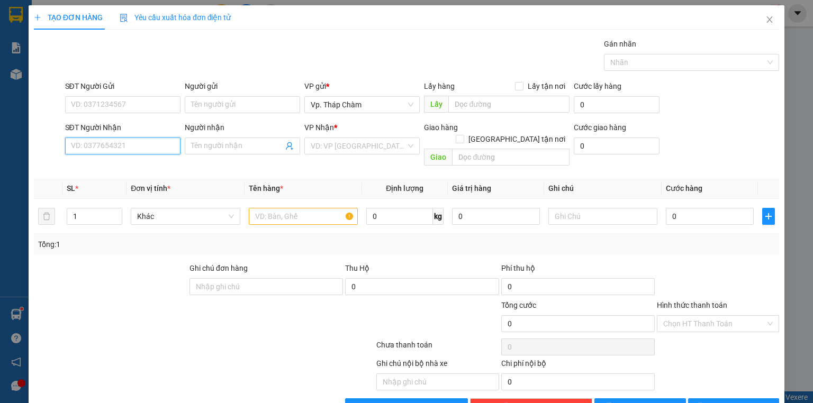
click at [103, 146] on input "SĐT Người Nhận" at bounding box center [122, 146] width 115 height 17
type input "0909620539"
click at [148, 165] on div "0909620539 - A SANG" at bounding box center [122, 167] width 102 height 12
type input "A SANG"
type input "30.000"
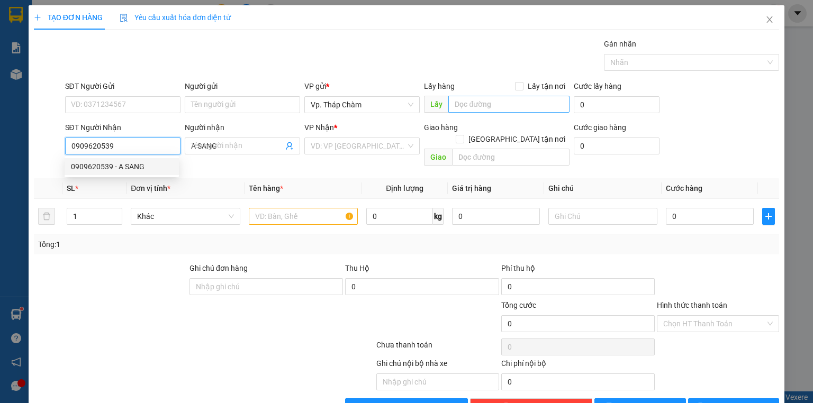
type input "30.000"
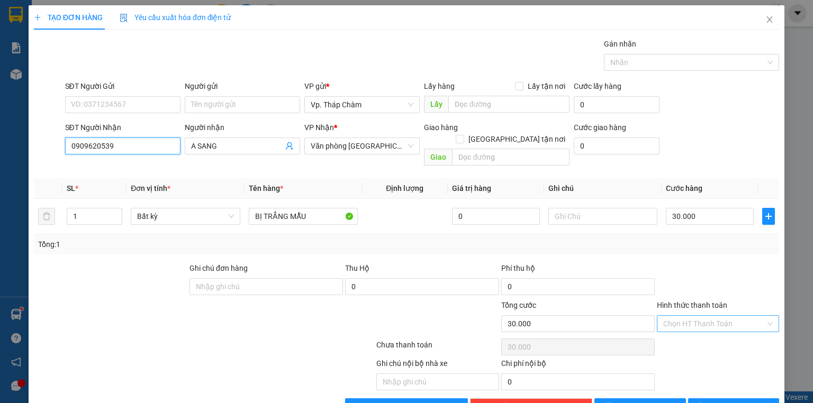
type input "0909620539"
click at [706, 316] on input "Hình thức thanh toán" at bounding box center [714, 324] width 102 height 16
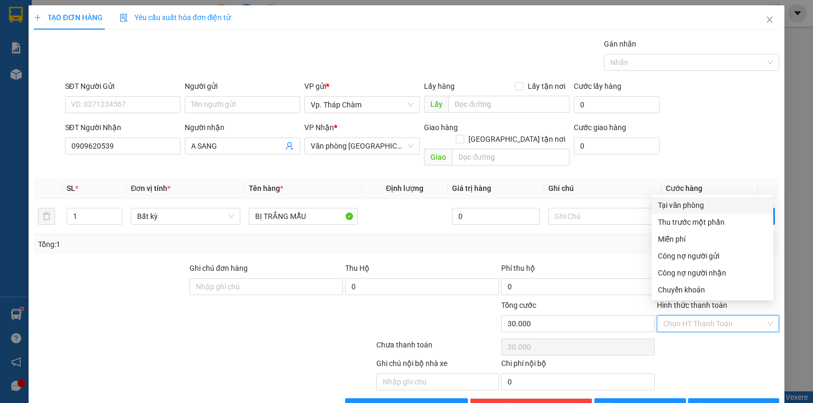
click at [686, 204] on div "Tại văn phòng" at bounding box center [712, 206] width 109 height 12
type input "0"
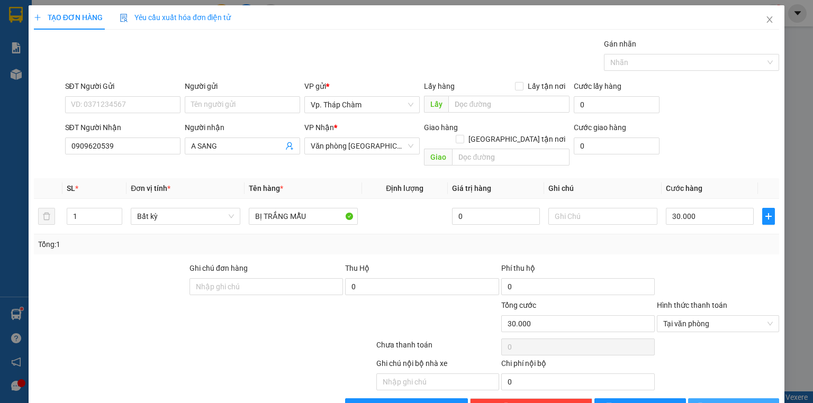
click at [715, 399] on button "[PERSON_NAME] và In" at bounding box center [734, 407] width 92 height 17
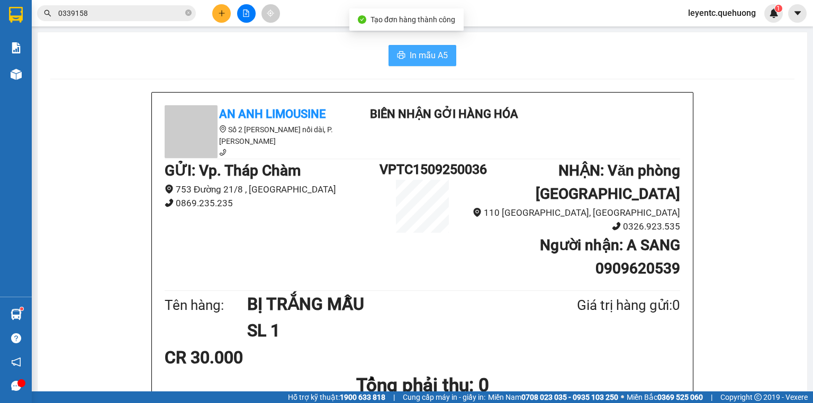
click at [411, 52] on span "In mẫu A5" at bounding box center [429, 55] width 38 height 13
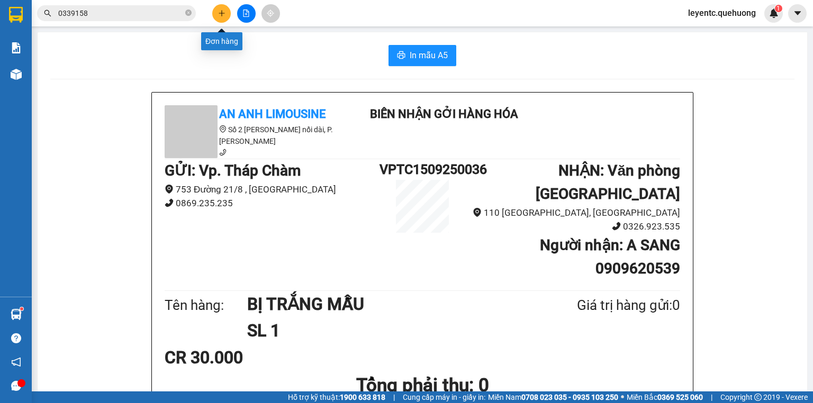
click at [224, 12] on icon "plus" at bounding box center [221, 13] width 7 height 7
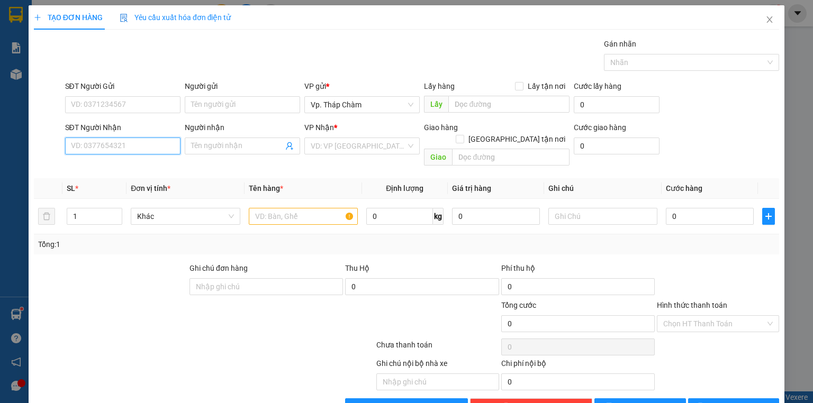
click at [106, 147] on input "SĐT Người Nhận" at bounding box center [122, 146] width 115 height 17
click at [767, 19] on icon "close" at bounding box center [769, 19] width 8 height 8
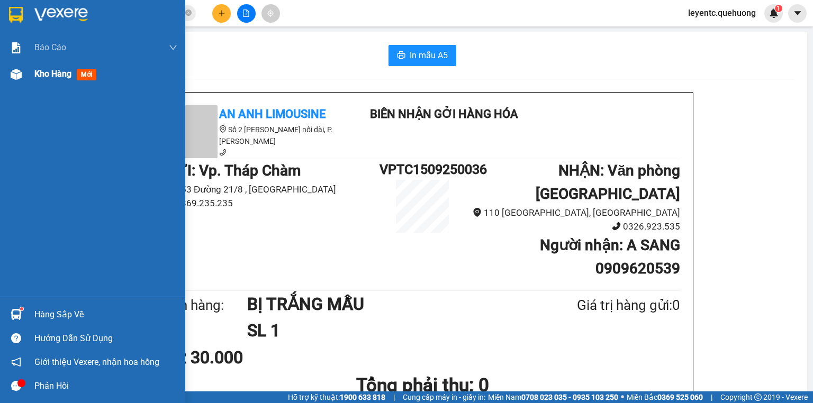
click at [19, 75] on img at bounding box center [16, 74] width 11 height 11
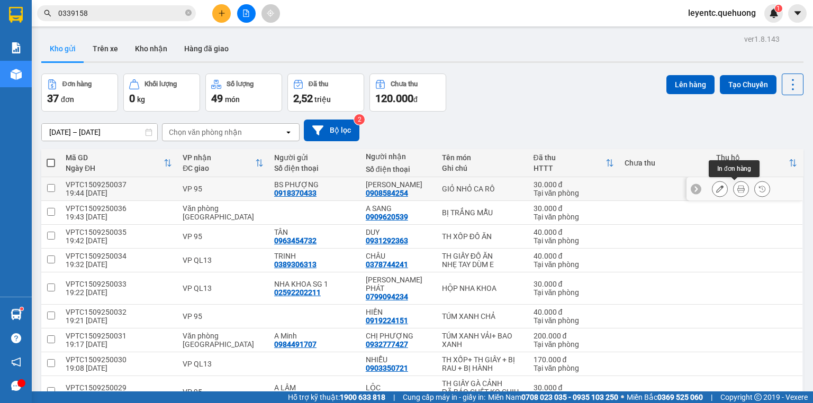
click at [737, 189] on icon at bounding box center [740, 188] width 7 height 7
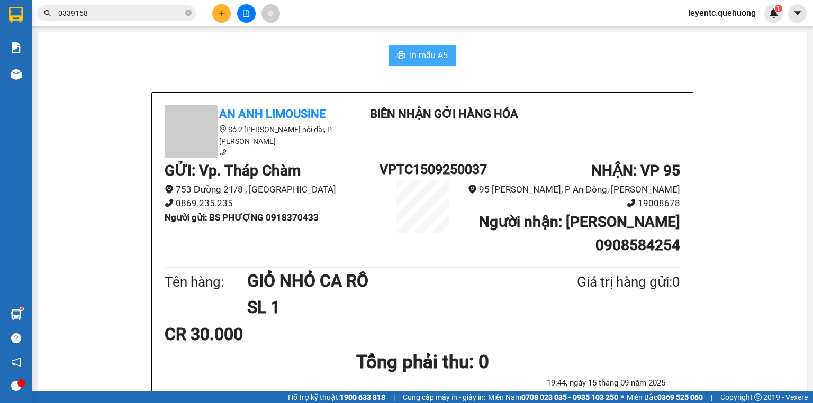
click at [426, 61] on span "In mẫu A5" at bounding box center [429, 55] width 38 height 13
click at [224, 13] on icon "plus" at bounding box center [222, 13] width 6 height 1
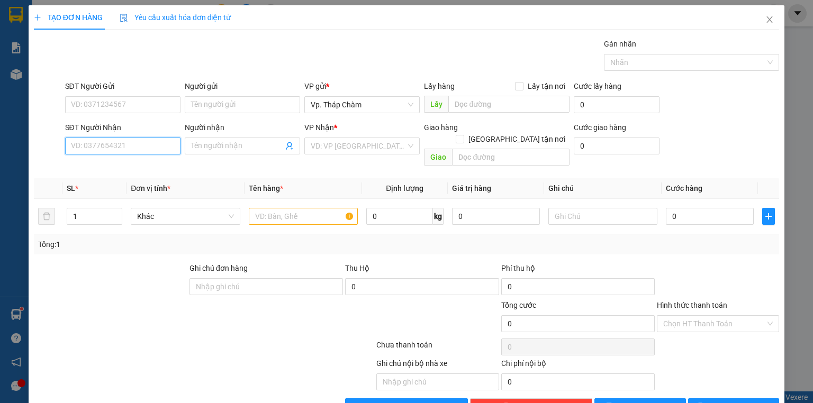
click at [140, 146] on input "SĐT Người Nhận" at bounding box center [122, 146] width 115 height 17
click at [103, 147] on input "SĐT Người Nhận" at bounding box center [122, 146] width 115 height 17
type input "0368168550"
click at [223, 149] on input "Người nhận" at bounding box center [237, 146] width 92 height 12
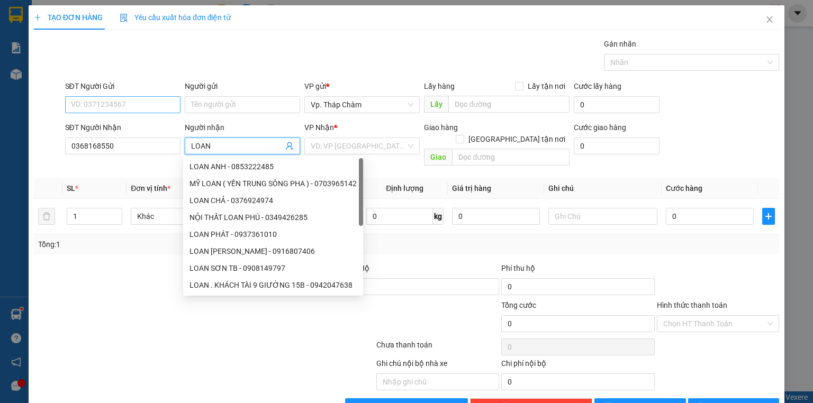
type input "LOAN"
click at [137, 106] on input "SĐT Người Gửi" at bounding box center [122, 104] width 115 height 17
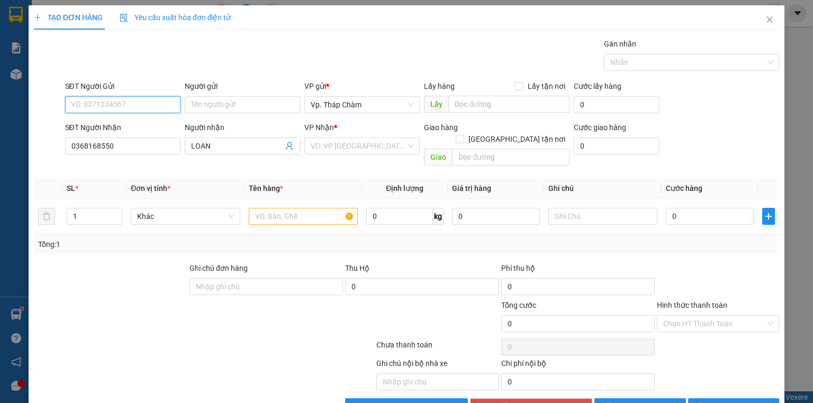
click at [133, 110] on input "SĐT Người Gửi" at bounding box center [122, 104] width 115 height 17
click at [83, 104] on input "03444417429" at bounding box center [122, 104] width 115 height 17
type input "0344417429"
click at [203, 103] on input "Người gửi" at bounding box center [242, 104] width 115 height 17
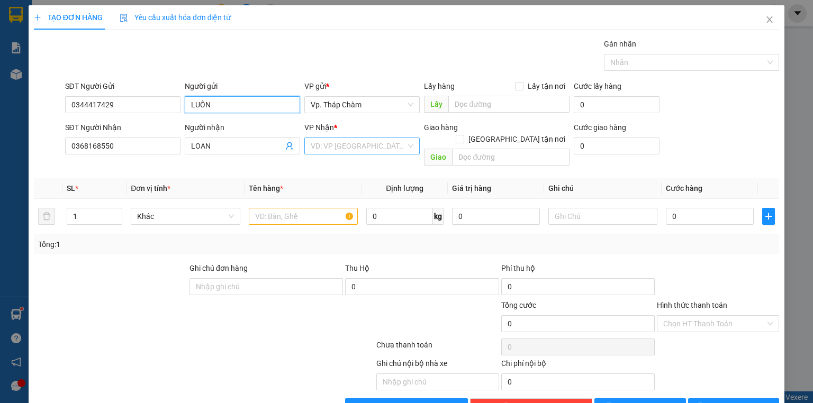
type input "LUÔN"
click at [339, 150] on input "search" at bounding box center [358, 146] width 95 height 16
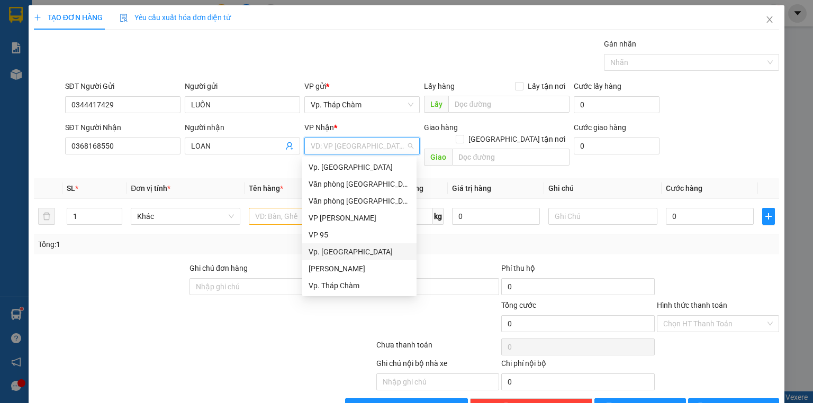
scroll to position [85, 0]
click at [328, 235] on div "VP QL13" at bounding box center [360, 235] width 102 height 12
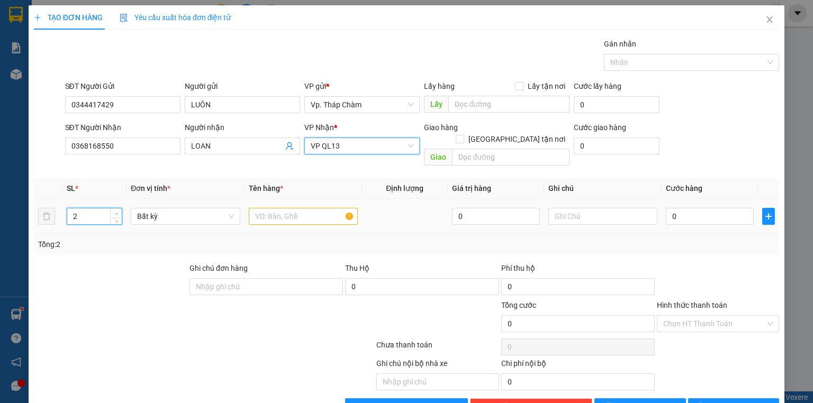
click at [118, 212] on icon "up" at bounding box center [117, 214] width 4 height 4
type input "3"
click at [118, 212] on icon "up" at bounding box center [117, 214] width 4 height 4
click at [295, 206] on div at bounding box center [303, 216] width 109 height 21
click at [274, 208] on input "text" at bounding box center [303, 216] width 109 height 17
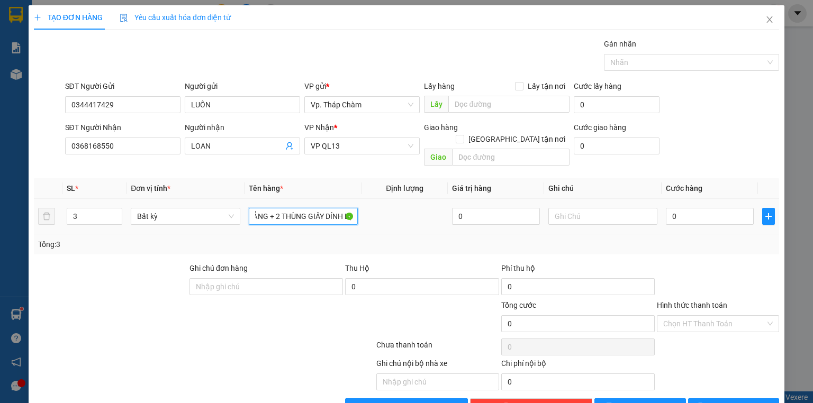
scroll to position [0, 43]
type input "TH XỐP TRẮNG + 2 THÙNG GIẤY DÍNH BỊ"
type input "1"
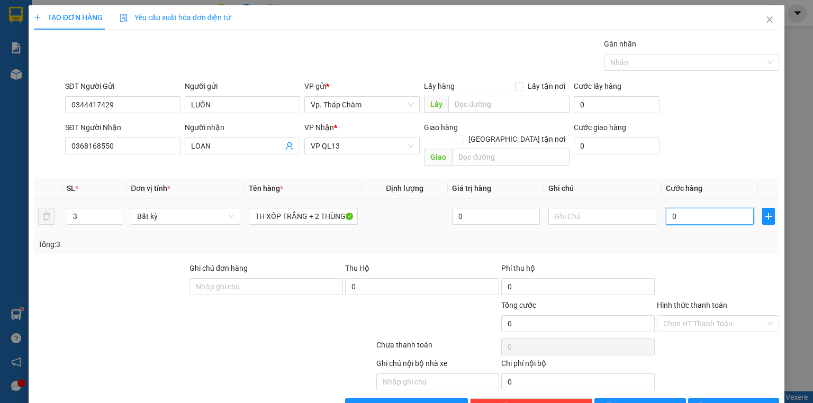
type input "1"
type input "16"
type input "160"
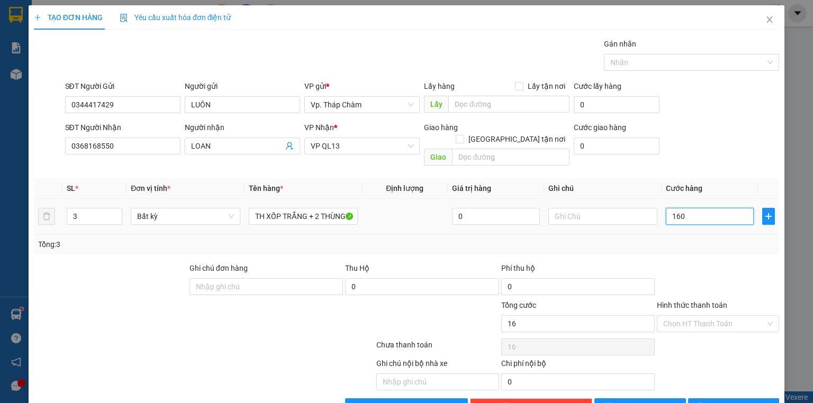
type input "160"
click at [767, 316] on div "Chọn HT Thanh Toán" at bounding box center [718, 324] width 122 height 17
type input "160.000"
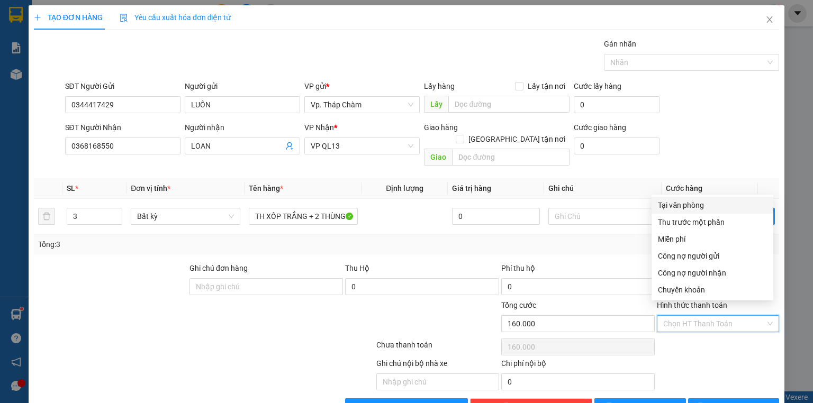
click at [694, 208] on div "Tại văn phòng" at bounding box center [712, 206] width 109 height 12
type input "0"
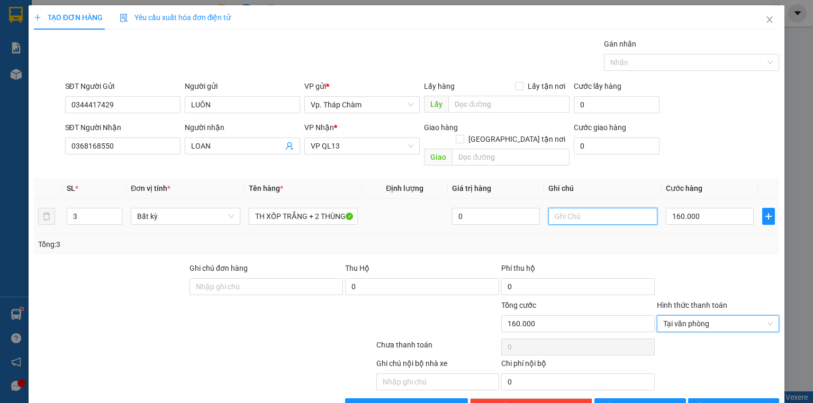
click at [567, 208] on input "text" at bounding box center [602, 216] width 109 height 17
type input "NHẸ TAY DÙM EM"
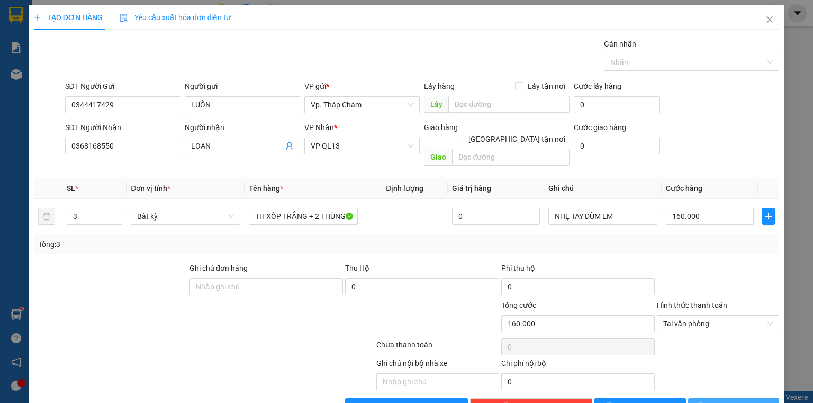
click at [722, 401] on span "[PERSON_NAME] và In" at bounding box center [745, 407] width 74 height 12
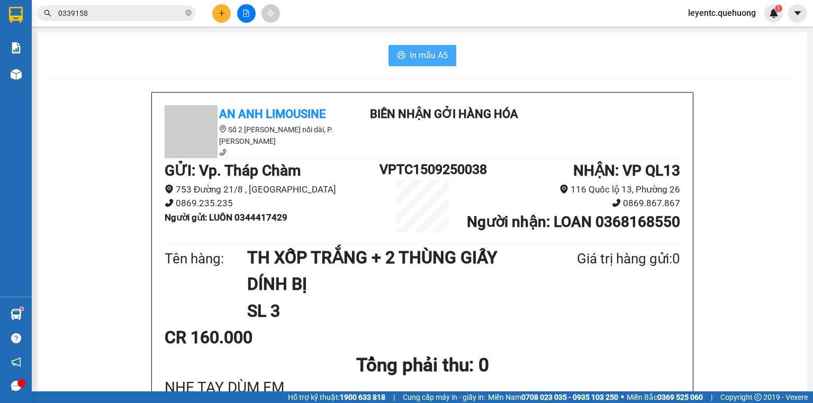
click at [401, 57] on icon "printer" at bounding box center [401, 55] width 8 height 8
drag, startPoint x: 440, startPoint y: 49, endPoint x: 445, endPoint y: 56, distance: 8.8
click at [440, 49] on span "In mẫu A5" at bounding box center [429, 55] width 38 height 13
click at [222, 10] on icon "plus" at bounding box center [221, 13] width 7 height 7
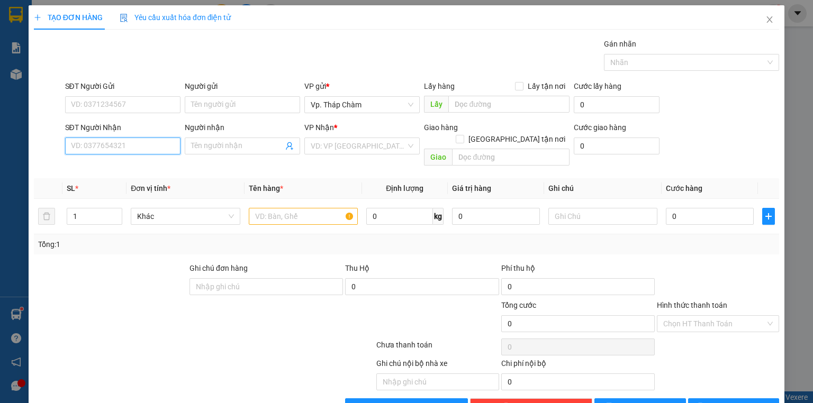
click at [143, 150] on input "SĐT Người Nhận" at bounding box center [122, 146] width 115 height 17
click at [84, 106] on input "SĐT Người Gửi" at bounding box center [122, 104] width 115 height 17
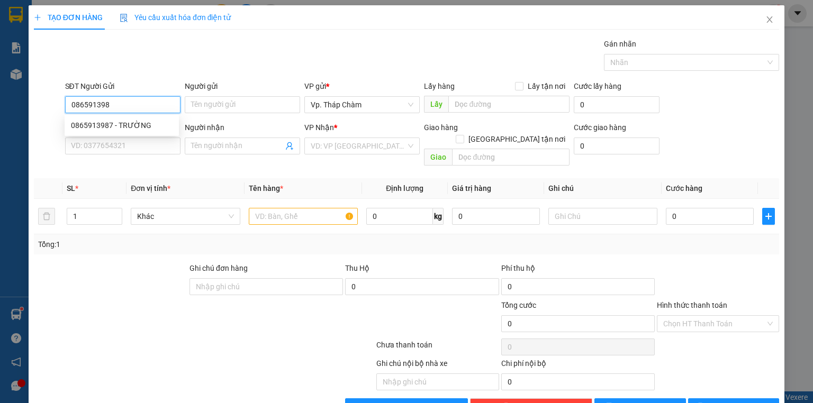
type input "0865913987"
click at [126, 122] on div "0865913987 - TRƯỜNG" at bounding box center [122, 126] width 102 height 12
type input "TRƯỜNG"
type input "0369765438"
type input "BẢO"
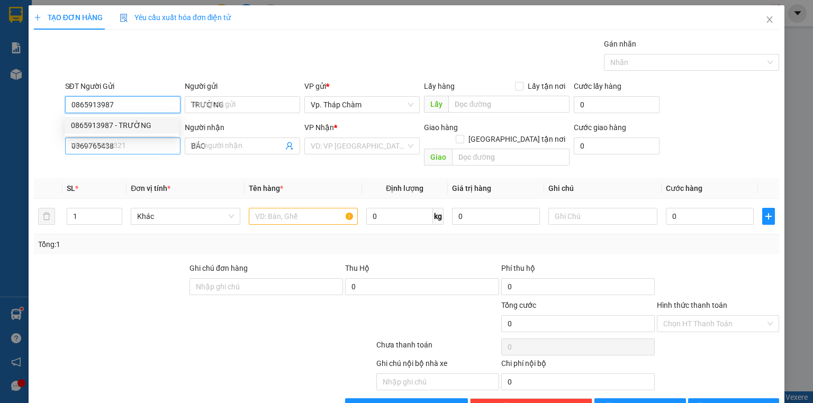
type input "100.000"
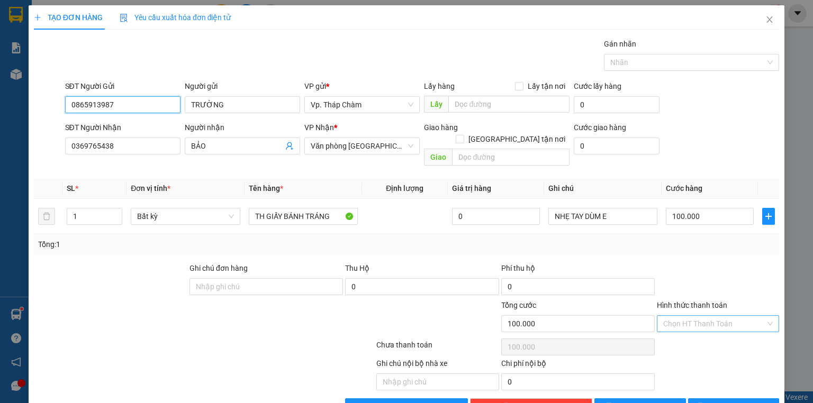
click at [762, 316] on div "Chọn HT Thanh Toán" at bounding box center [718, 324] width 122 height 17
type input "0865913987"
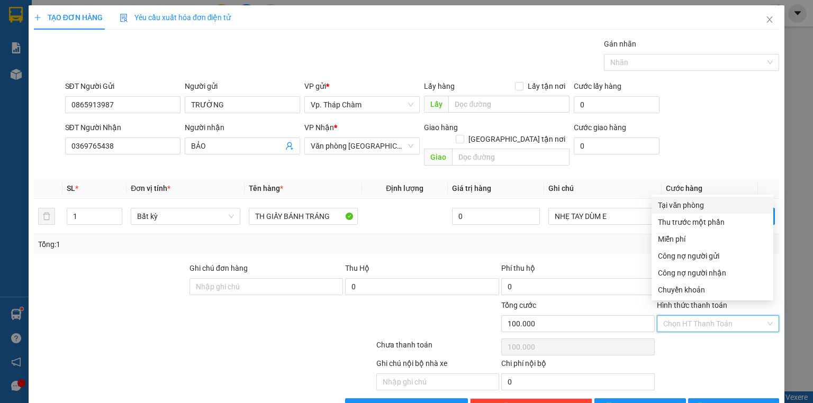
click at [682, 203] on div "Tại văn phòng" at bounding box center [712, 206] width 109 height 12
type input "0"
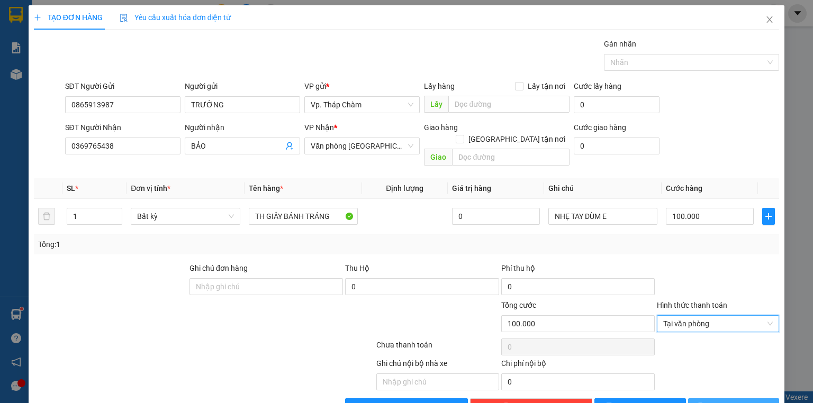
click at [716, 399] on button "[PERSON_NAME] và In" at bounding box center [734, 407] width 92 height 17
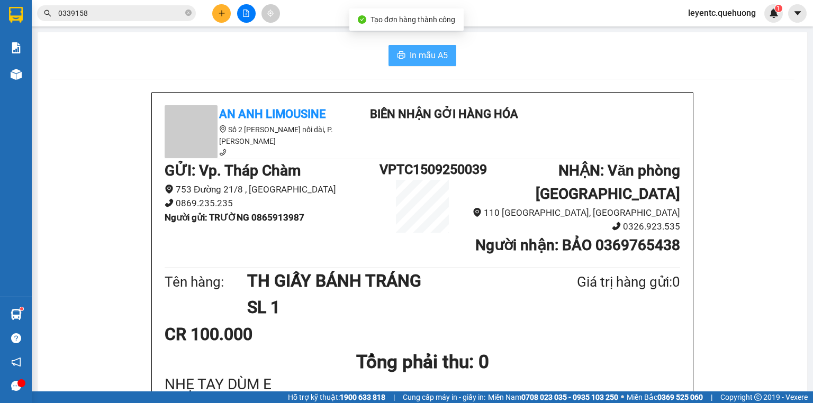
click at [436, 58] on span "In mẫu A5" at bounding box center [429, 55] width 38 height 13
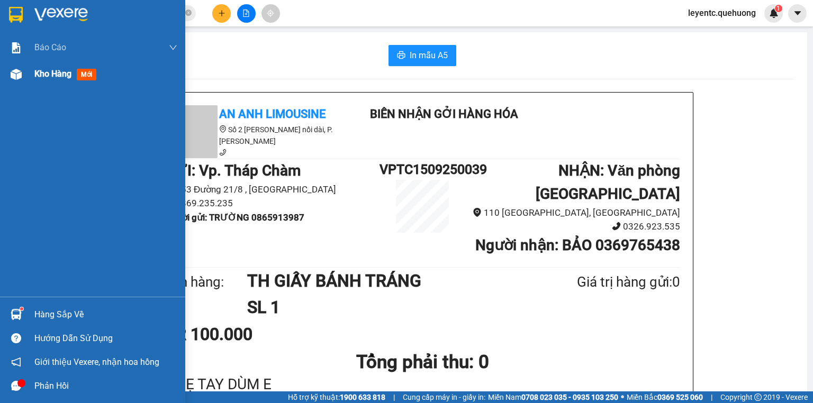
click at [13, 69] on img at bounding box center [16, 74] width 11 height 11
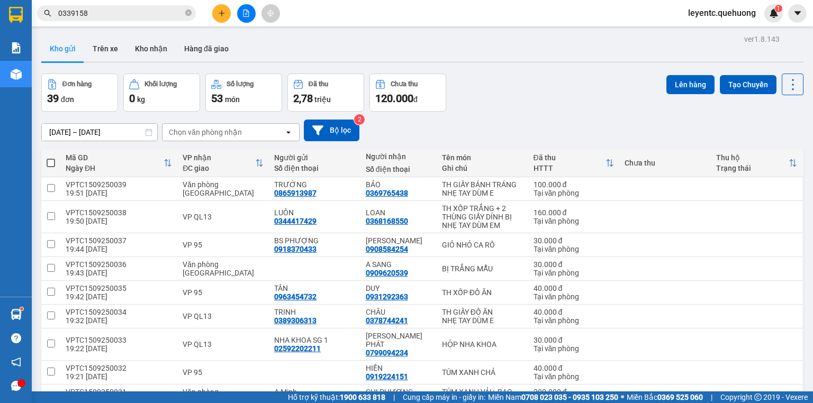
click at [221, 10] on icon "plus" at bounding box center [221, 13] width 7 height 7
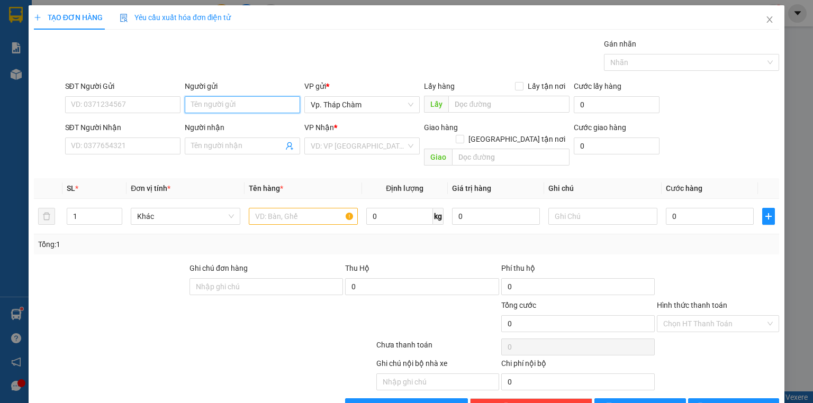
click at [219, 104] on input "Người gửi" at bounding box center [242, 104] width 115 height 17
type input "YÊN VPTC"
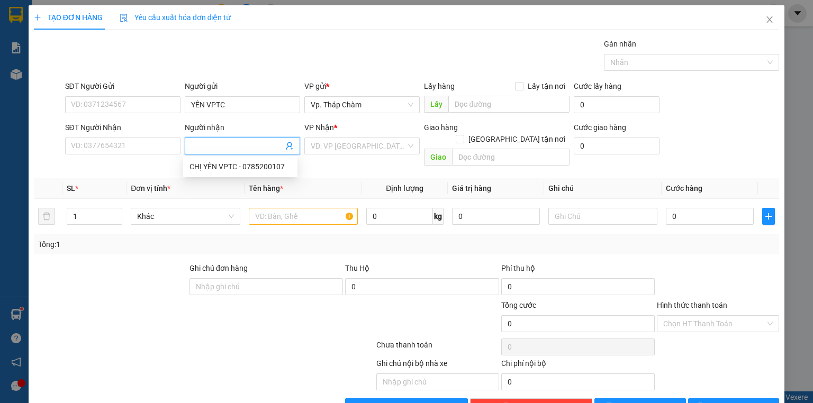
click at [200, 148] on input "Người nhận" at bounding box center [237, 146] width 92 height 12
type input "GIANG TÂN PHÚ"
click at [340, 150] on input "search" at bounding box center [358, 146] width 95 height 16
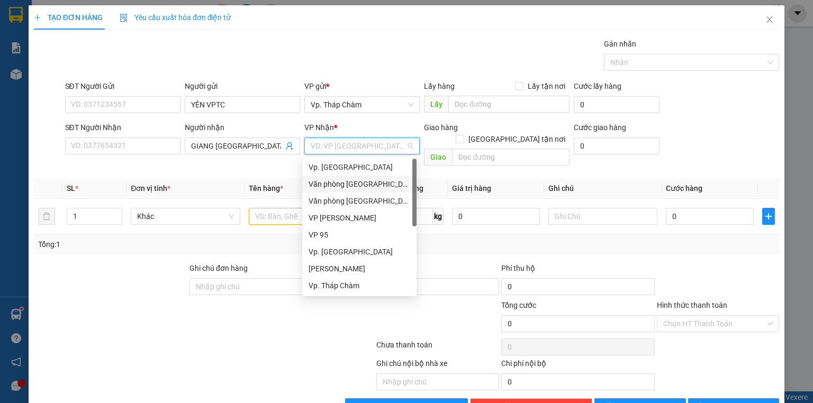
click at [339, 188] on div "Văn phòng [GEOGRAPHIC_DATA]" at bounding box center [360, 184] width 102 height 12
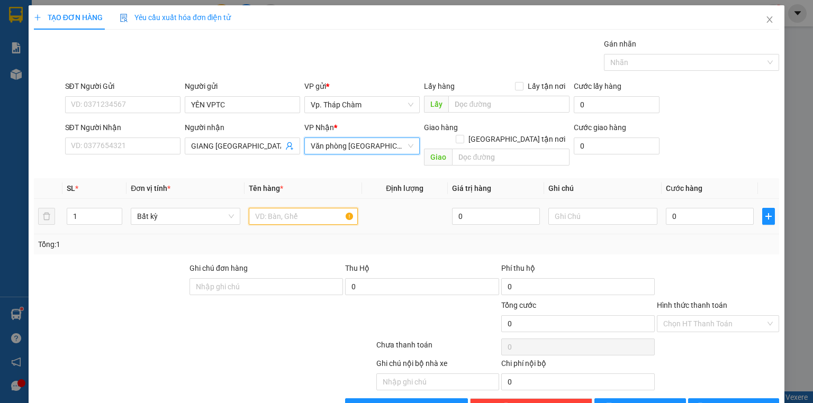
click at [304, 208] on input "text" at bounding box center [303, 216] width 109 height 17
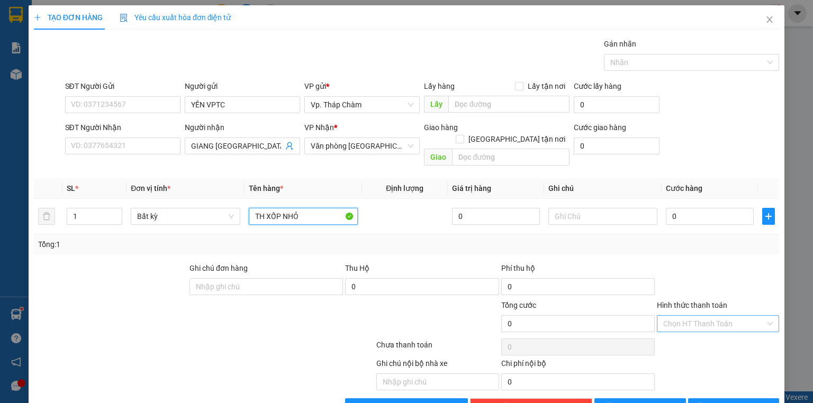
type input "TH XỐP NHỎ"
click at [687, 316] on input "Hình thức thanh toán" at bounding box center [714, 324] width 102 height 16
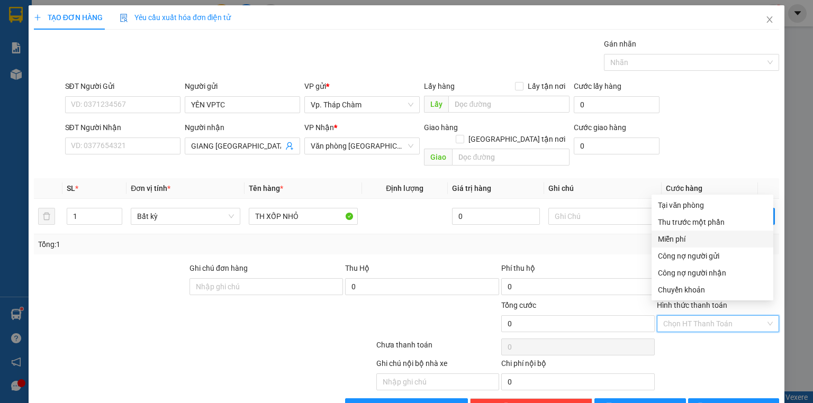
click at [687, 242] on div "Miễn phí" at bounding box center [712, 239] width 109 height 12
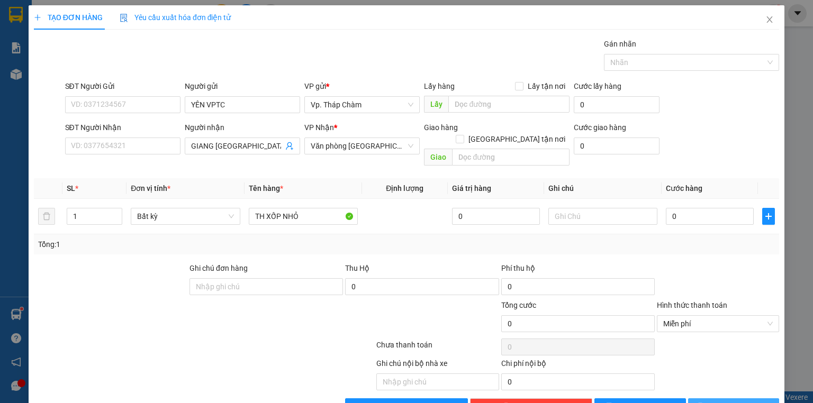
click at [743, 401] on span "[PERSON_NAME] và In" at bounding box center [745, 407] width 74 height 12
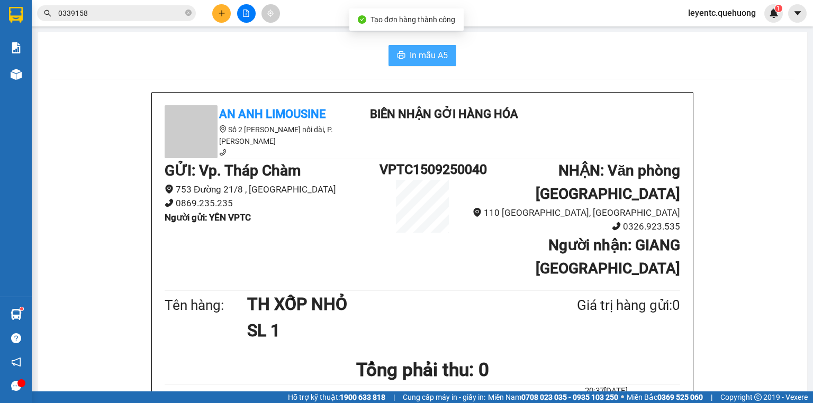
click at [428, 57] on span "In mẫu A5" at bounding box center [429, 55] width 38 height 13
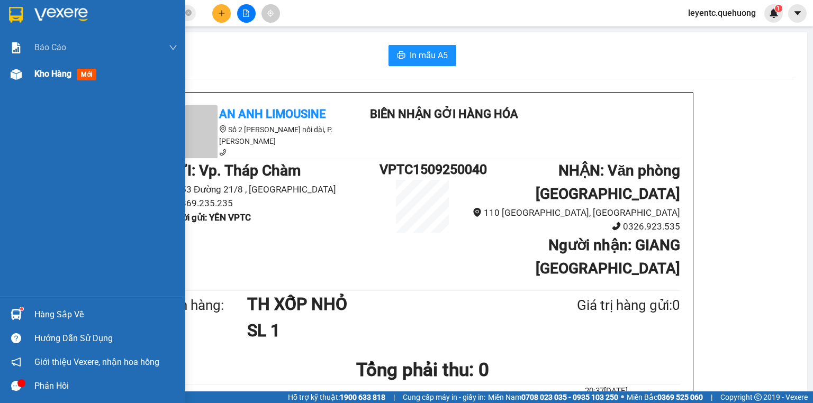
click at [18, 74] on img at bounding box center [16, 74] width 11 height 11
